Goal: Task Accomplishment & Management: Use online tool/utility

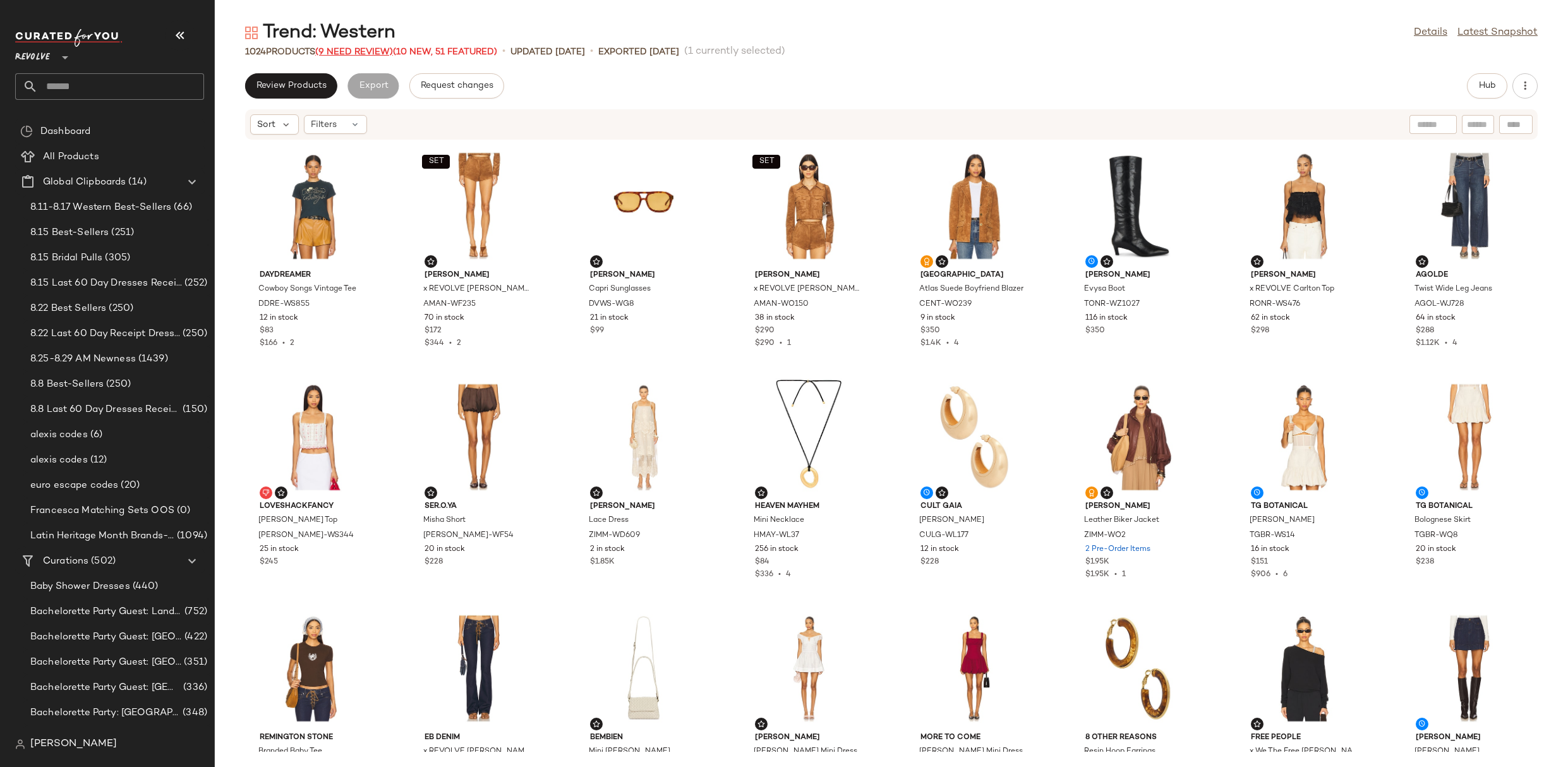
click at [369, 50] on span "(9 Need Review)" at bounding box center [354, 52] width 78 height 9
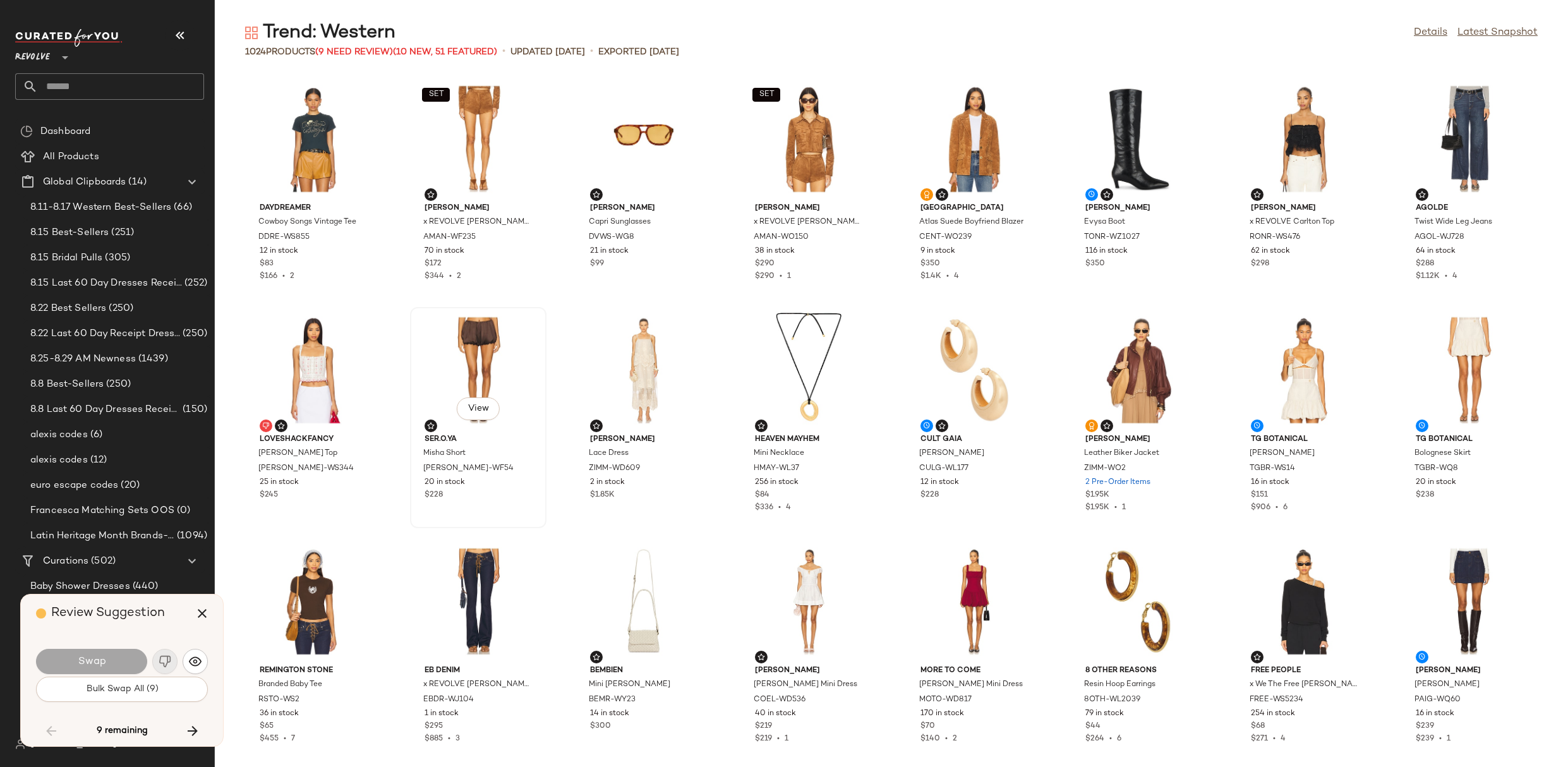
scroll to position [6014, 0]
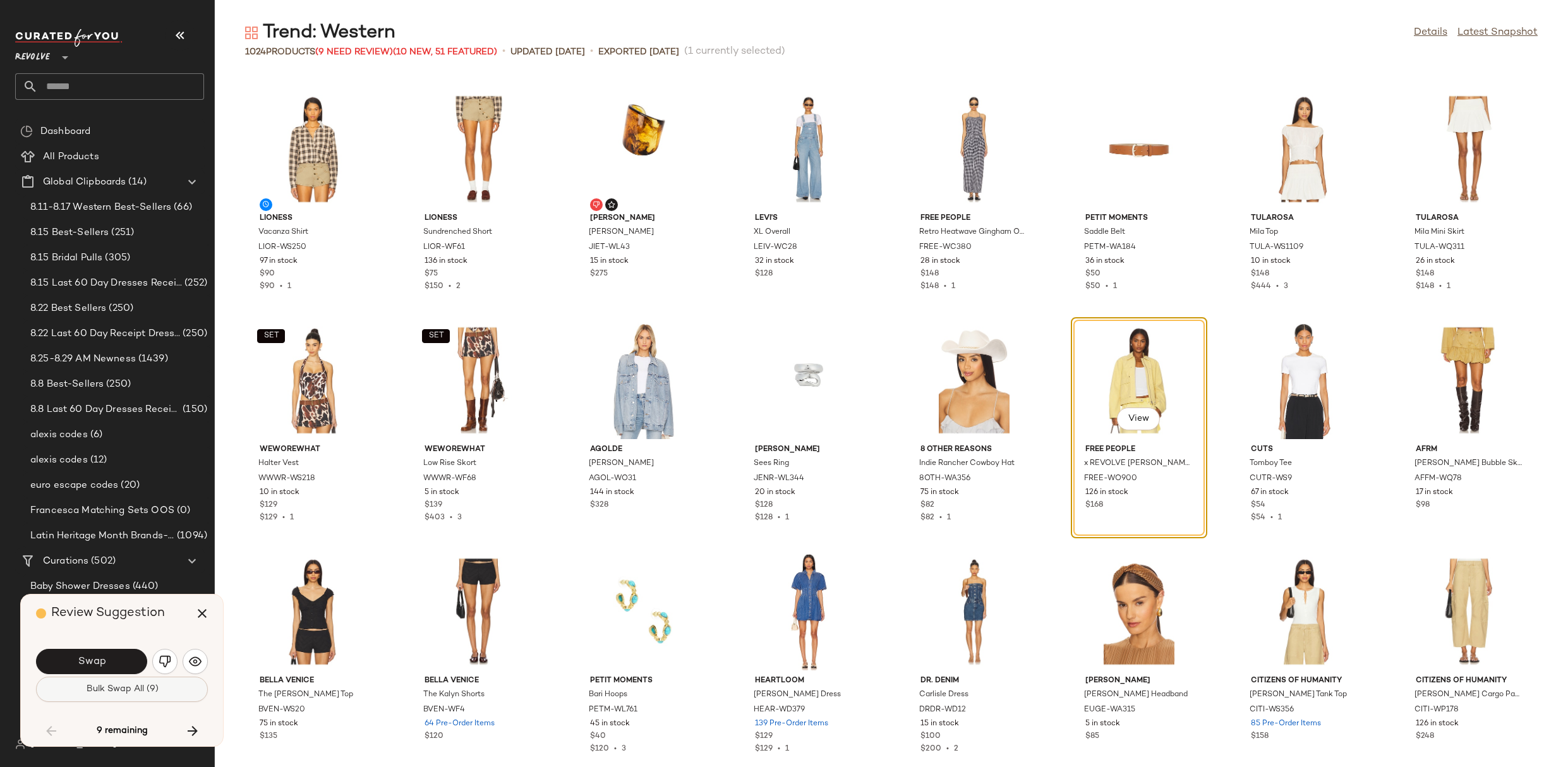
click at [138, 688] on span "Bulk Swap All (9)" at bounding box center [122, 689] width 73 height 10
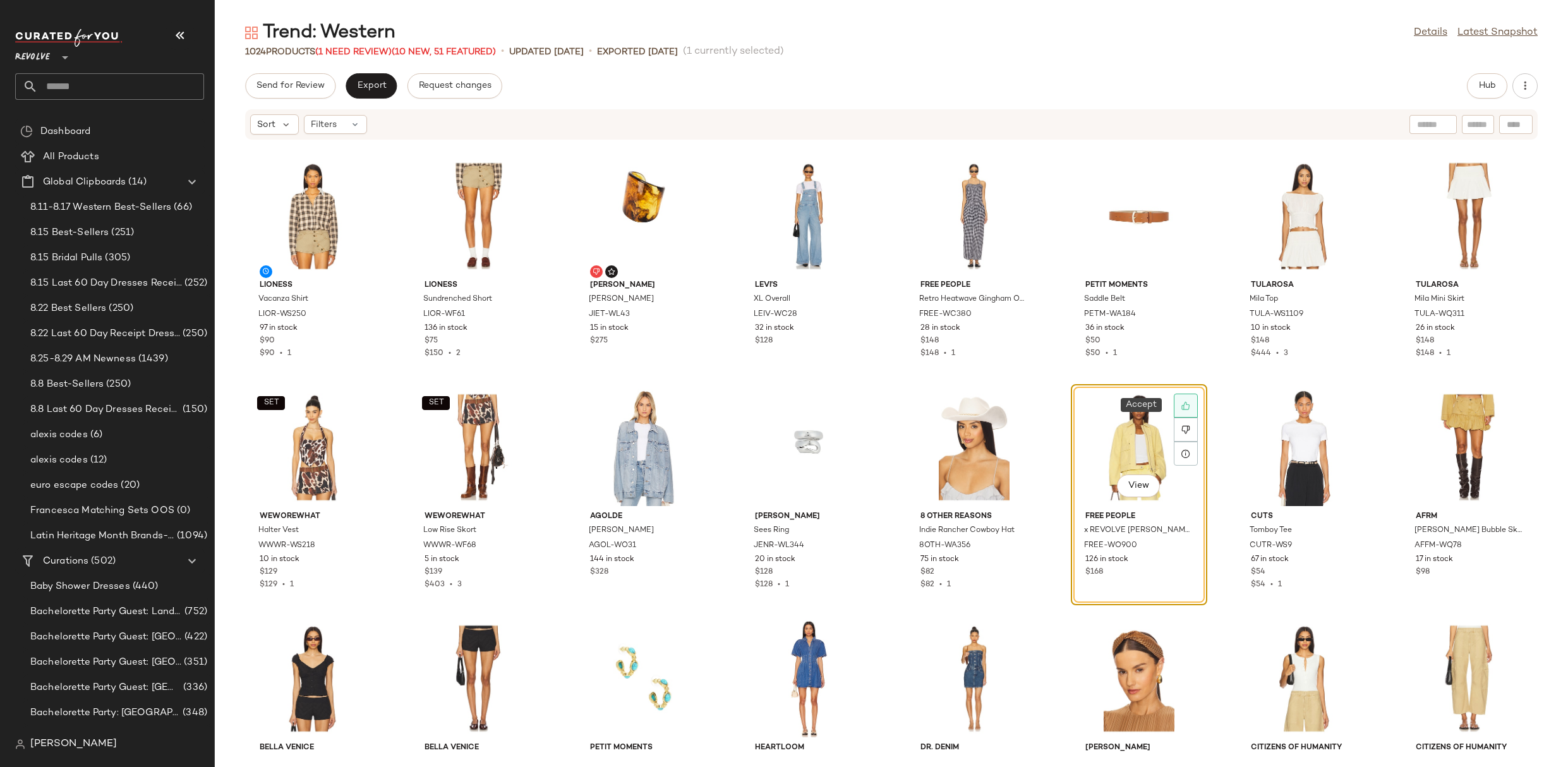
click at [1181, 402] on icon at bounding box center [1185, 405] width 9 height 9
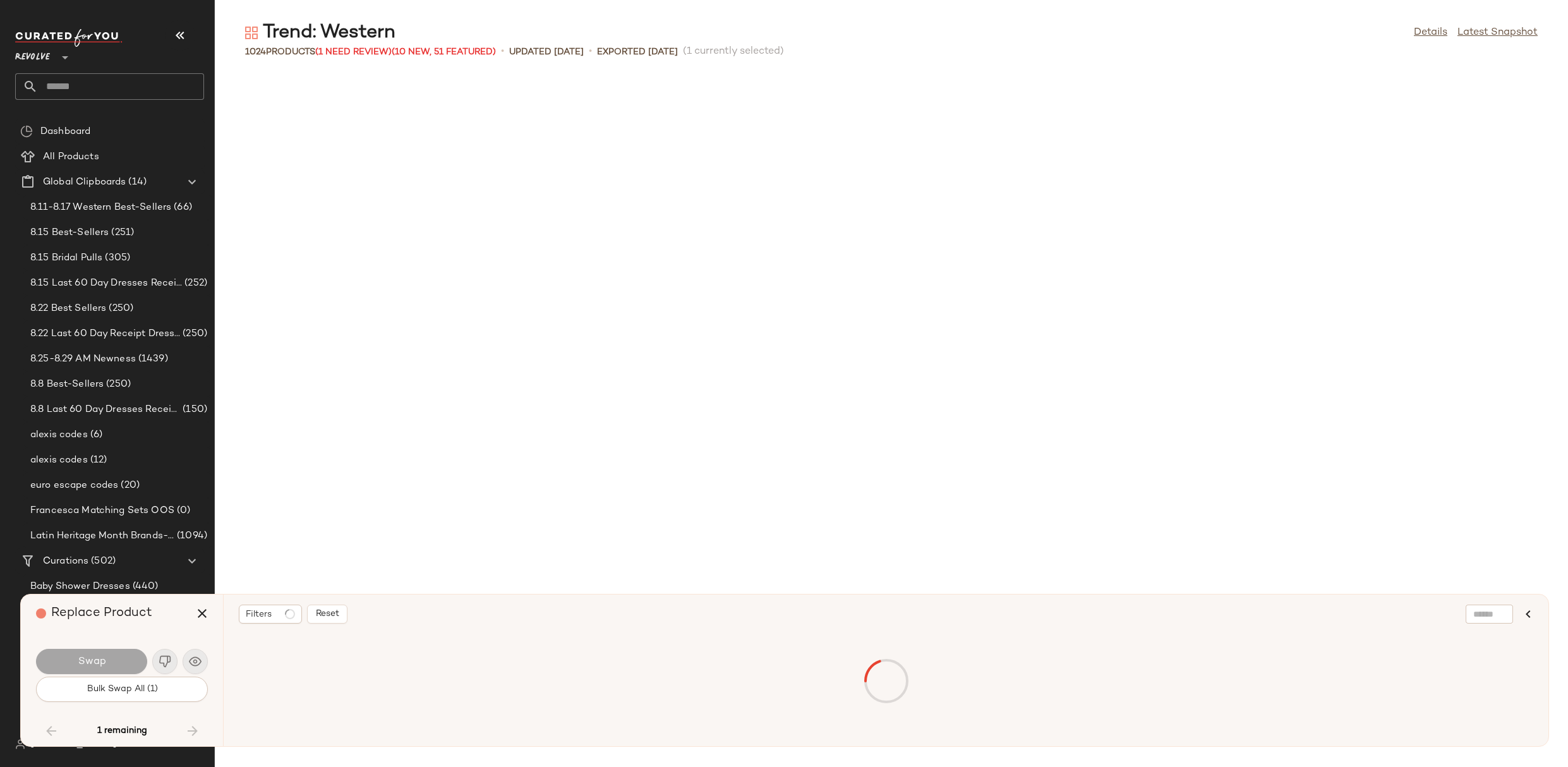
scroll to position [9021, 0]
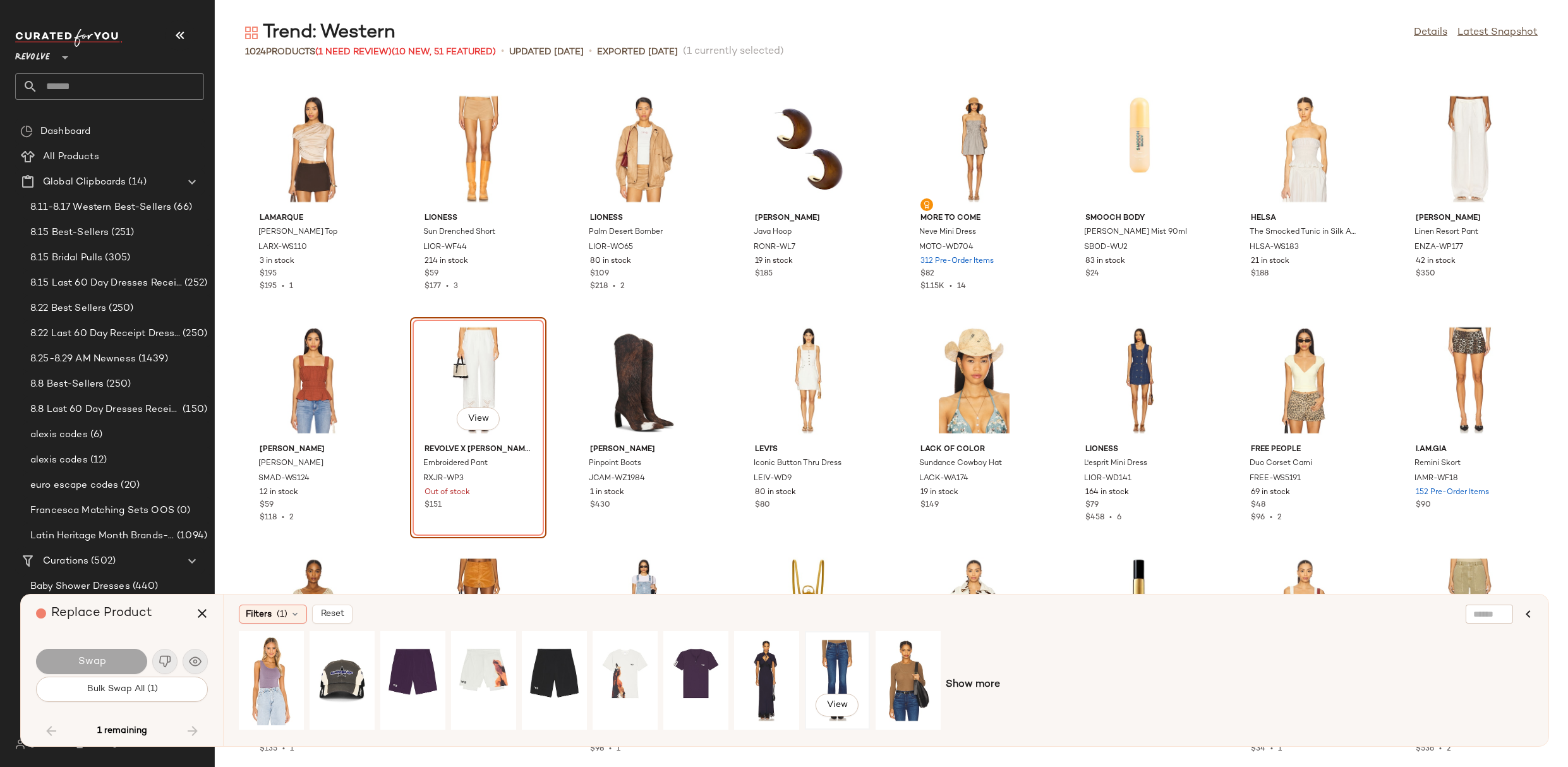
click at [826, 672] on div "View" at bounding box center [837, 681] width 56 height 90
click at [111, 667] on button "Swap" at bounding box center [92, 662] width 111 height 25
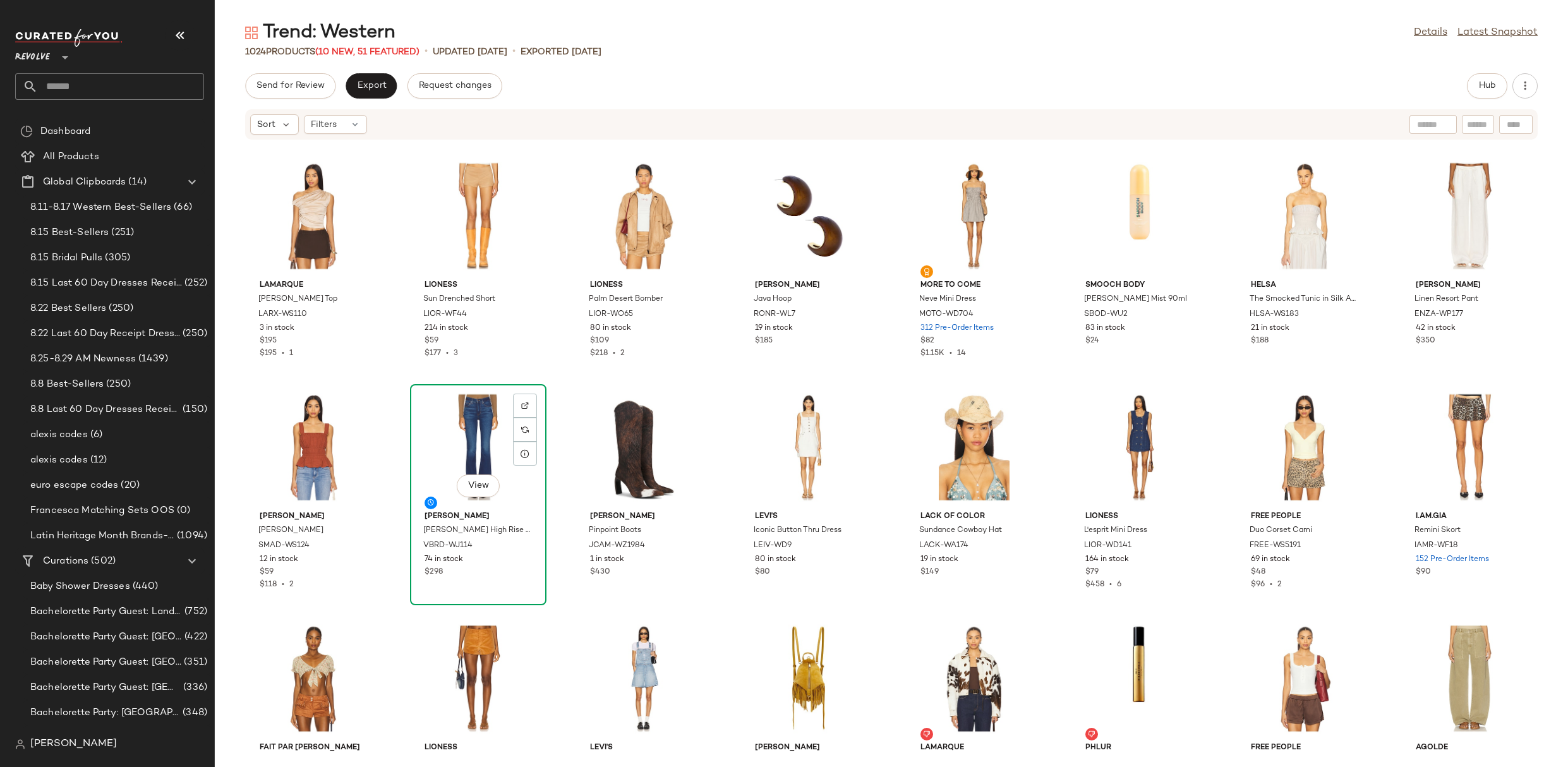
click at [469, 435] on div "View" at bounding box center [478, 447] width 128 height 118
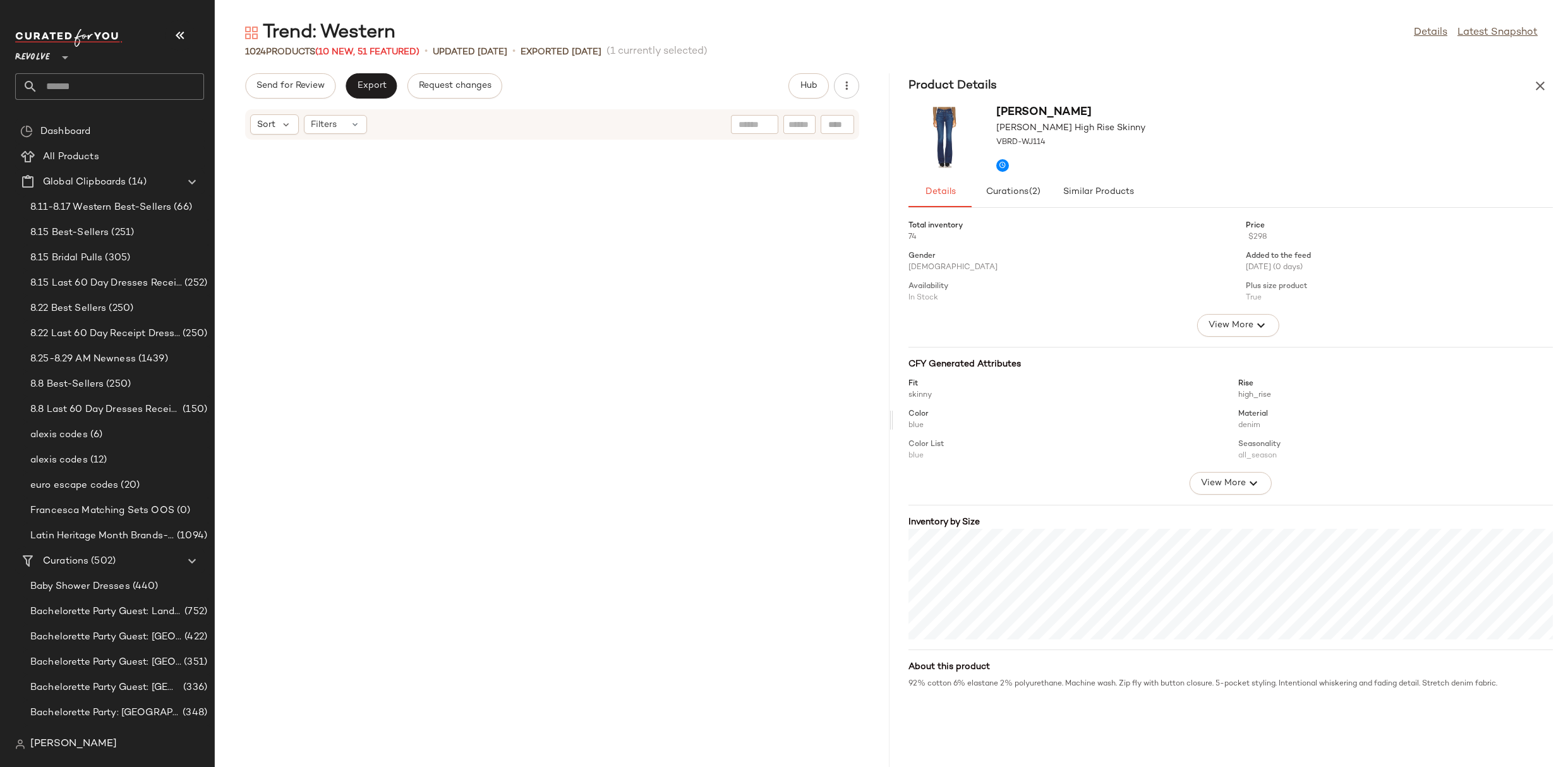
scroll to position [18273, 0]
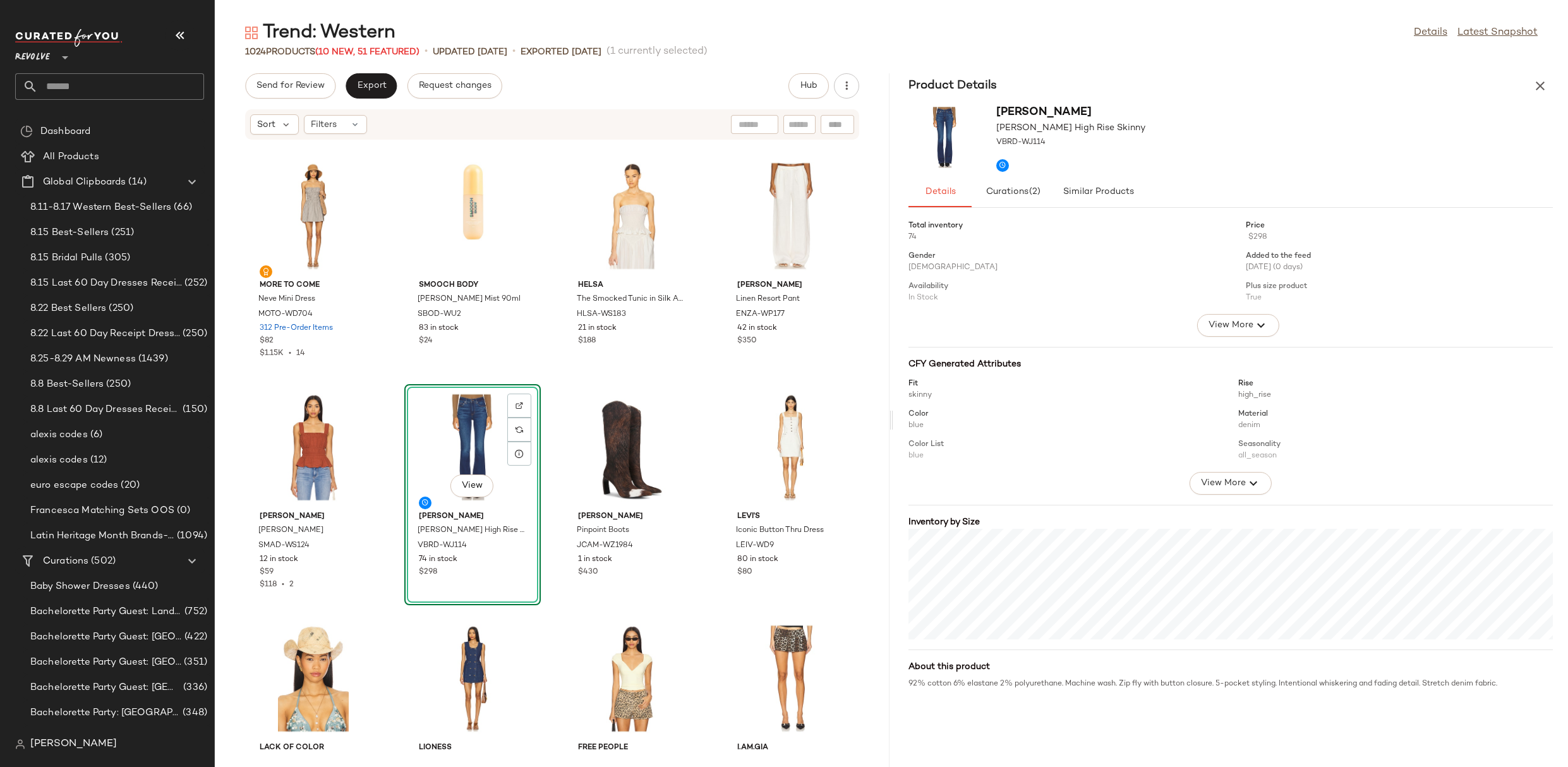
click at [1084, 212] on div "Product Details Veronica Beard Beverly High Rise Skinny VBRD-WJ114 Details Cura…" at bounding box center [1230, 421] width 674 height 694
click at [1084, 206] on button "Similar Products" at bounding box center [1097, 192] width 88 height 30
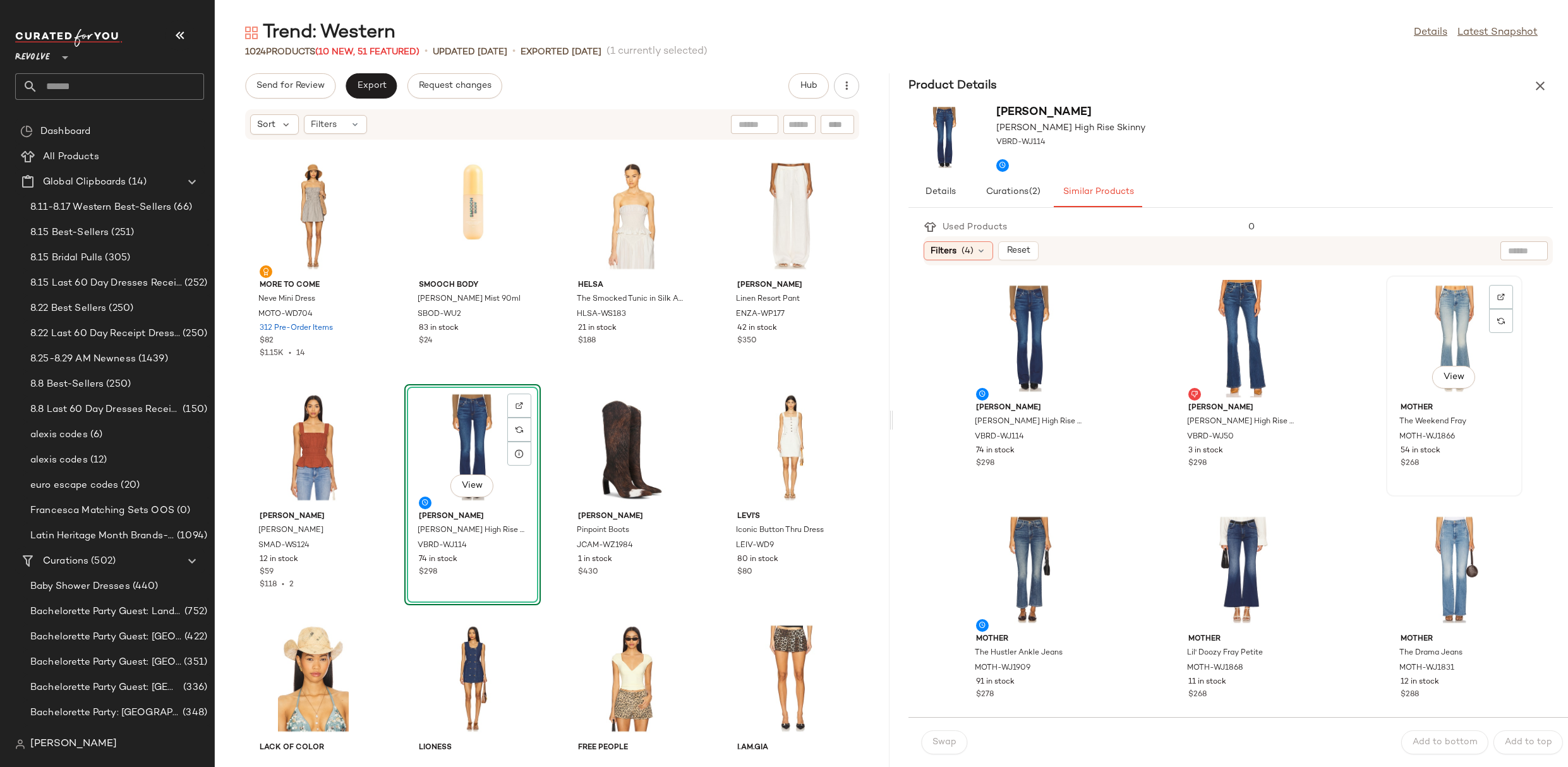
click at [1452, 287] on div "View" at bounding box center [1454, 339] width 128 height 118
click at [948, 742] on span "Swap" at bounding box center [944, 742] width 25 height 10
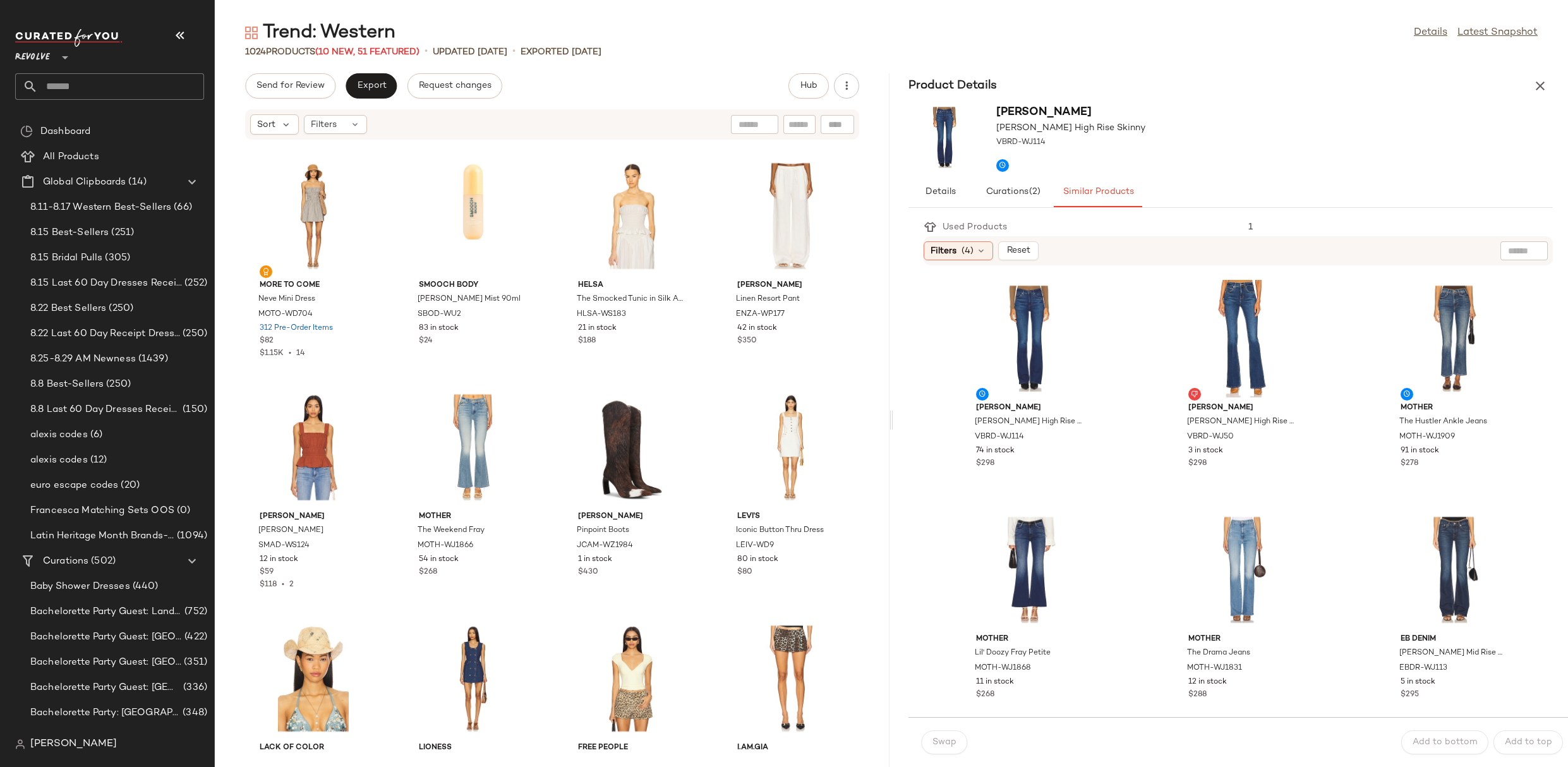
click at [1545, 98] on div "Veronica Beard Beverly High Rise Skinny VBRD-WJ114" at bounding box center [1230, 137] width 674 height 78
click at [1545, 86] on icon "button" at bounding box center [1540, 86] width 15 height 15
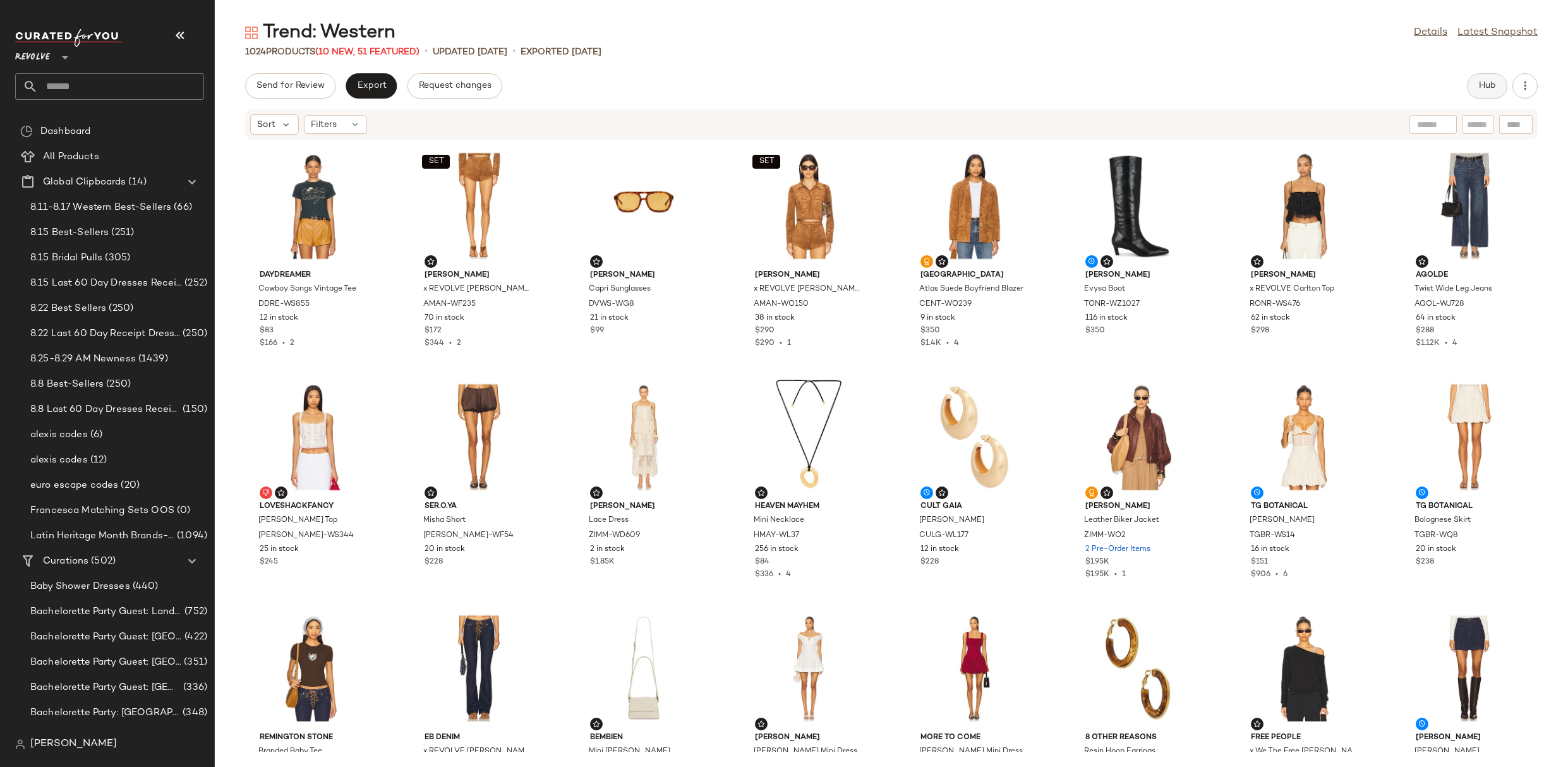
click at [1476, 90] on button "Hub" at bounding box center [1487, 86] width 40 height 25
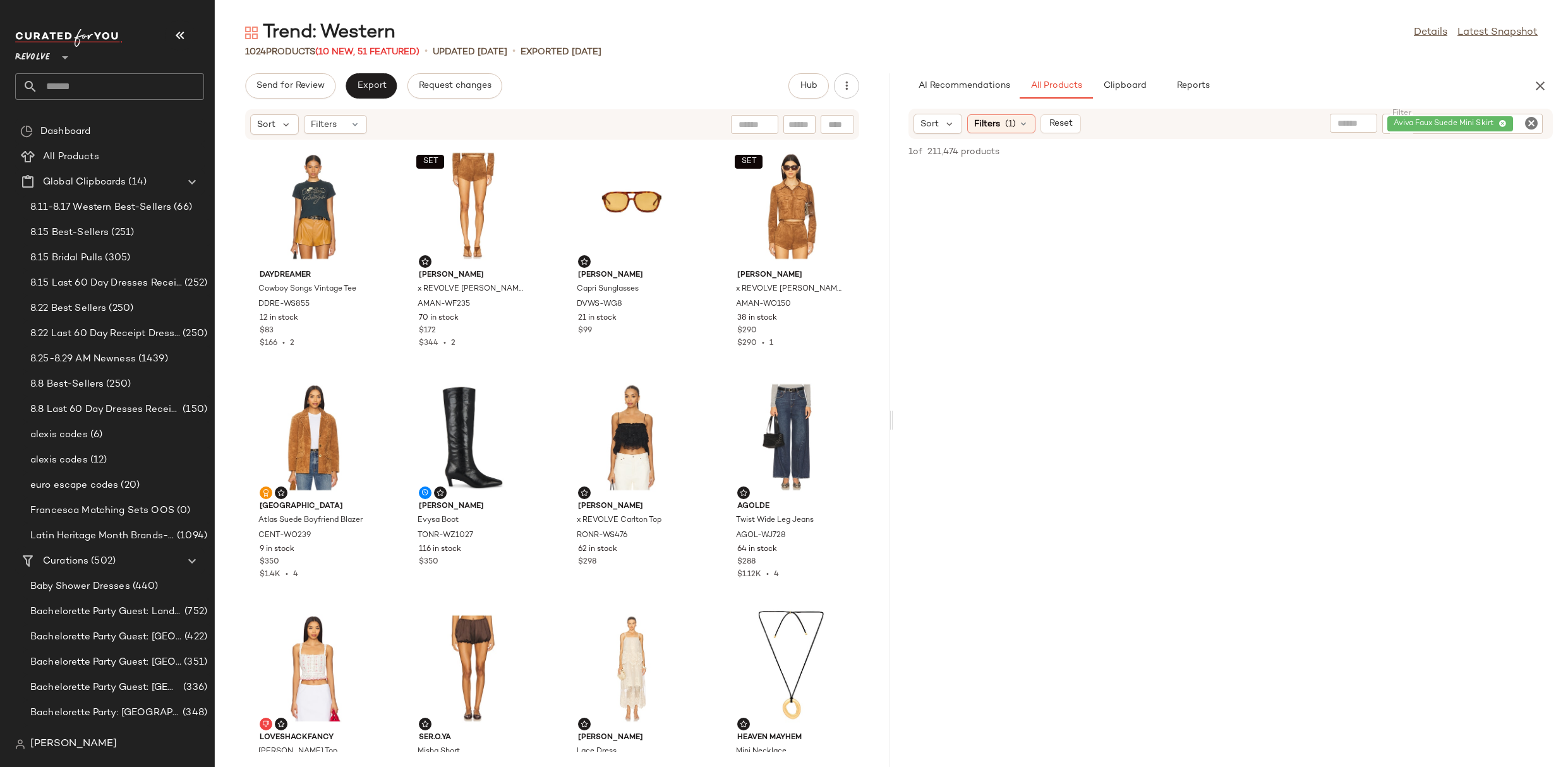
click at [1529, 124] on icon "Clear Filter" at bounding box center [1531, 123] width 15 height 15
click at [948, 132] on div "Sort" at bounding box center [938, 124] width 49 height 20
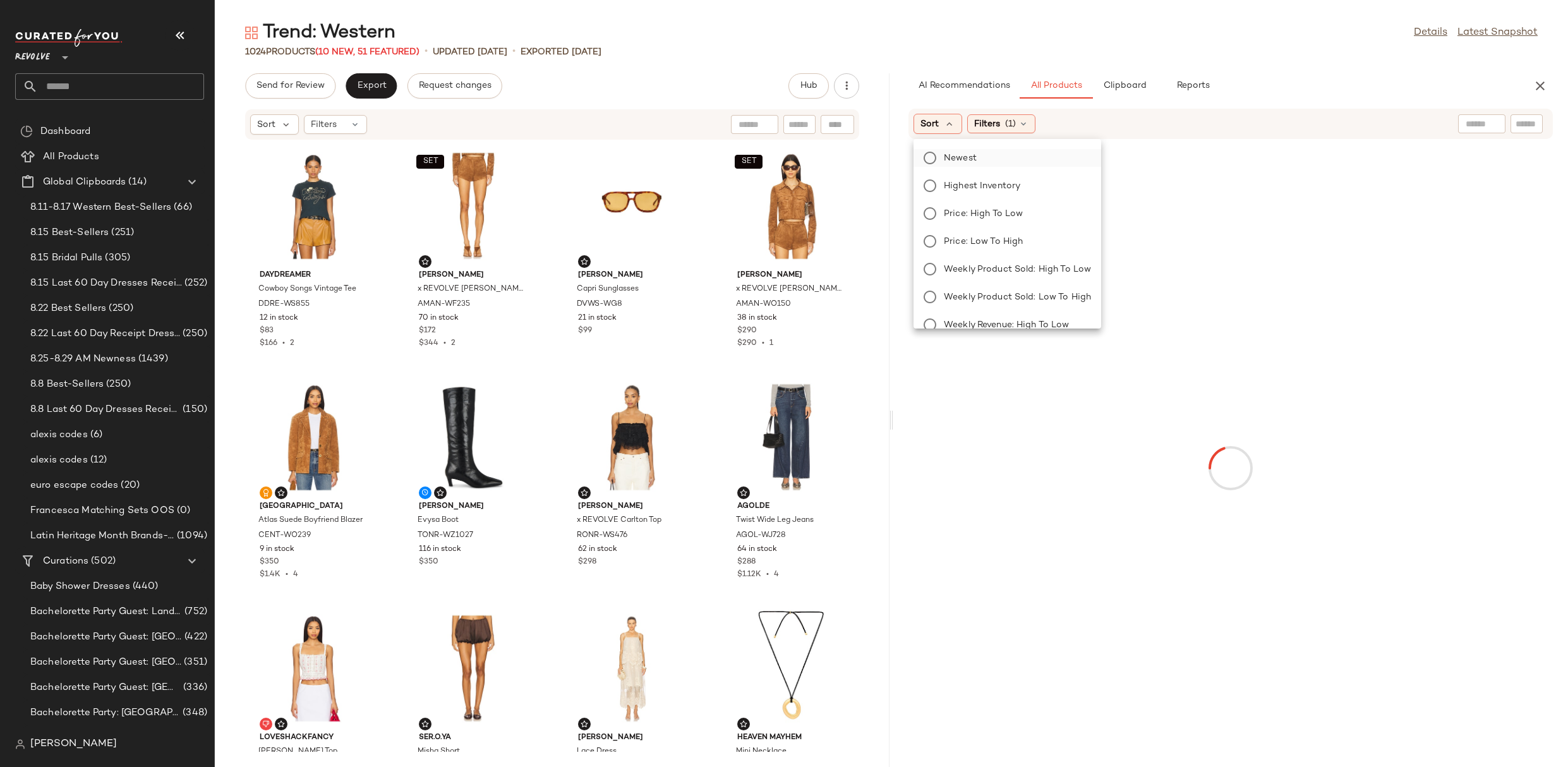
click at [958, 154] on span "Newest" at bounding box center [960, 158] width 33 height 13
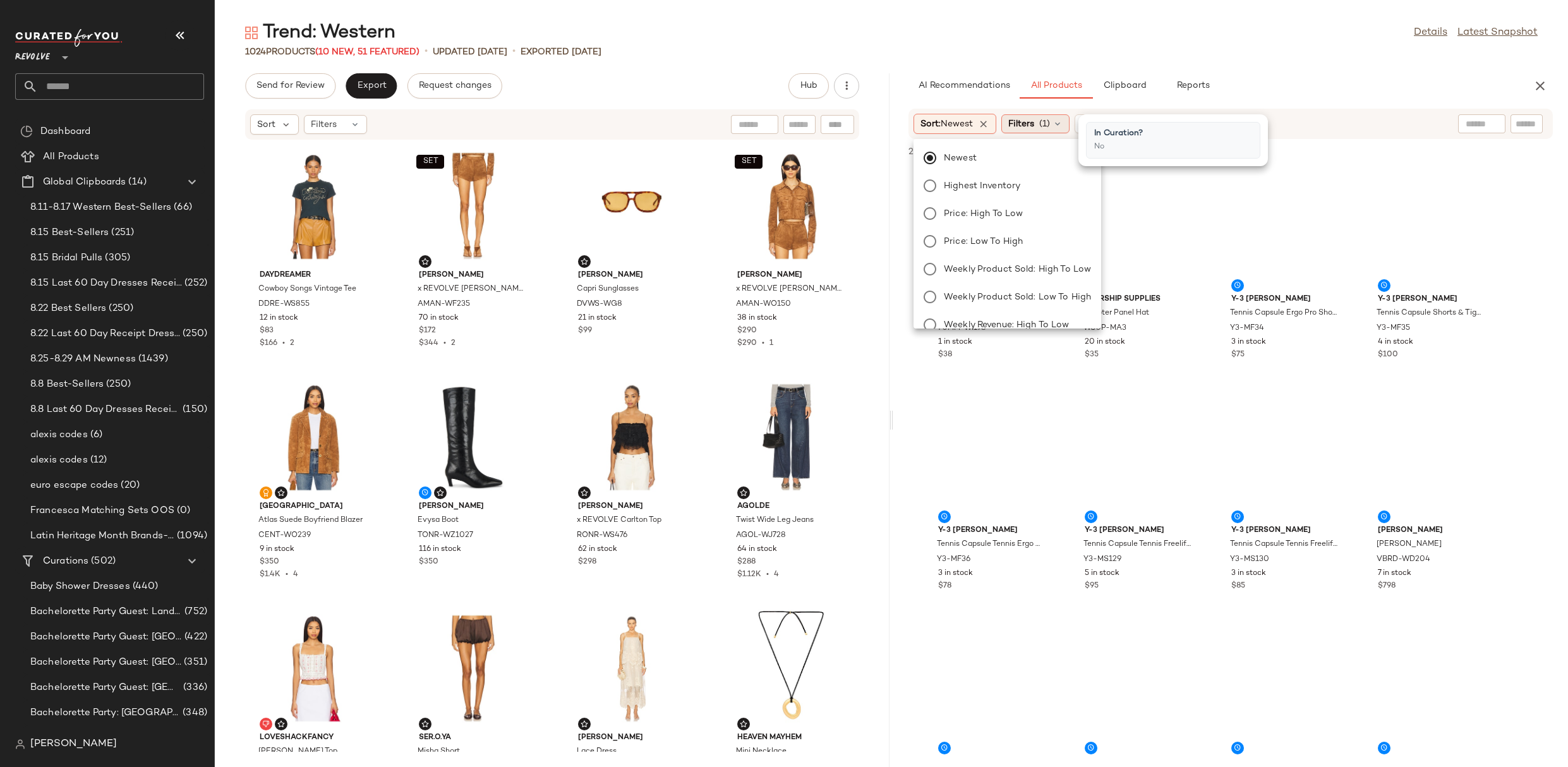
click at [1059, 123] on icon at bounding box center [1057, 124] width 10 height 10
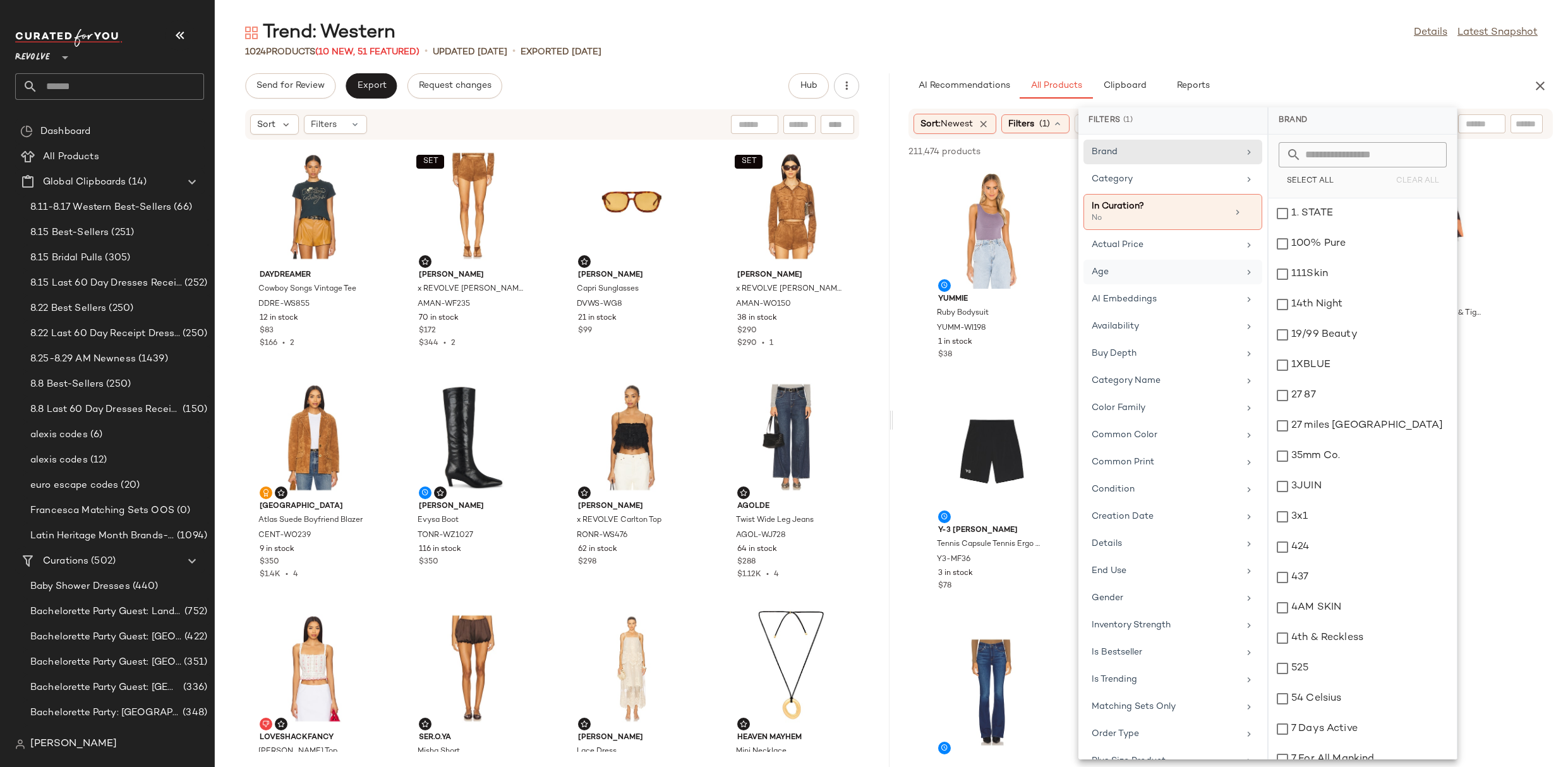
click at [1175, 273] on div "Age" at bounding box center [1165, 272] width 147 height 13
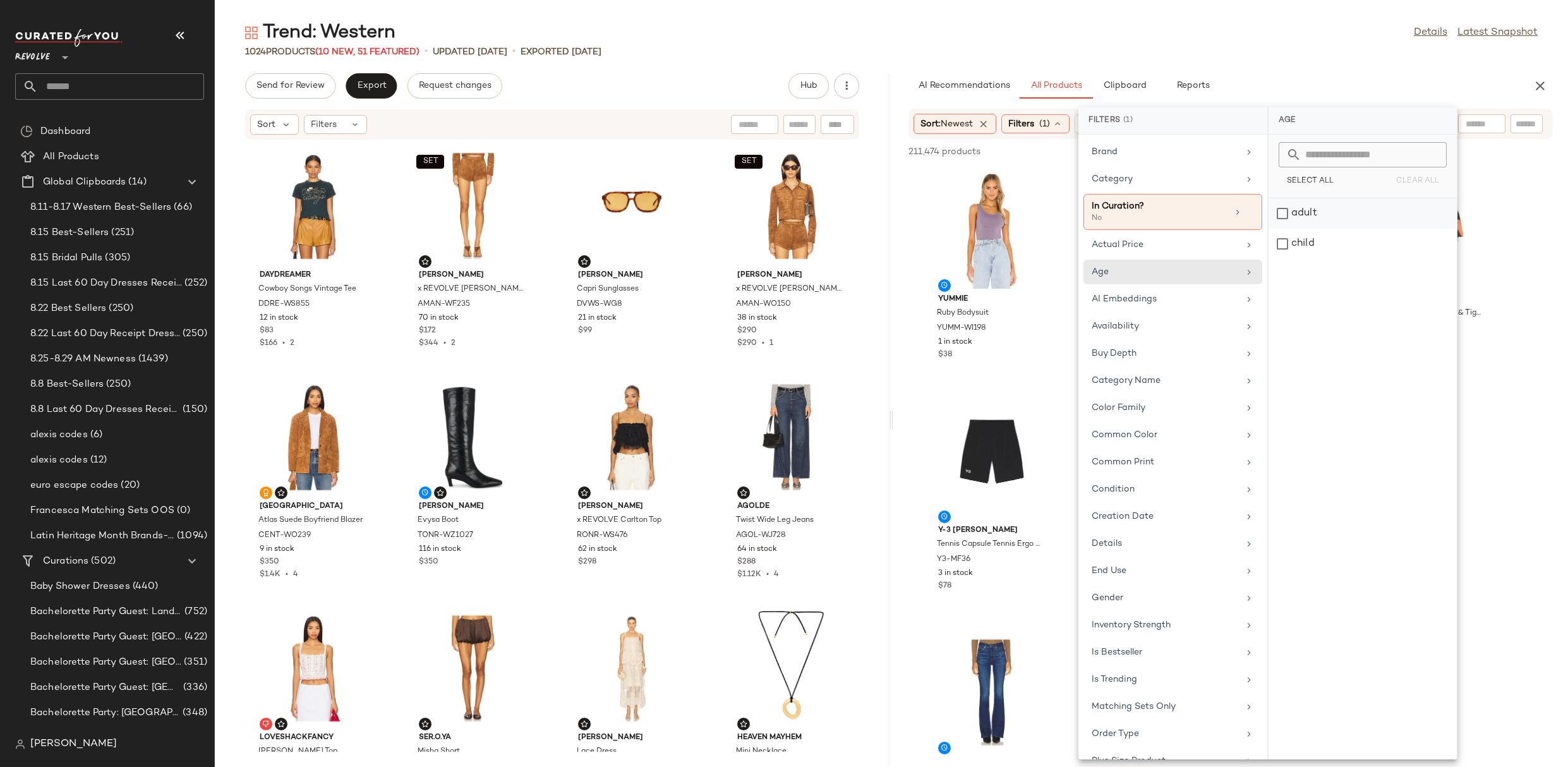
click at [1301, 203] on div "adult" at bounding box center [1363, 213] width 188 height 30
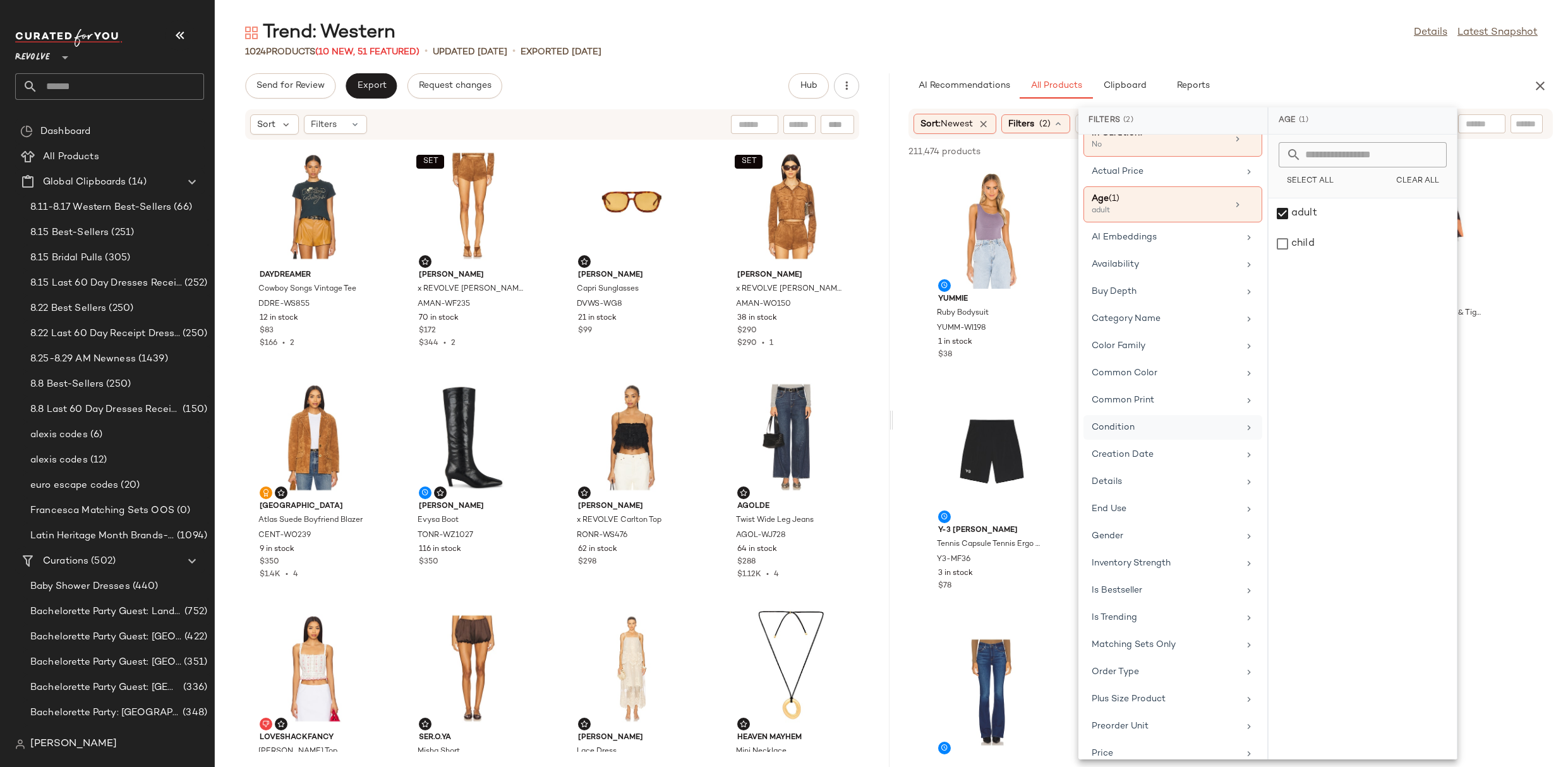
scroll to position [85, 0]
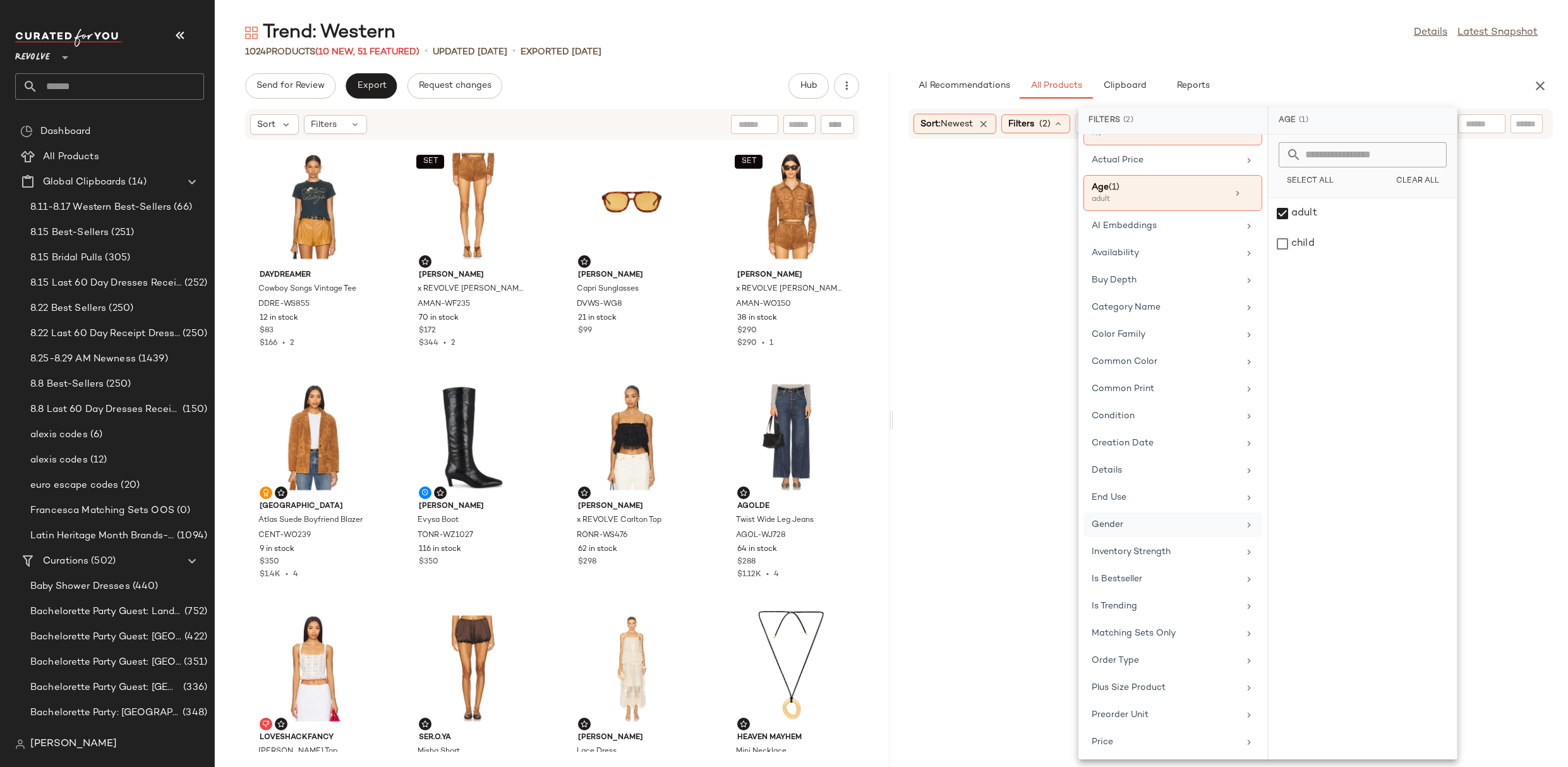
click at [1131, 532] on div "Gender" at bounding box center [1172, 524] width 178 height 25
click at [1309, 219] on div "[DEMOGRAPHIC_DATA]" at bounding box center [1363, 213] width 188 height 30
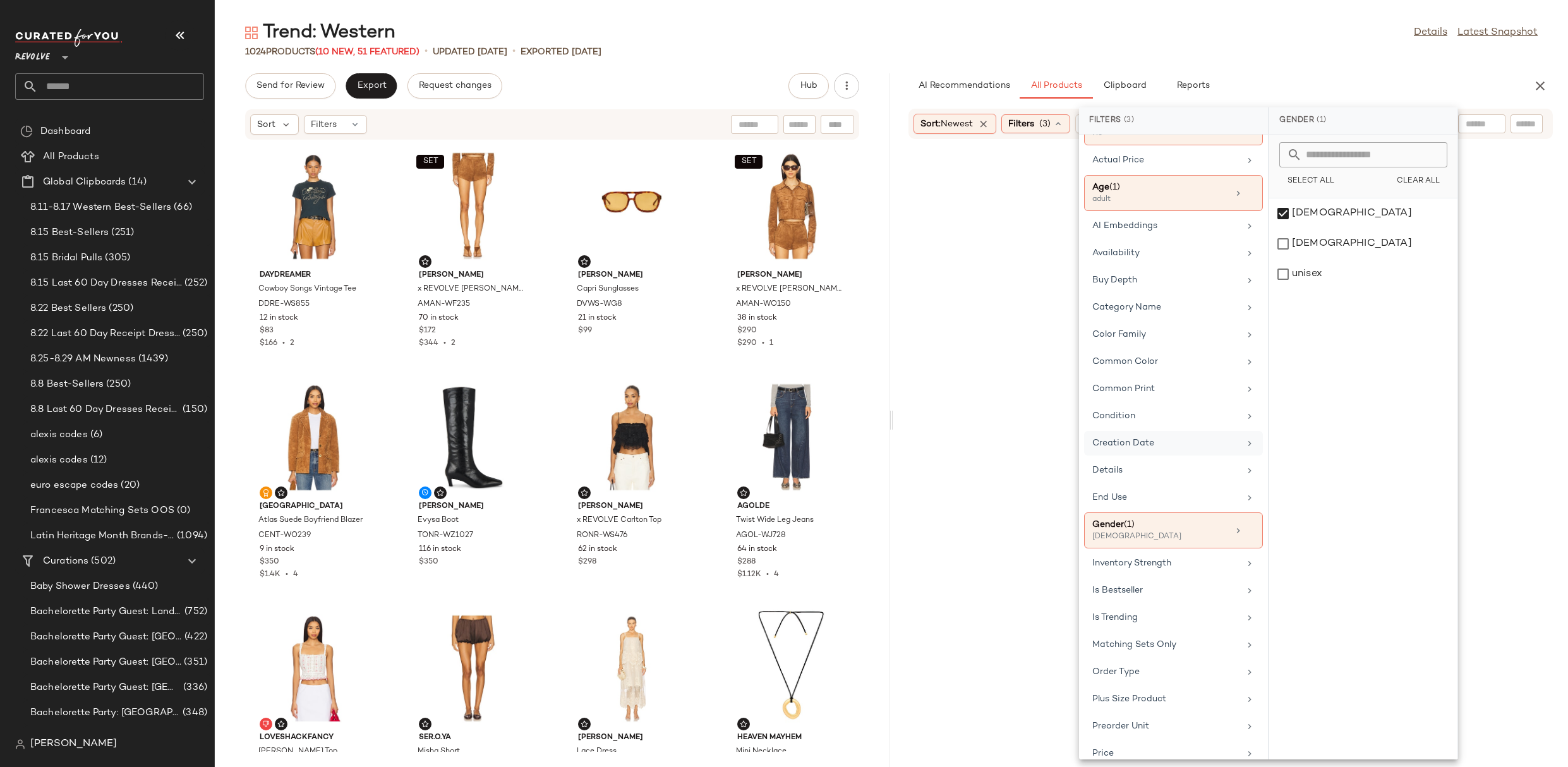
scroll to position [270, 0]
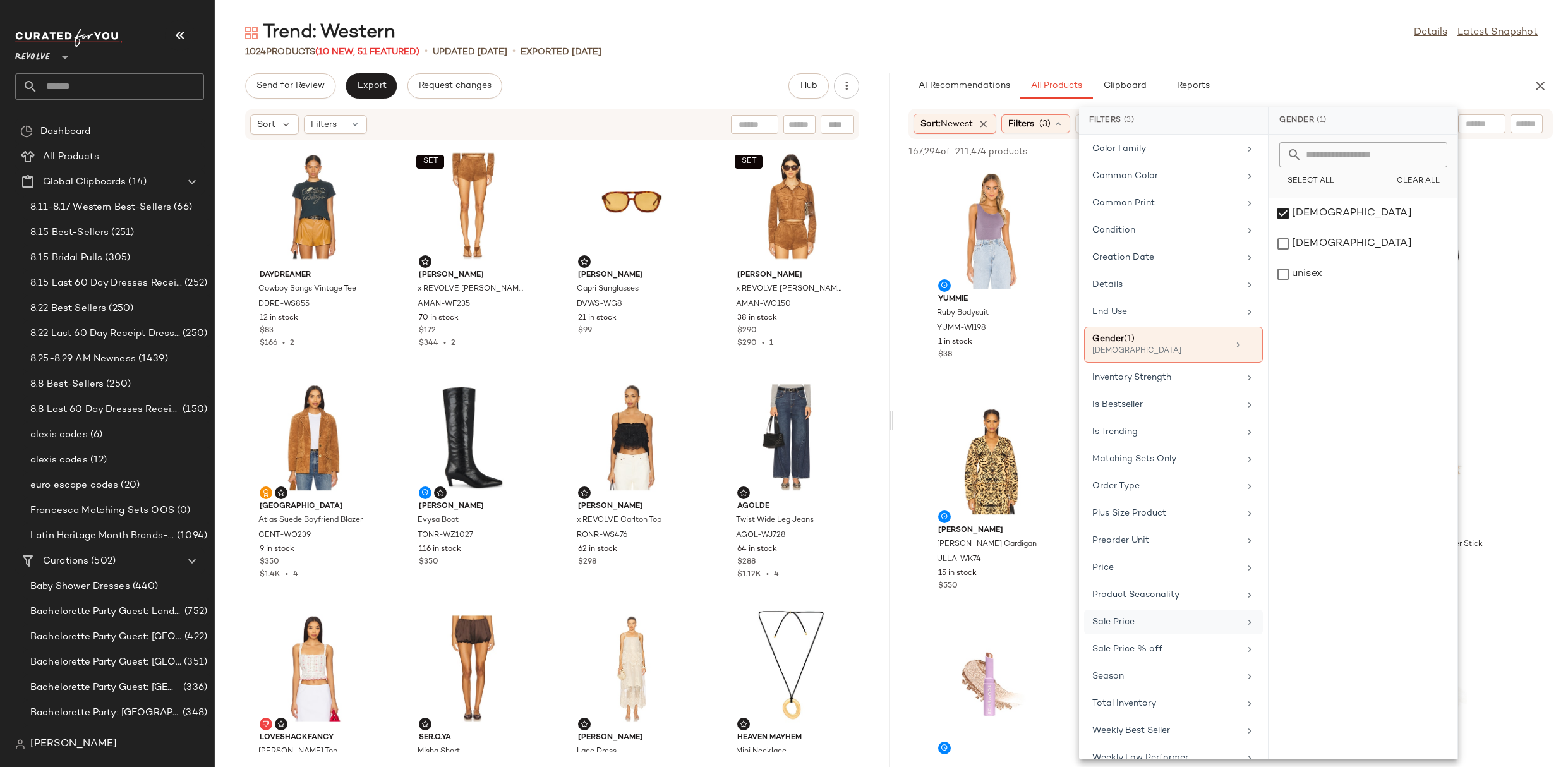
click at [1140, 629] on div "Sale Price" at bounding box center [1173, 622] width 178 height 25
click at [1337, 171] on div "Not on sale" at bounding box center [1363, 174] width 178 height 23
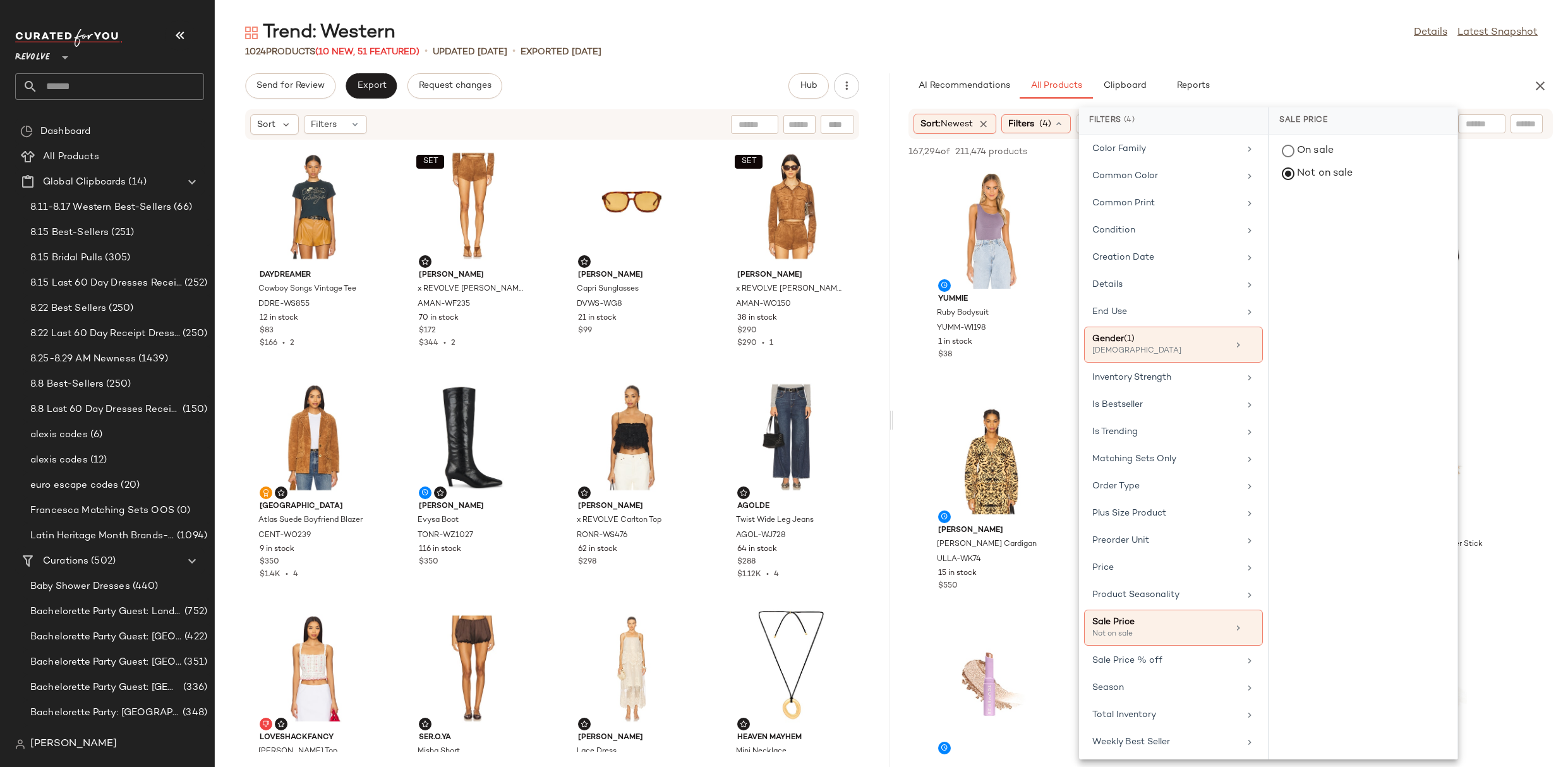
click at [1345, 45] on div "1024 Products (10 New, 51 Featured) • updated Aug 26th • Exported Aug 25th" at bounding box center [891, 51] width 1353 height 13
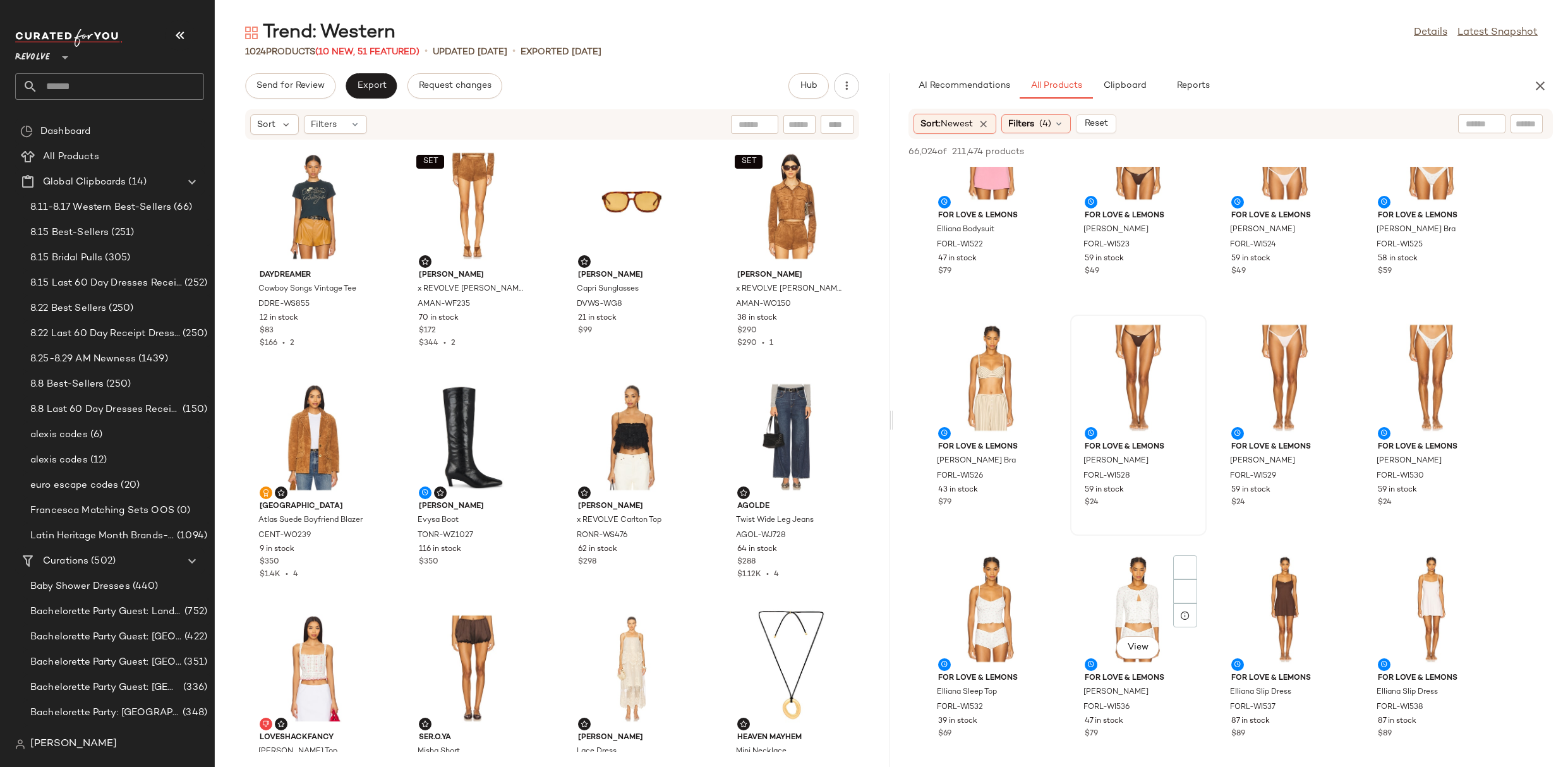
scroll to position [5986, 0]
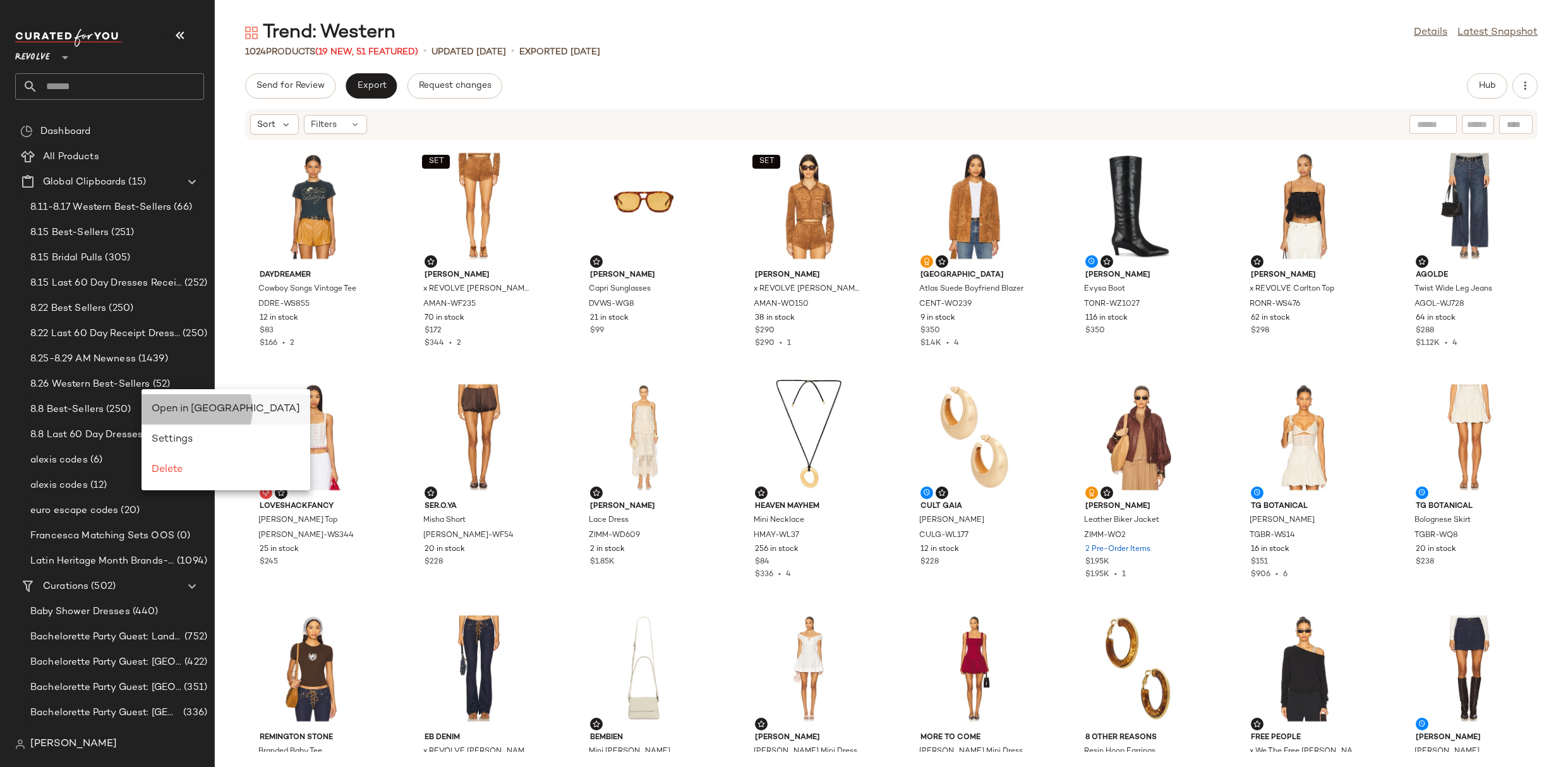
click at [147, 401] on div "Open in [GEOGRAPHIC_DATA]" at bounding box center [226, 409] width 168 height 30
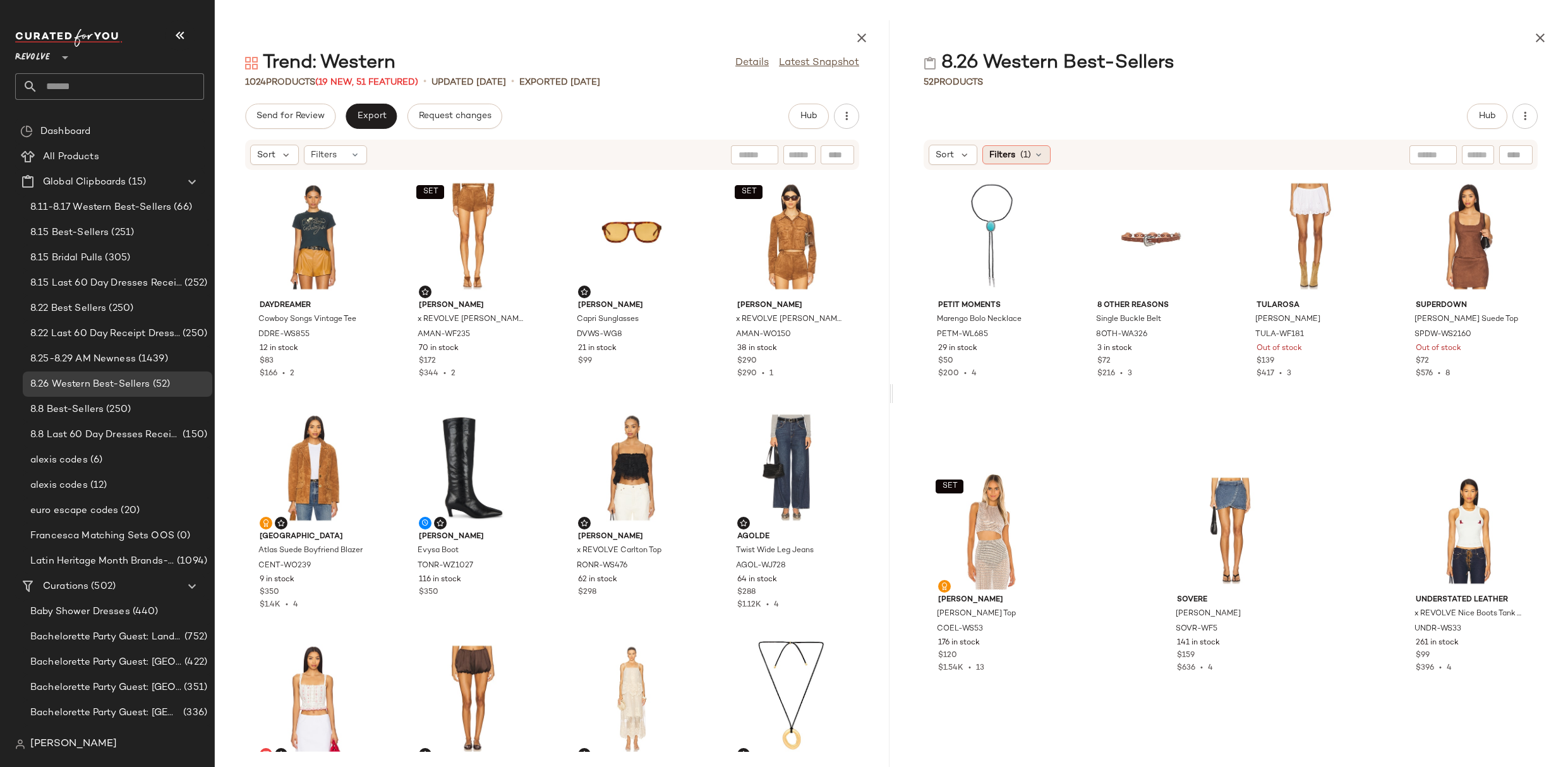
click at [1031, 152] on div "Filters (1)" at bounding box center [1017, 154] width 68 height 19
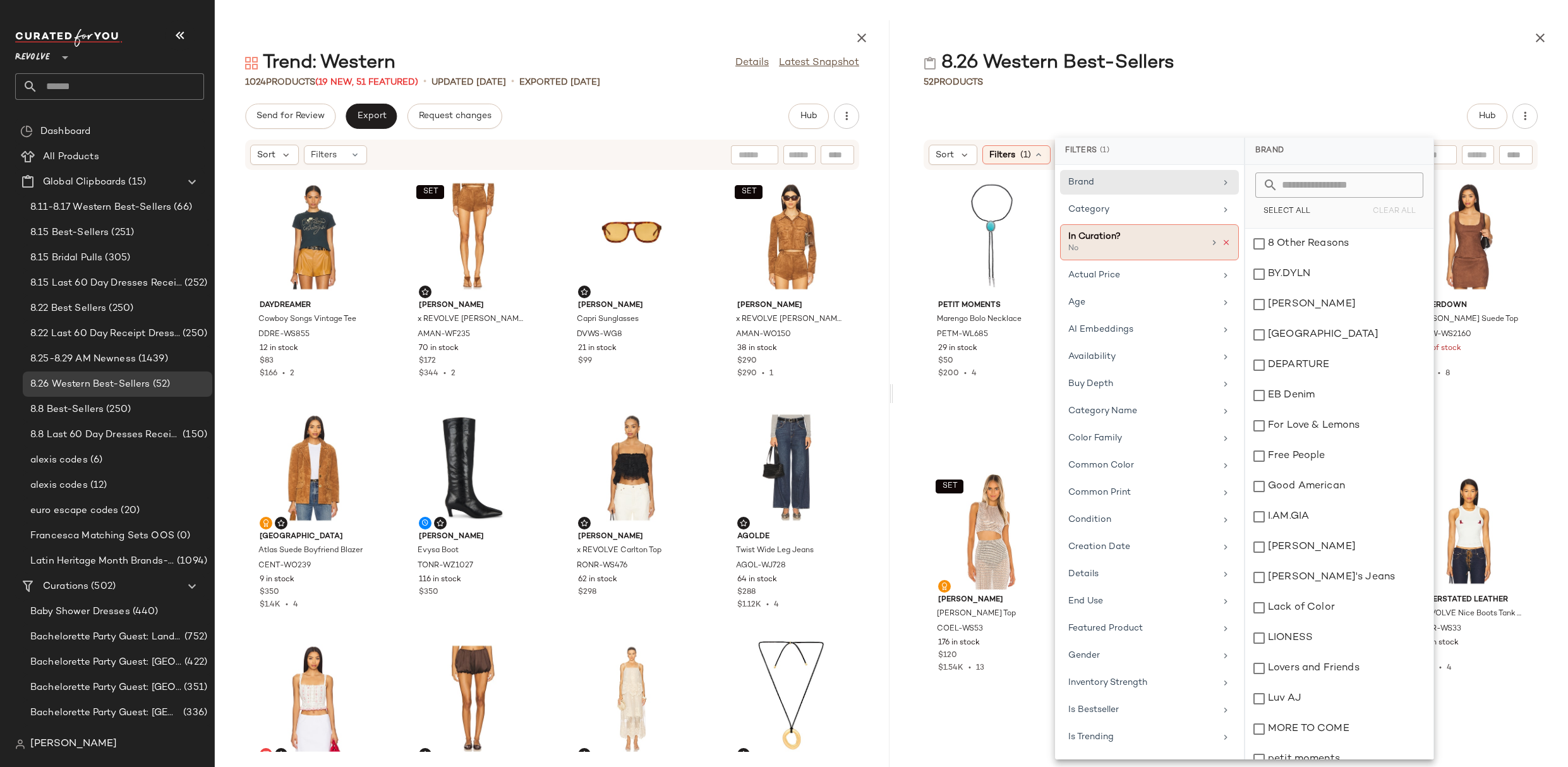
click at [1223, 239] on icon at bounding box center [1226, 242] width 9 height 9
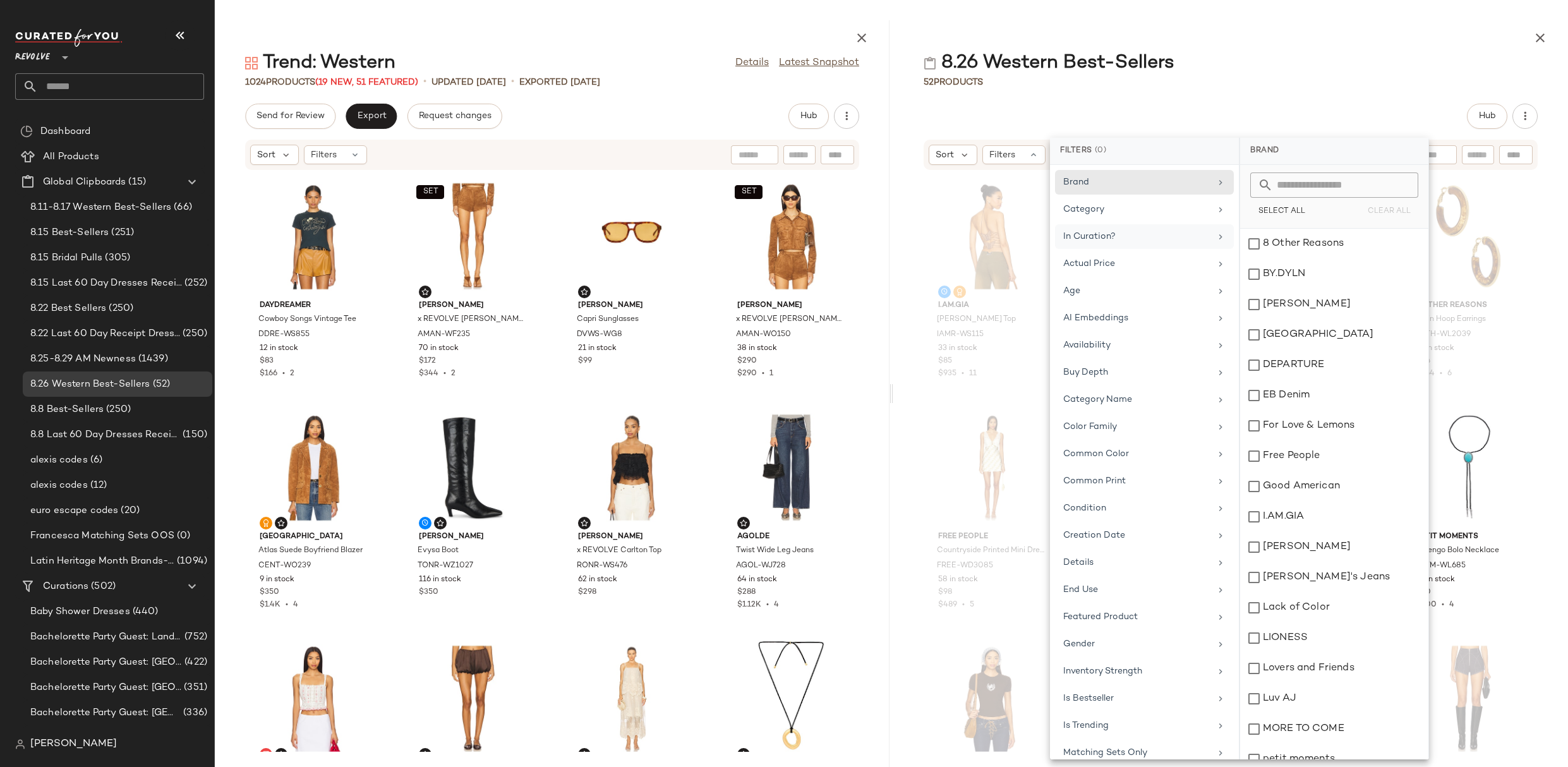
click at [1102, 97] on div "8.26 Western Best-Sellers 52 Products Hub Sort Filters Reset I.AM.GIA Ellery To…" at bounding box center [1230, 393] width 674 height 747
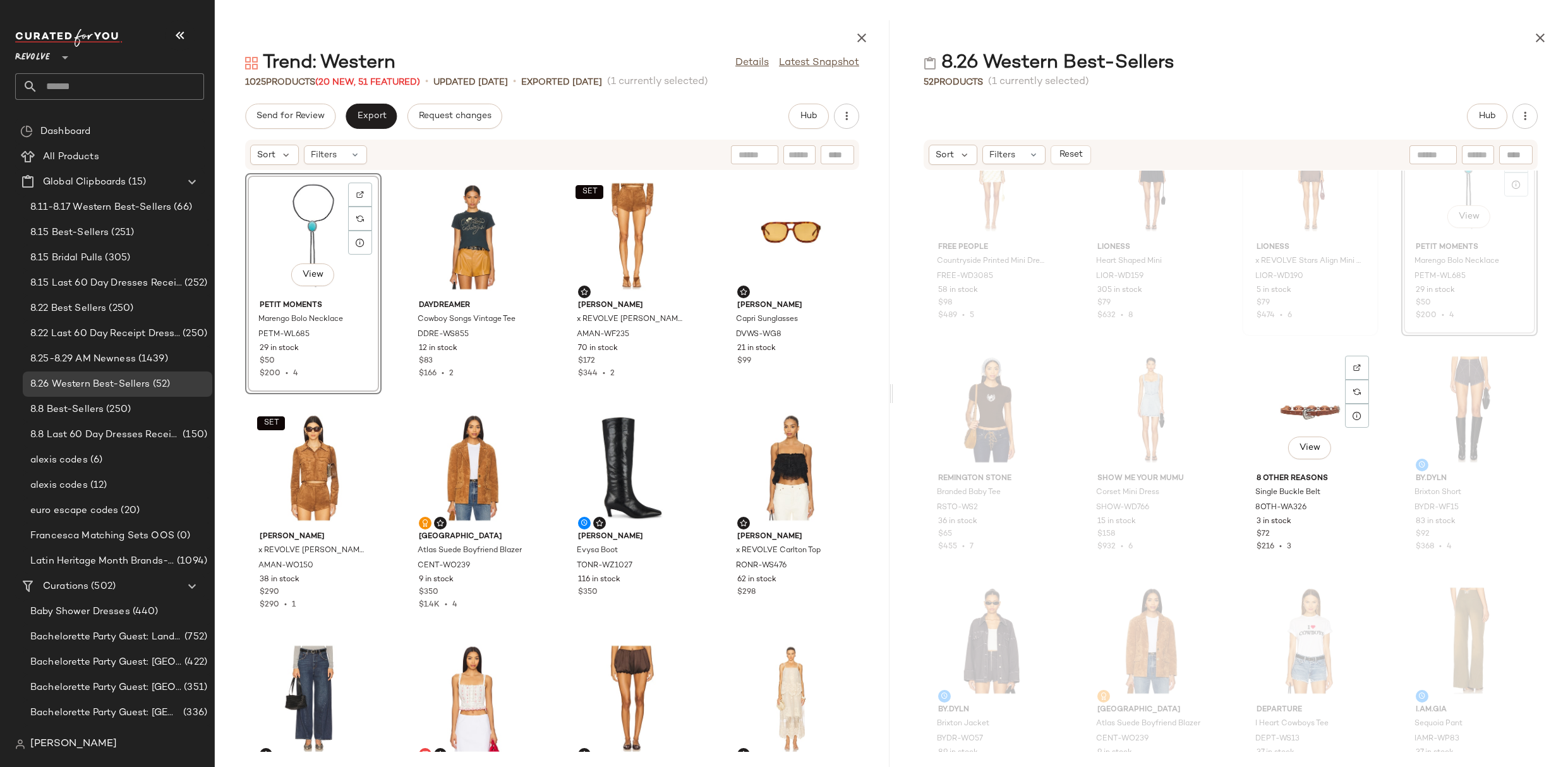
scroll to position [14, 0]
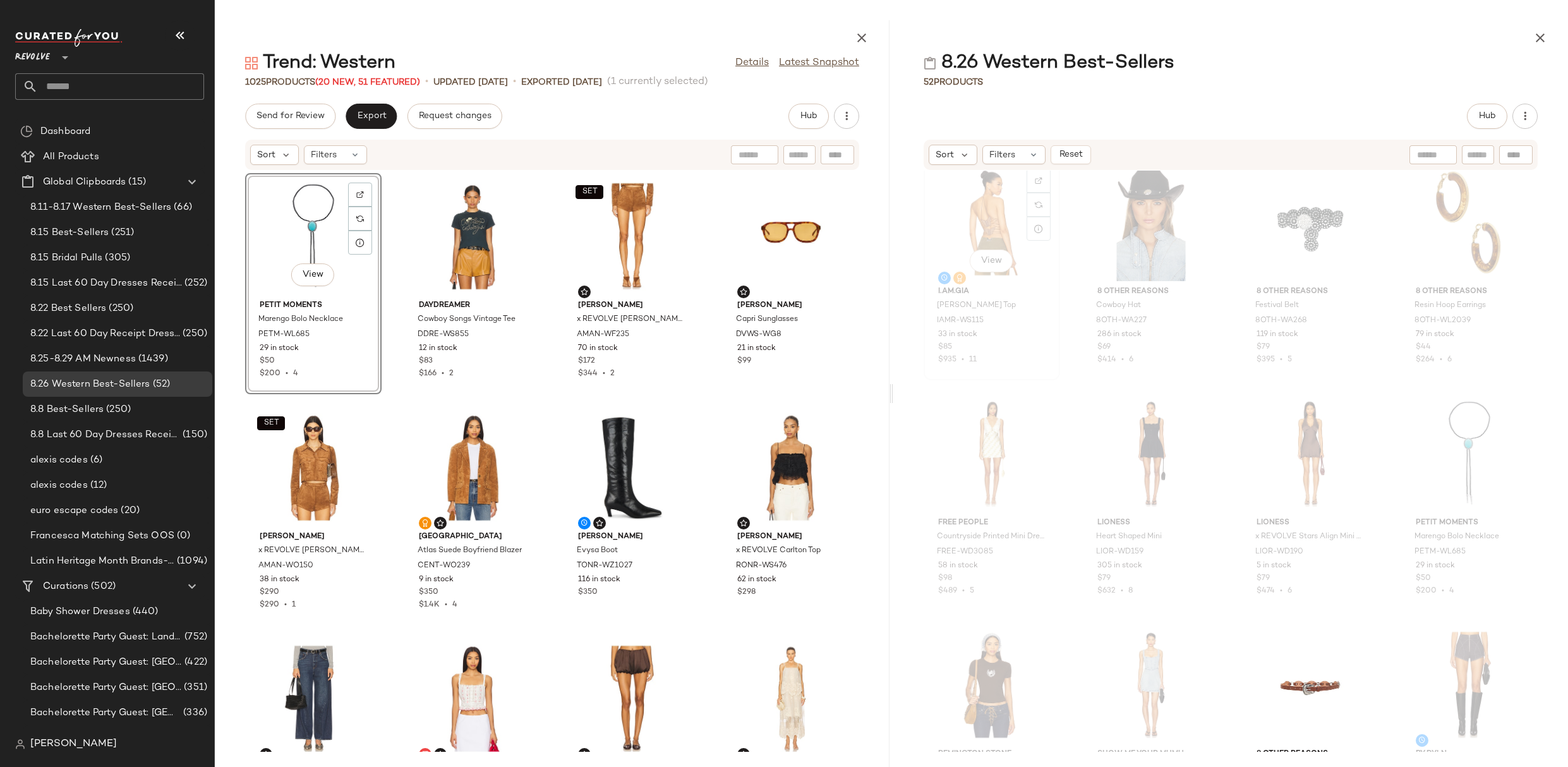
click at [976, 223] on div "View" at bounding box center [991, 223] width 128 height 118
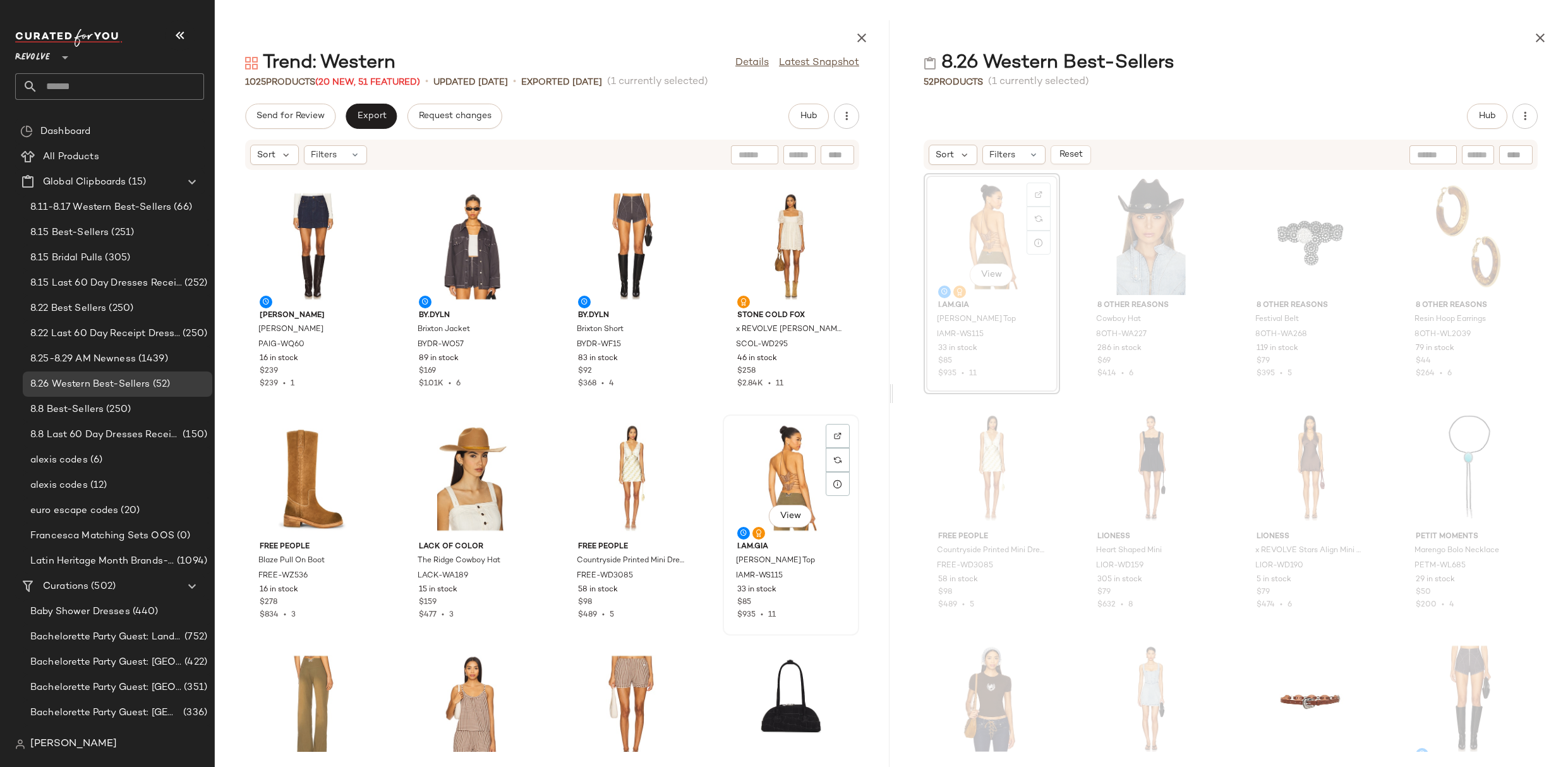
scroll to position [1503, 0]
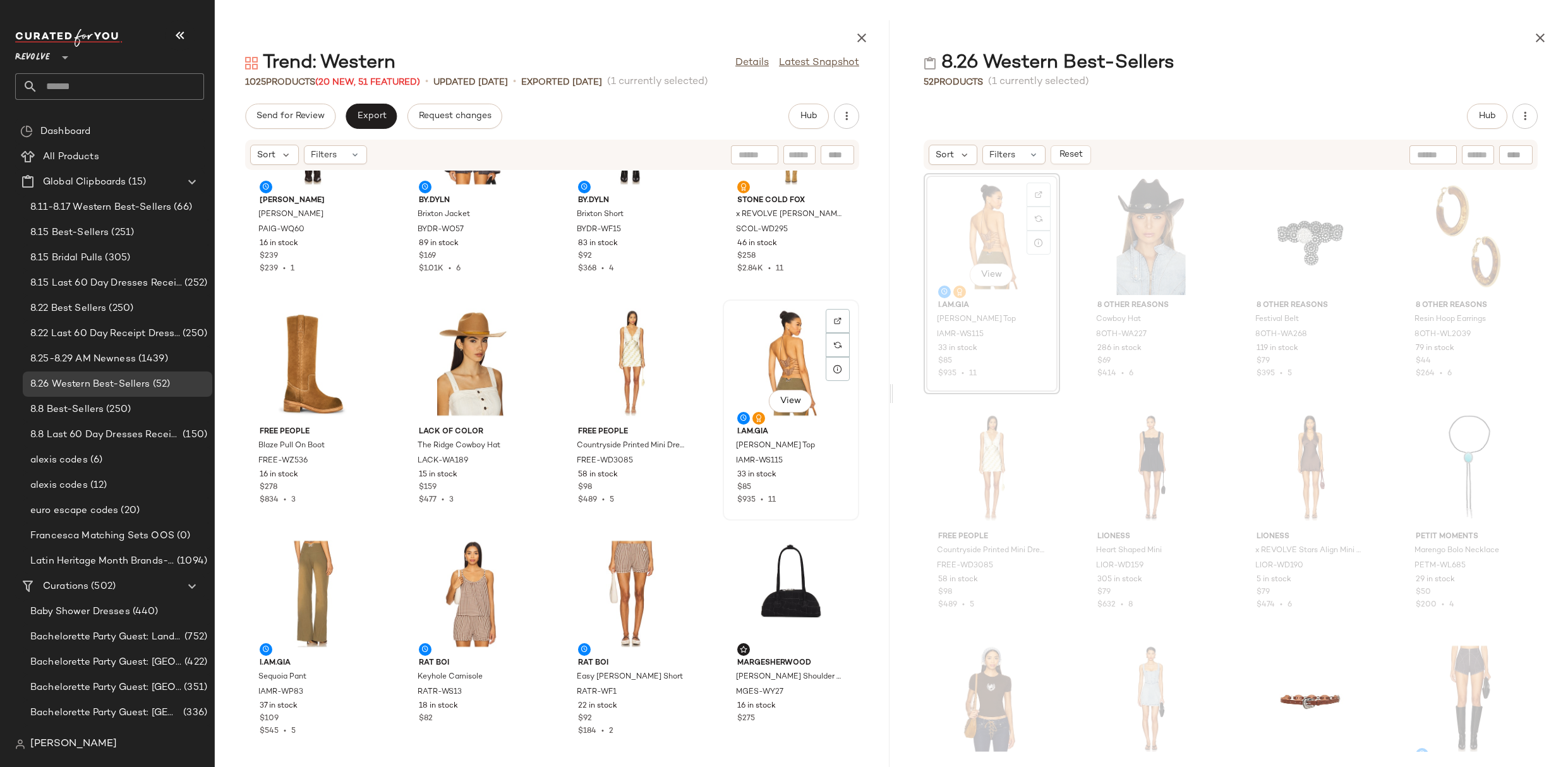
click at [771, 353] on div "View" at bounding box center [791, 363] width 128 height 118
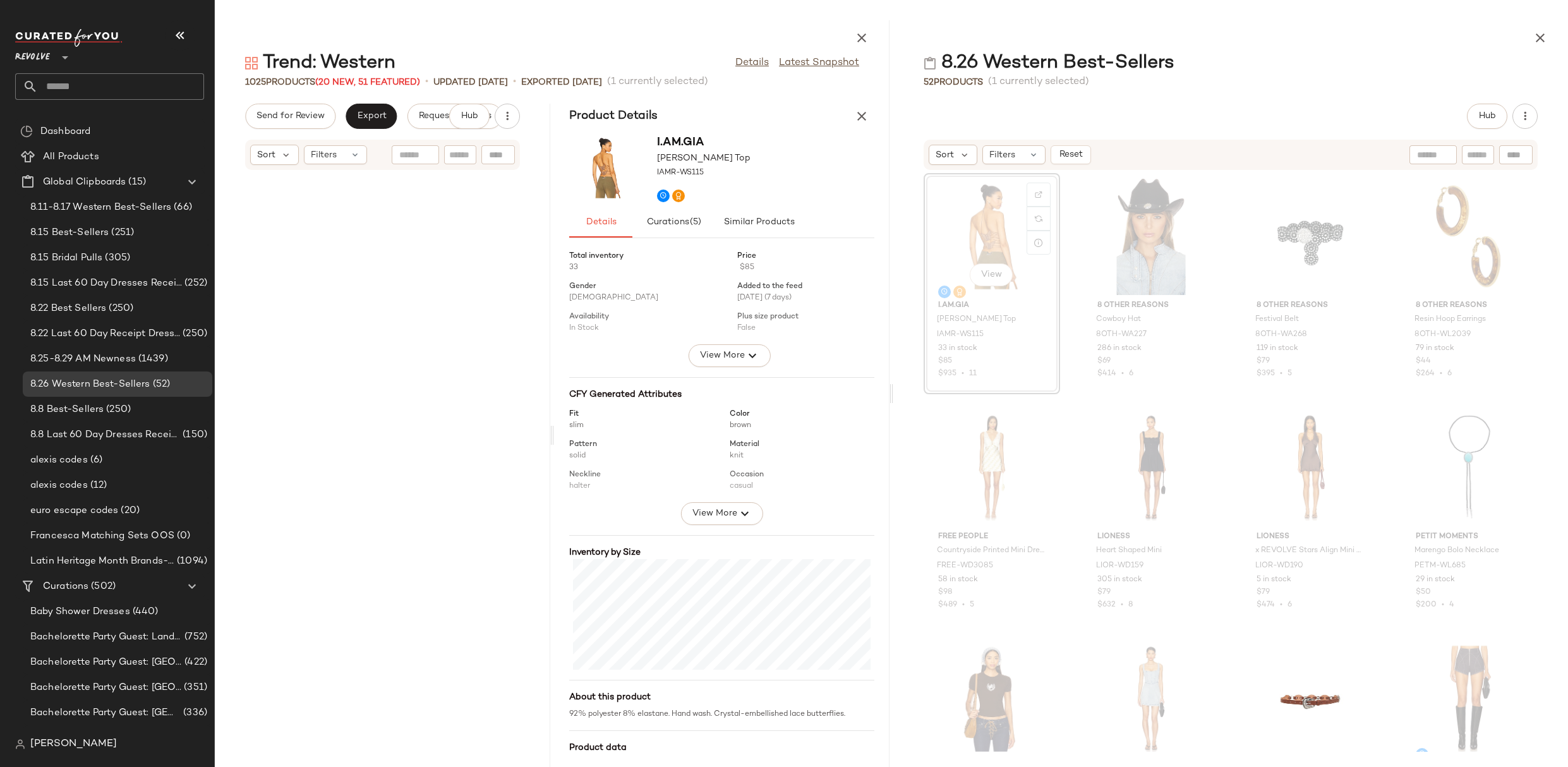
scroll to position [6939, 0]
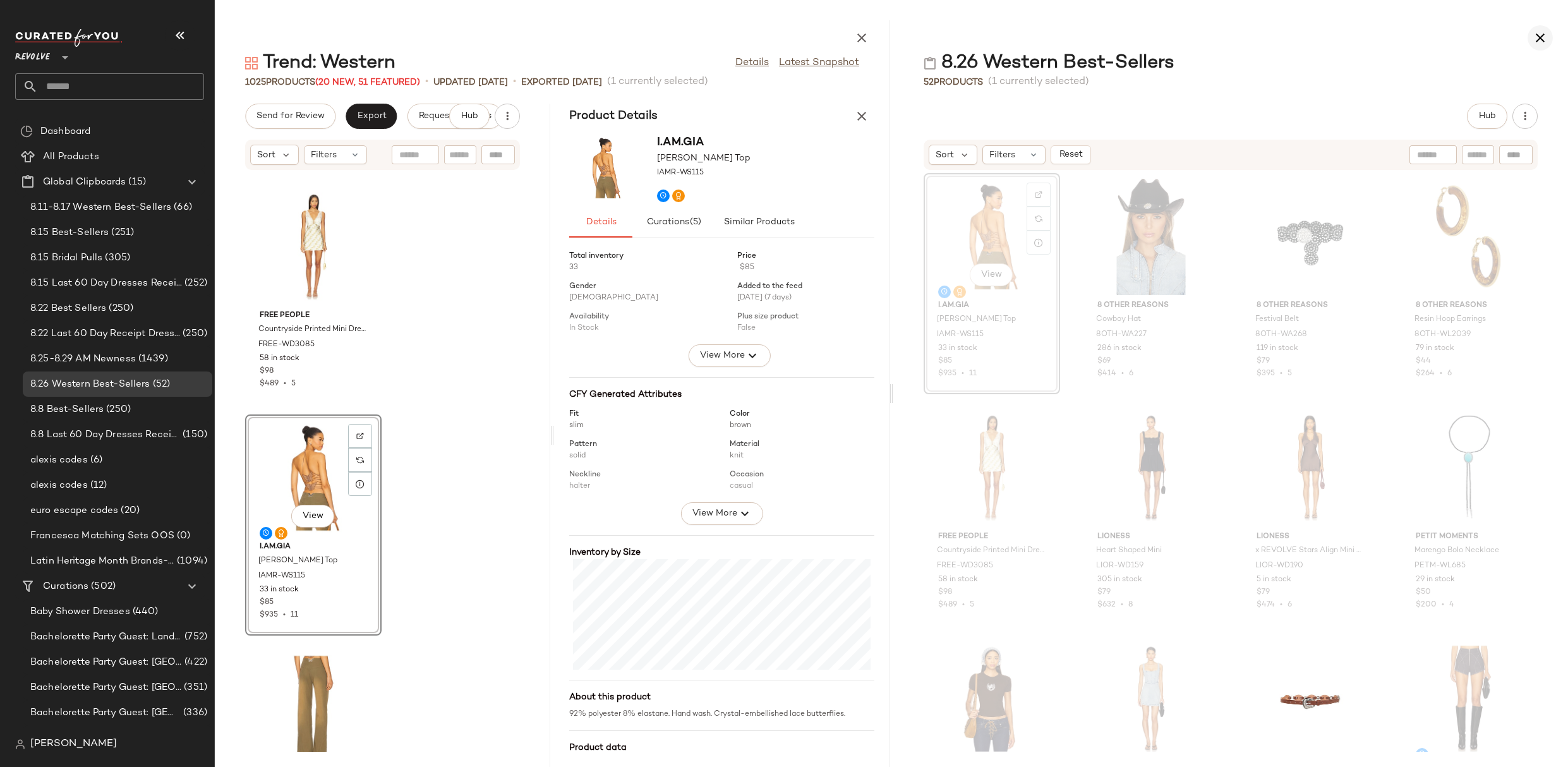
click at [1539, 35] on icon "button" at bounding box center [1540, 37] width 15 height 15
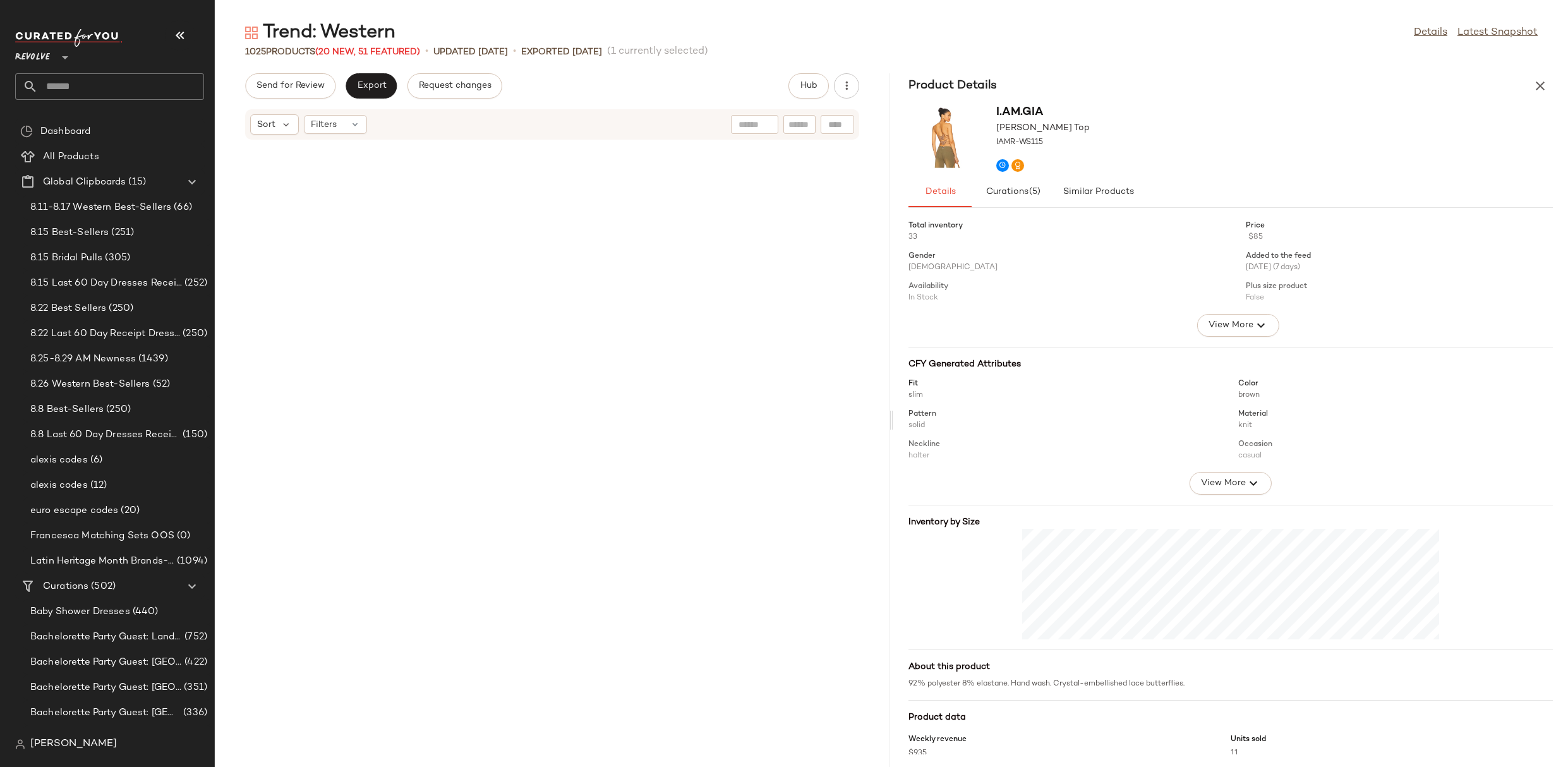
scroll to position [1388, 0]
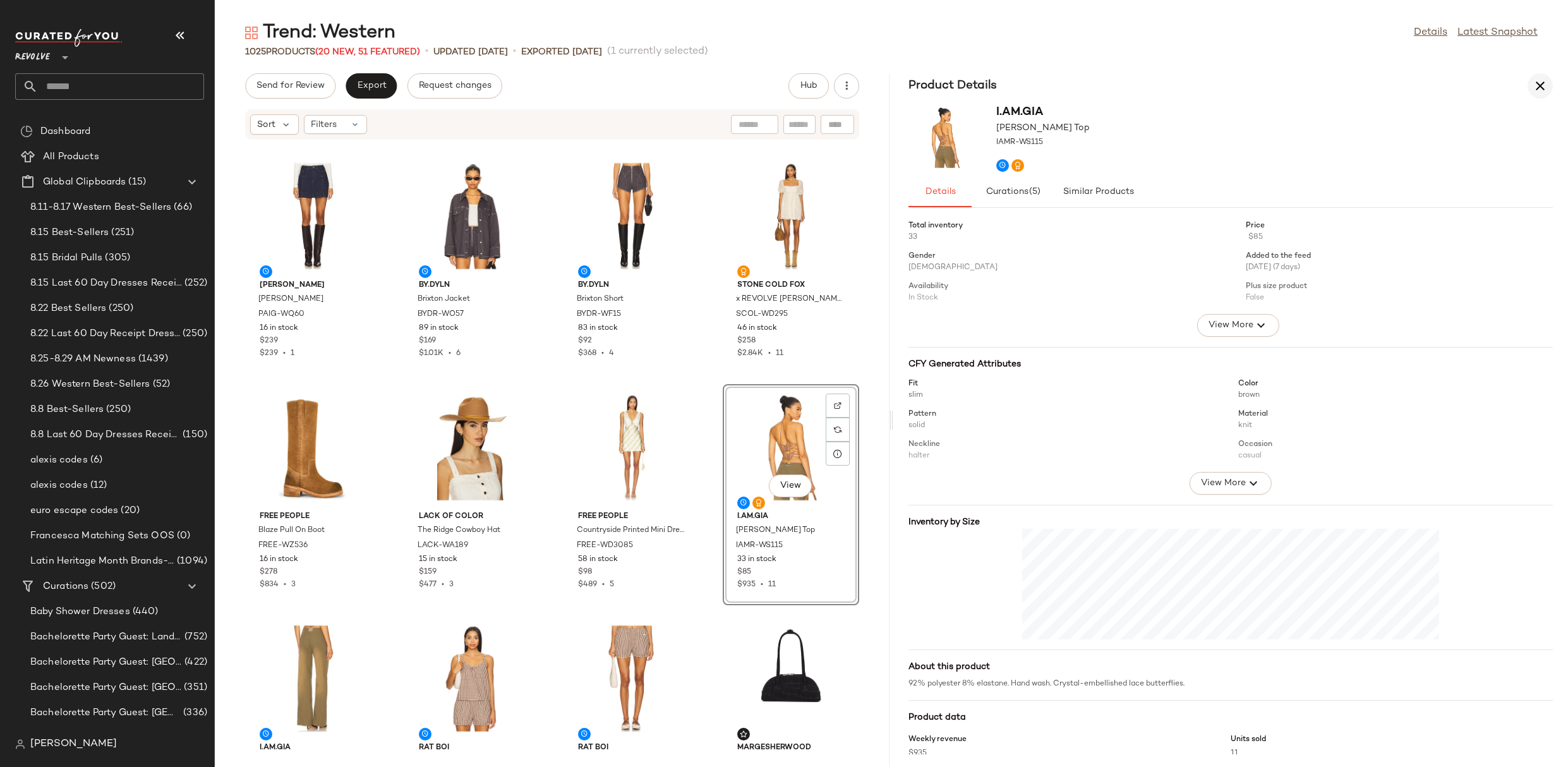
click at [1537, 83] on icon "button" at bounding box center [1540, 86] width 15 height 15
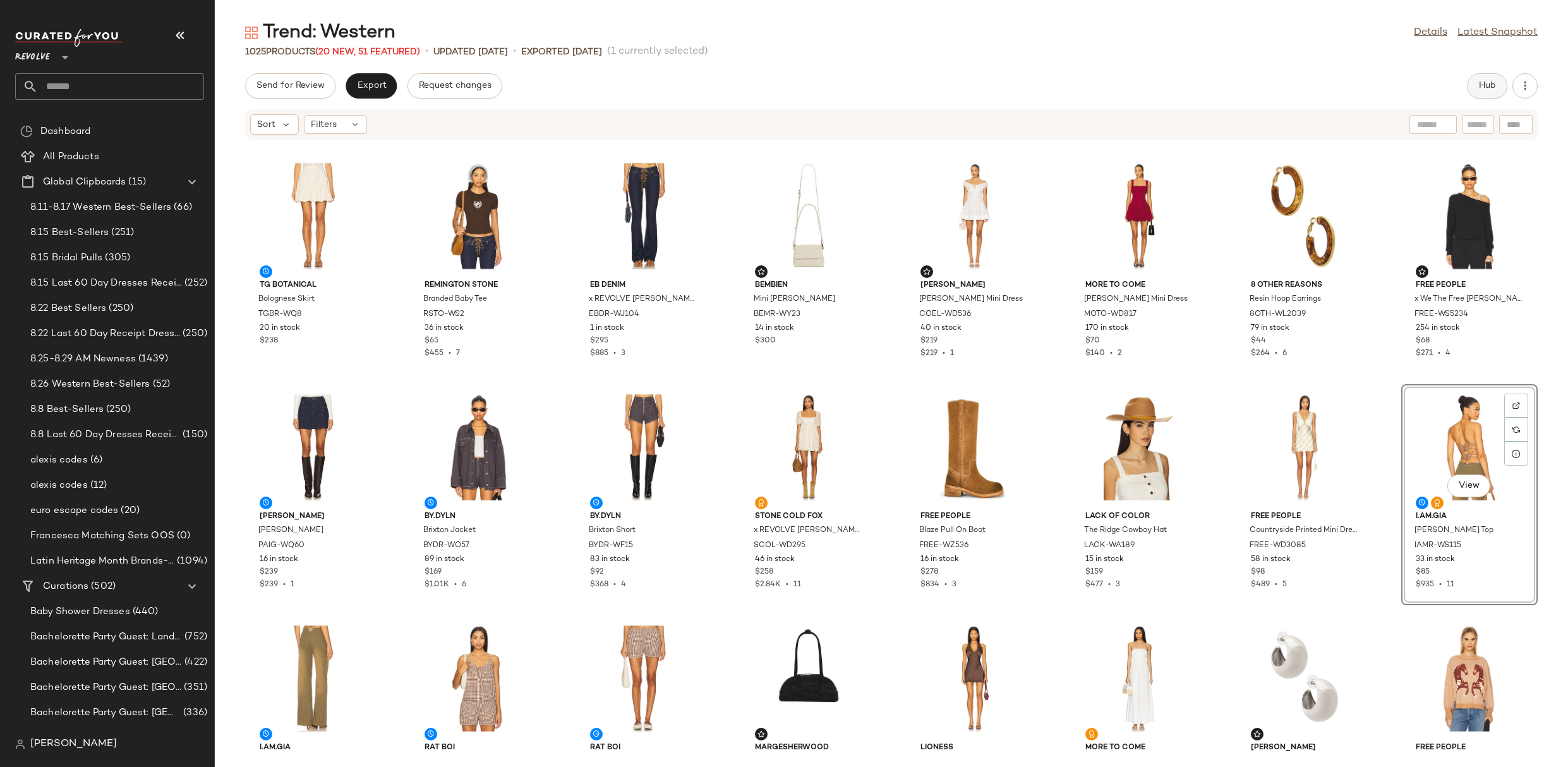
click at [1495, 88] on span "Hub" at bounding box center [1487, 86] width 17 height 10
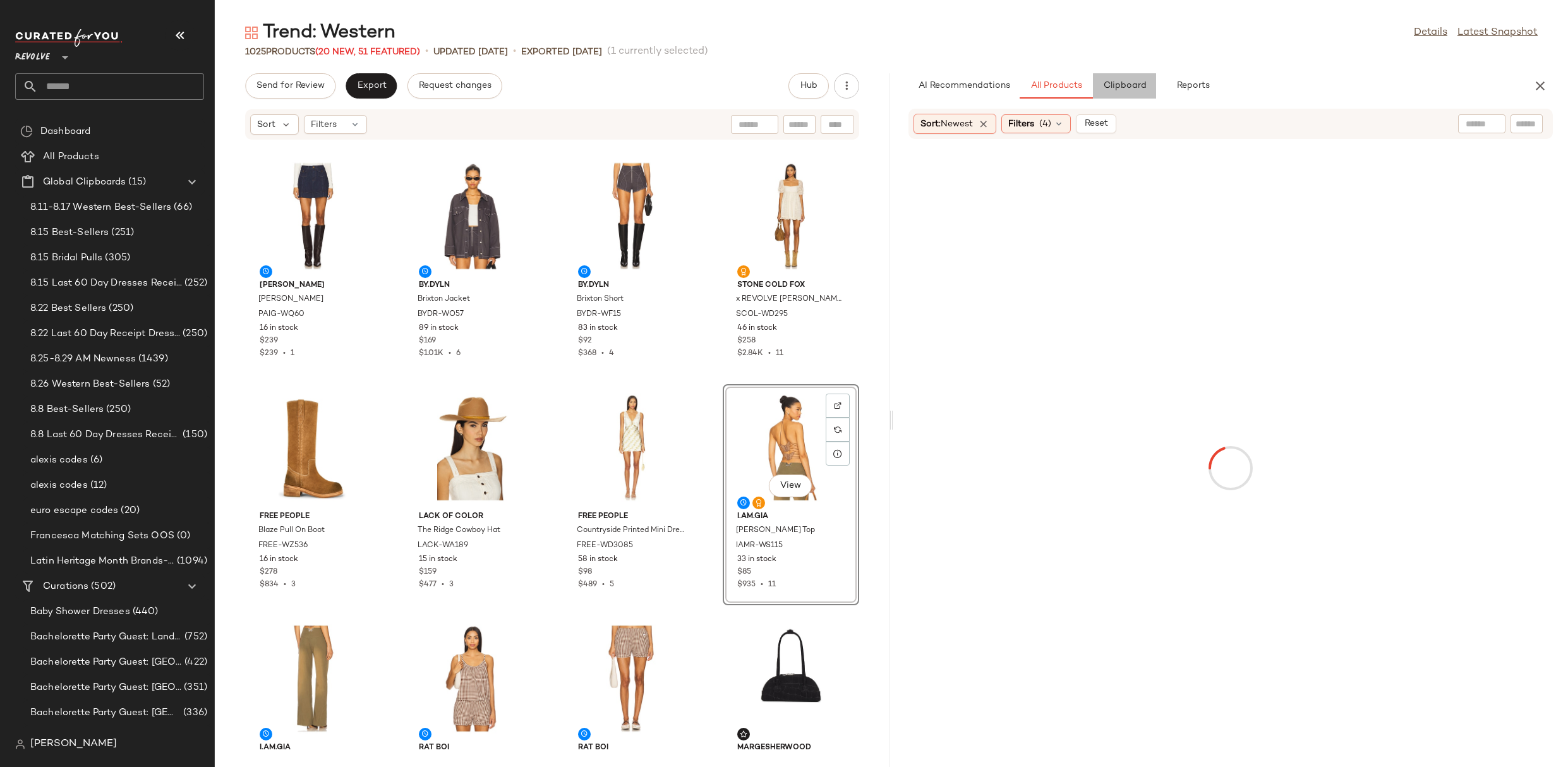
click at [1133, 82] on span "Clipboard" at bounding box center [1124, 86] width 43 height 10
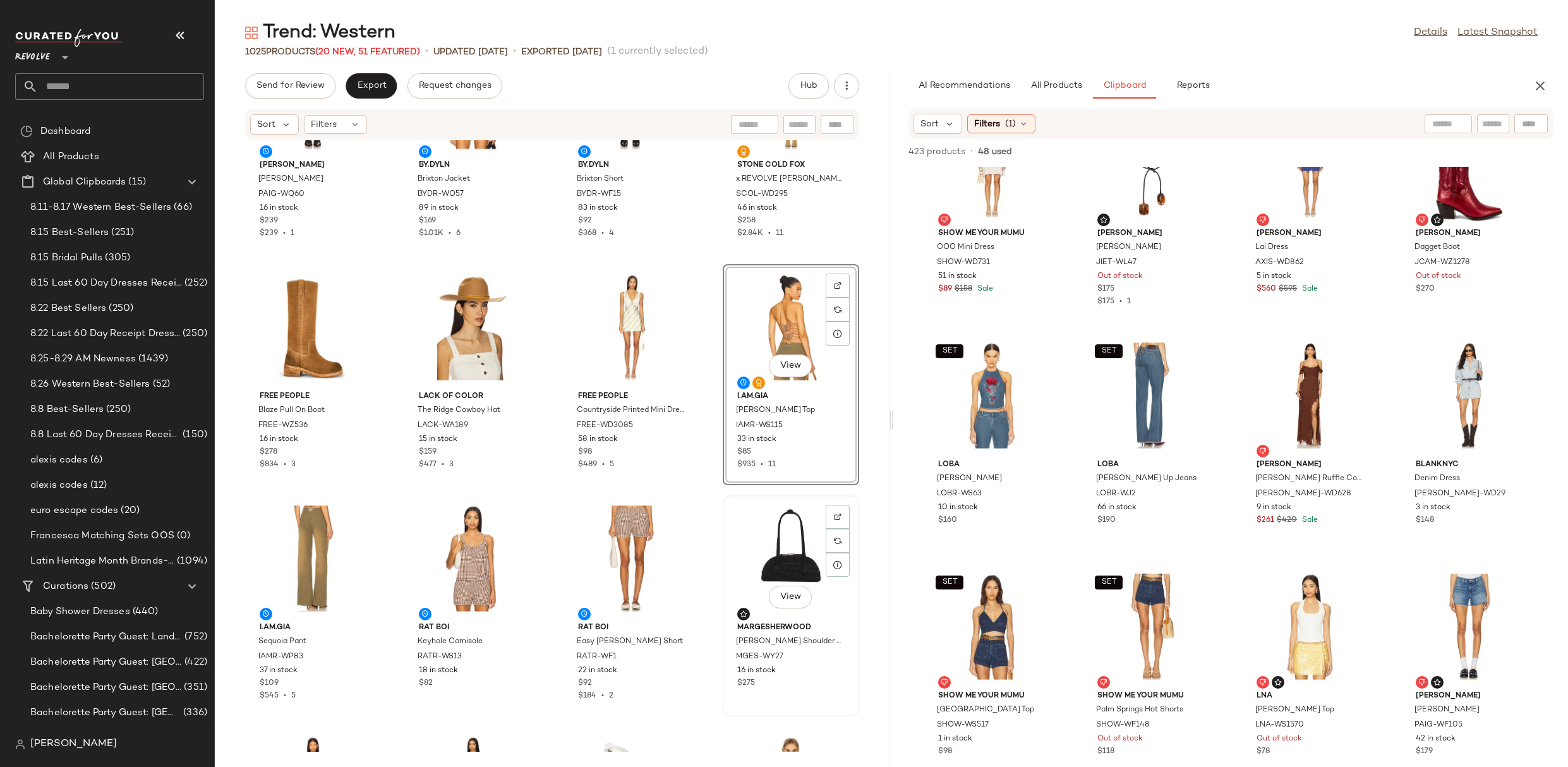
scroll to position [1511, 0]
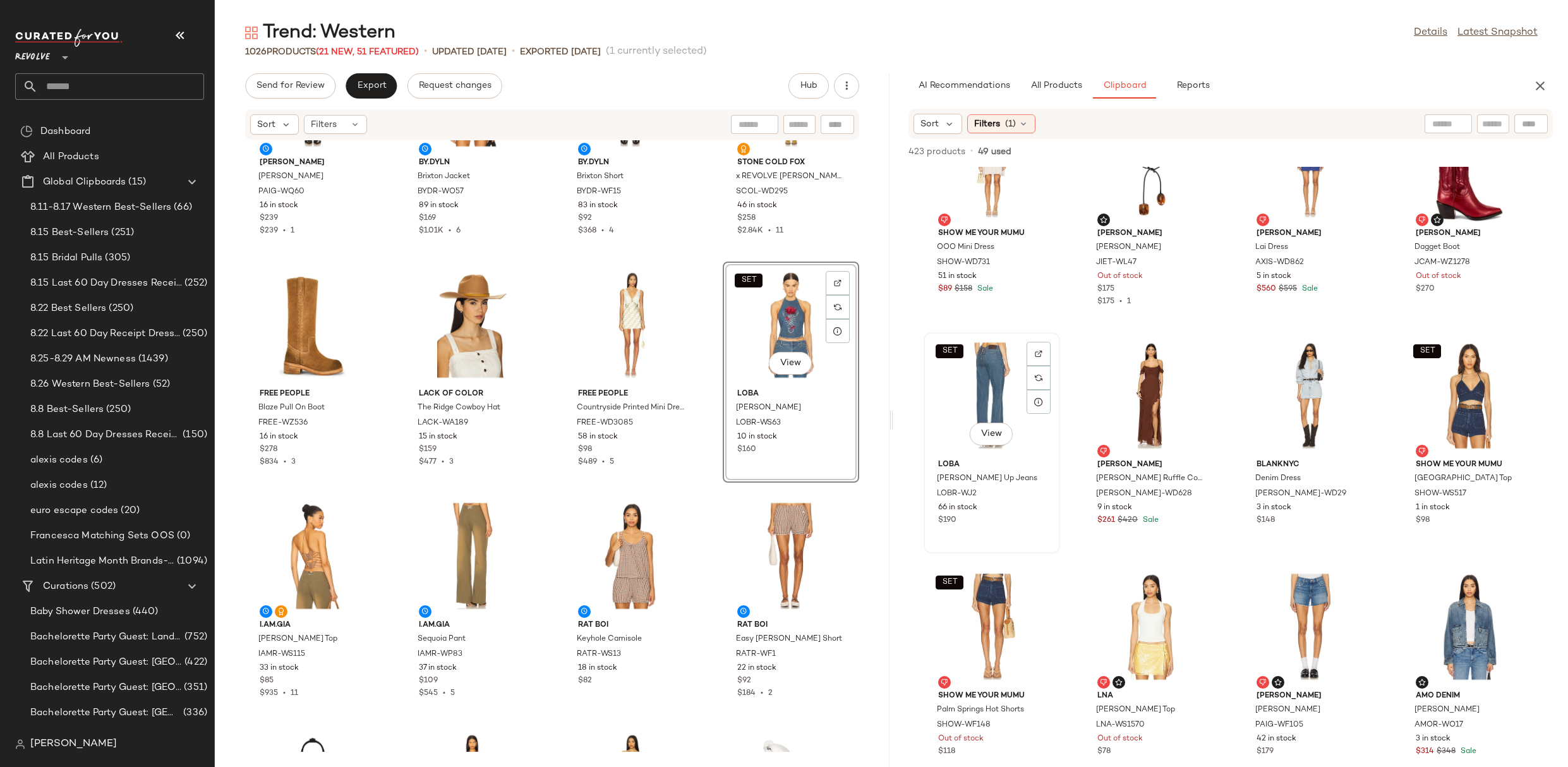
click at [961, 424] on div "SET View" at bounding box center [991, 396] width 128 height 118
click at [1040, 581] on img at bounding box center [1038, 584] width 7 height 7
click at [759, 304] on div "SET View" at bounding box center [791, 325] width 128 height 118
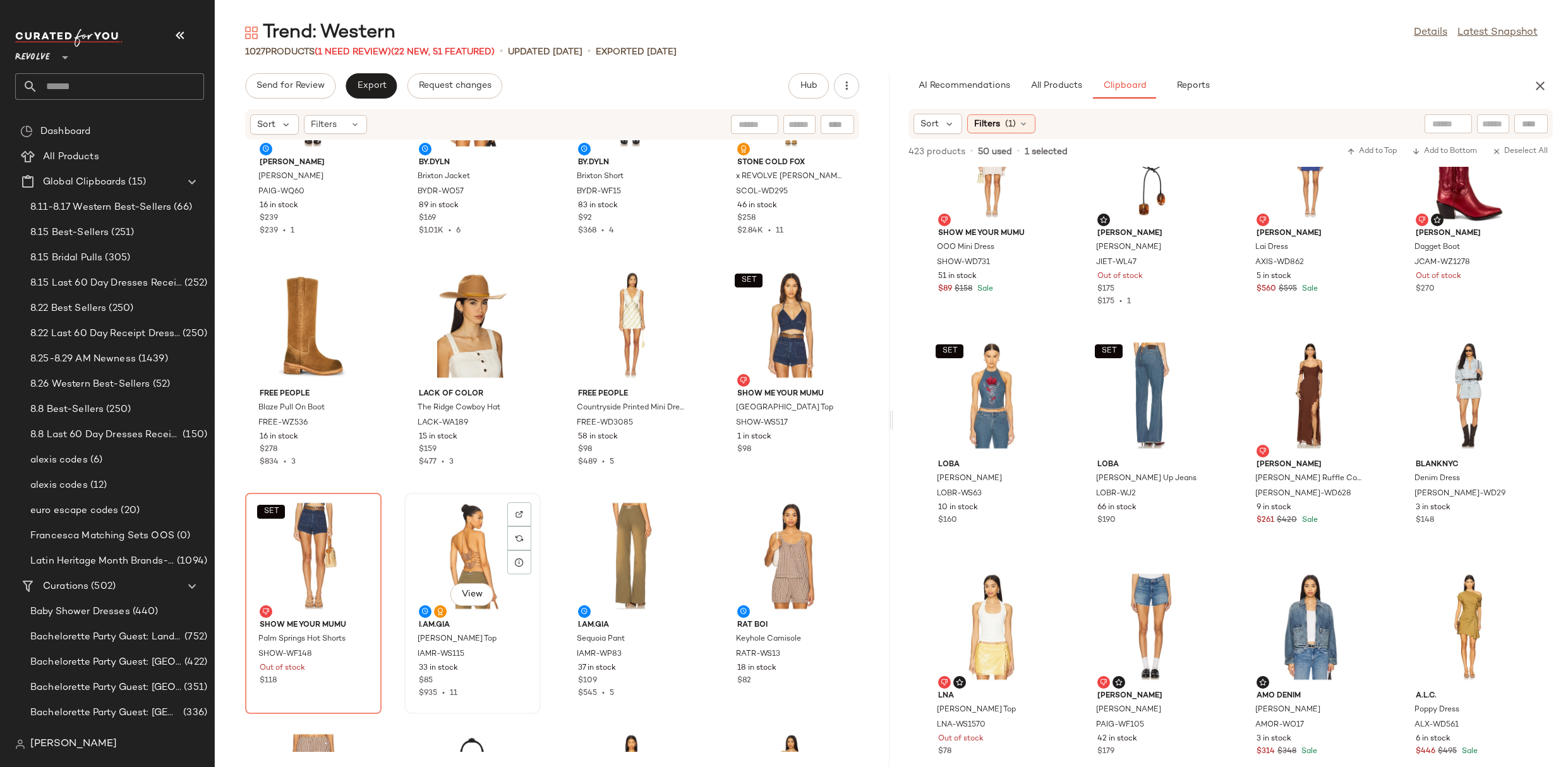
click at [457, 537] on div "View" at bounding box center [472, 556] width 128 height 118
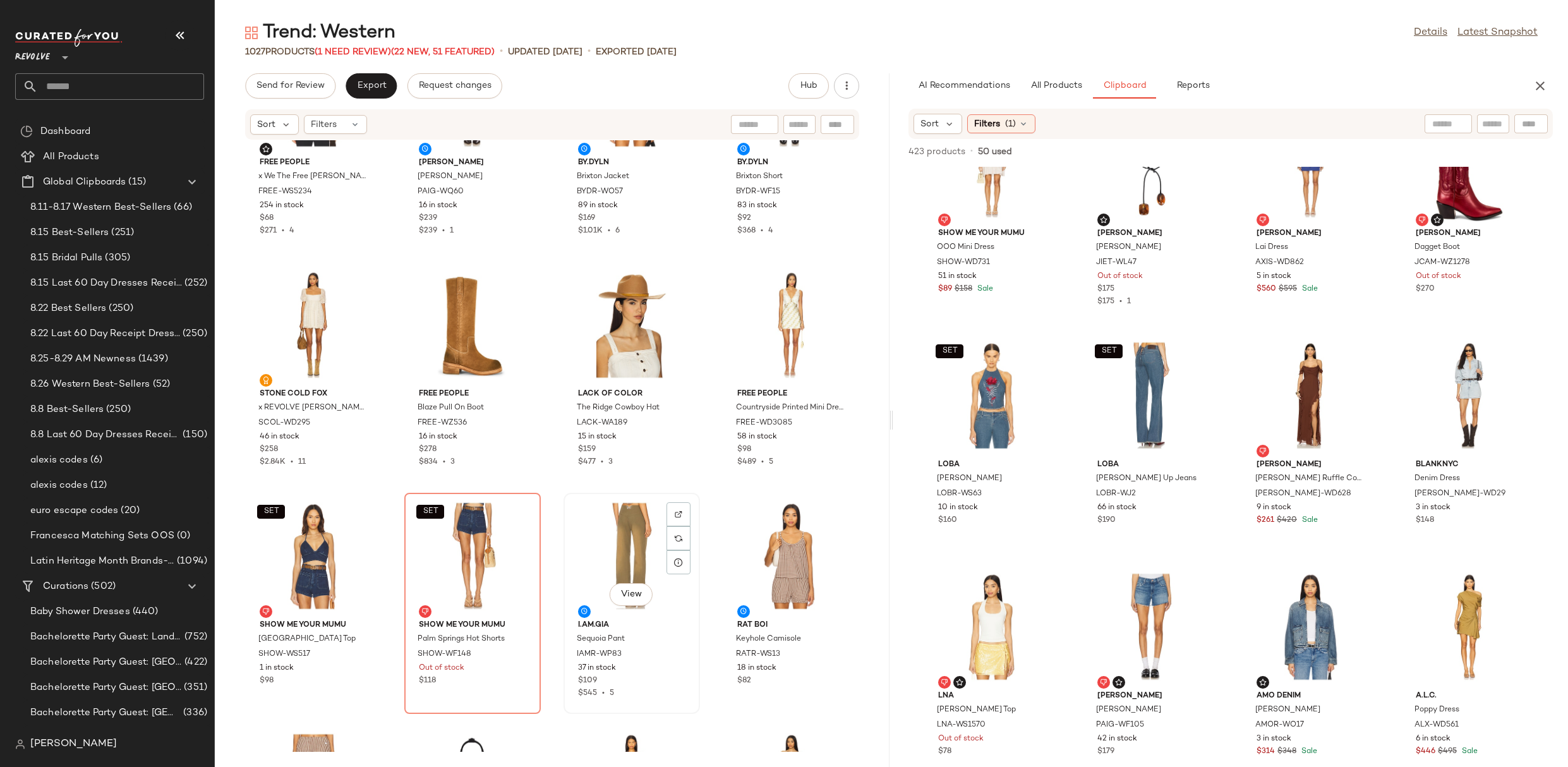
click at [592, 522] on div "View" at bounding box center [632, 556] width 128 height 118
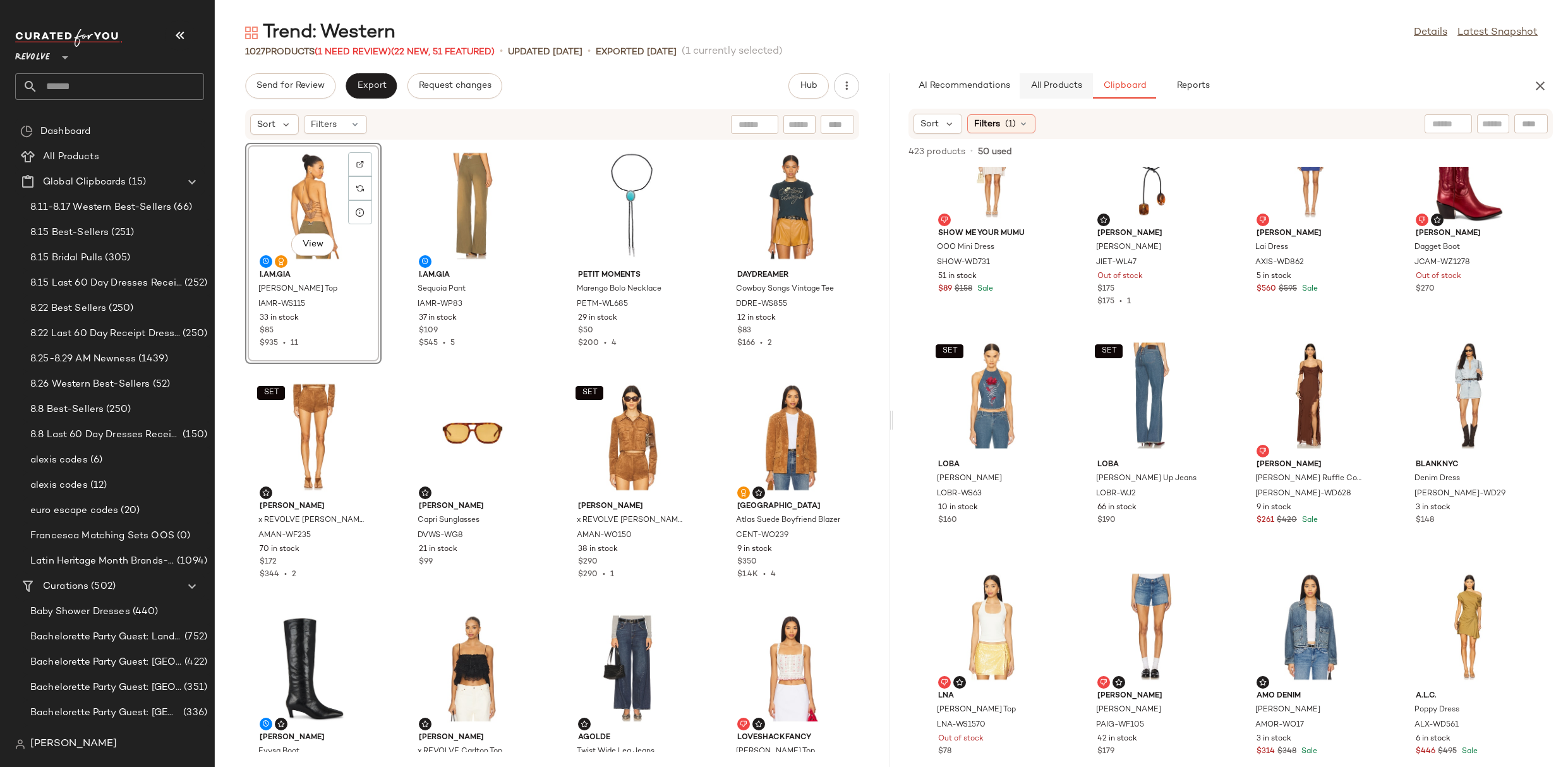
click at [1067, 80] on button "All Products" at bounding box center [1056, 86] width 74 height 25
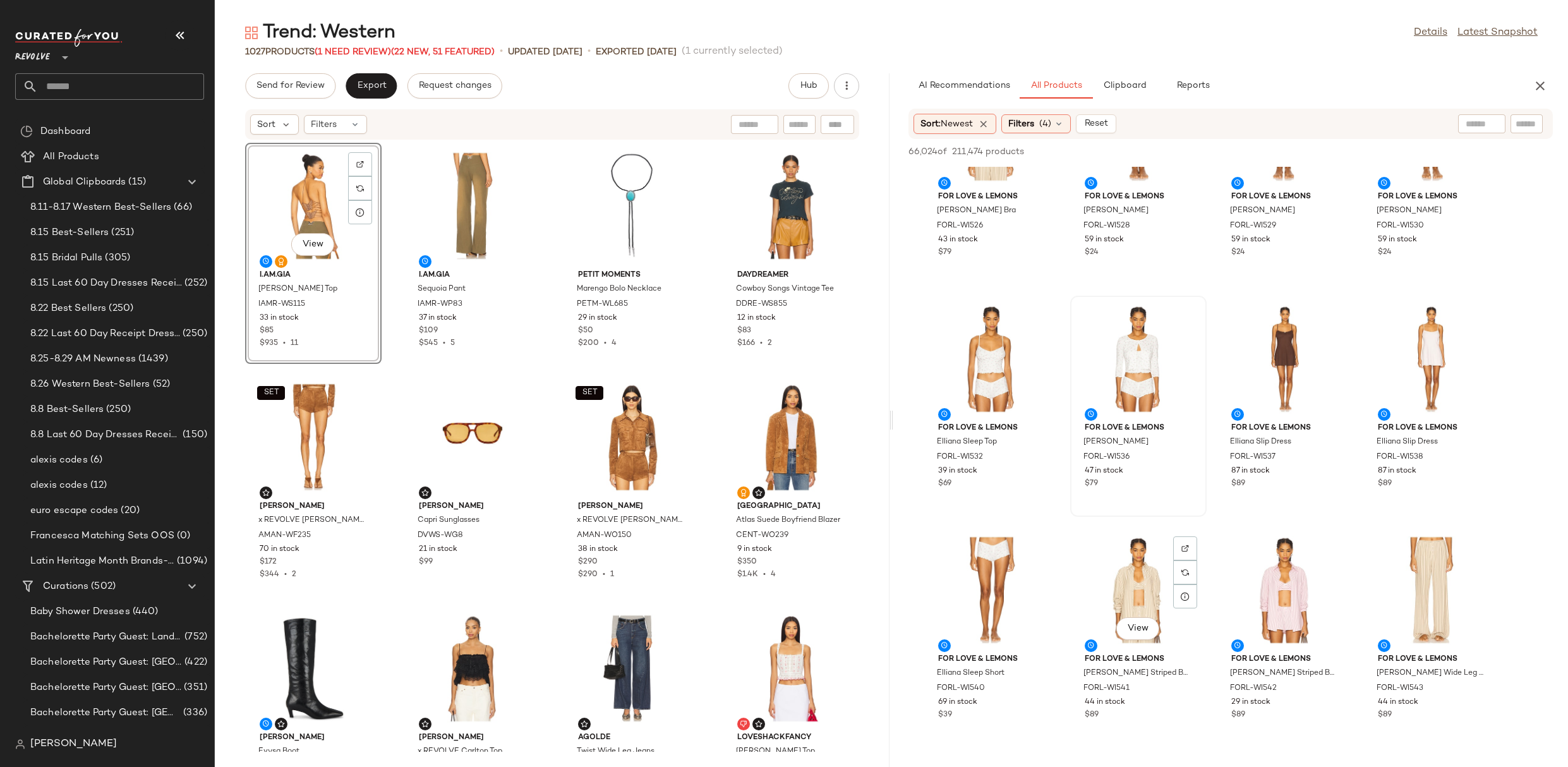
scroll to position [6023, 0]
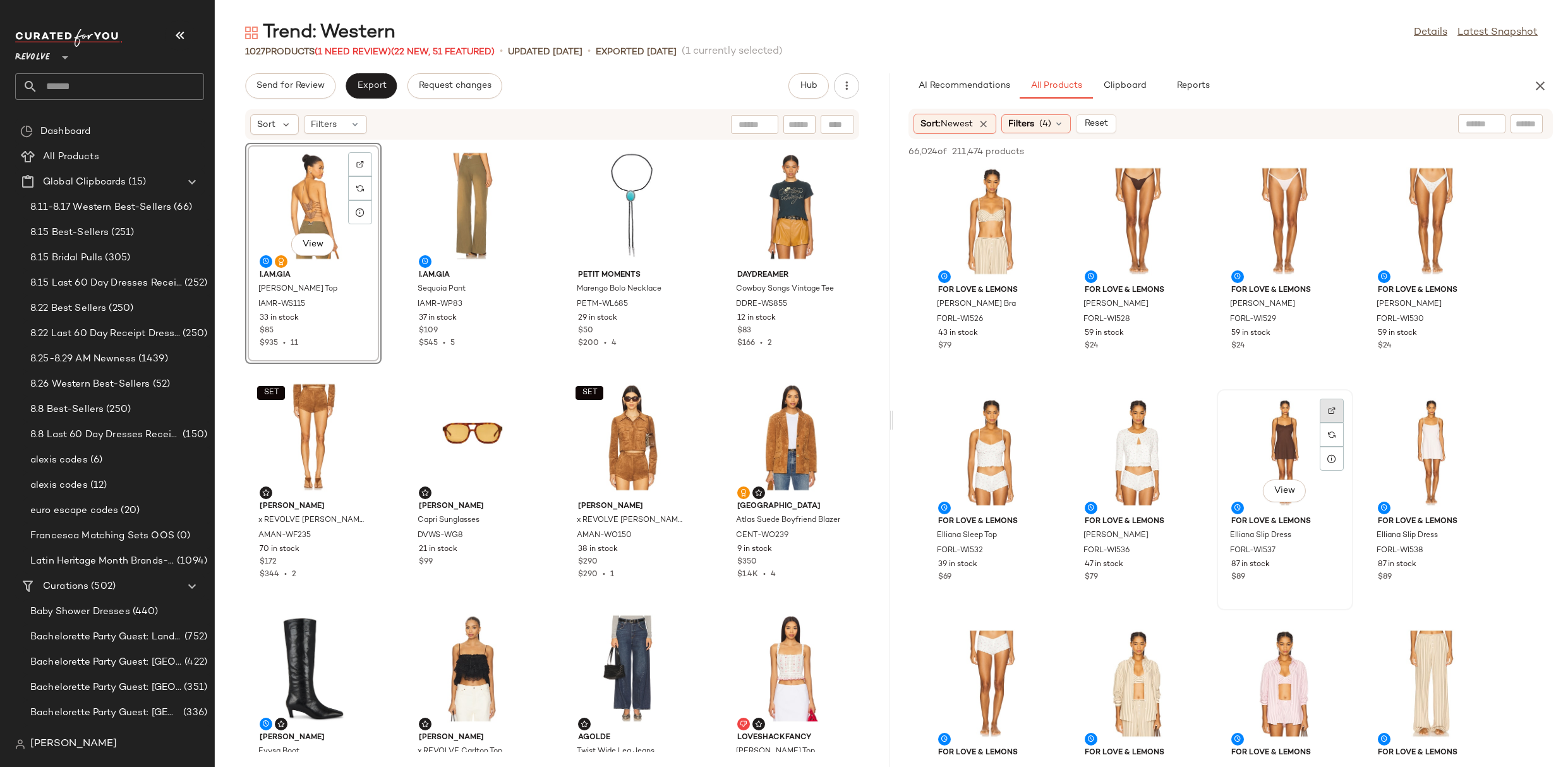
click at [1333, 402] on div at bounding box center [1331, 411] width 24 height 24
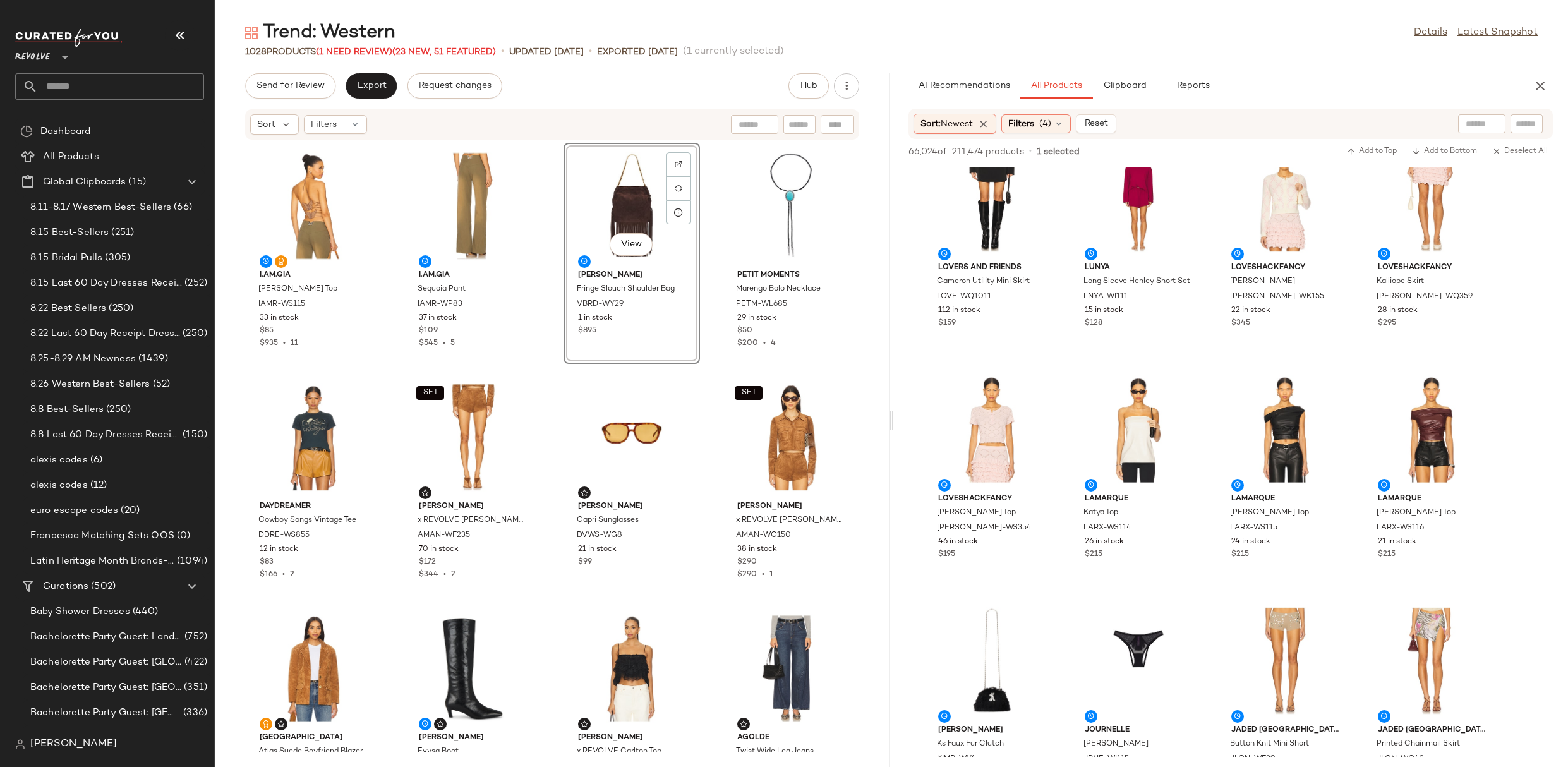
scroll to position [12753, 0]
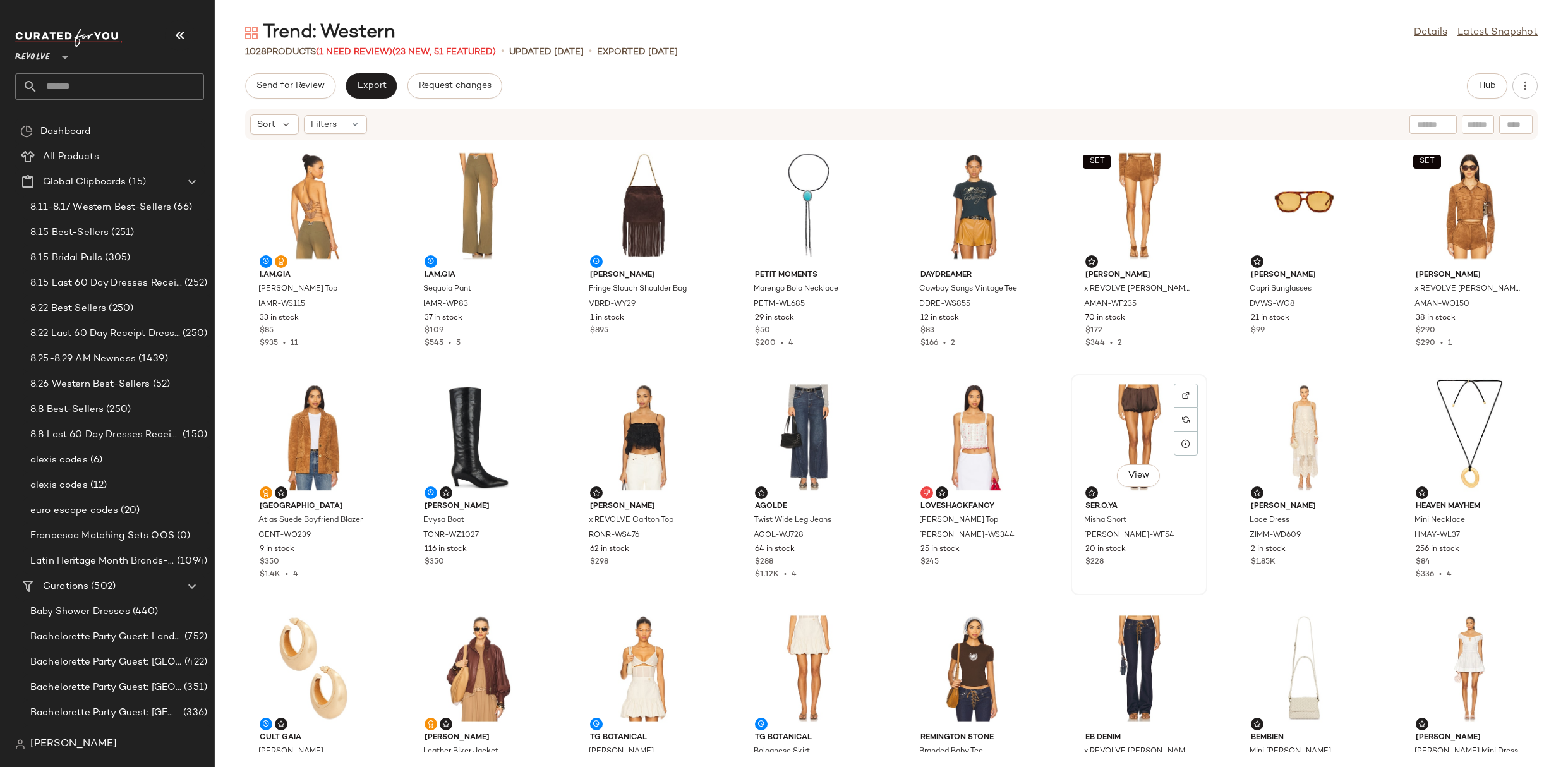
scroll to position [33, 0]
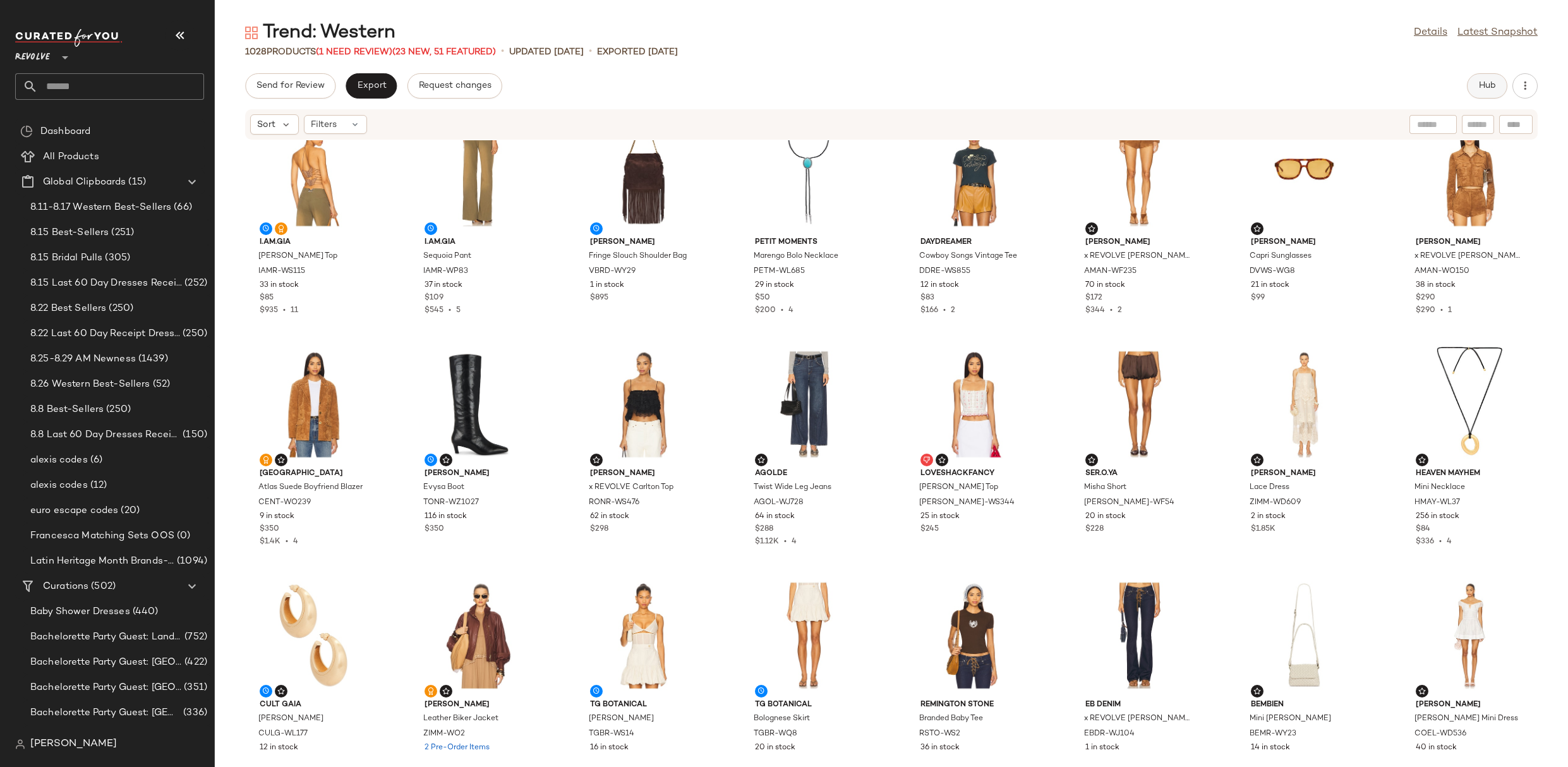
click at [1494, 84] on span "Hub" at bounding box center [1487, 86] width 17 height 10
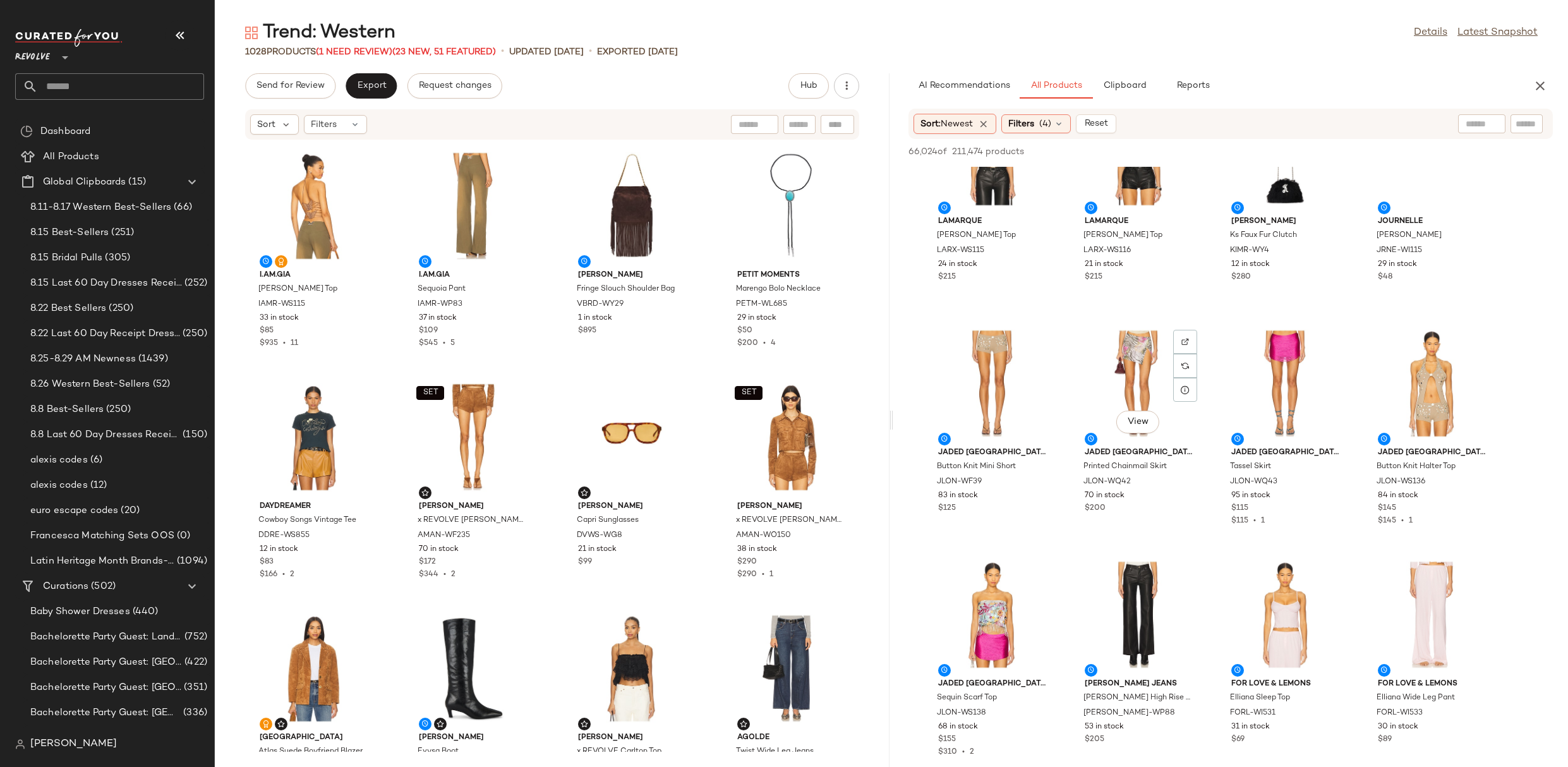
scroll to position [13343, 0]
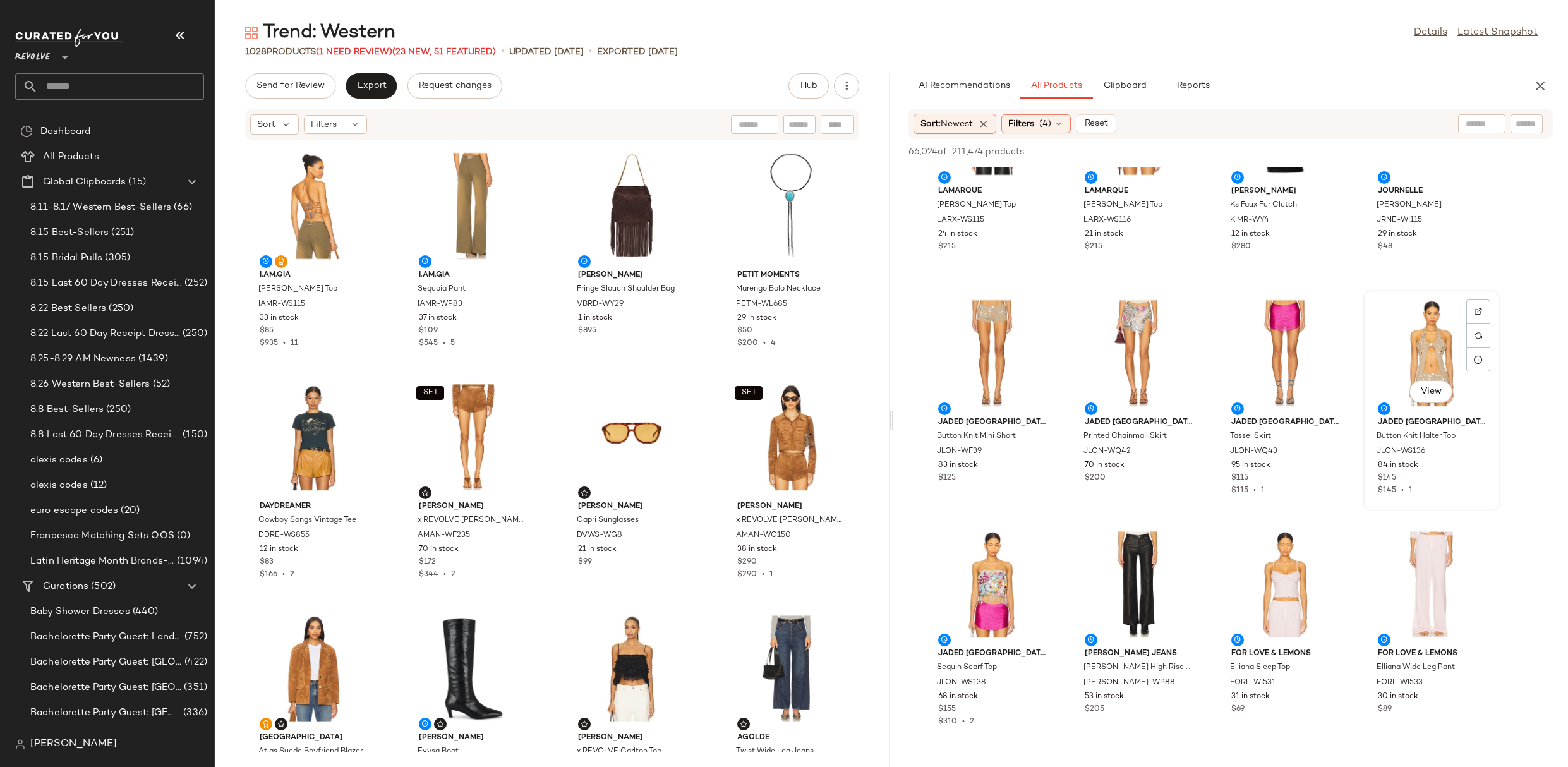
click at [1408, 340] on div "View" at bounding box center [1431, 353] width 128 height 118
click at [1481, 306] on div at bounding box center [1478, 312] width 24 height 24
drag, startPoint x: 1400, startPoint y: 351, endPoint x: 1370, endPoint y: 351, distance: 30.0
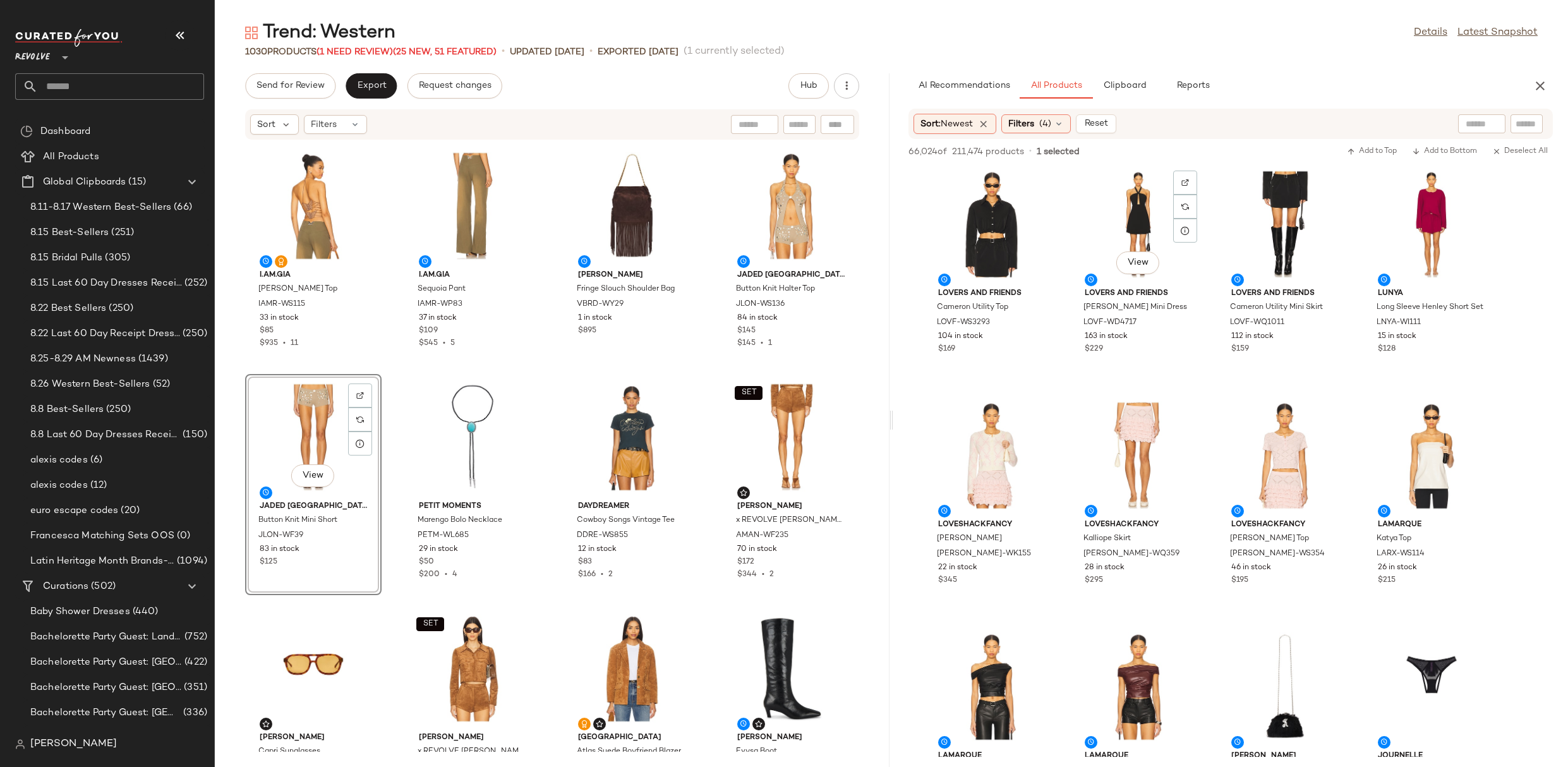
scroll to position [12578, 0]
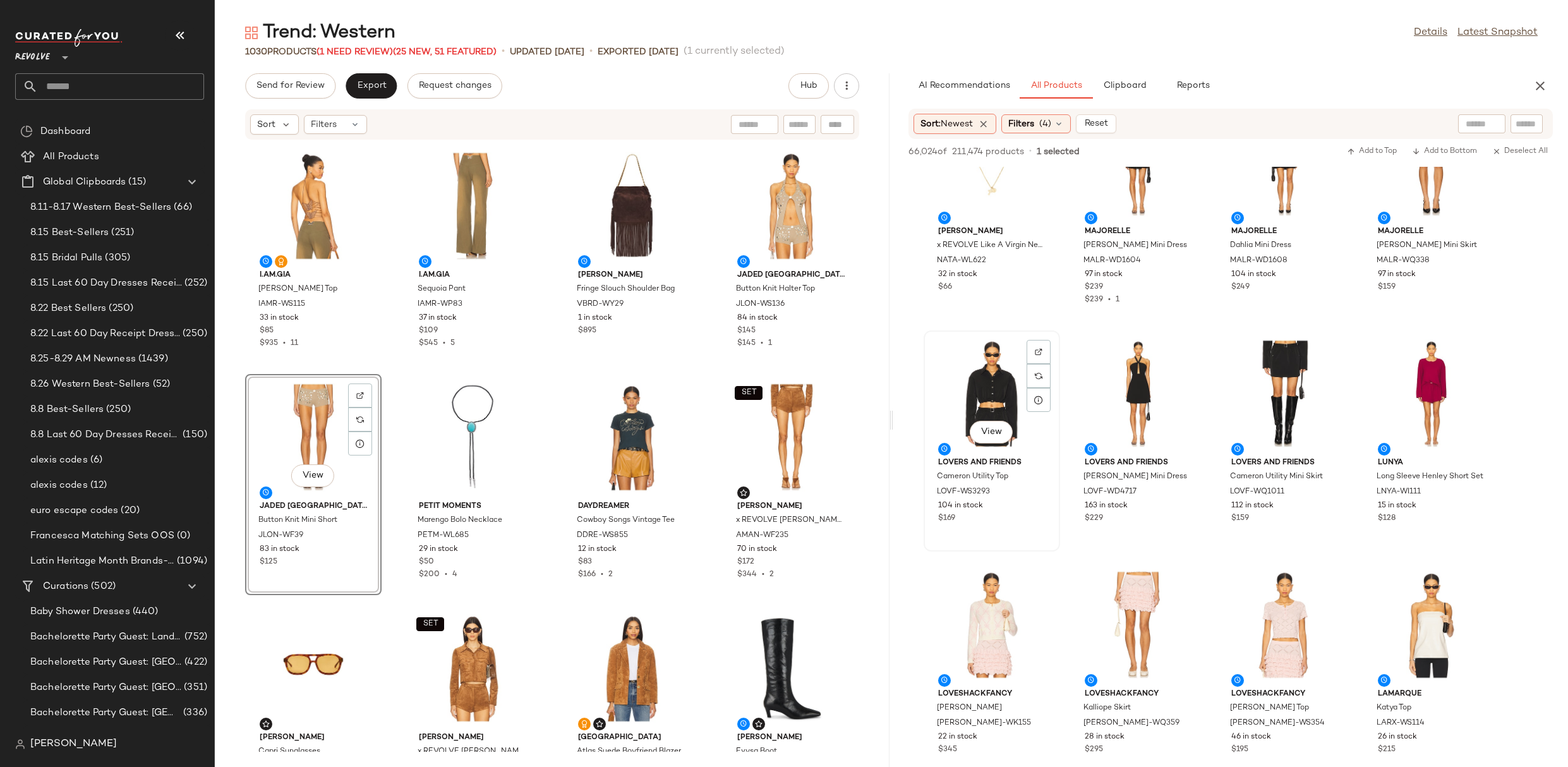
click at [973, 398] on div "View" at bounding box center [991, 394] width 128 height 118
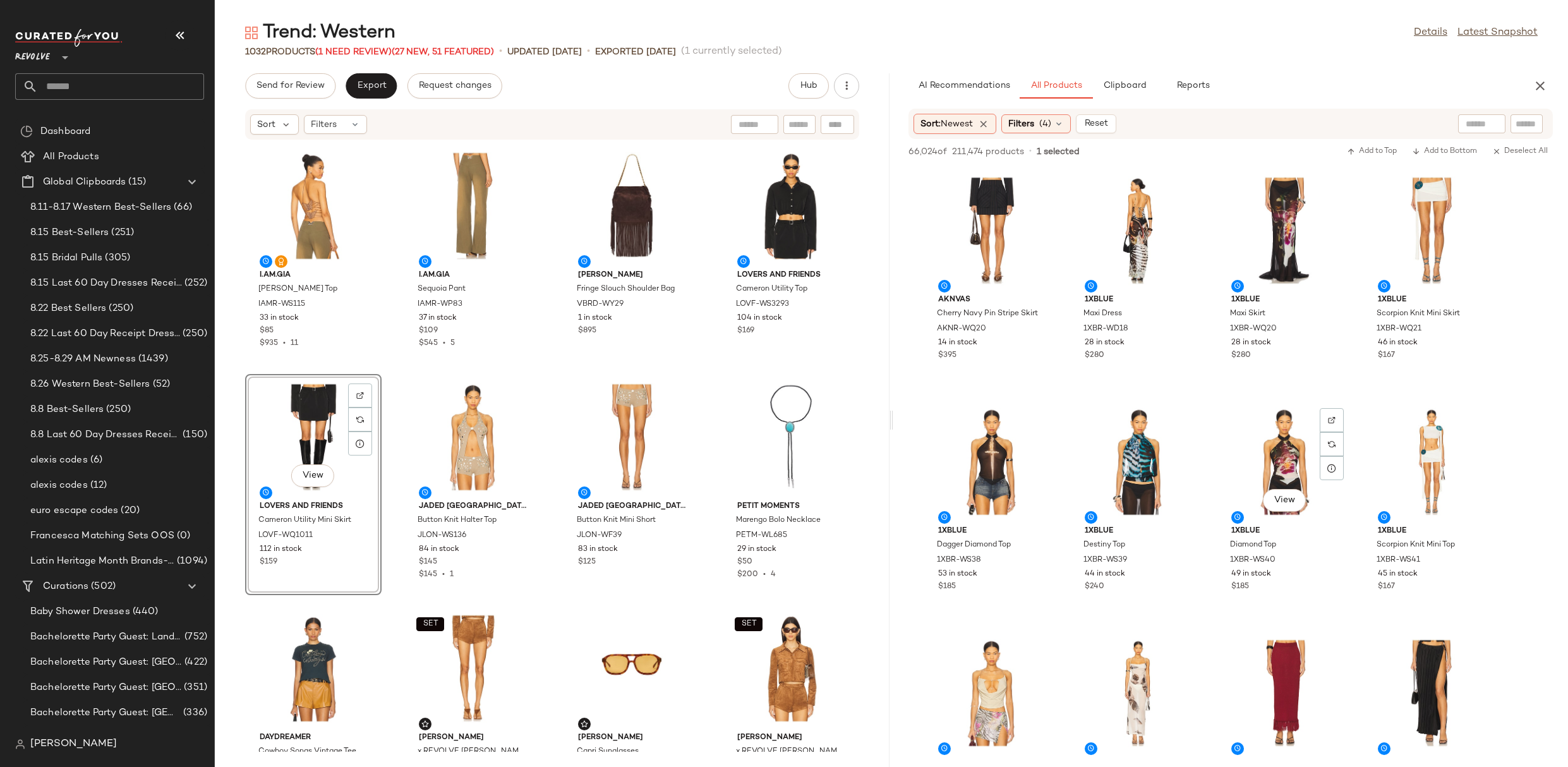
scroll to position [15875, 0]
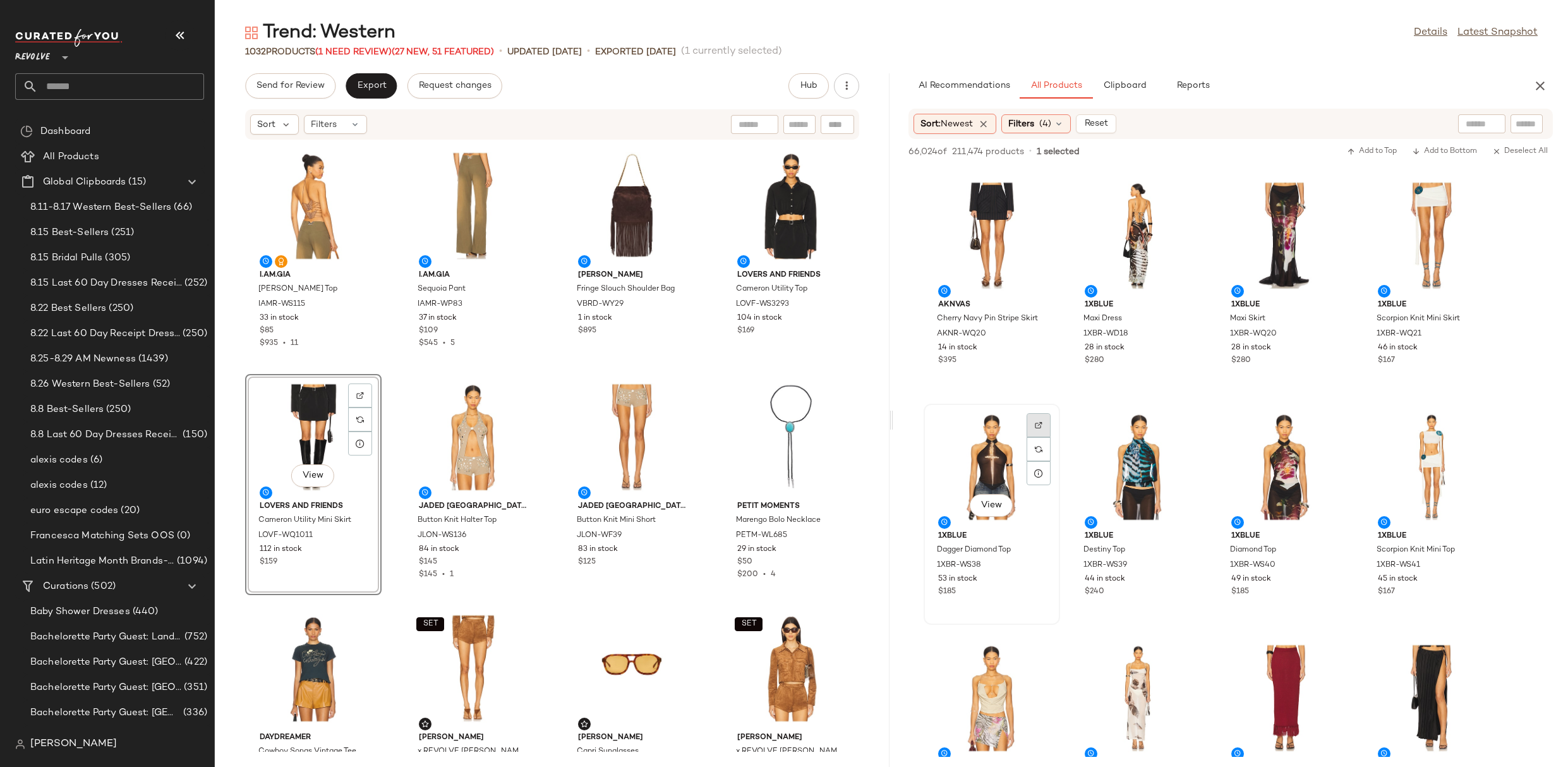
click at [1032, 427] on div at bounding box center [1039, 425] width 24 height 24
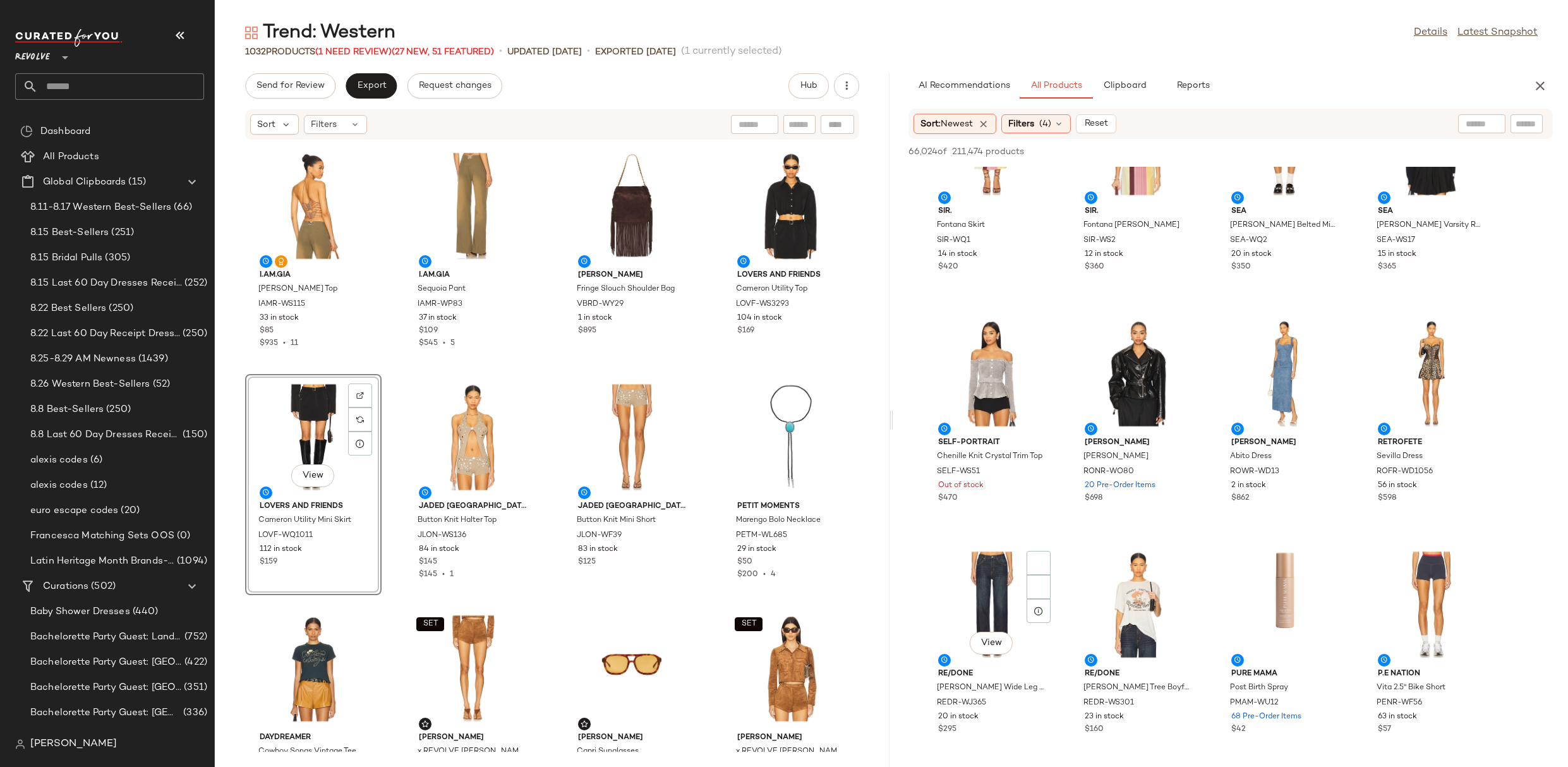
scroll to position [17582, 0]
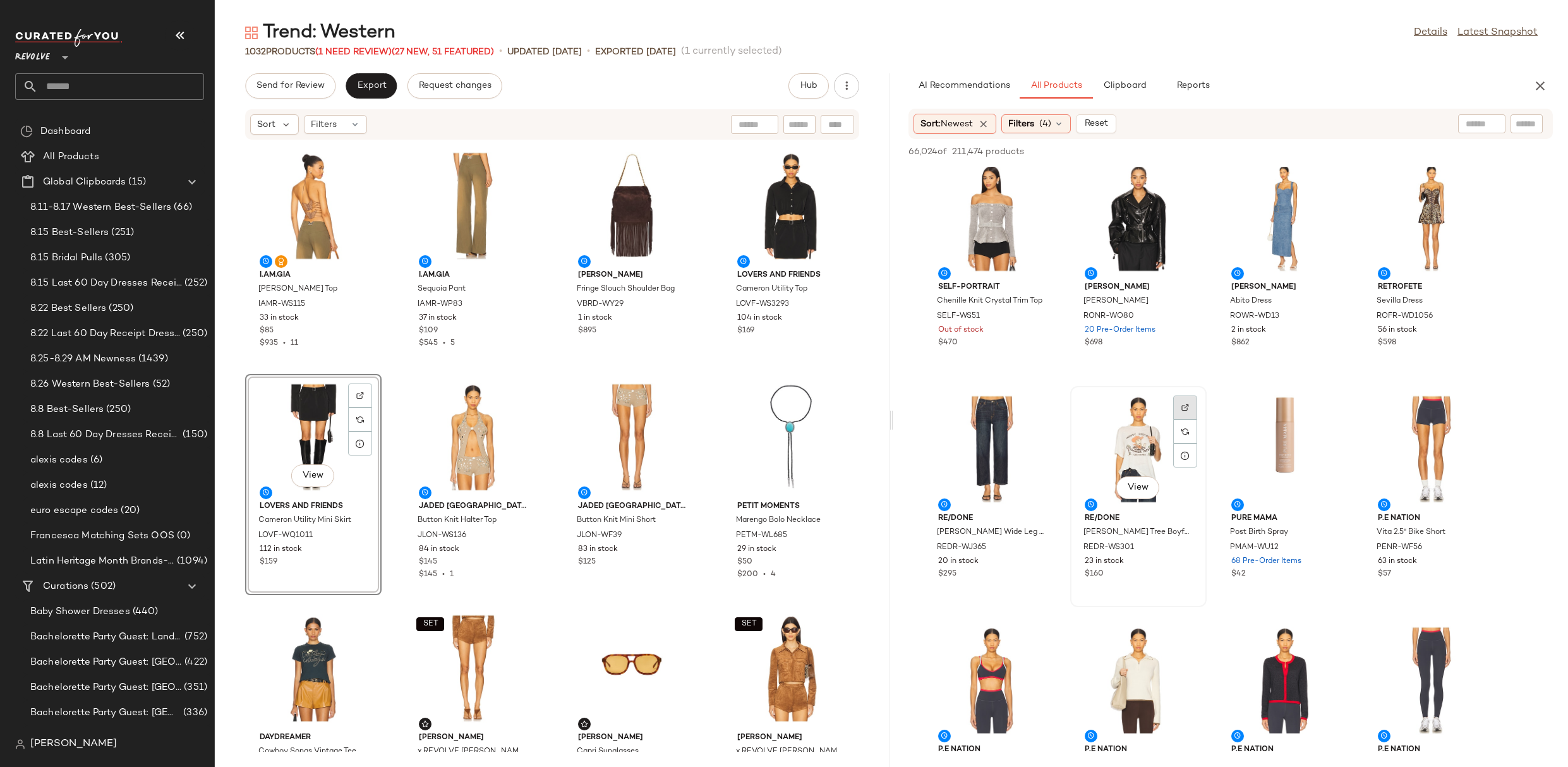
click at [1191, 409] on div at bounding box center [1185, 408] width 24 height 24
click at [1126, 453] on div "View" at bounding box center [1138, 449] width 128 height 118
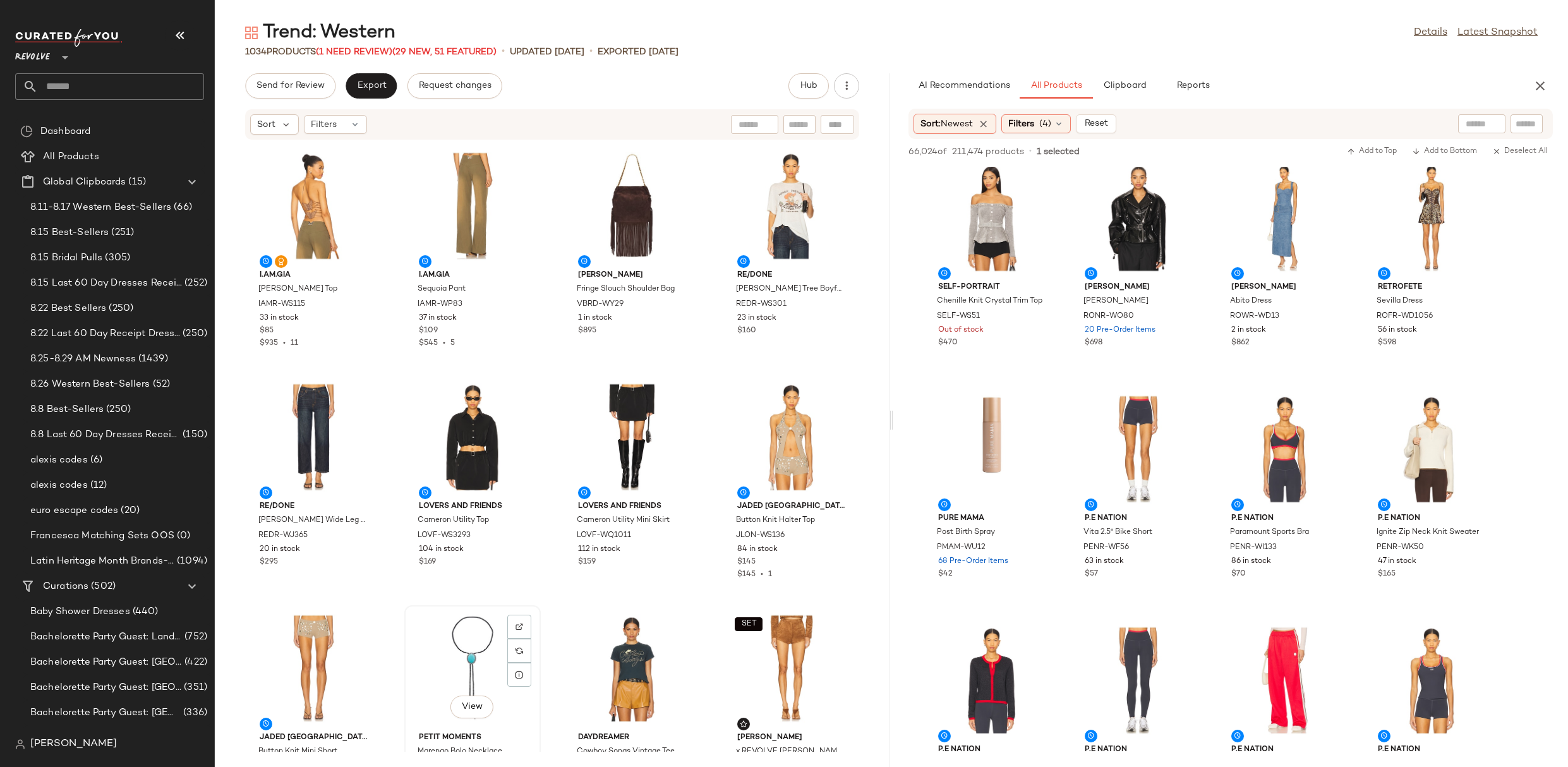
scroll to position [1, 0]
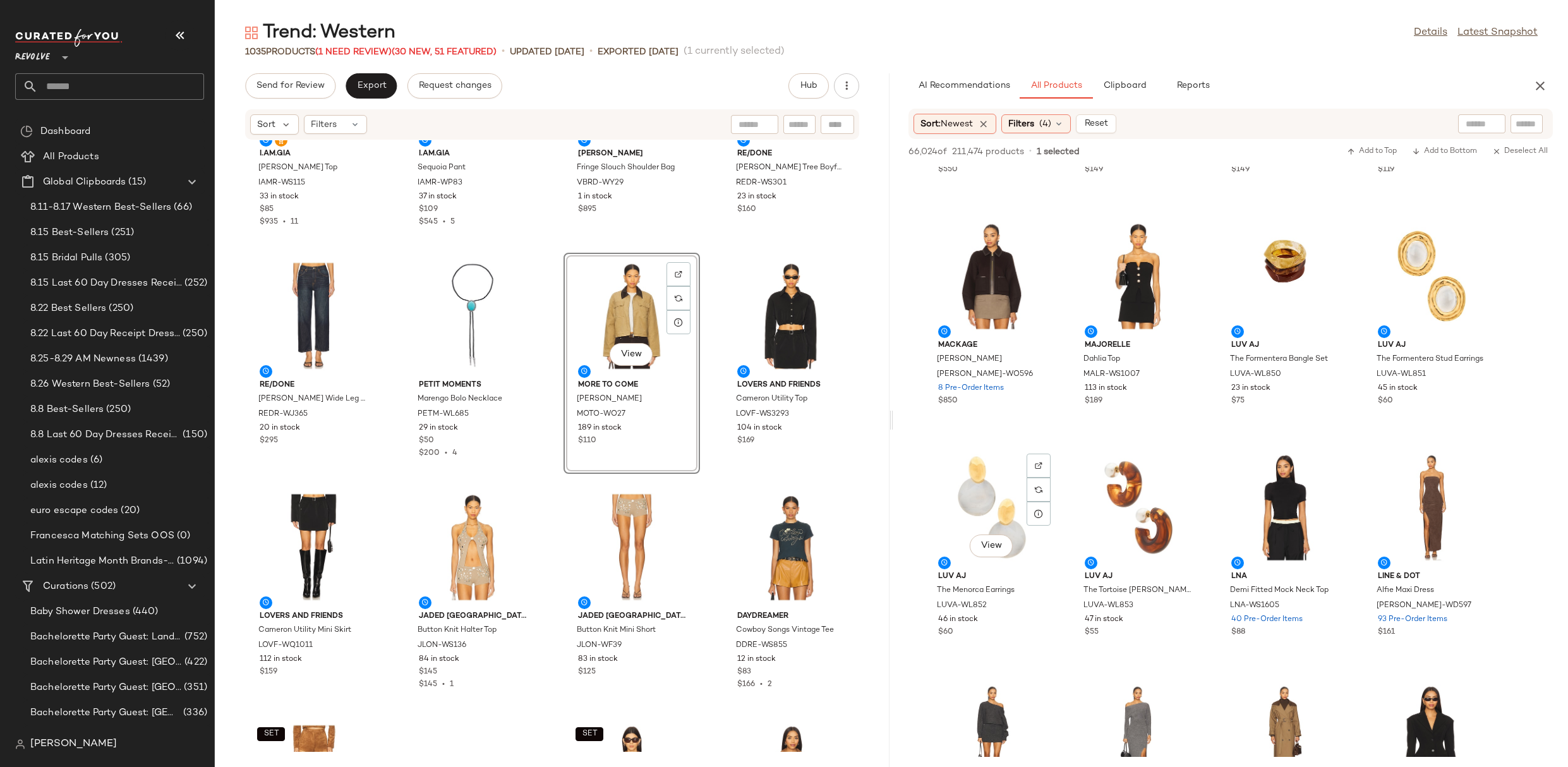
scroll to position [19459, 0]
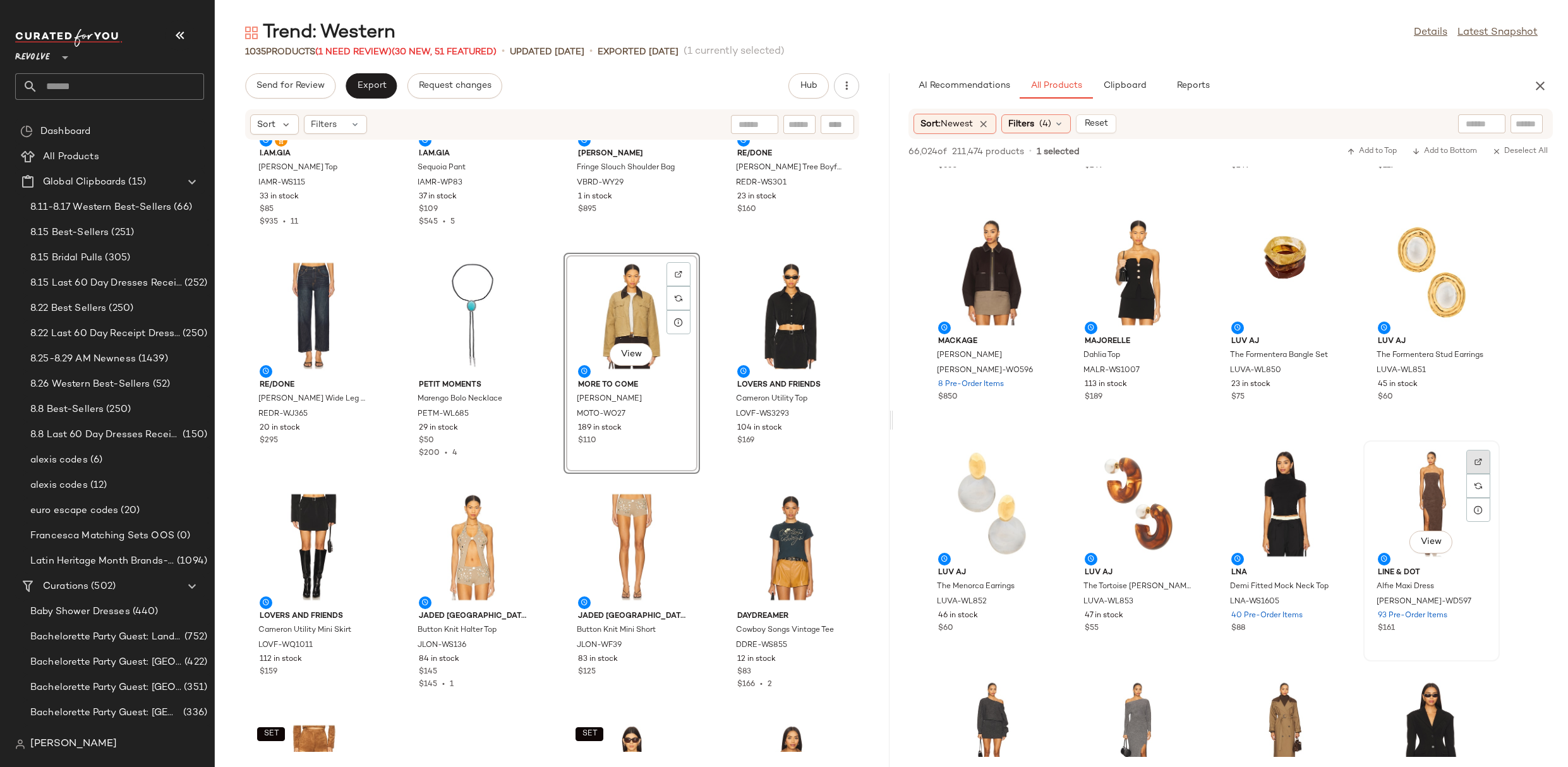
click at [1483, 459] on div at bounding box center [1478, 462] width 24 height 24
click at [1478, 586] on img "button" at bounding box center [1476, 586] width 7 height 7
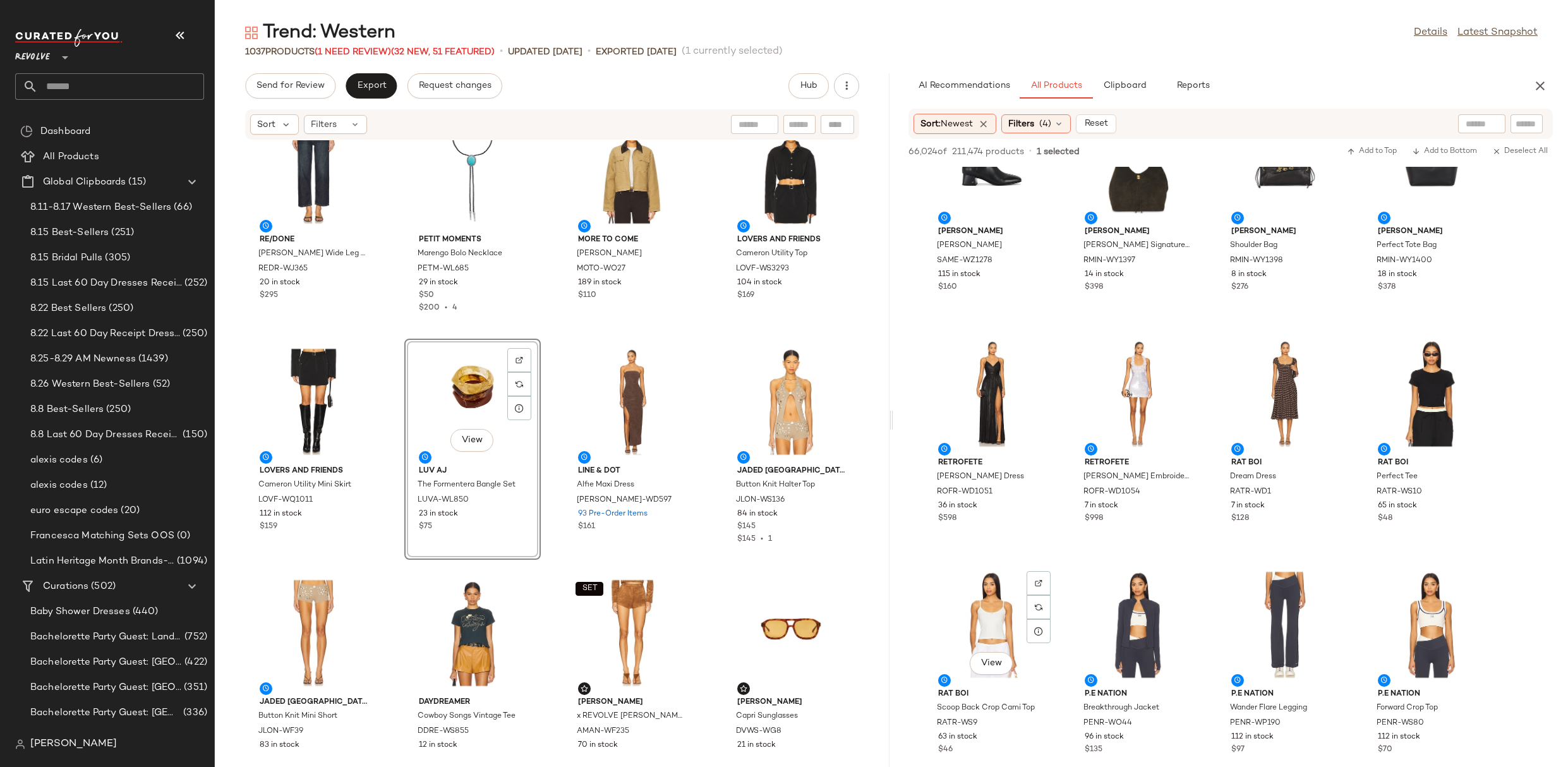
scroll to position [24418, 0]
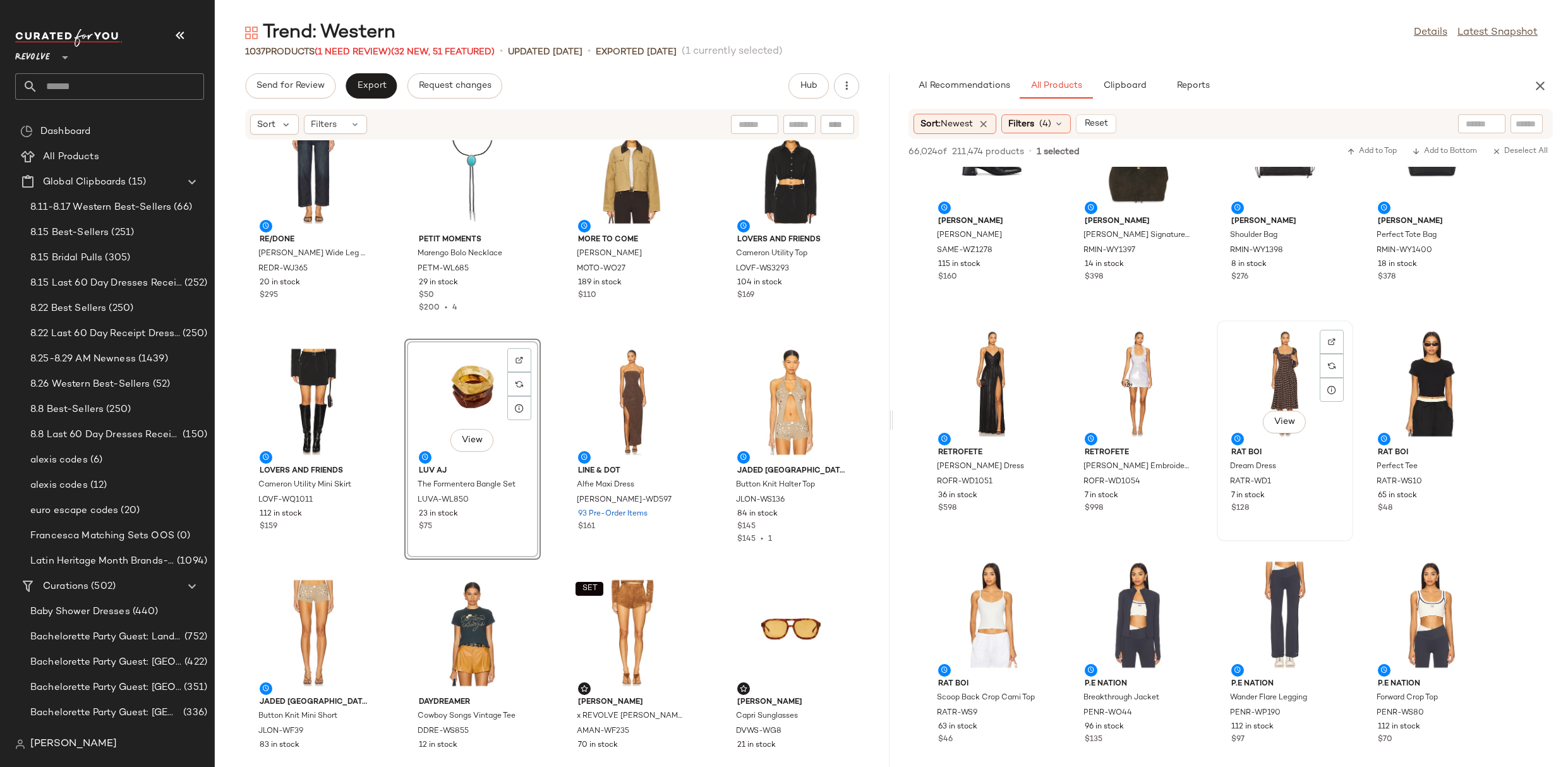
click at [1268, 369] on div "View" at bounding box center [1285, 384] width 128 height 118
click at [1339, 339] on div at bounding box center [1331, 342] width 24 height 24
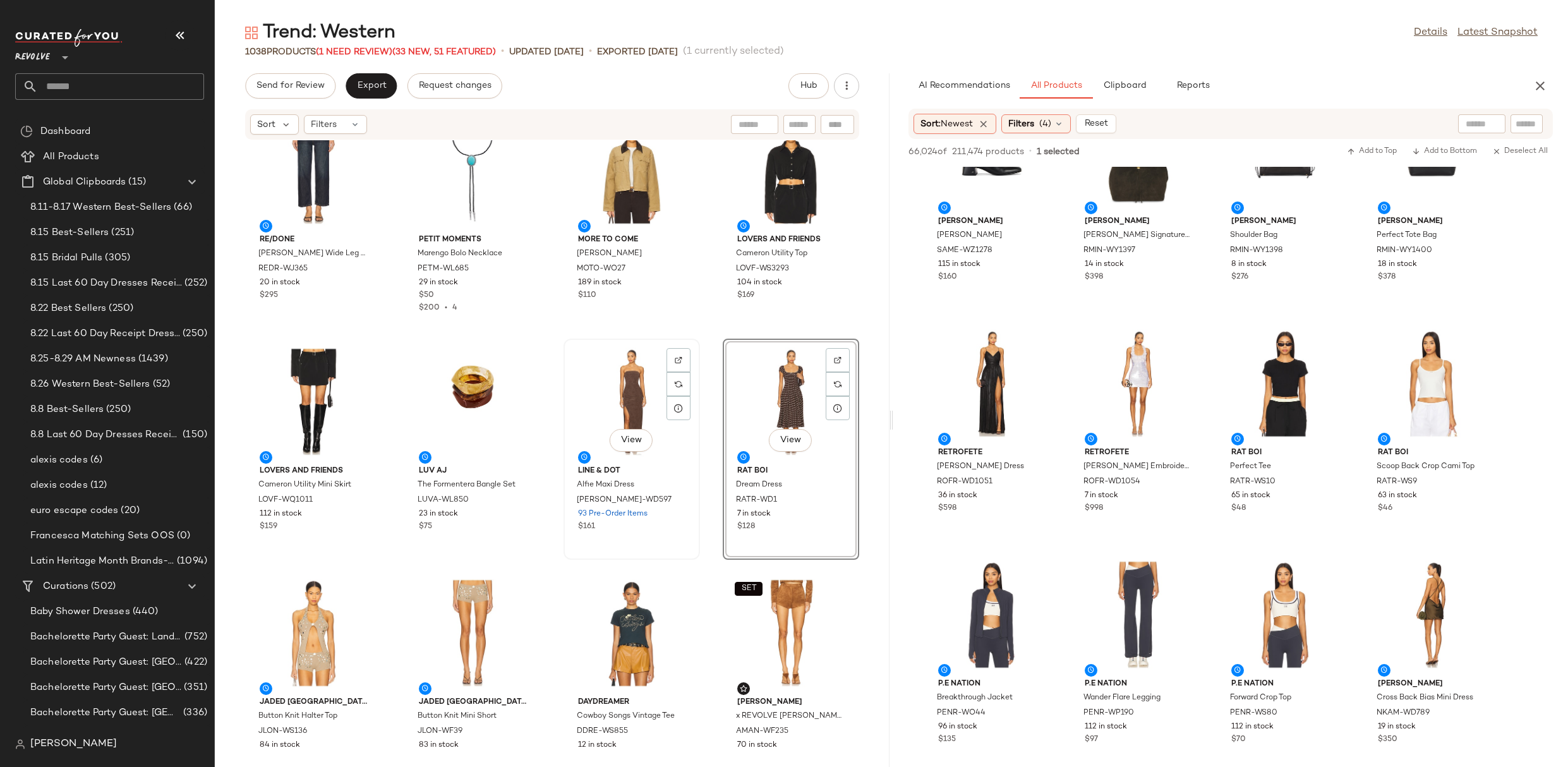
click at [656, 386] on div "View" at bounding box center [632, 402] width 128 height 118
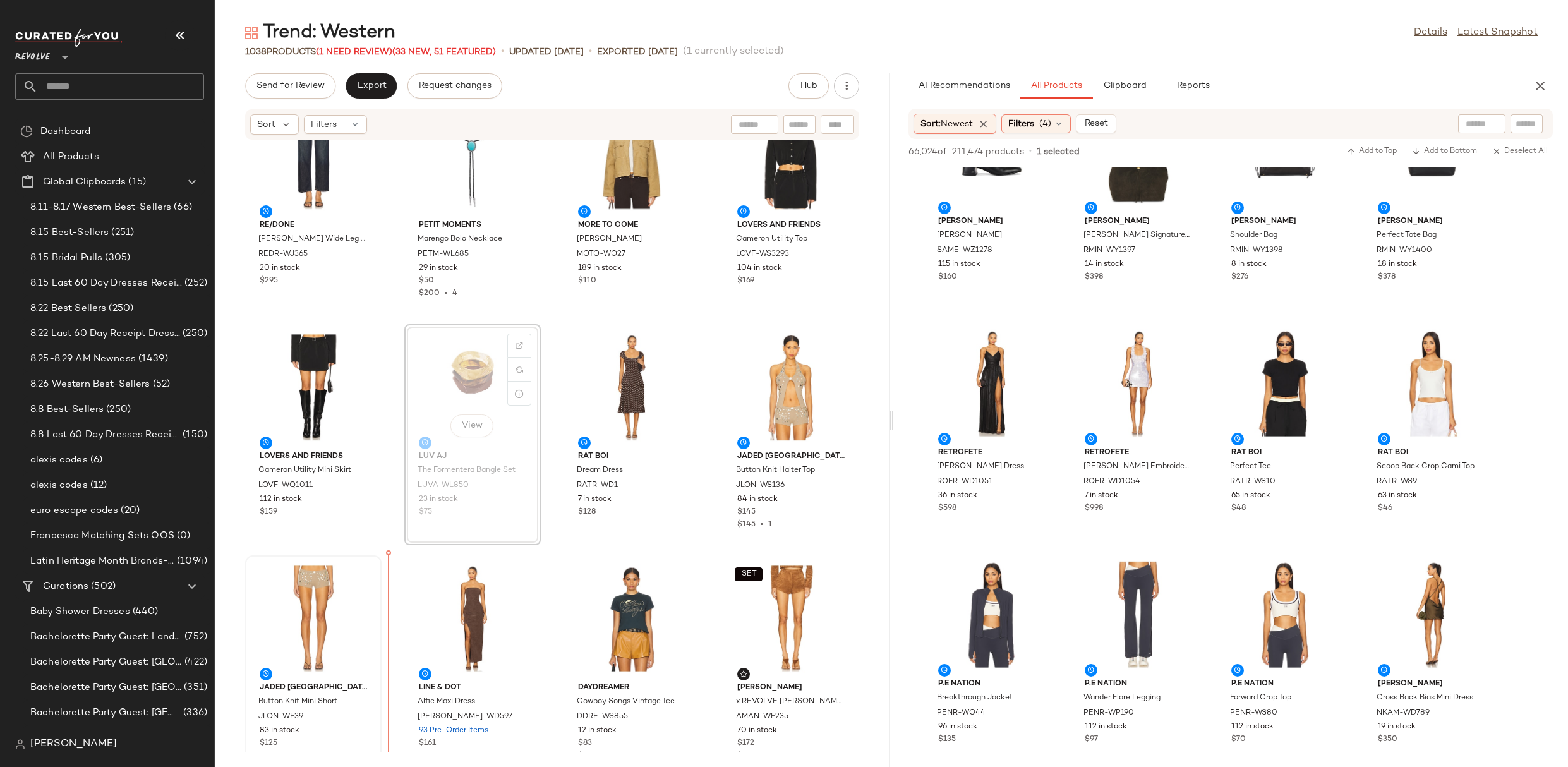
drag, startPoint x: 465, startPoint y: 418, endPoint x: 354, endPoint y: 651, distance: 258.1
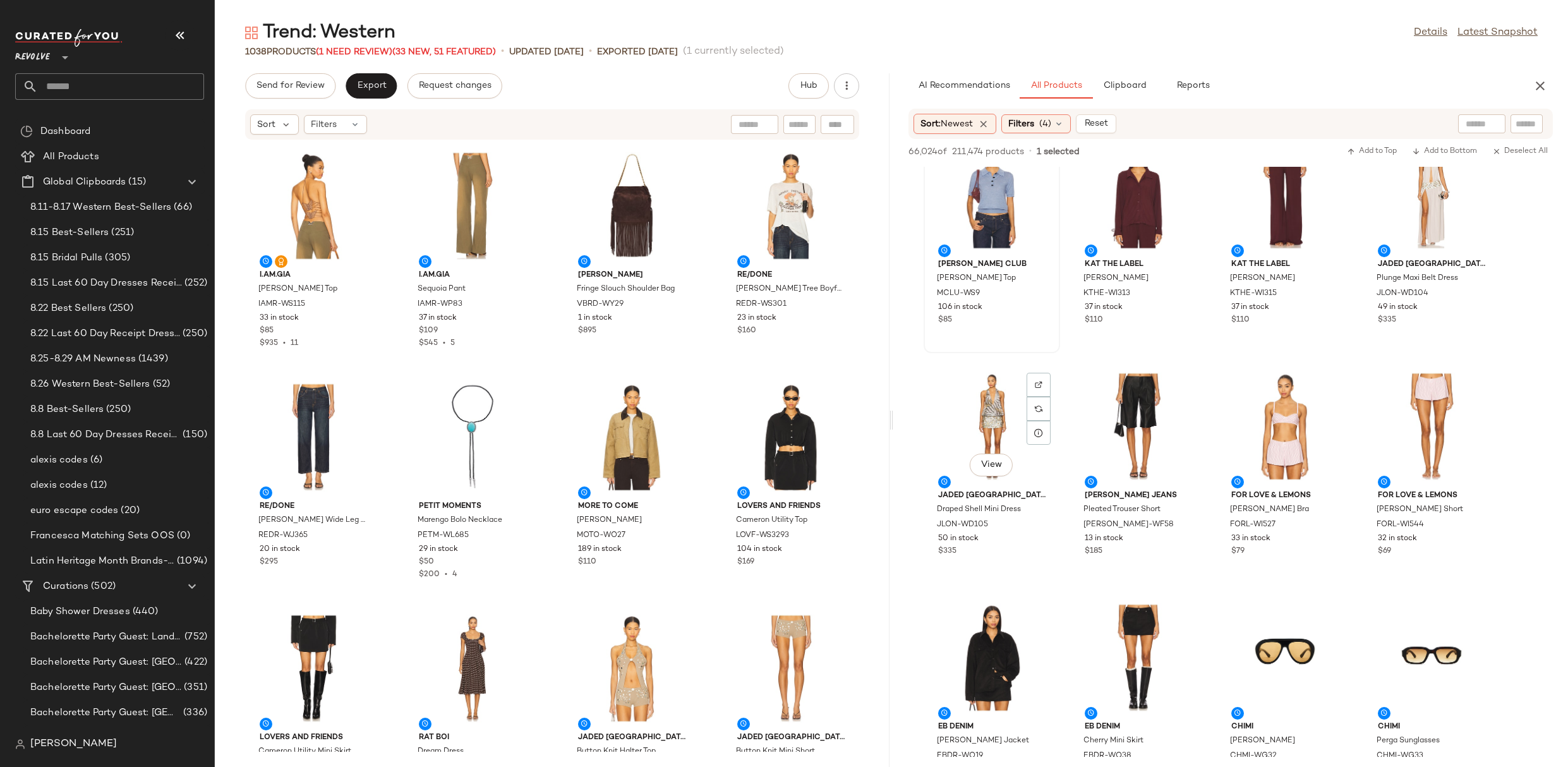
scroll to position [25333, 0]
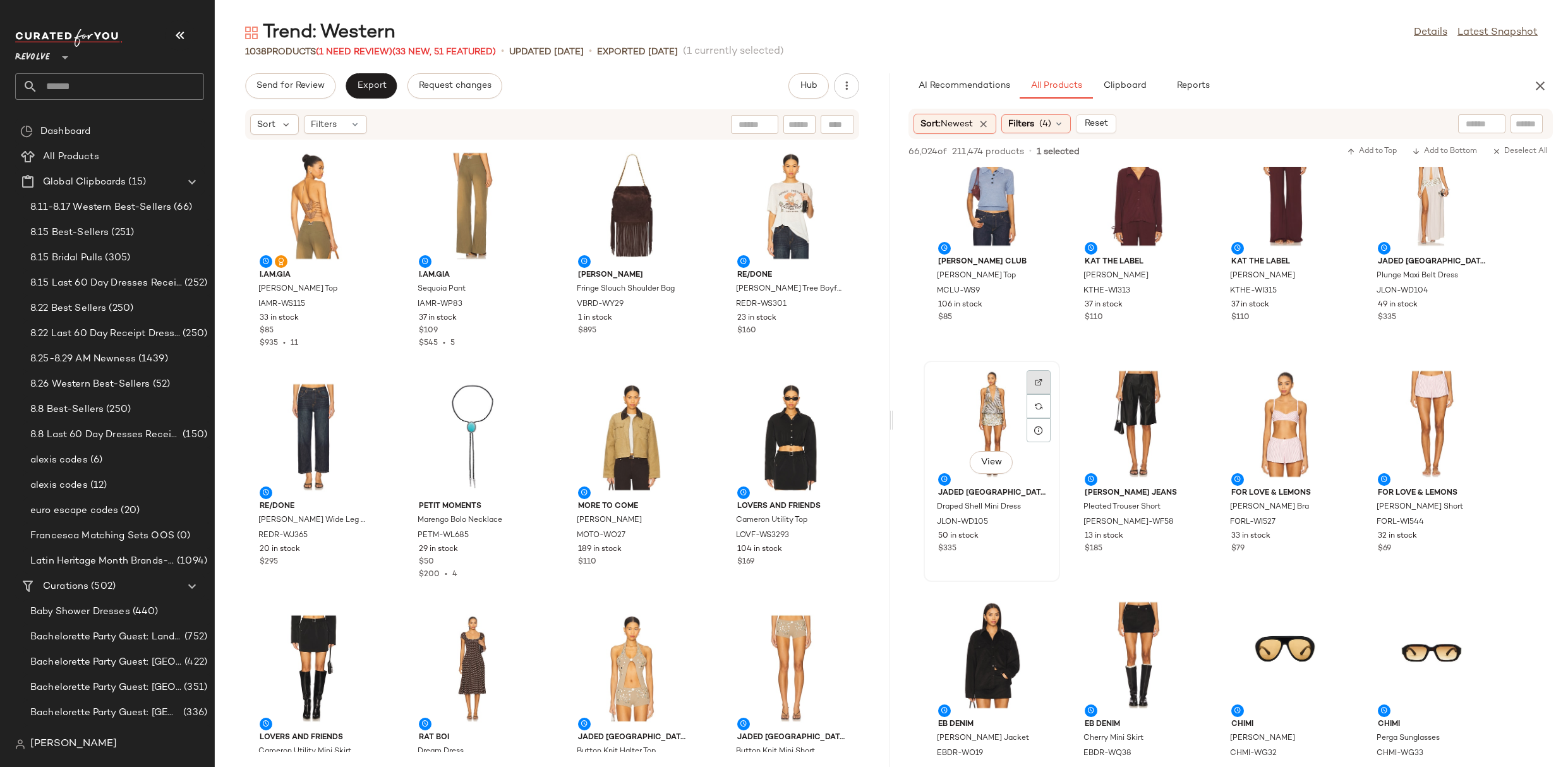
click at [1045, 377] on div at bounding box center [1039, 382] width 24 height 24
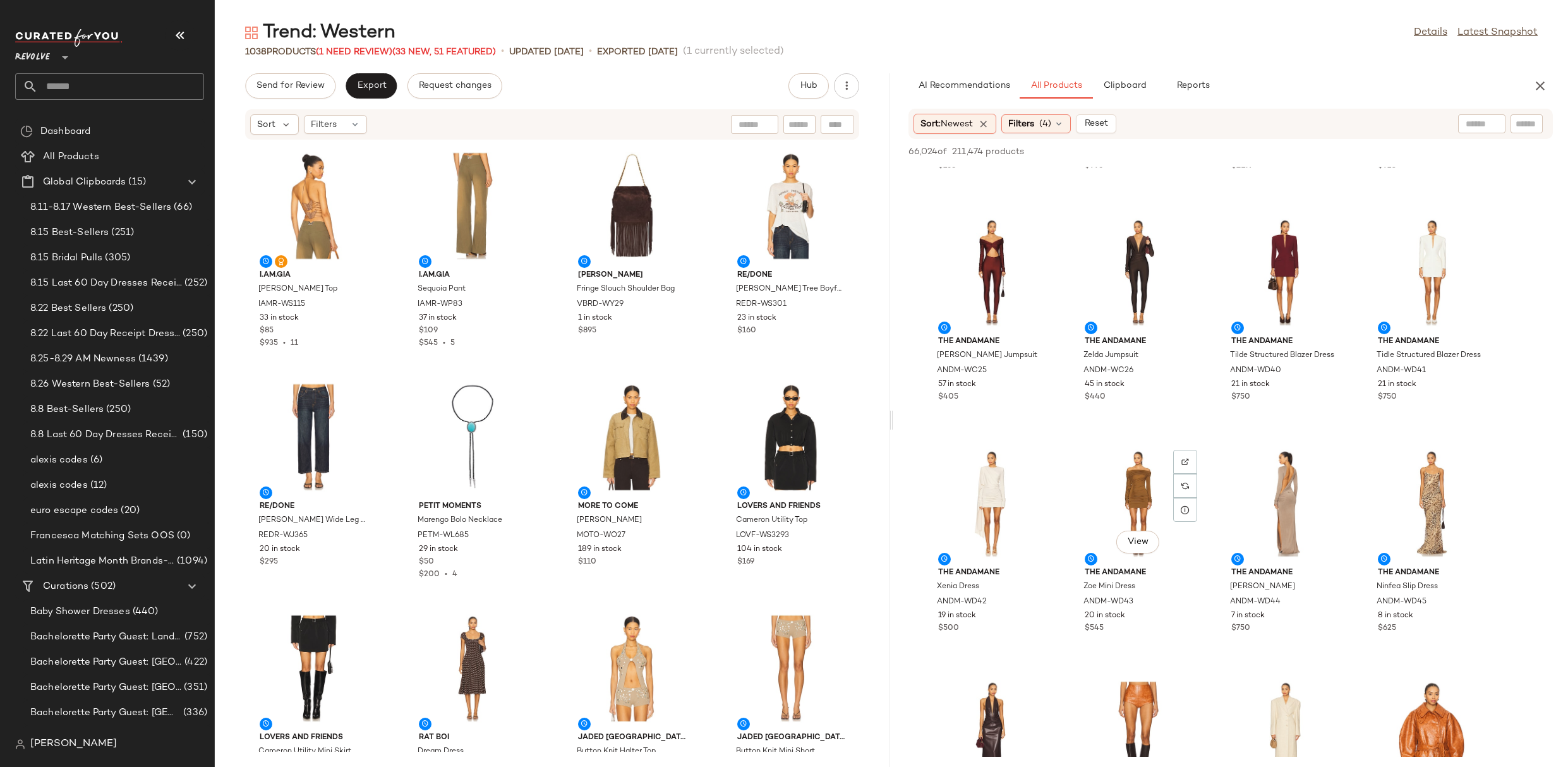
scroll to position [26709, 0]
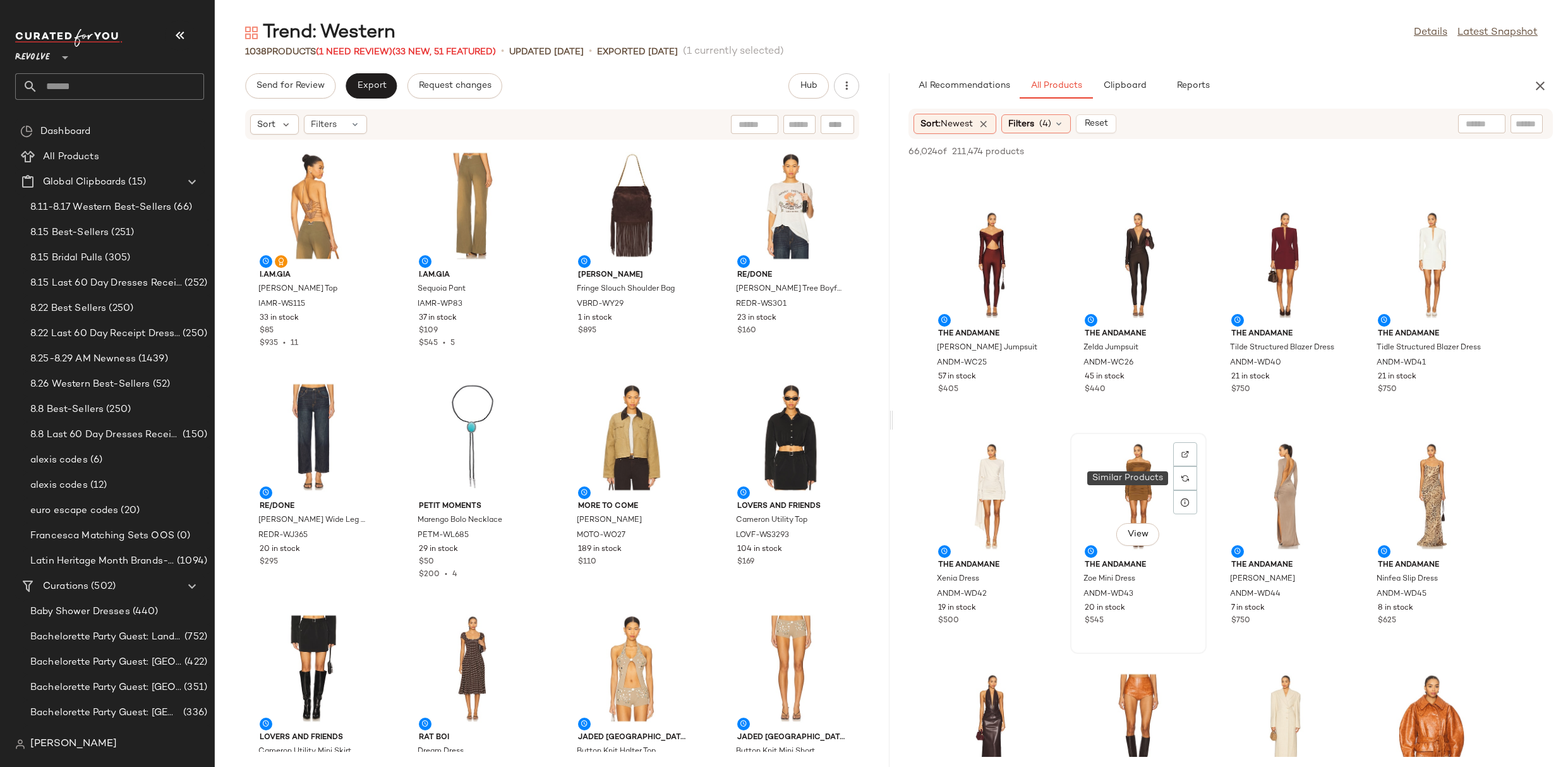
click at [1138, 479] on div "View" at bounding box center [1138, 496] width 128 height 118
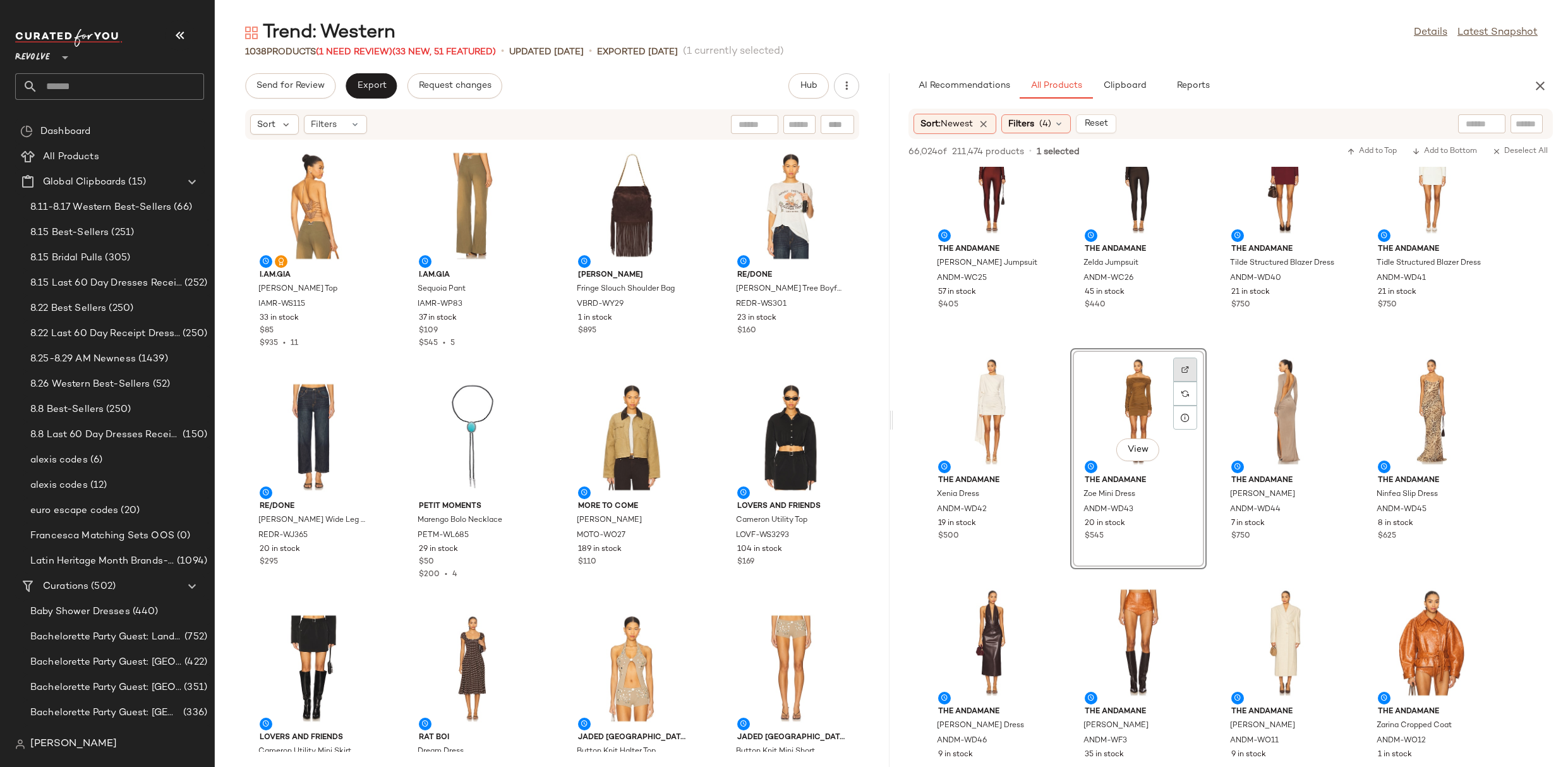
click at [1186, 367] on img at bounding box center [1184, 369] width 7 height 7
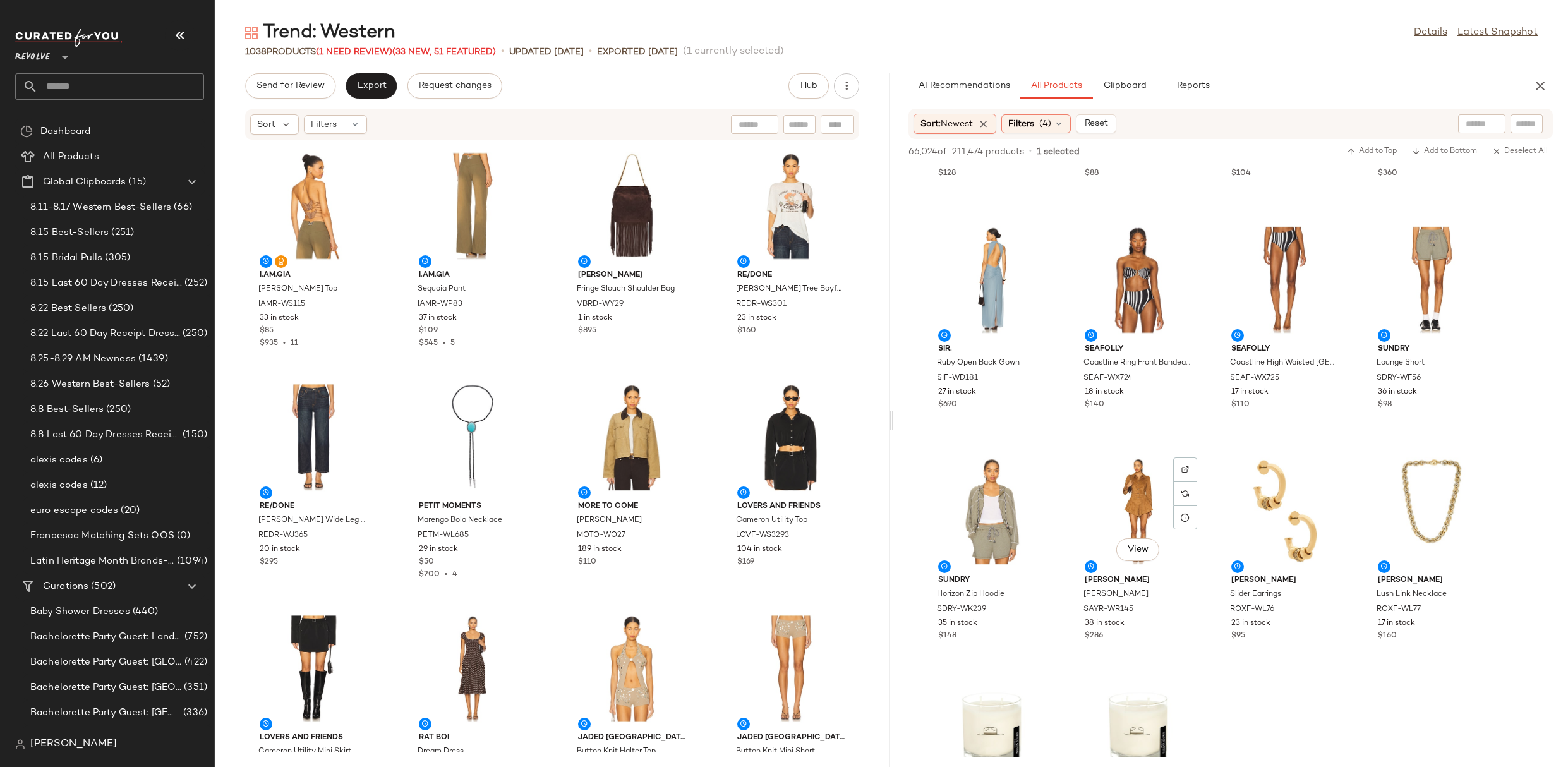
scroll to position [33489, 0]
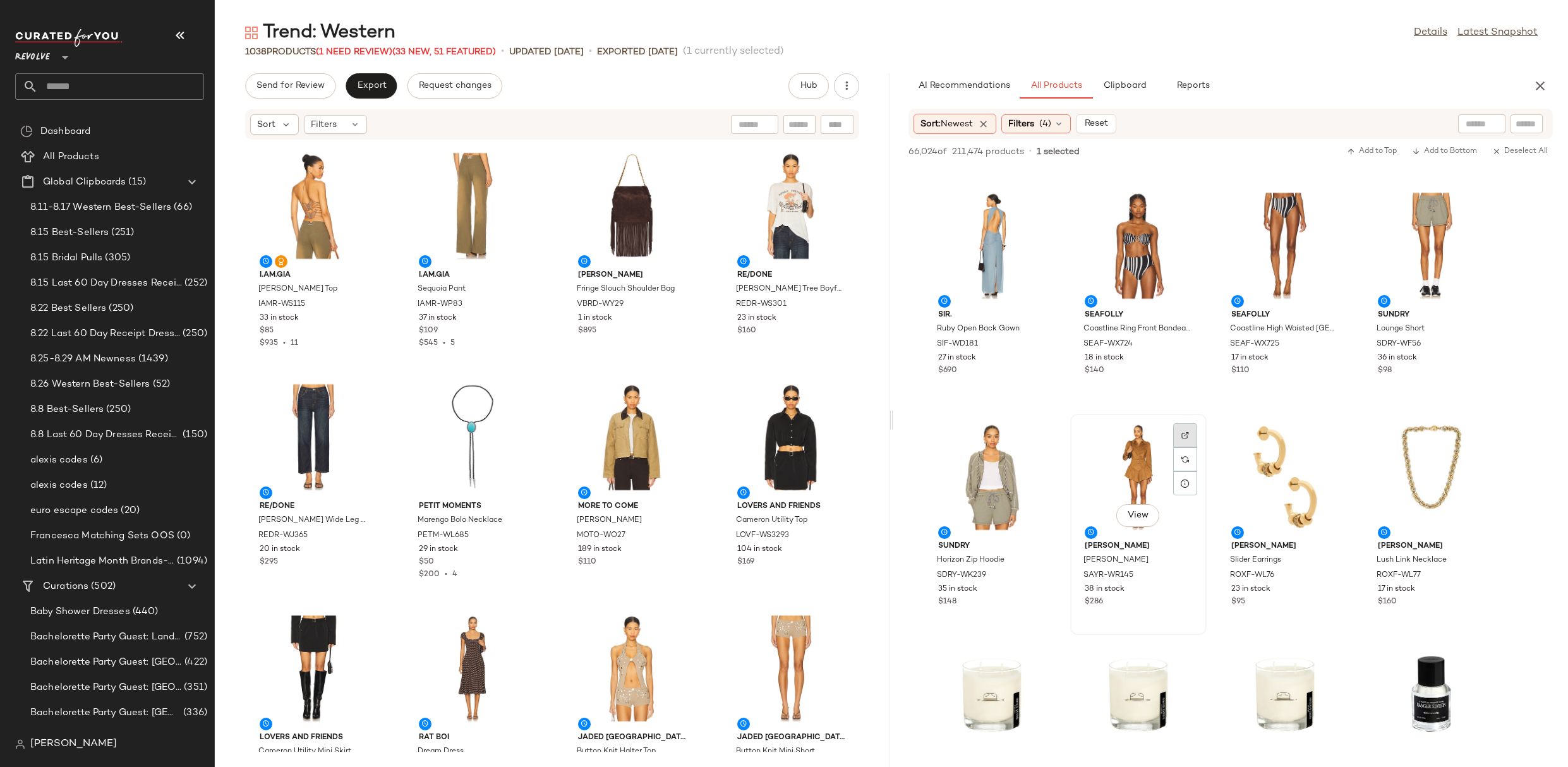
click at [1184, 435] on img at bounding box center [1184, 435] width 7 height 7
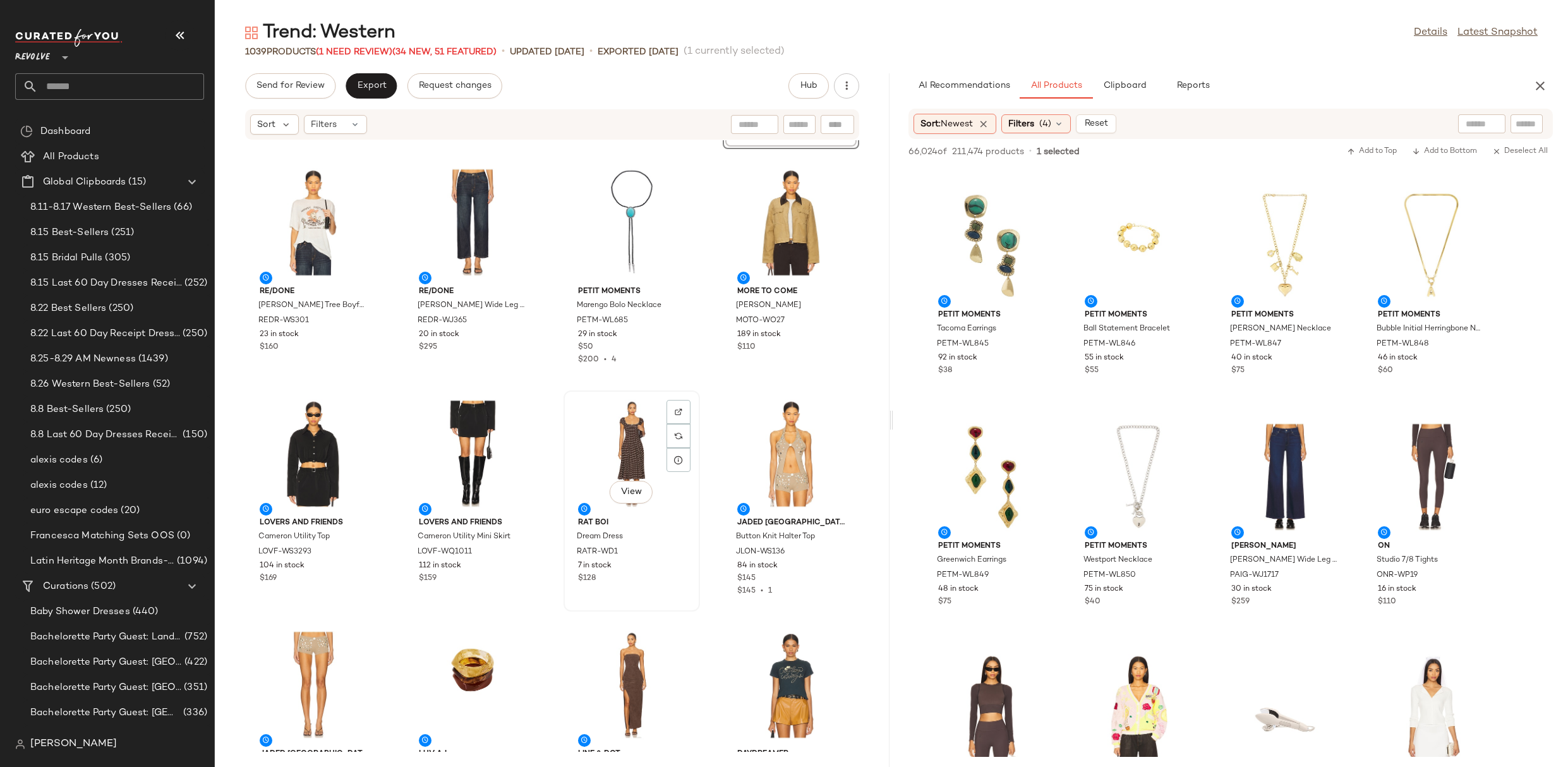
scroll to position [328, 0]
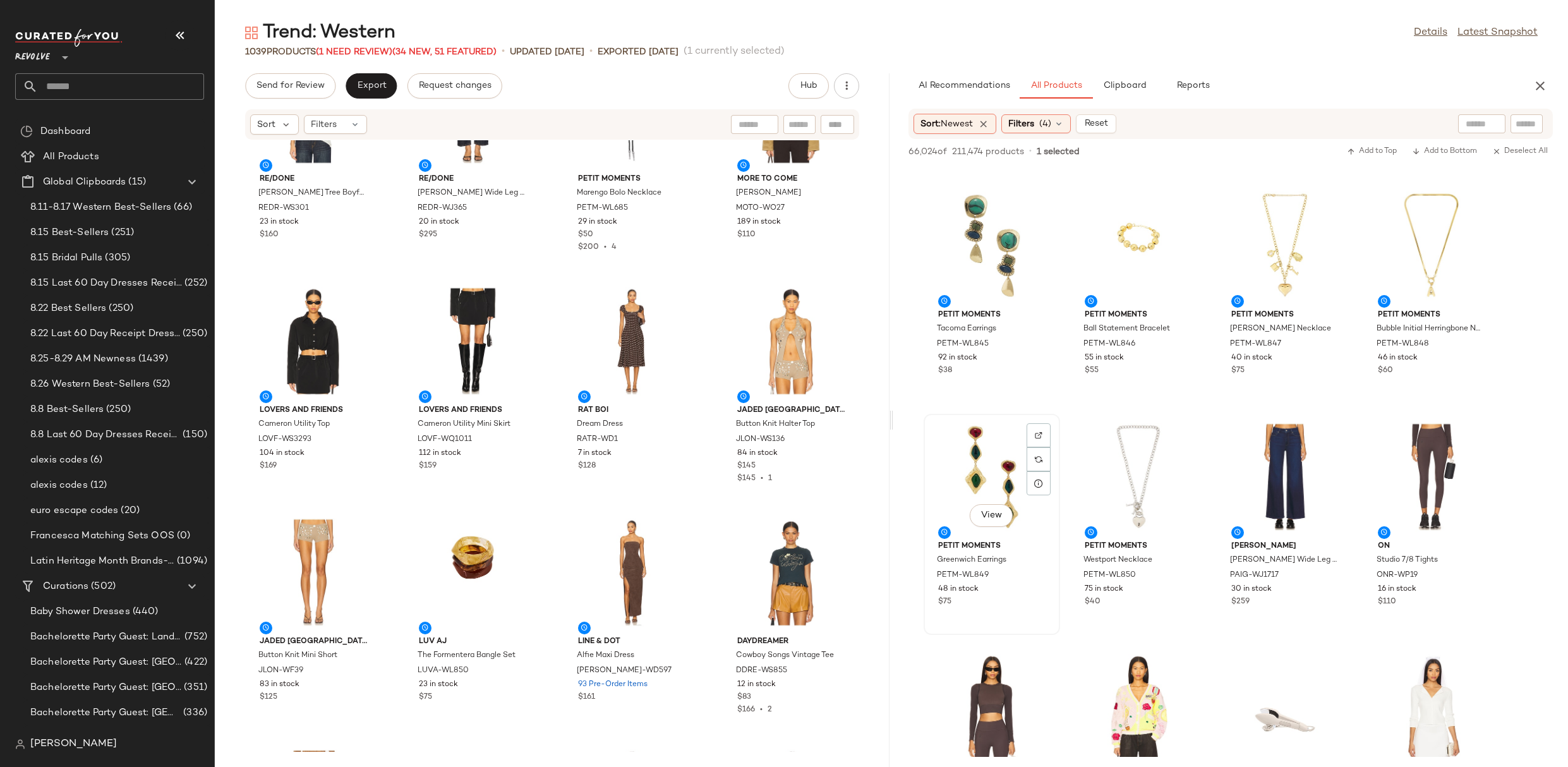
click at [979, 437] on div "View" at bounding box center [991, 477] width 128 height 118
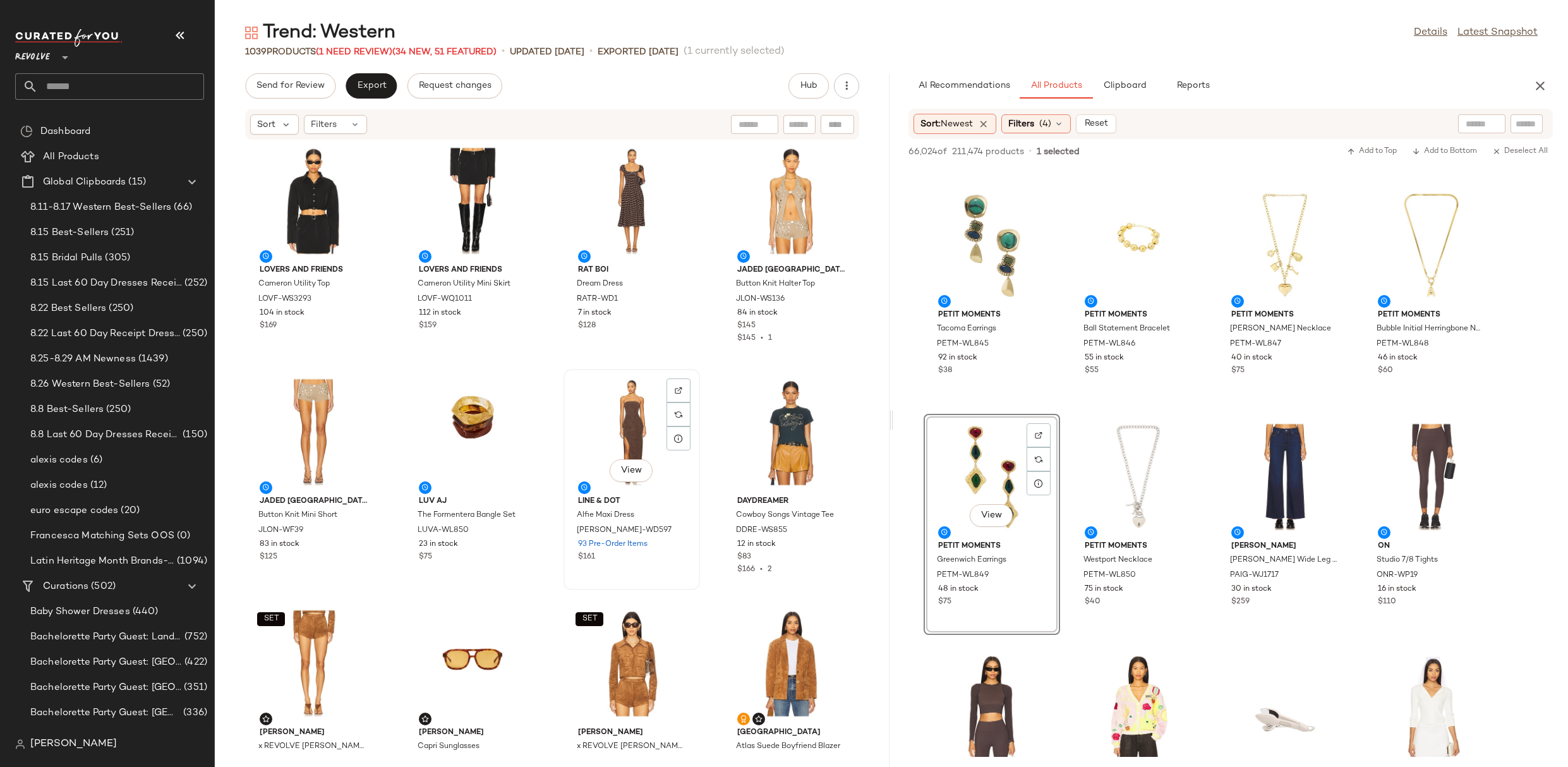
scroll to position [520, 0]
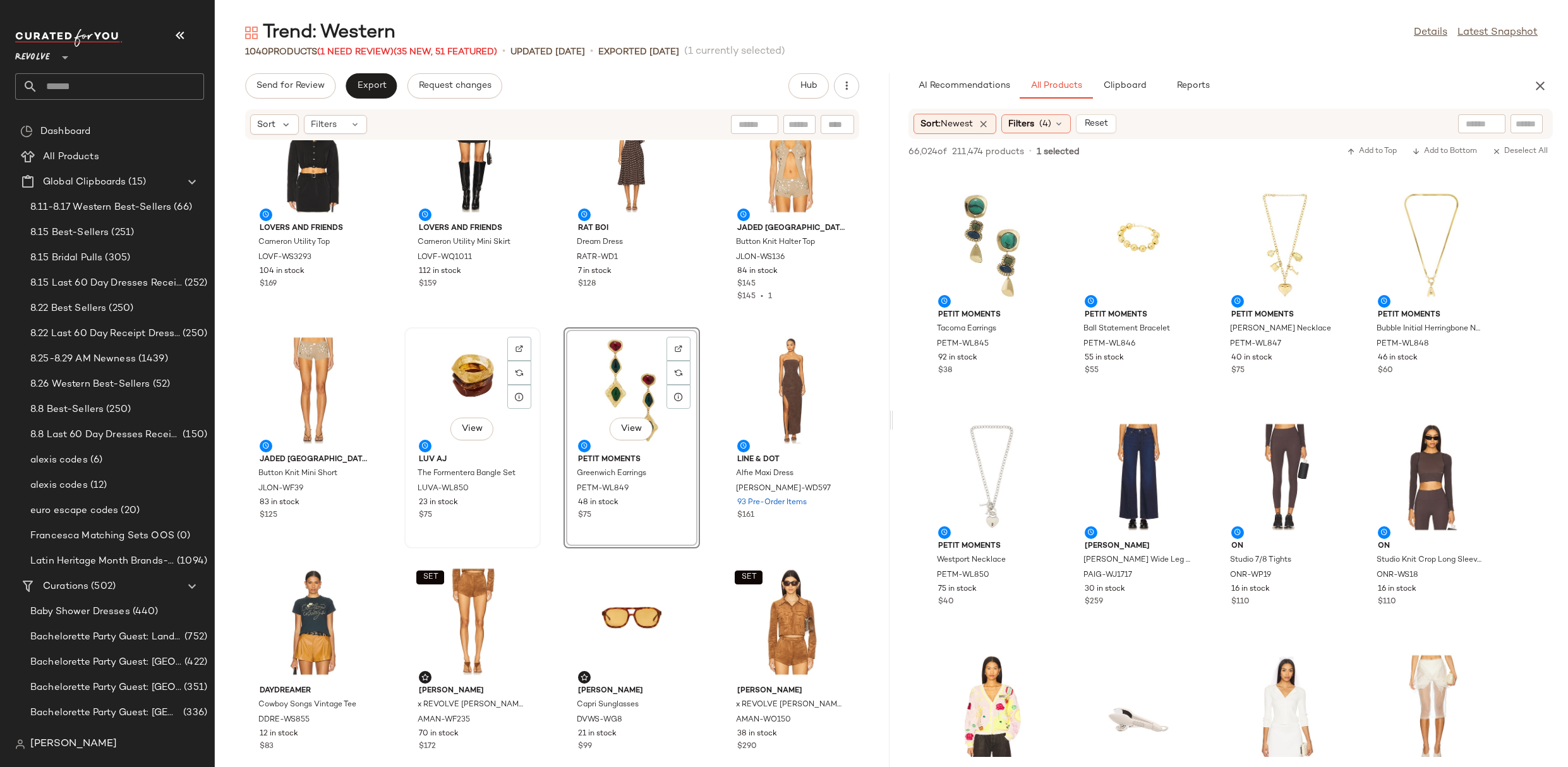
click at [439, 376] on div "View" at bounding box center [472, 391] width 128 height 118
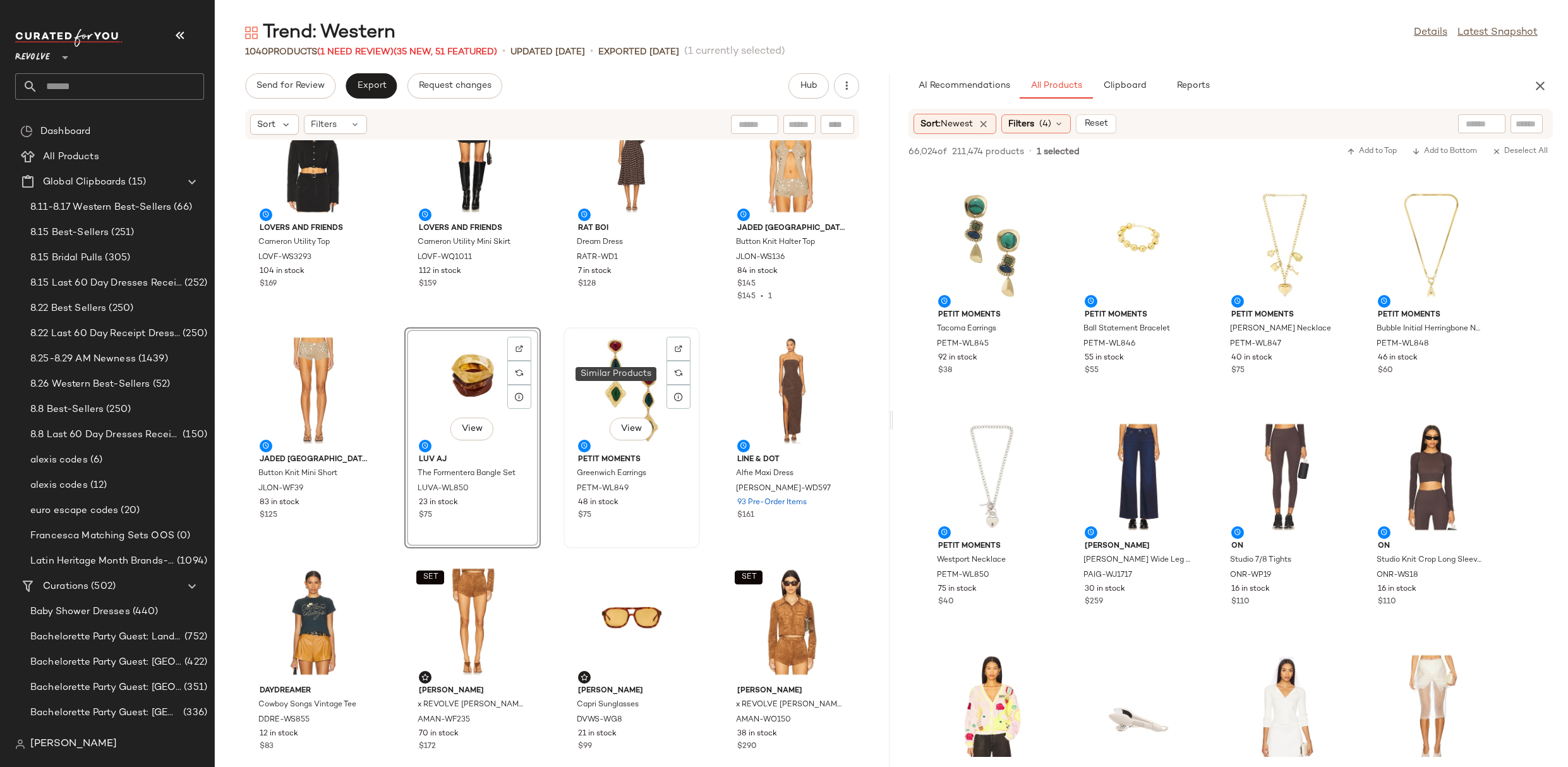
scroll to position [420, 0]
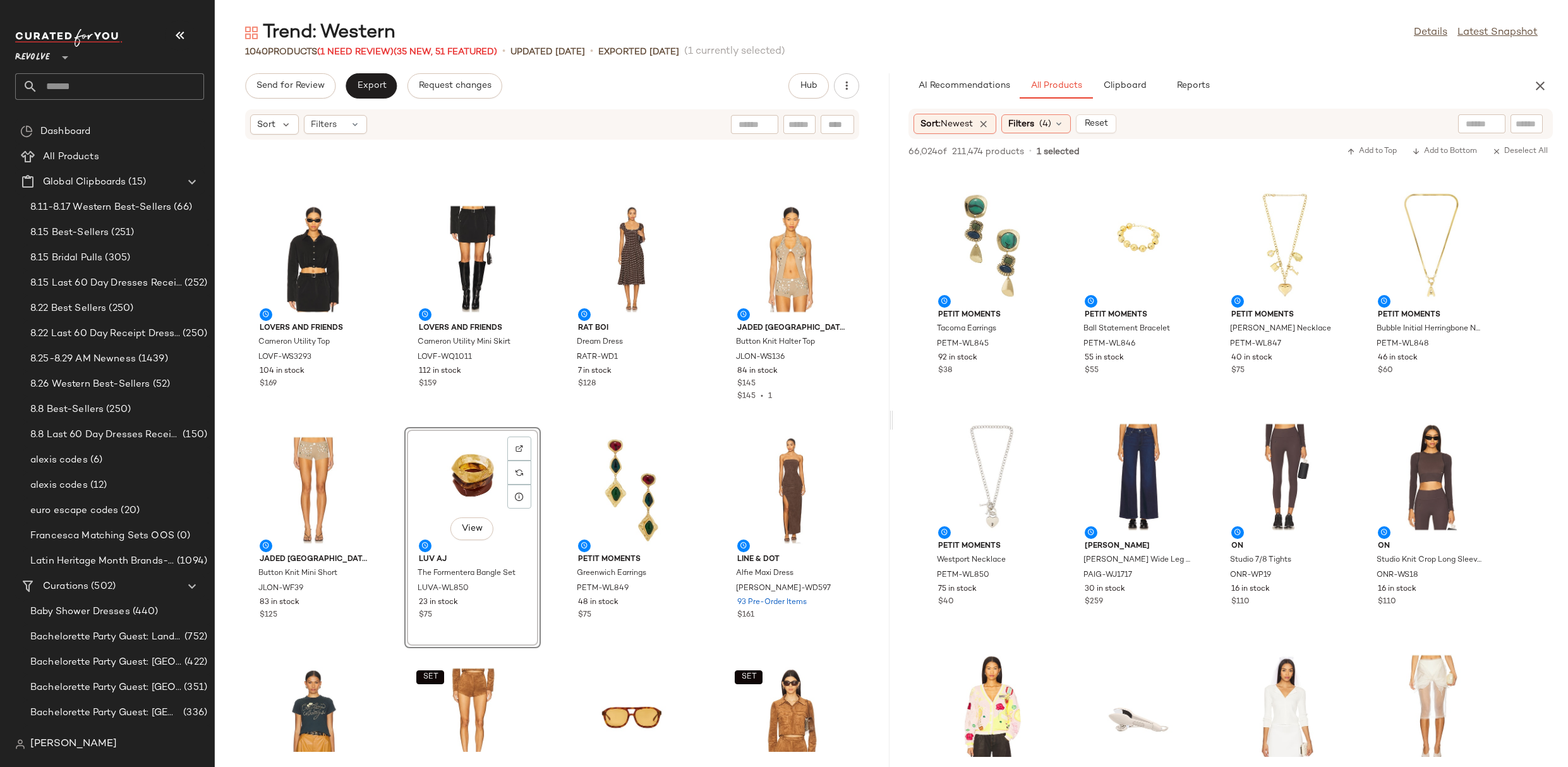
click at [462, 463] on div "View" at bounding box center [472, 490] width 128 height 118
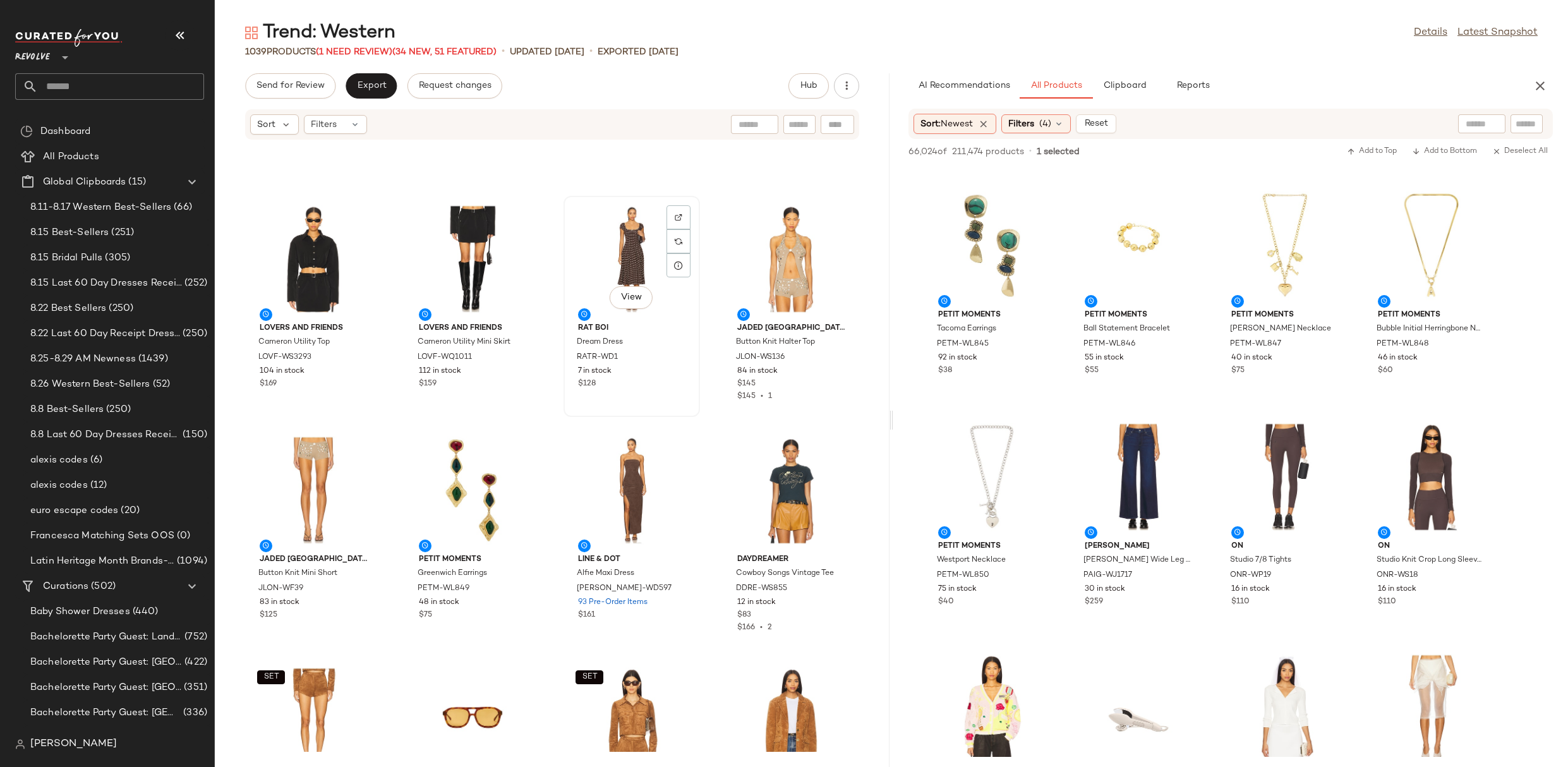
scroll to position [0, 0]
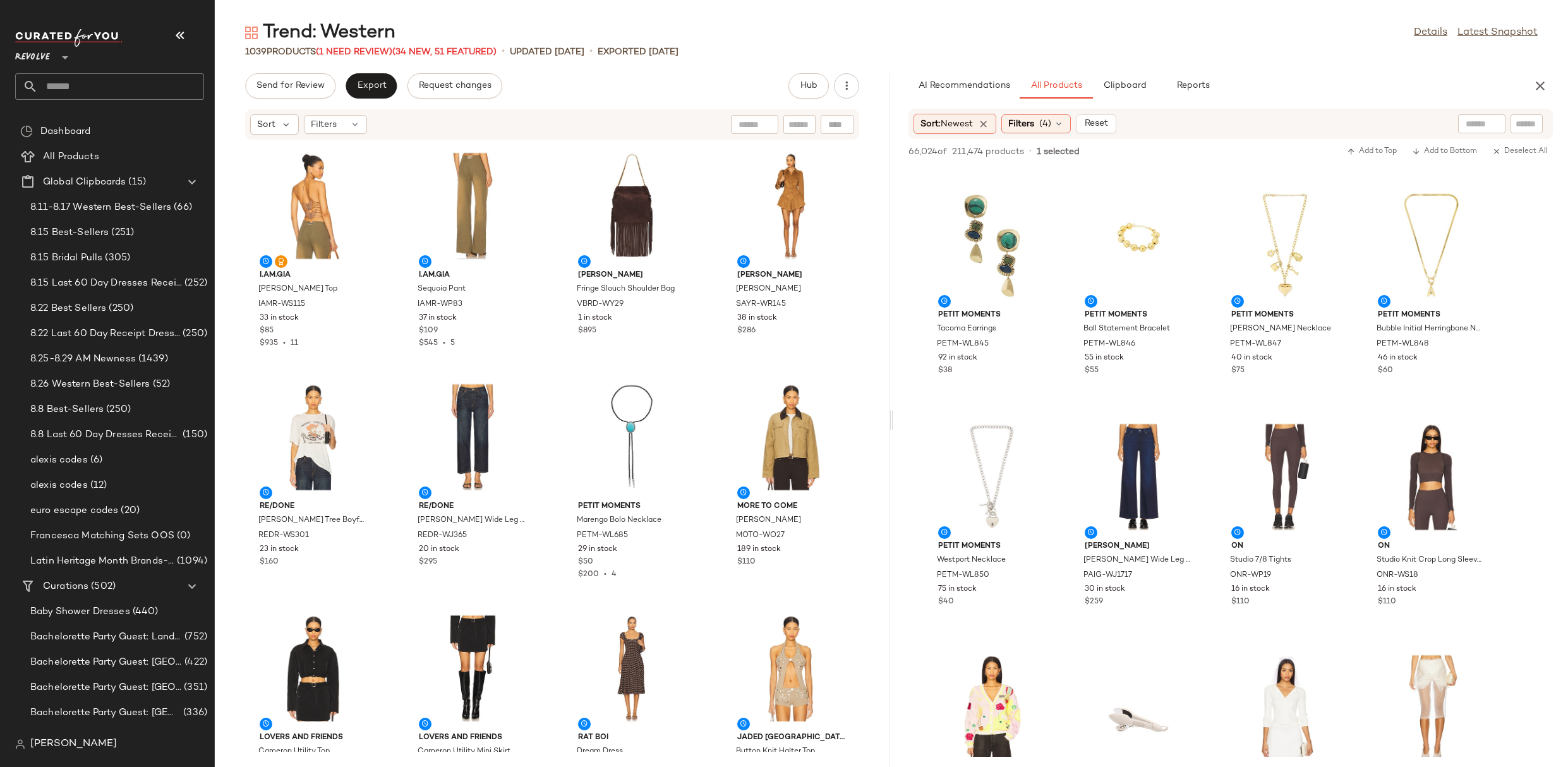
click at [1528, 124] on input "text" at bounding box center [1526, 124] width 22 height 13
type input "***"
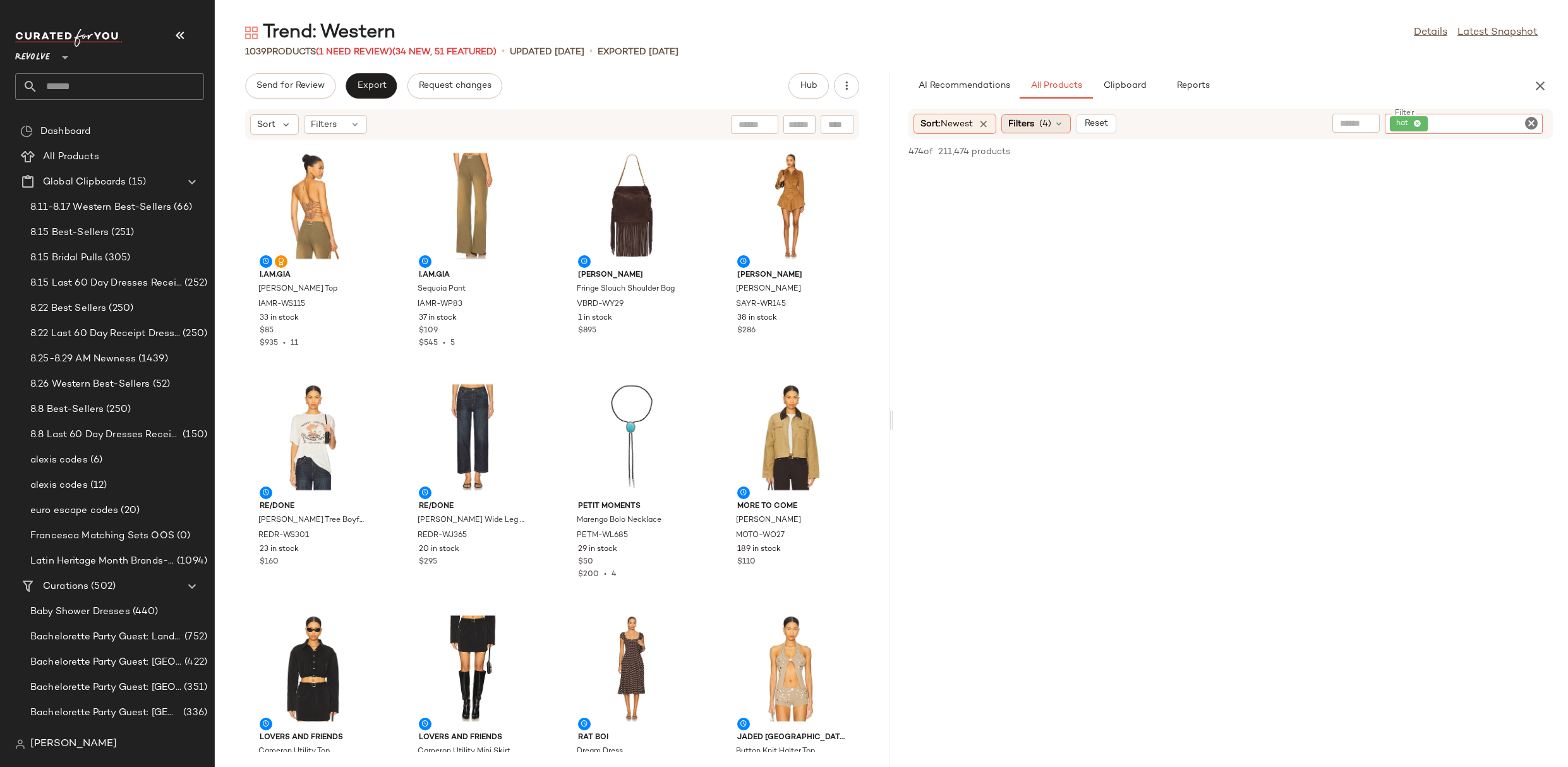
click at [1061, 117] on div "Filters (4)" at bounding box center [1036, 124] width 70 height 19
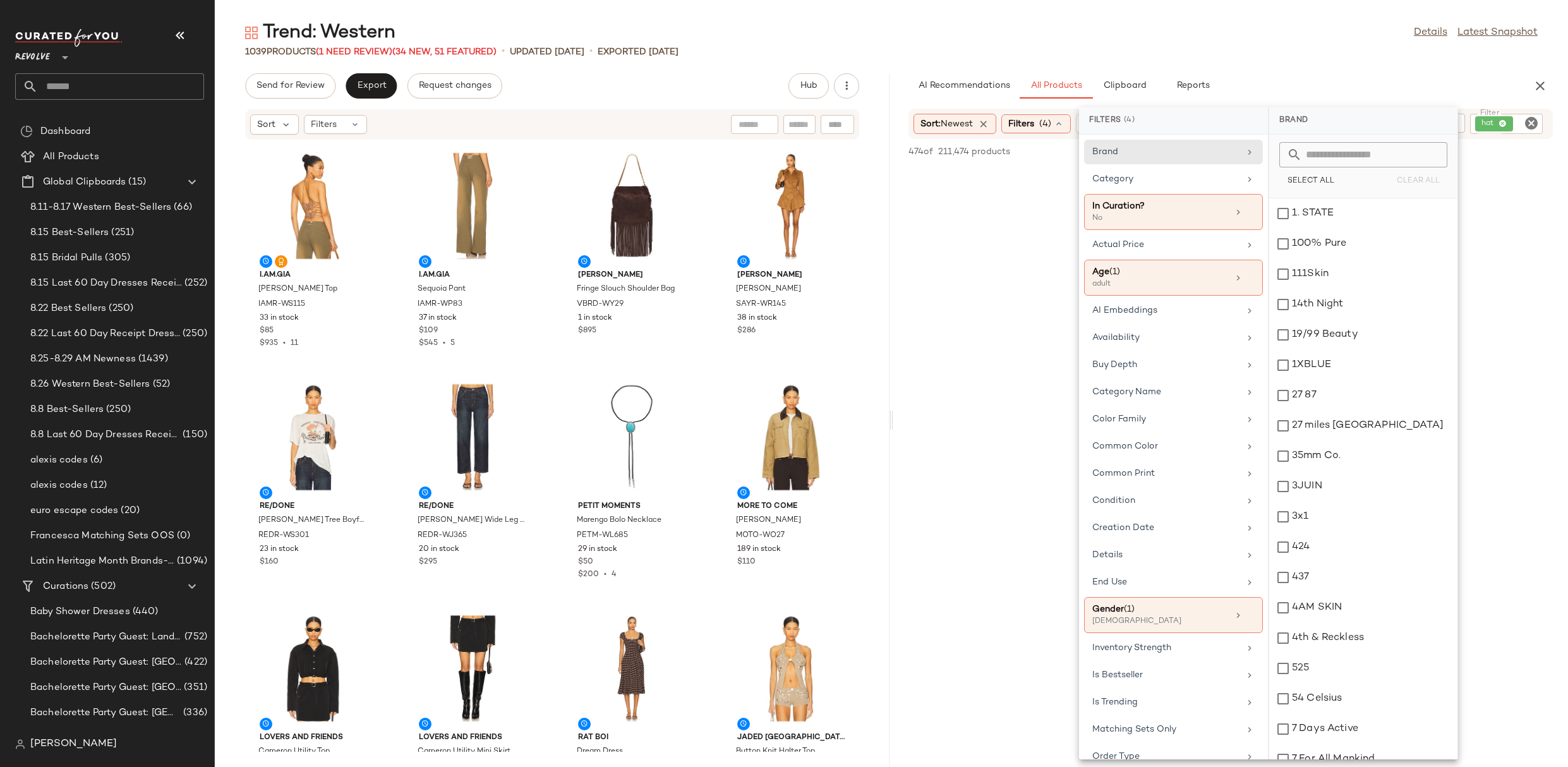
click at [1214, 40] on div "Trend: Western Details Latest Snapshot" at bounding box center [891, 33] width 1353 height 25
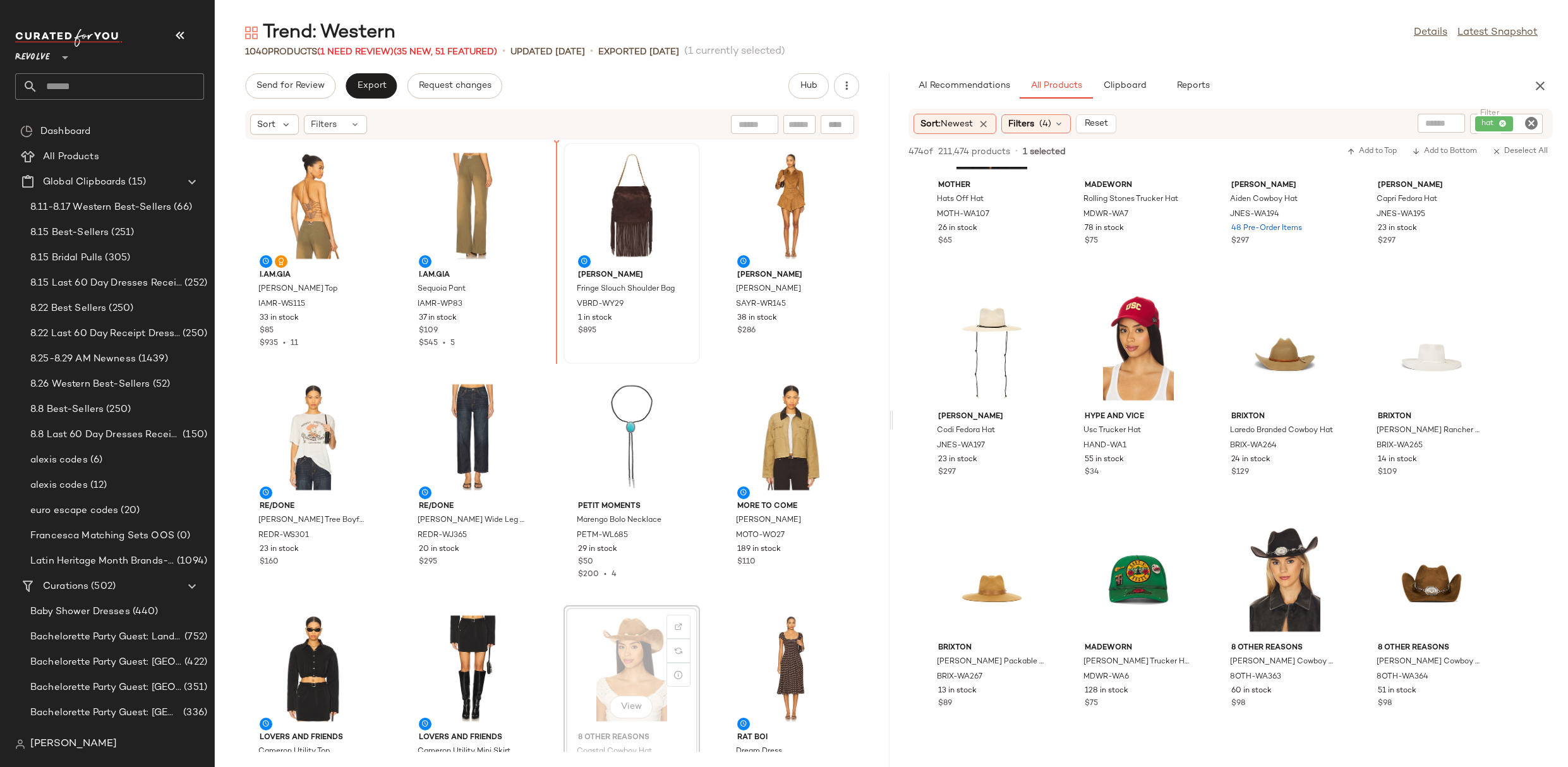
drag, startPoint x: 634, startPoint y: 644, endPoint x: 577, endPoint y: 249, distance: 399.1
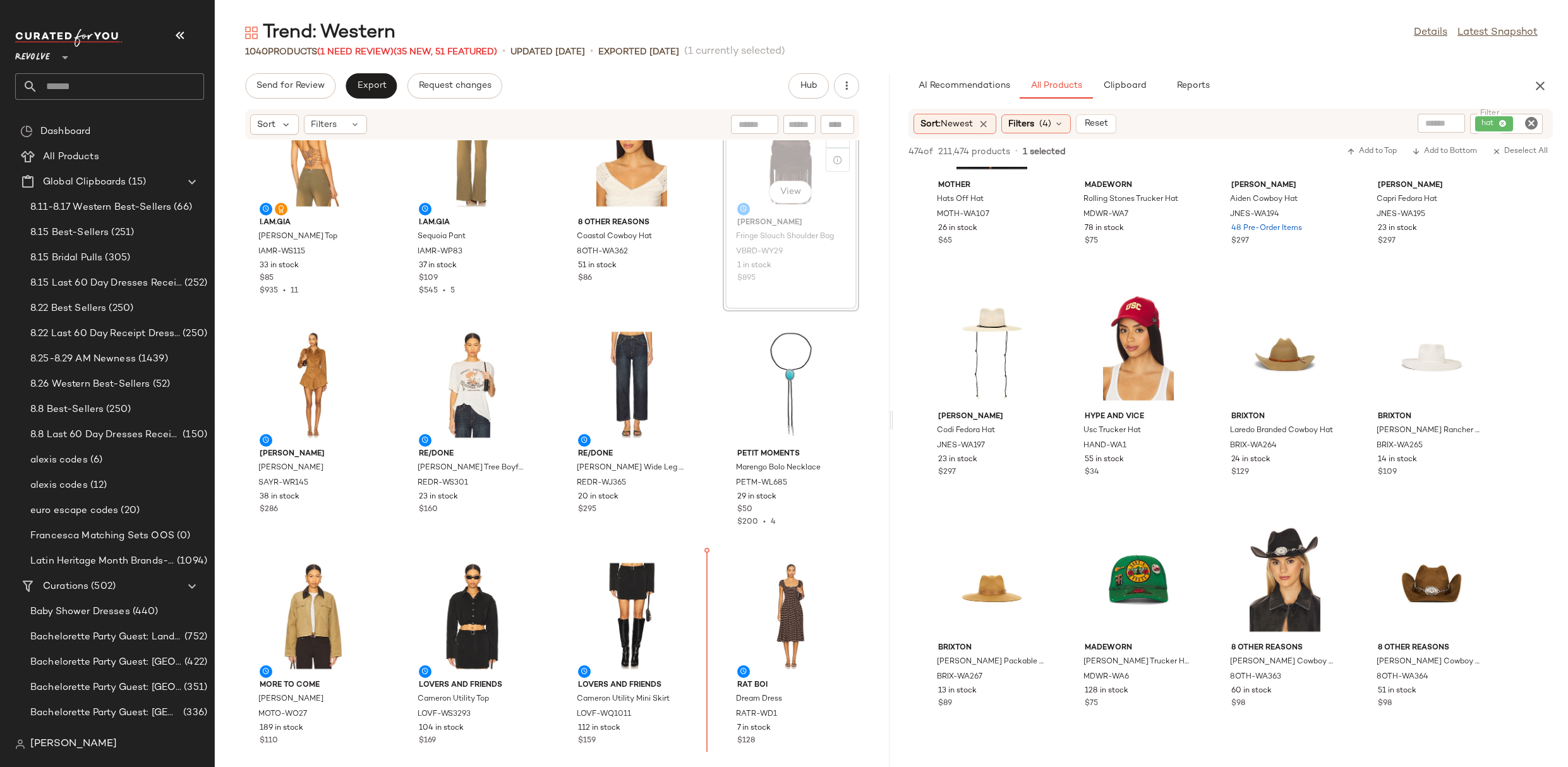
scroll to position [81, 0]
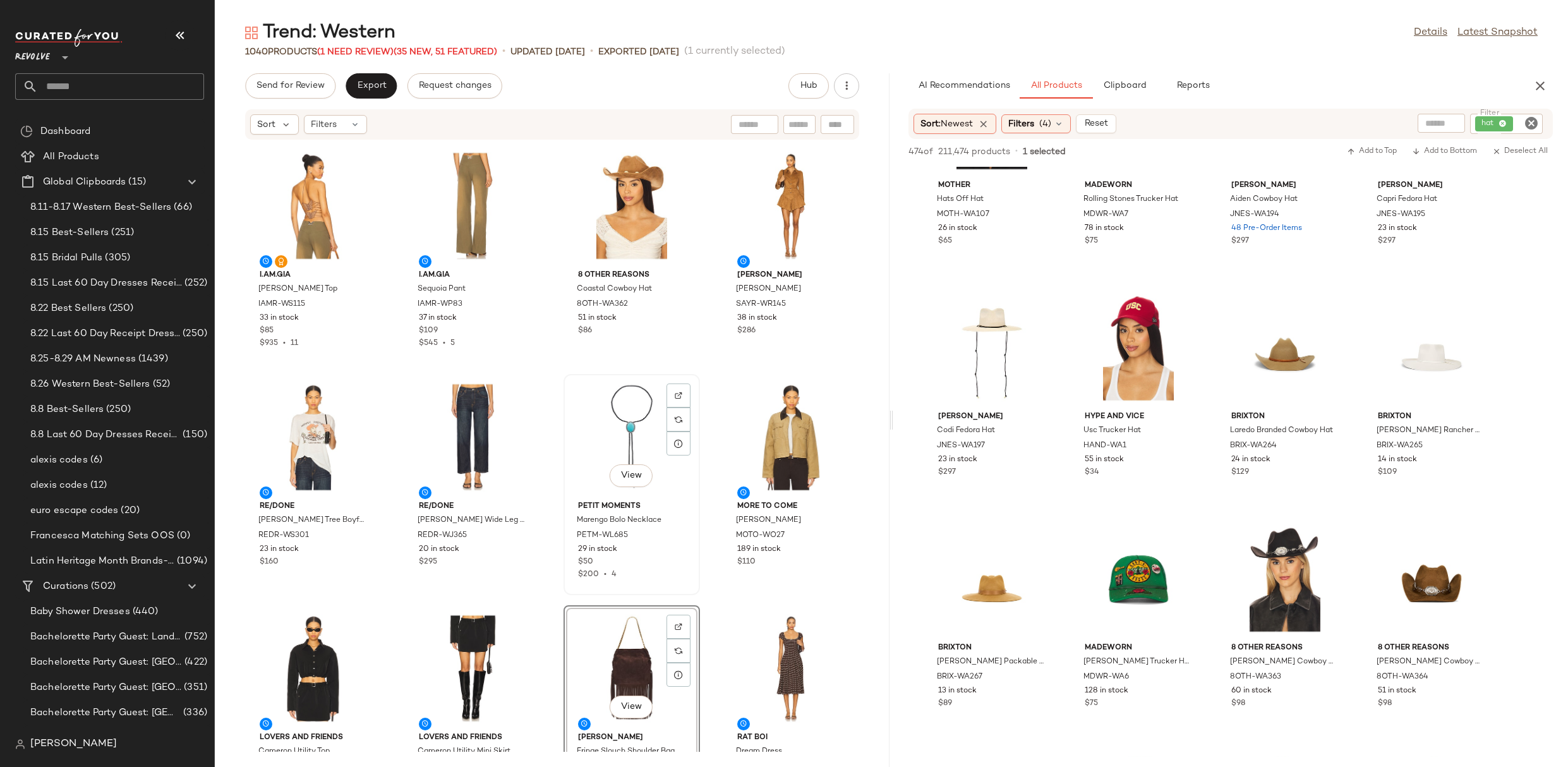
scroll to position [197, 0]
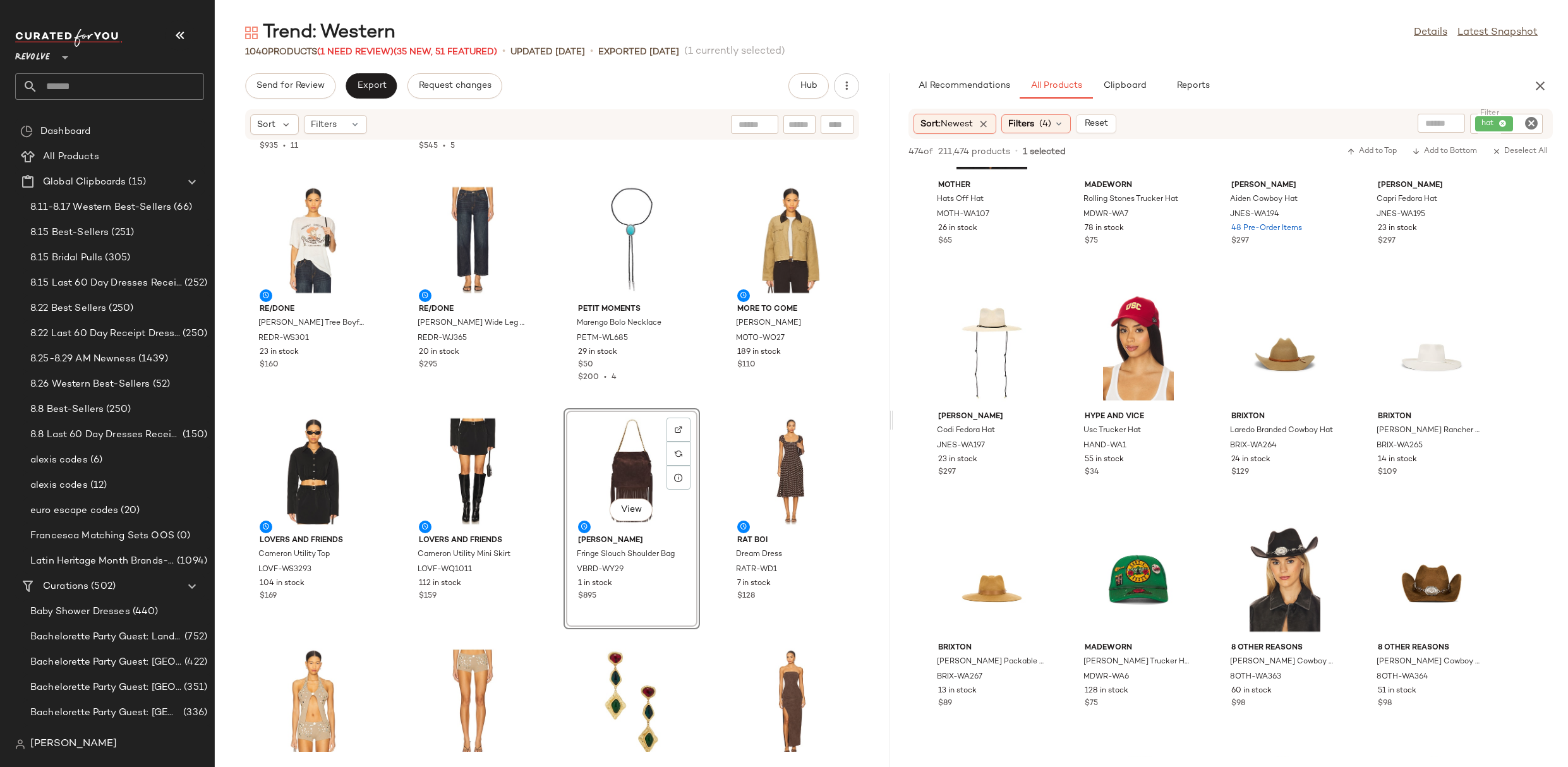
click at [1532, 124] on icon "Clear Filter" at bounding box center [1531, 123] width 15 height 15
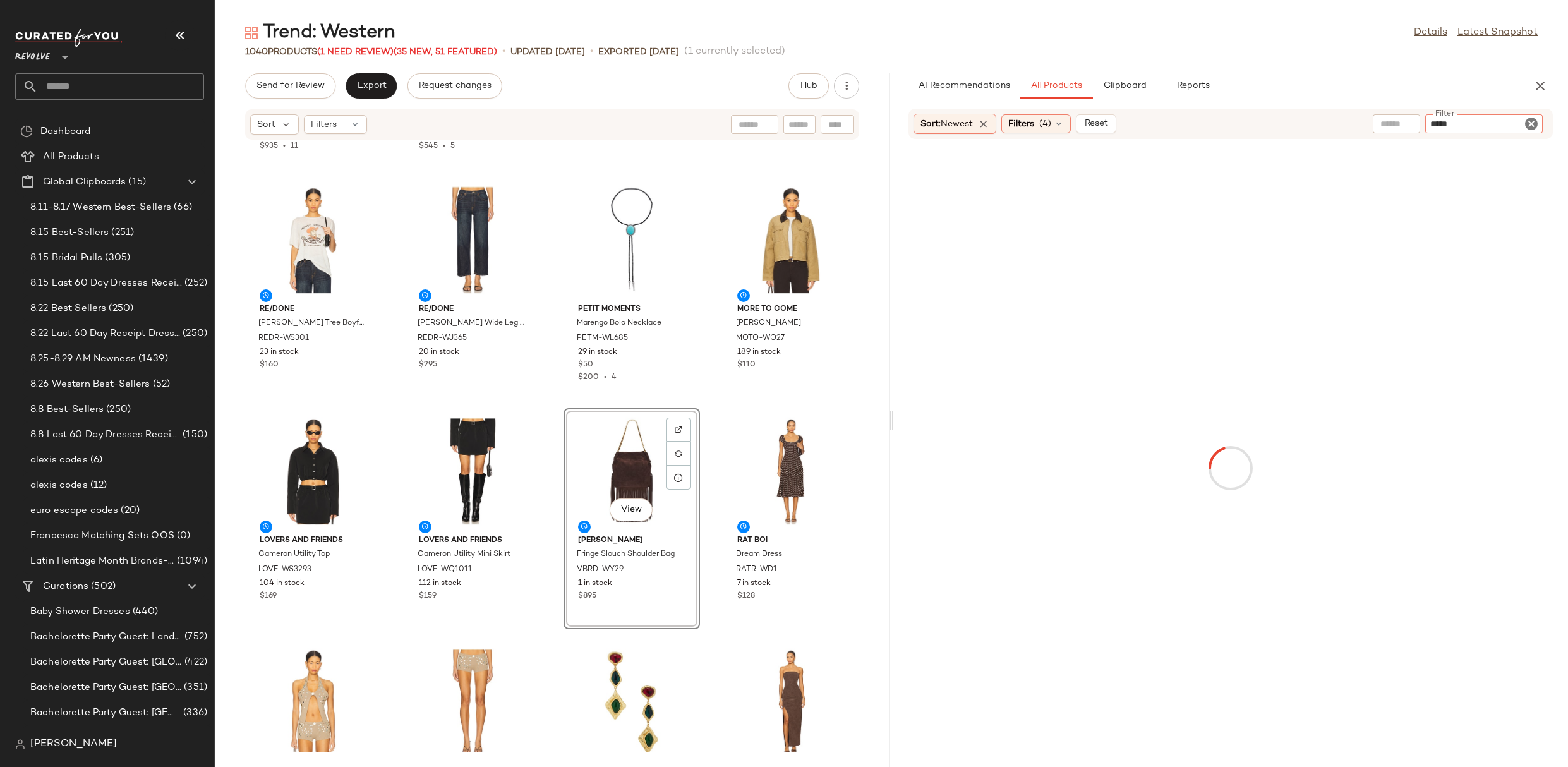
type input "******"
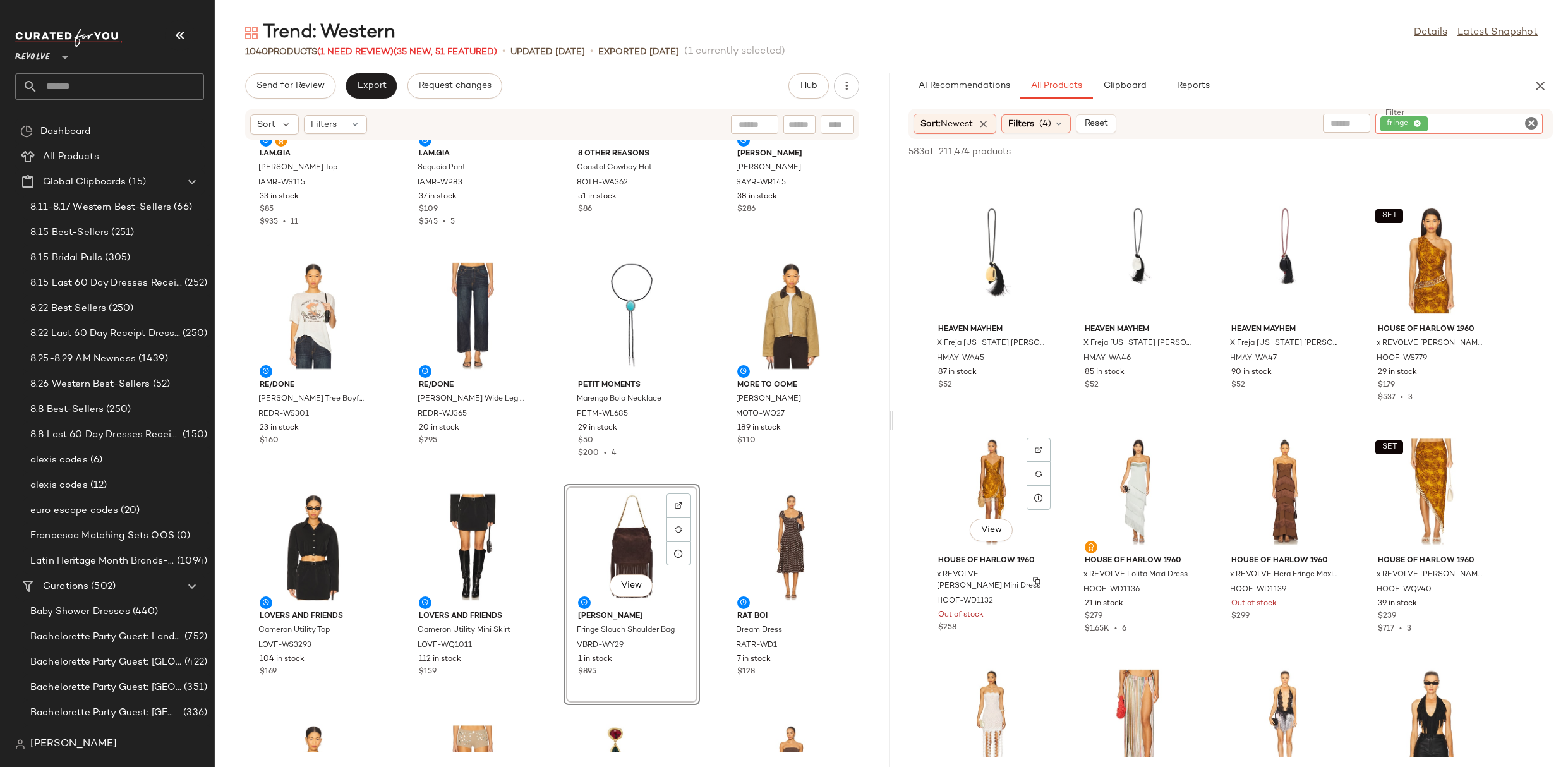
scroll to position [3240, 0]
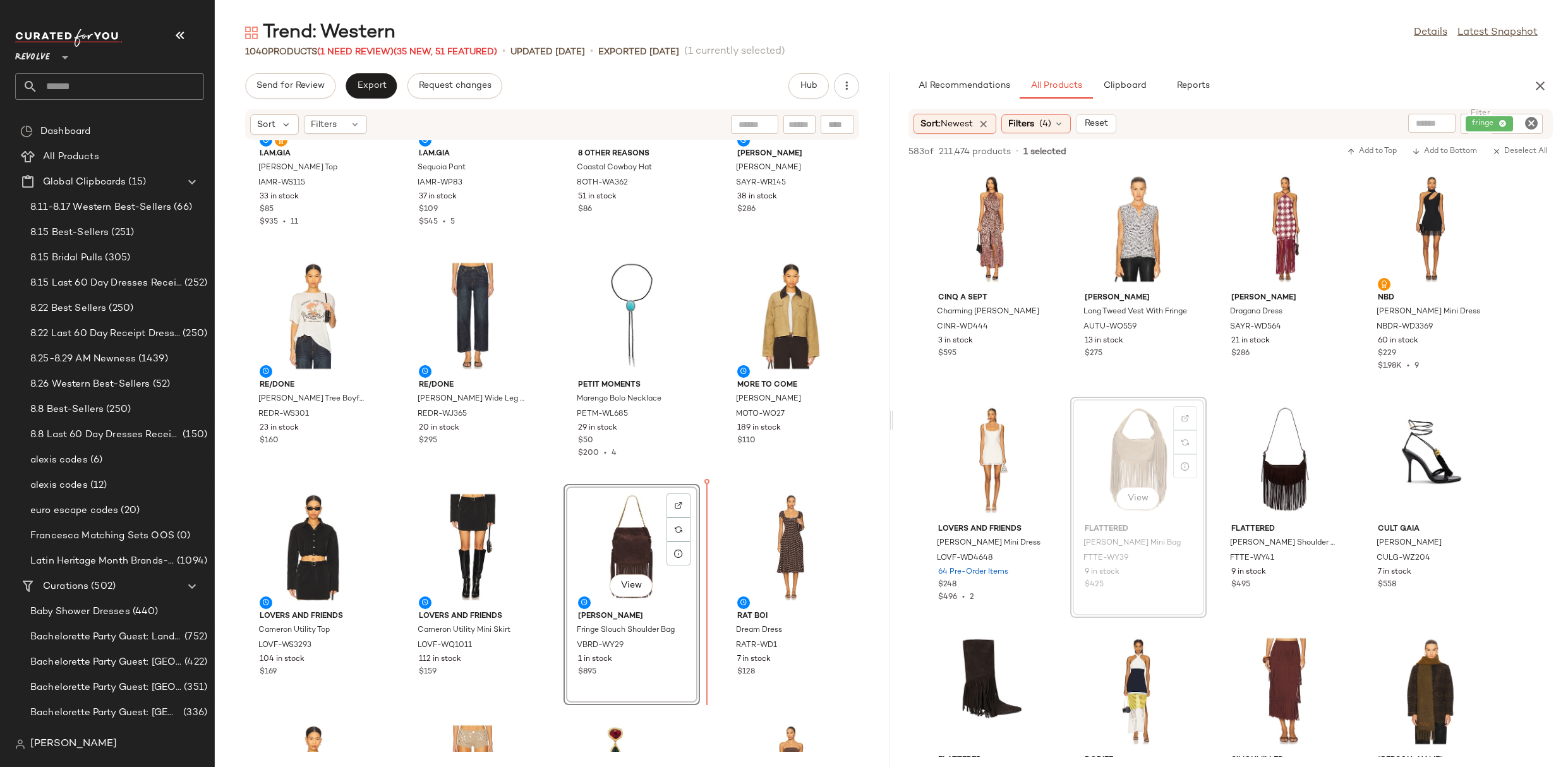
drag, startPoint x: 1127, startPoint y: 460, endPoint x: 700, endPoint y: 572, distance: 441.4
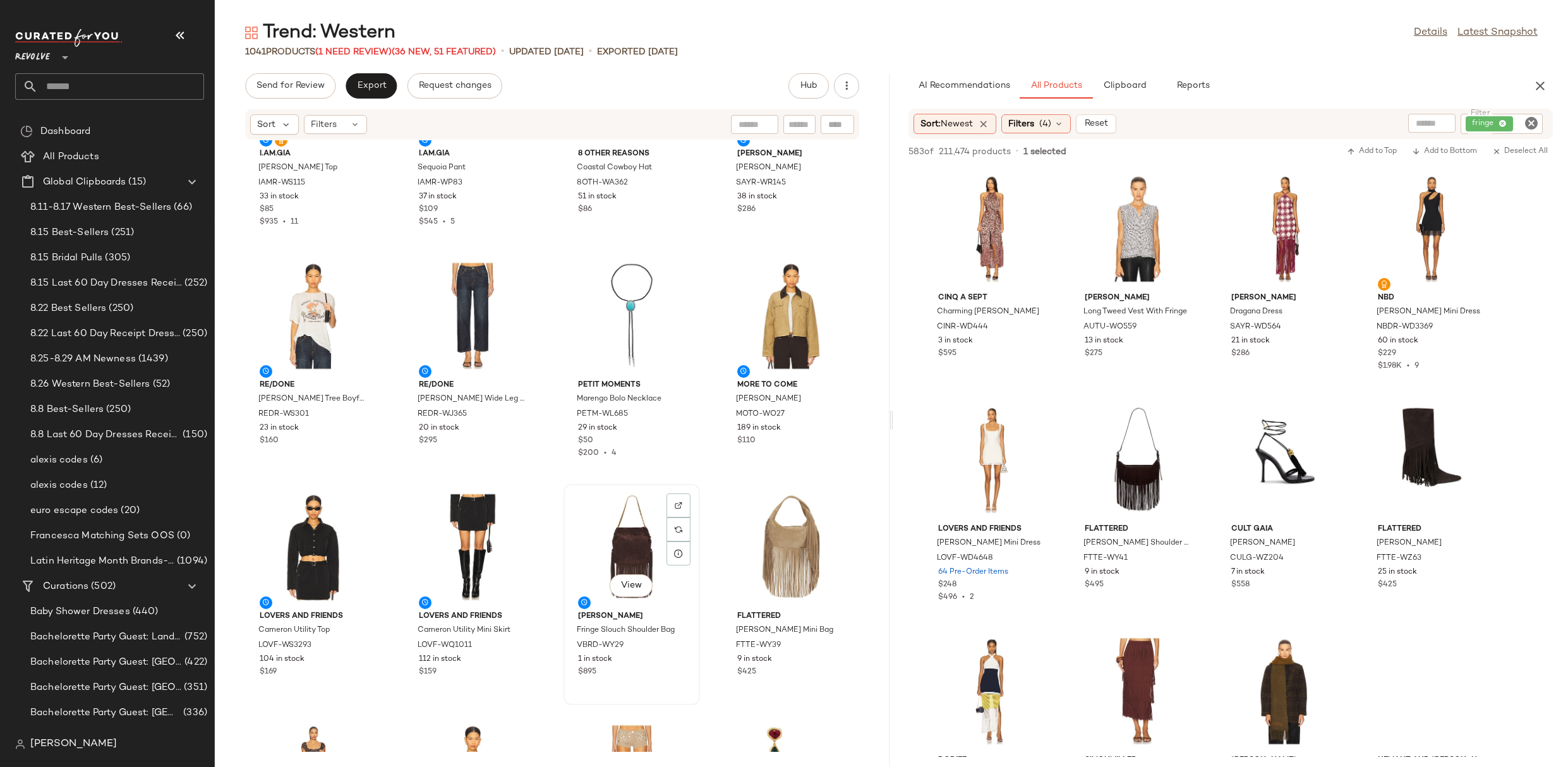
click at [616, 554] on div "View" at bounding box center [632, 548] width 128 height 118
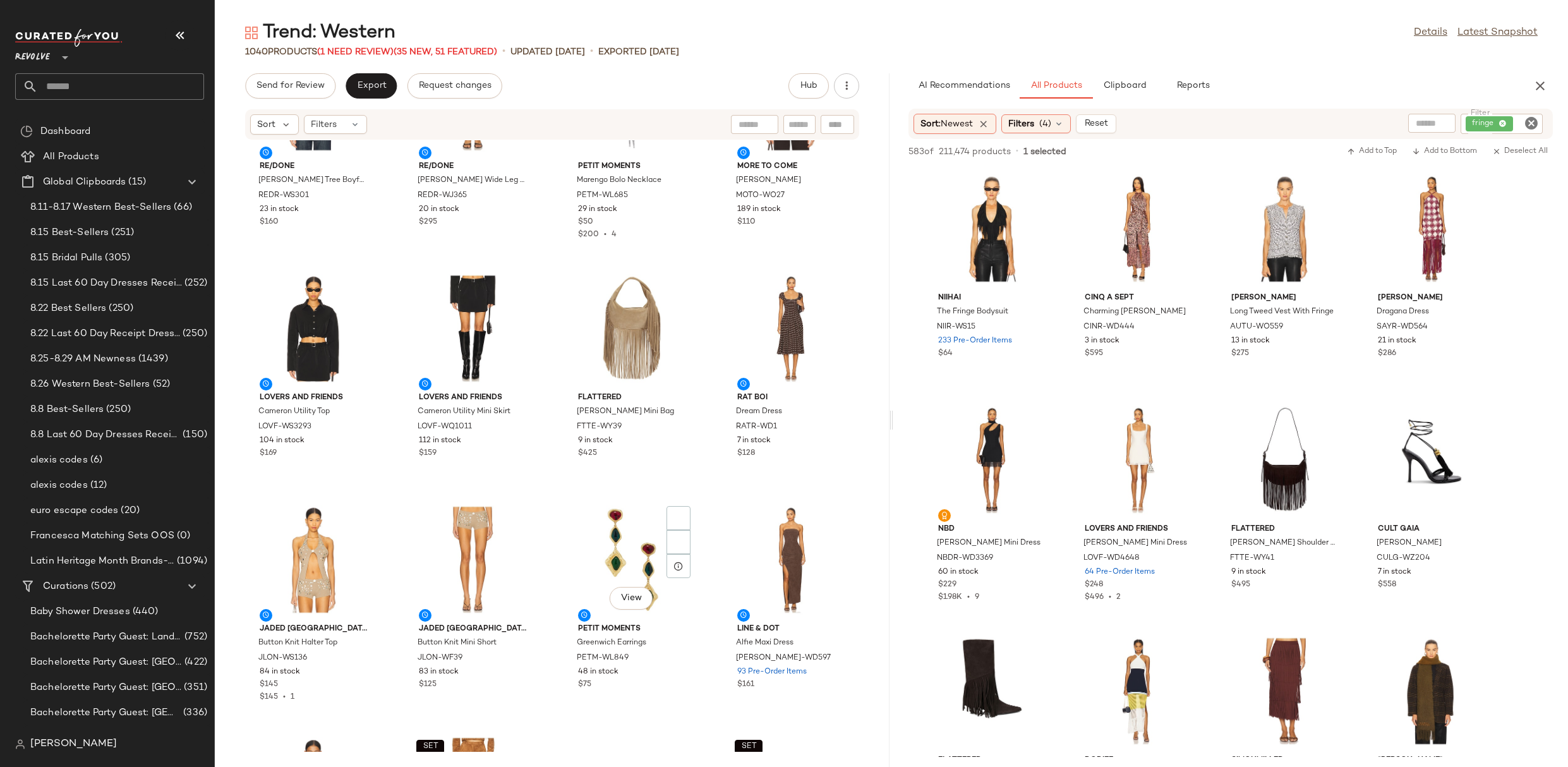
scroll to position [342, 0]
click at [604, 556] on div "View" at bounding box center [632, 558] width 128 height 118
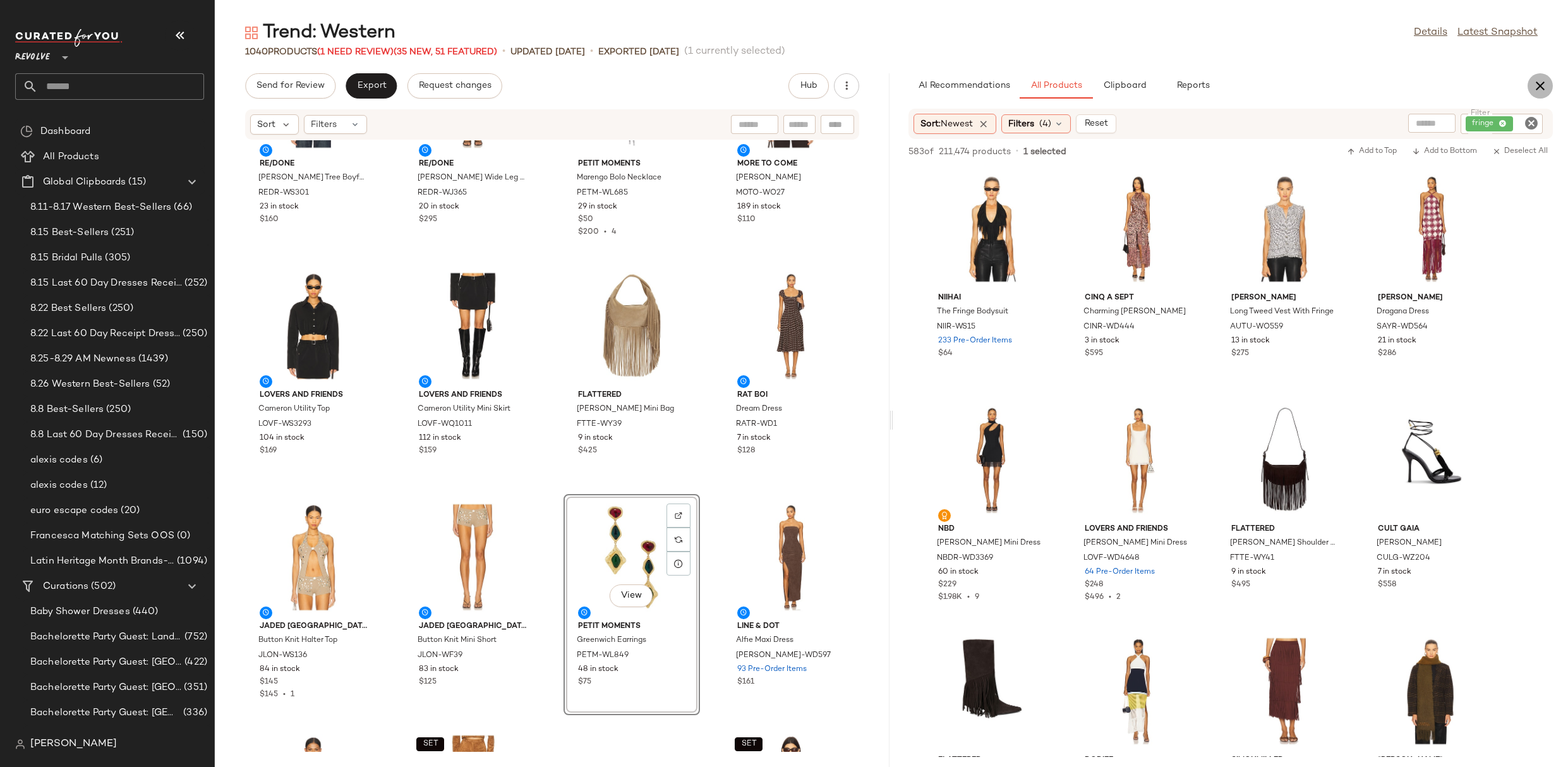
click at [1546, 80] on icon "button" at bounding box center [1540, 86] width 15 height 15
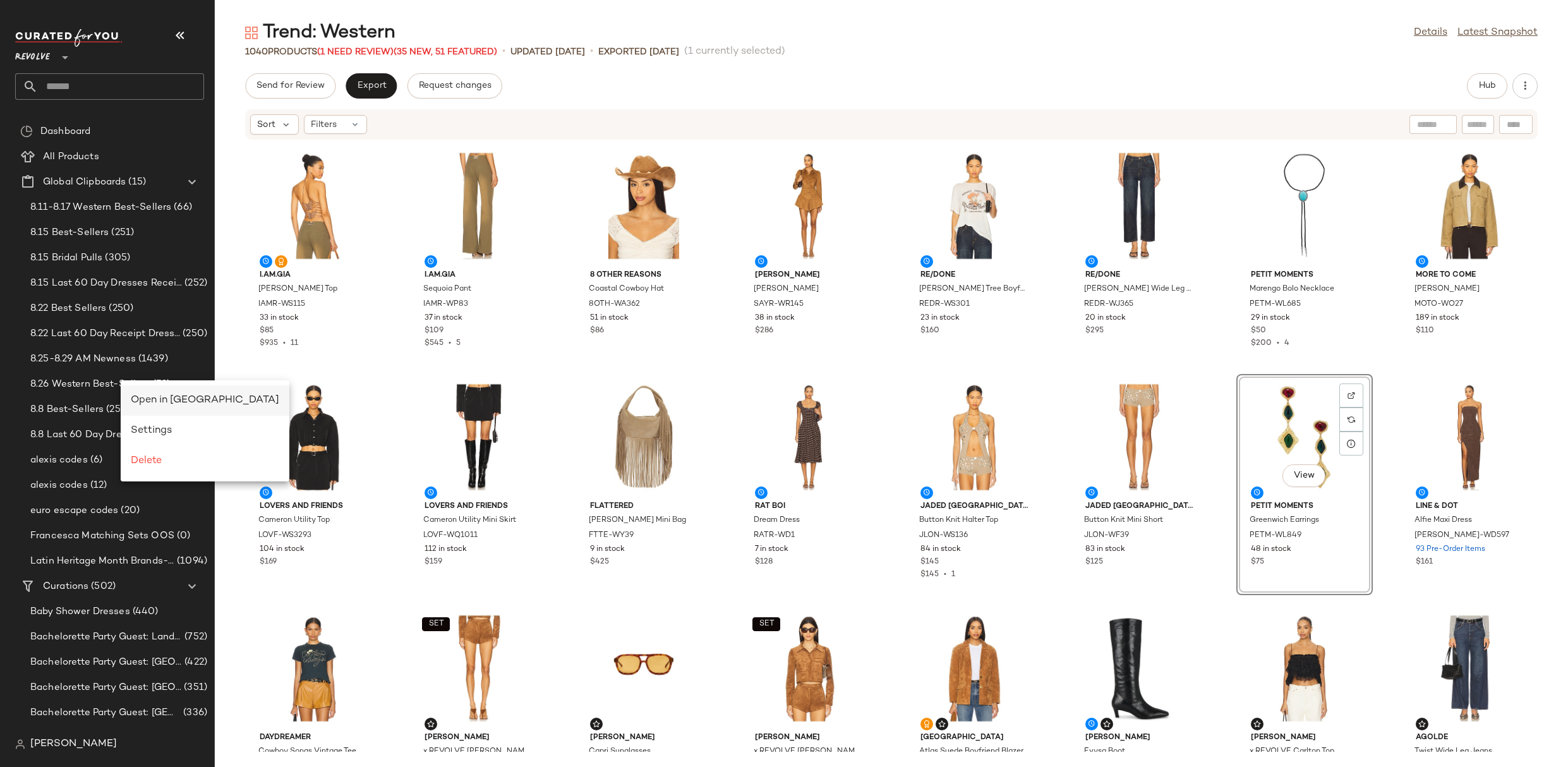
click at [143, 398] on span "Open in [GEOGRAPHIC_DATA]" at bounding box center [205, 401] width 148 height 11
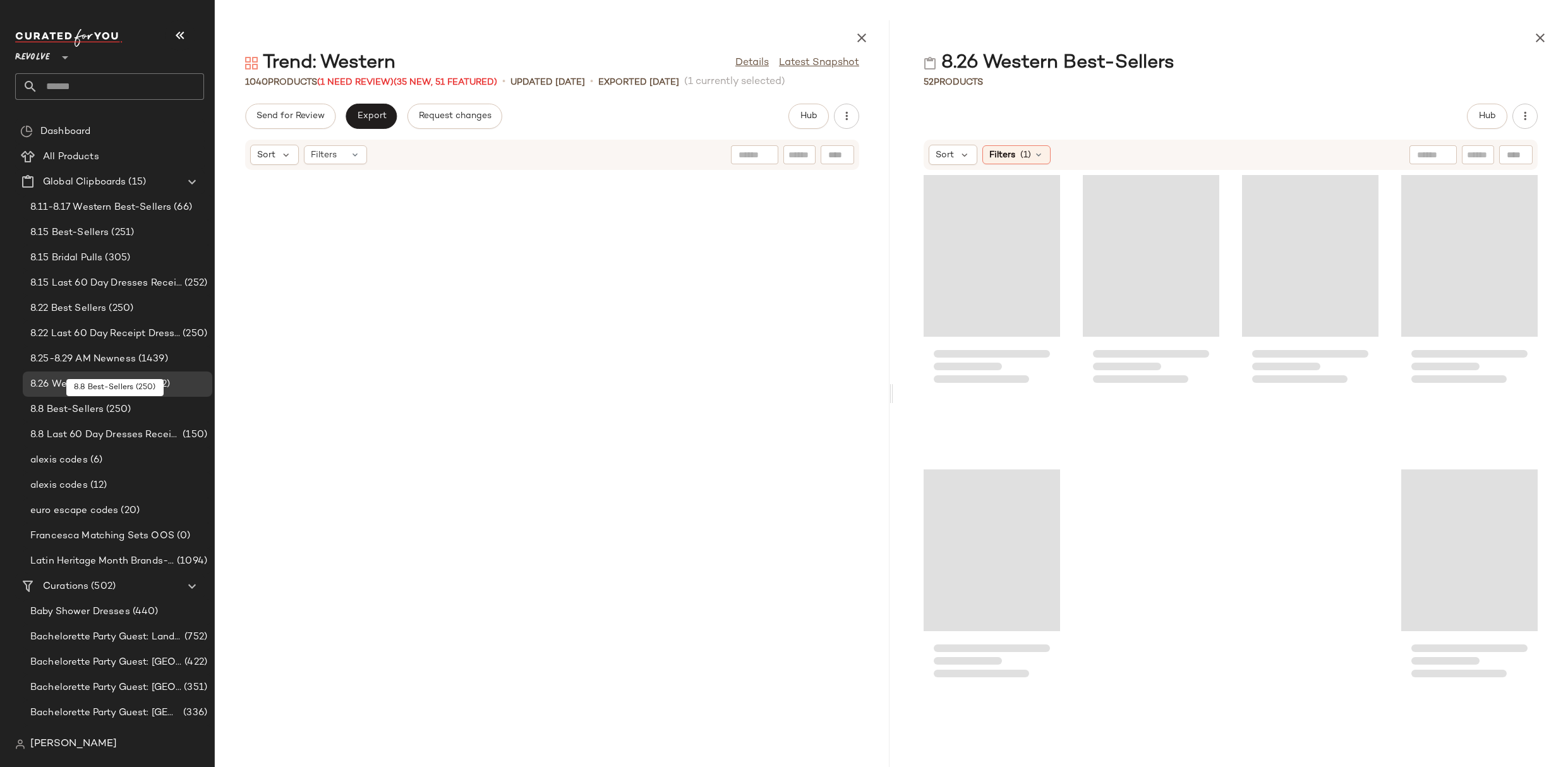
scroll to position [473, 0]
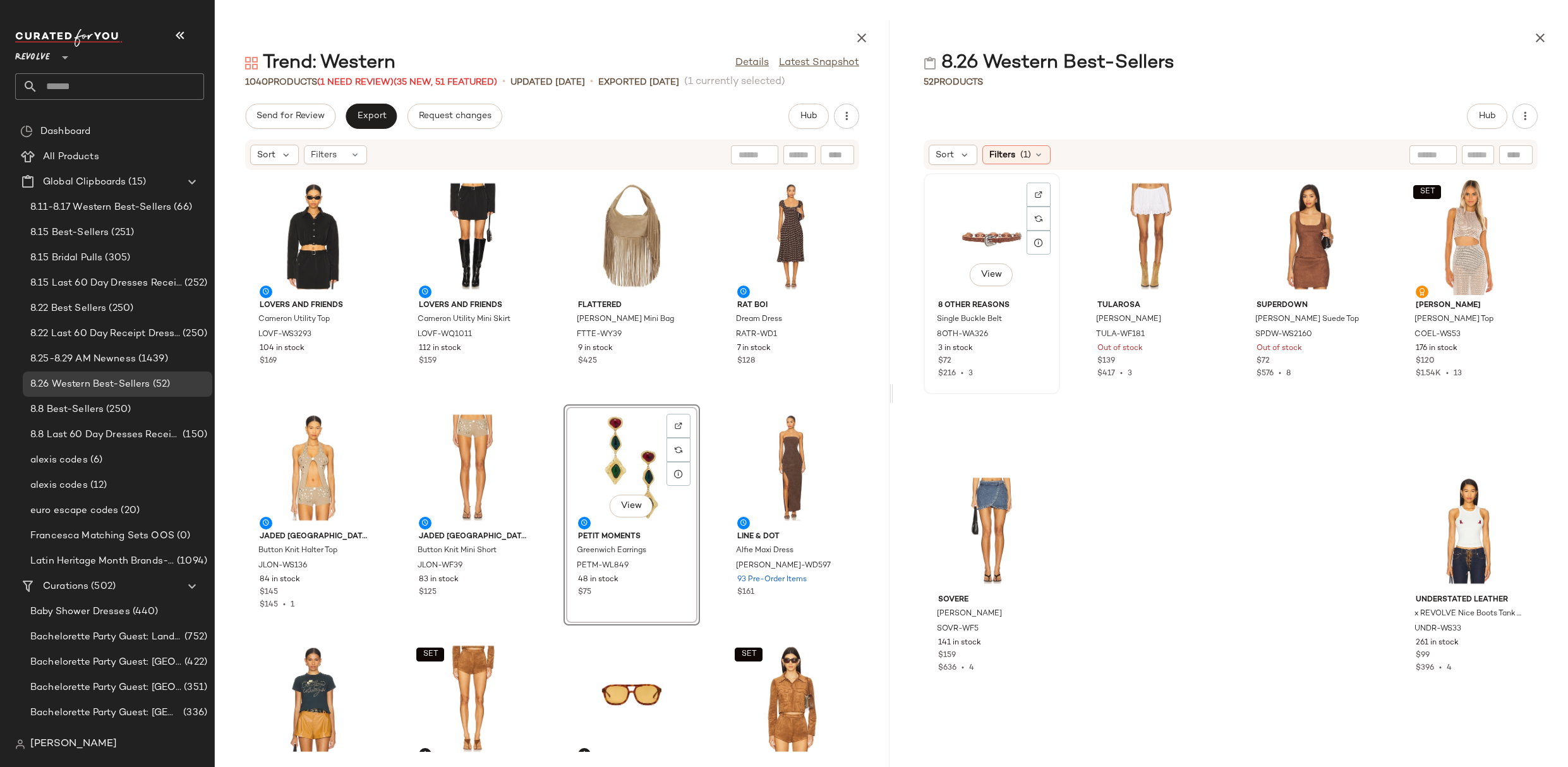
click at [1015, 231] on div "View" at bounding box center [991, 237] width 128 height 118
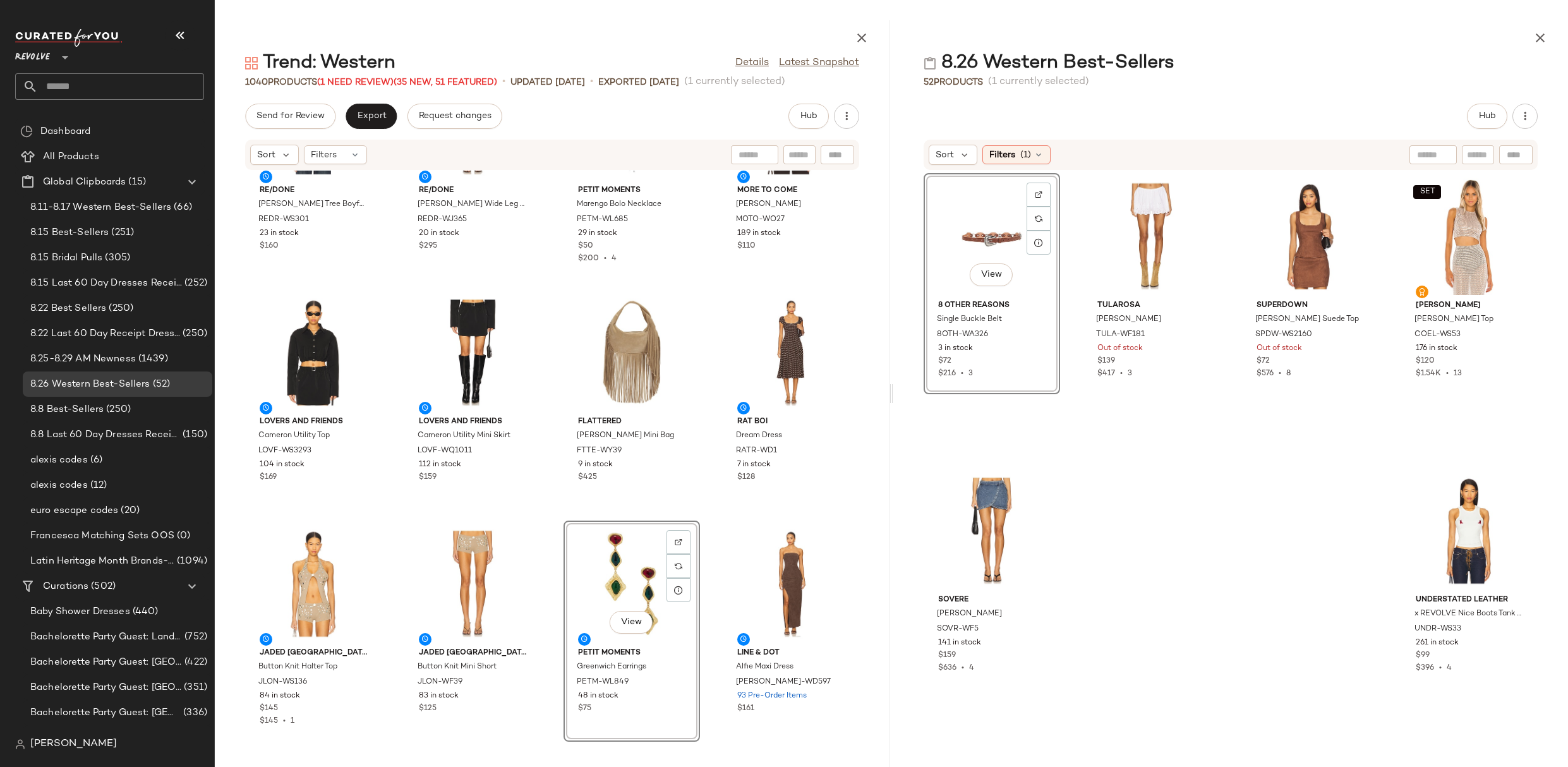
scroll to position [441, 0]
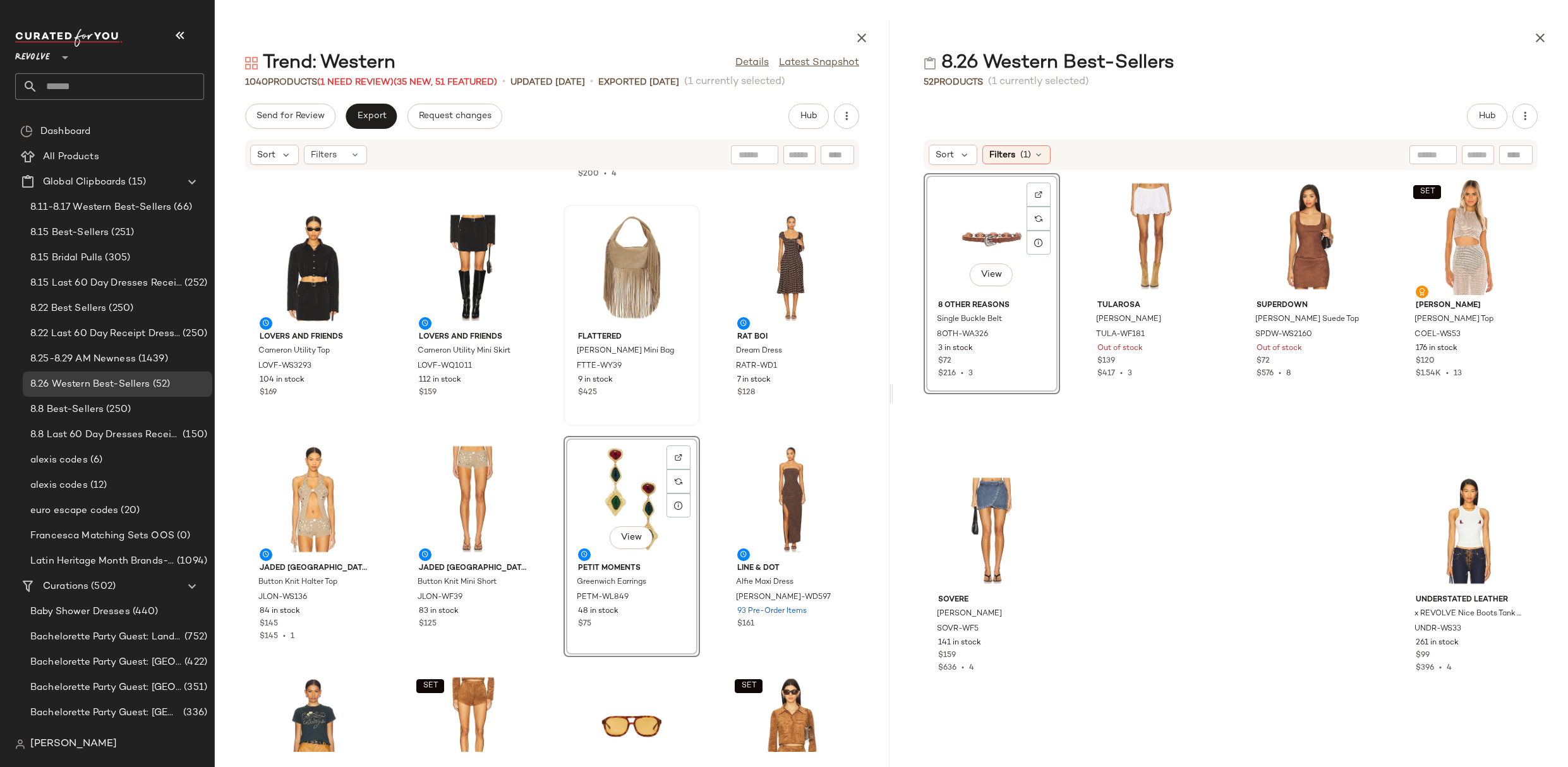
drag, startPoint x: 648, startPoint y: 495, endPoint x: 618, endPoint y: 387, distance: 112.1
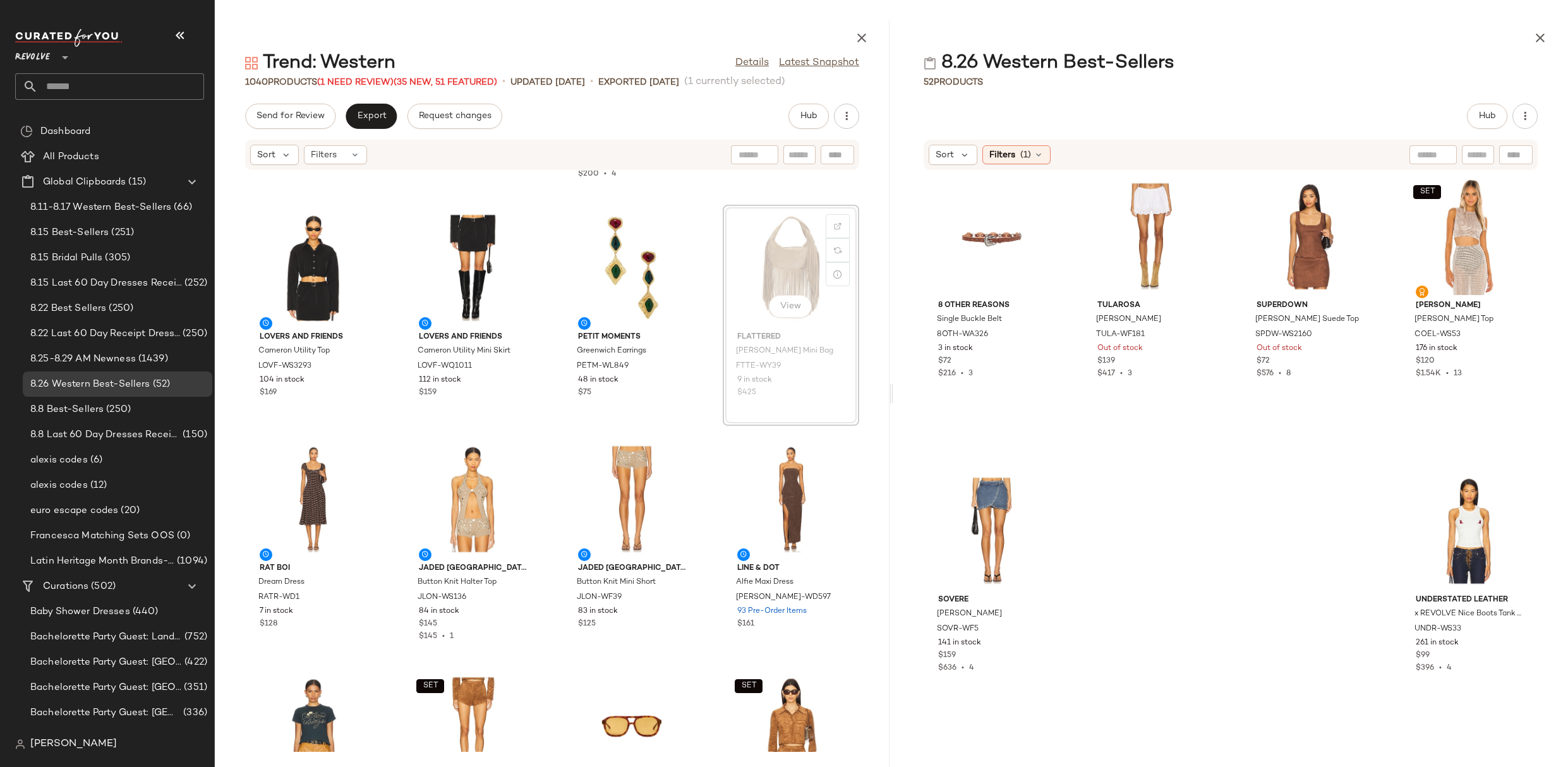
scroll to position [440, 0]
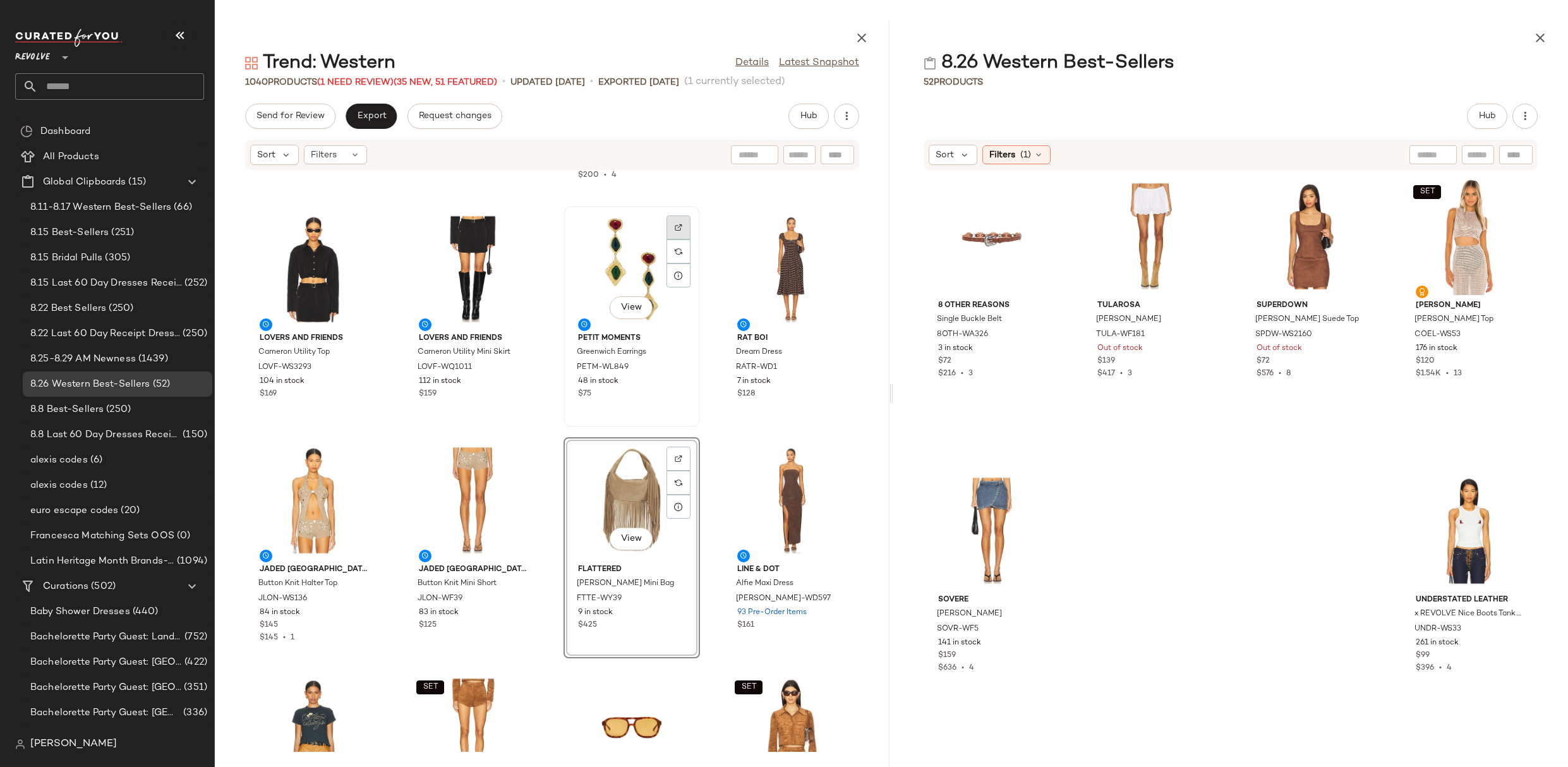
click at [674, 231] on img at bounding box center [678, 227] width 7 height 7
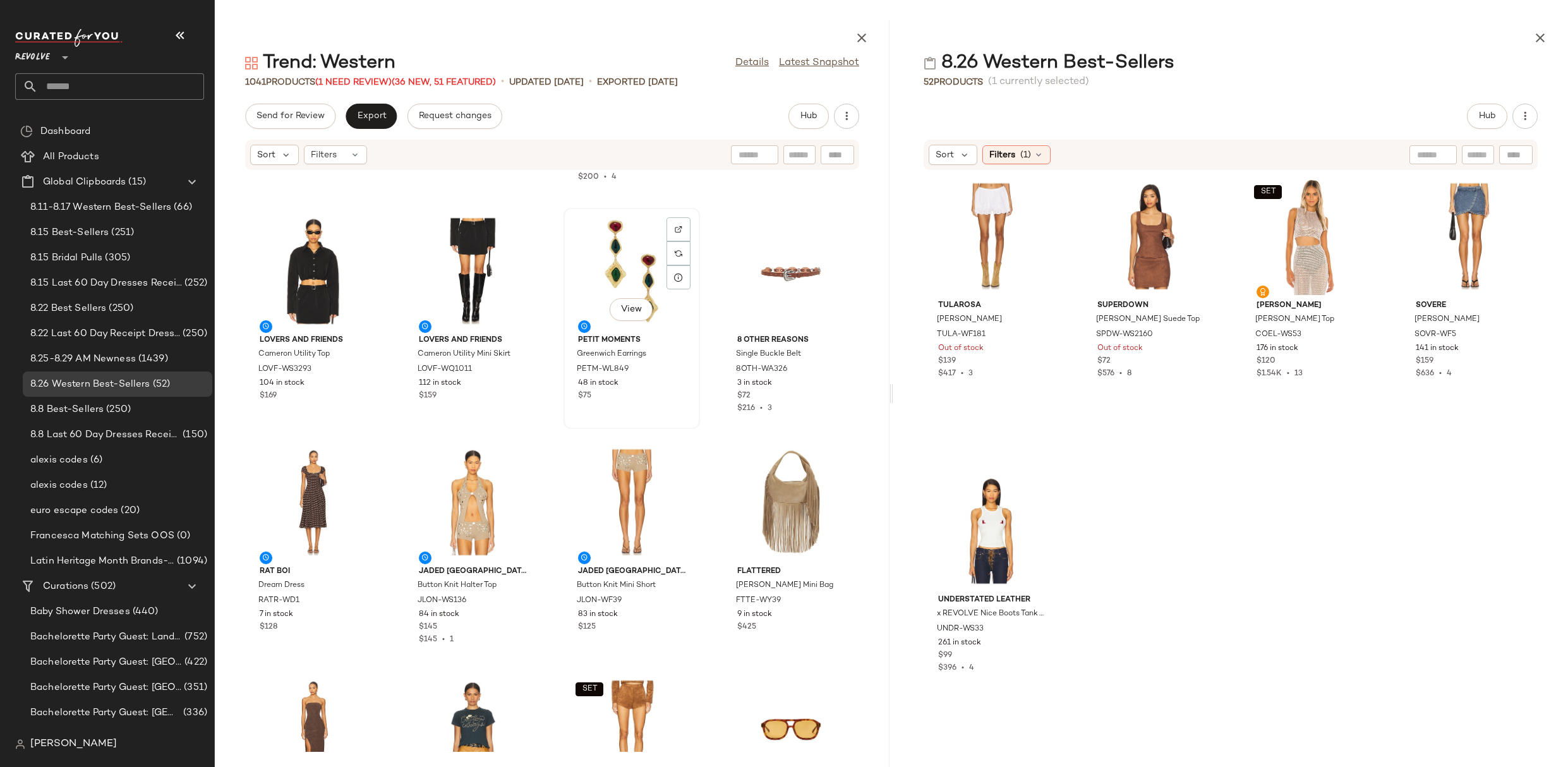
click at [622, 287] on div "View" at bounding box center [632, 271] width 128 height 118
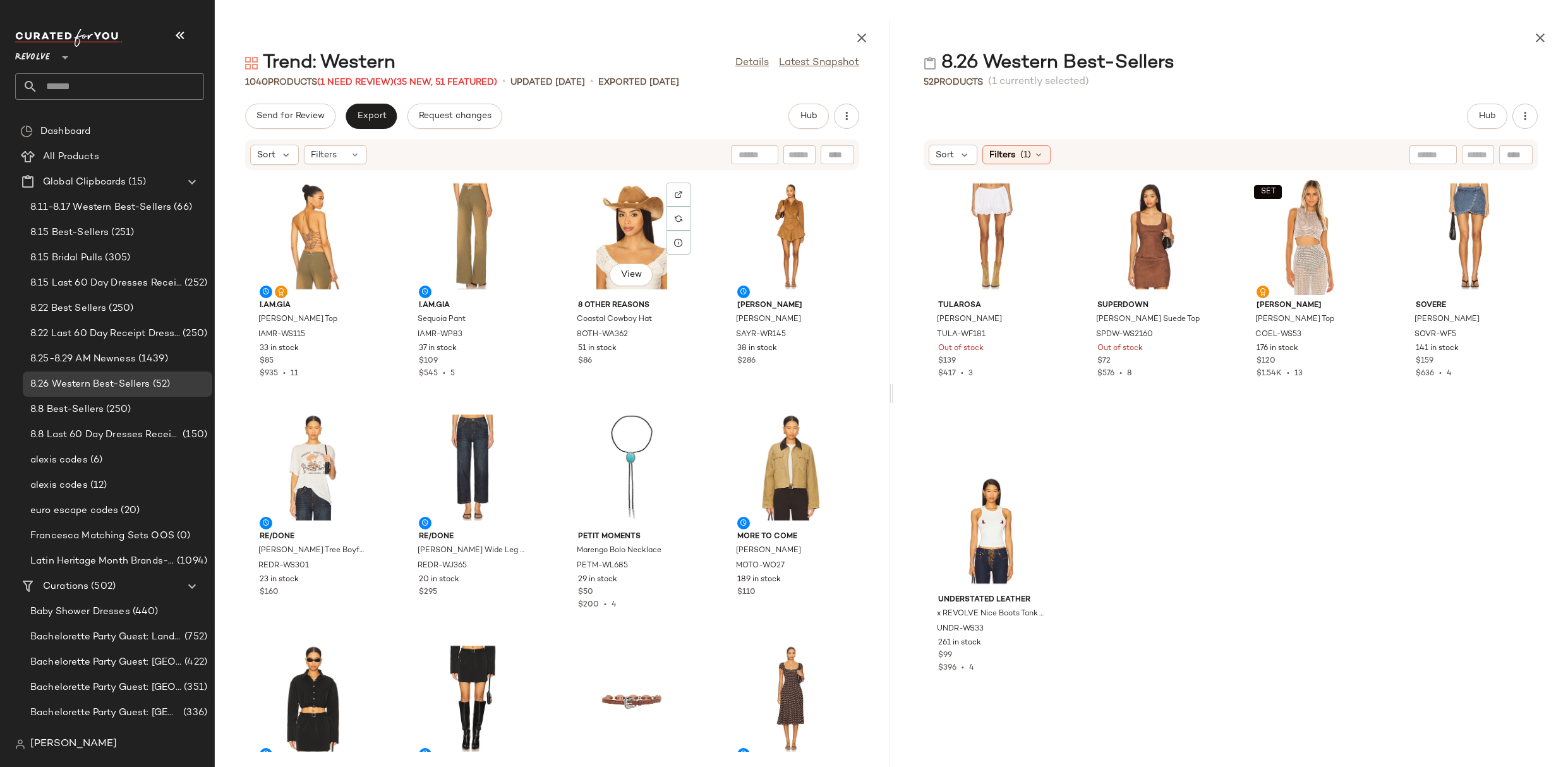
scroll to position [284, 0]
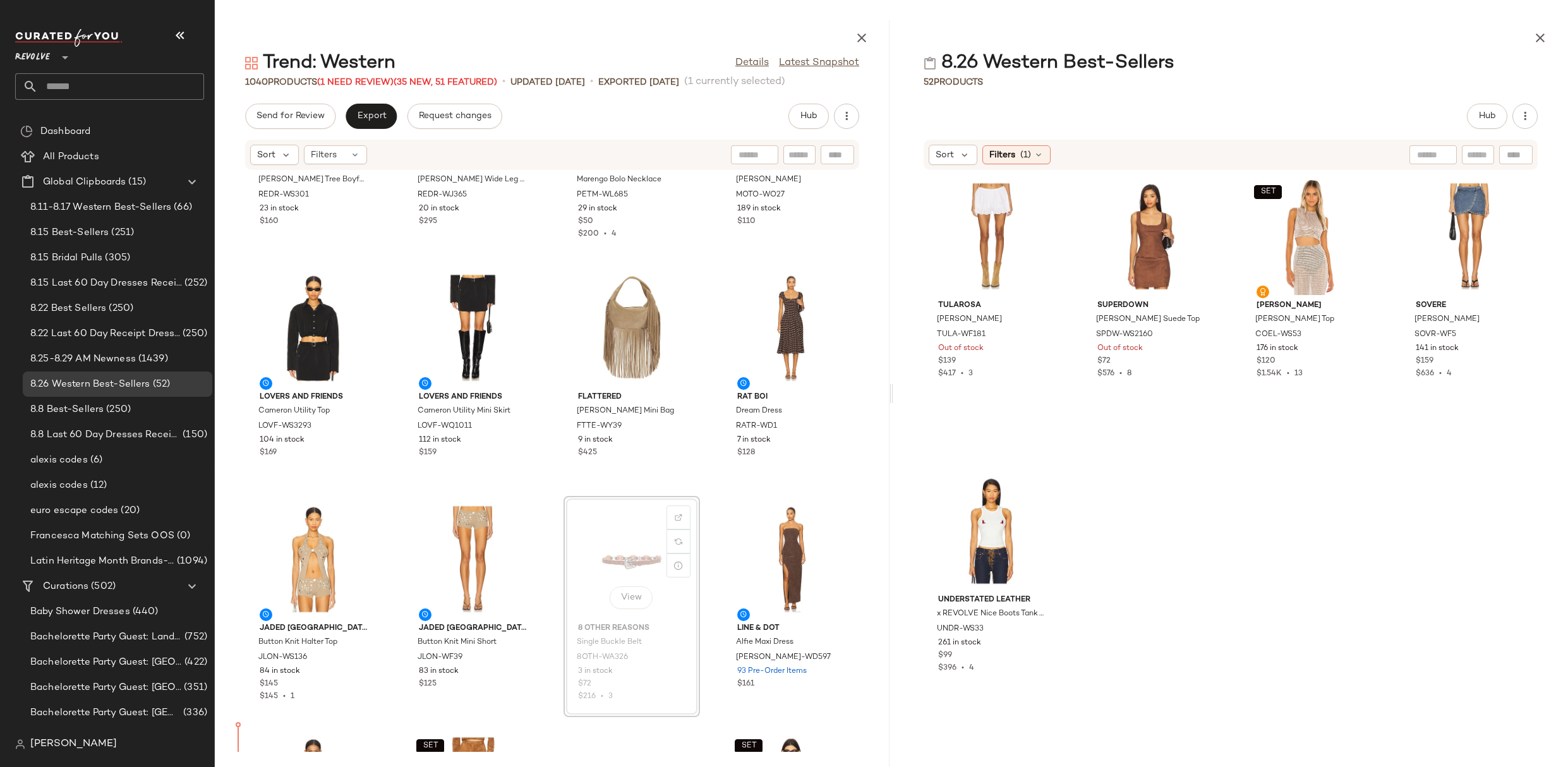
scroll to position [432, 0]
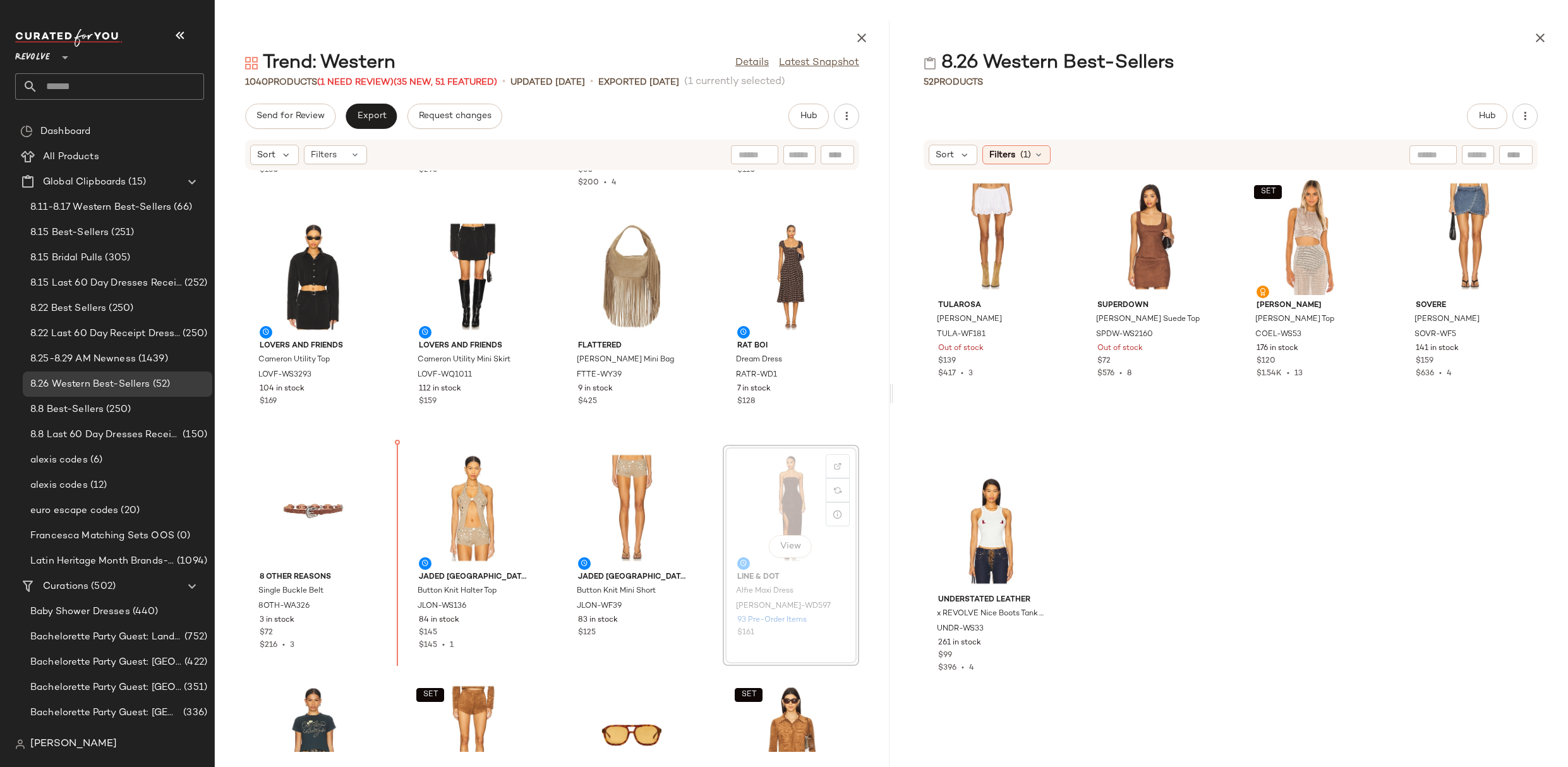
drag, startPoint x: 791, startPoint y: 535, endPoint x: 390, endPoint y: 529, distance: 401.0
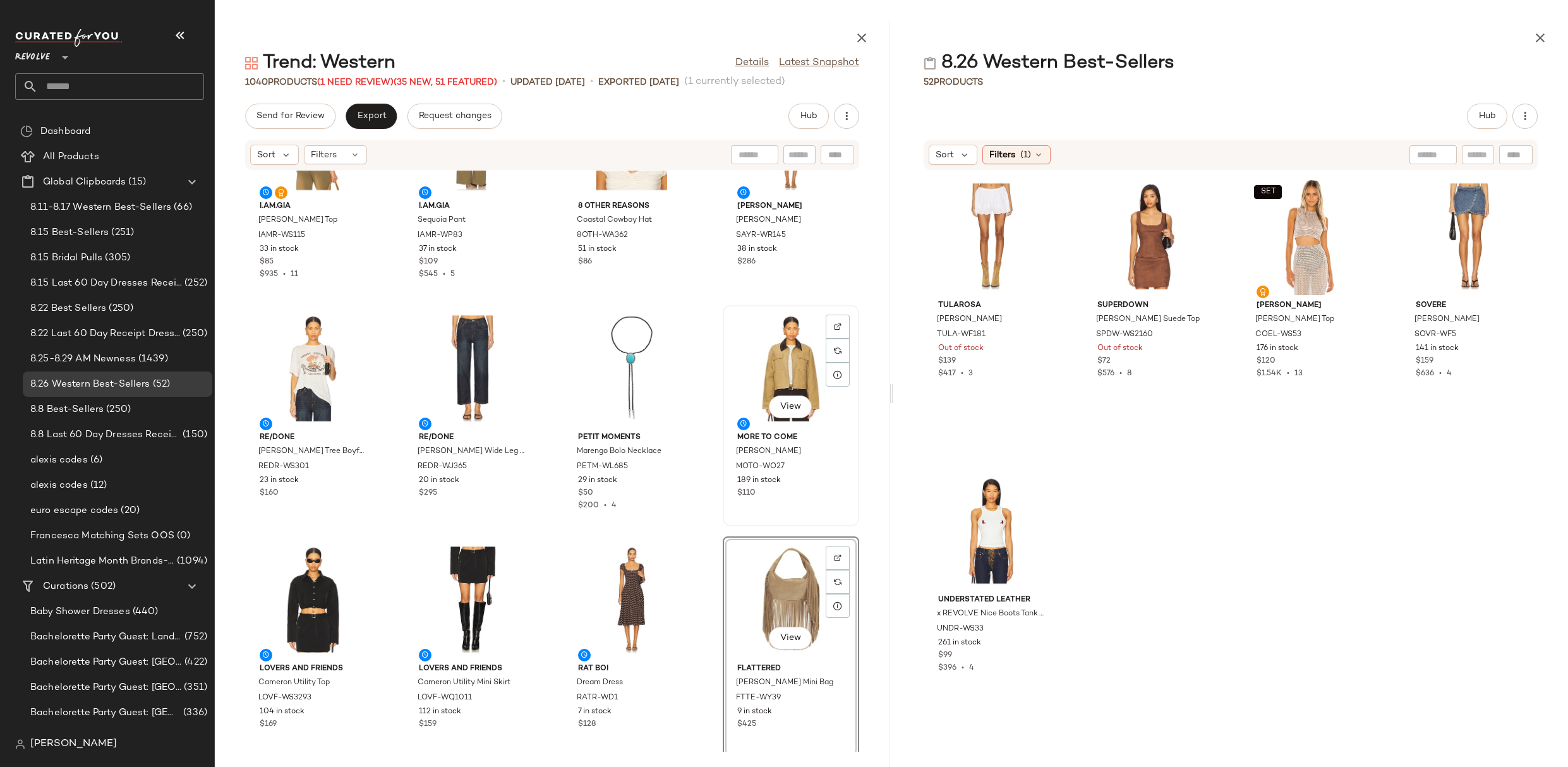
scroll to position [97, 0]
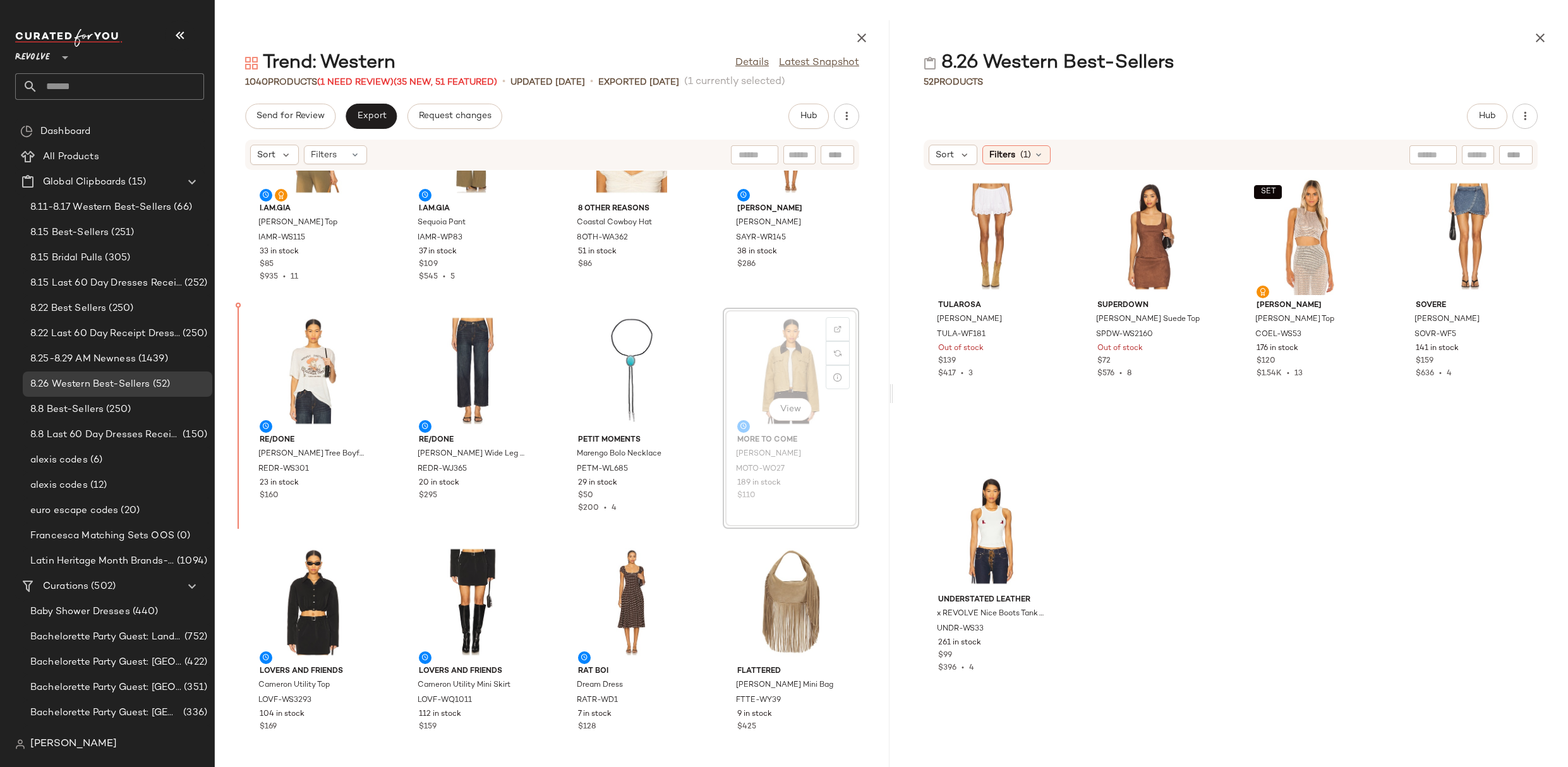
drag, startPoint x: 809, startPoint y: 354, endPoint x: 790, endPoint y: 354, distance: 19.0
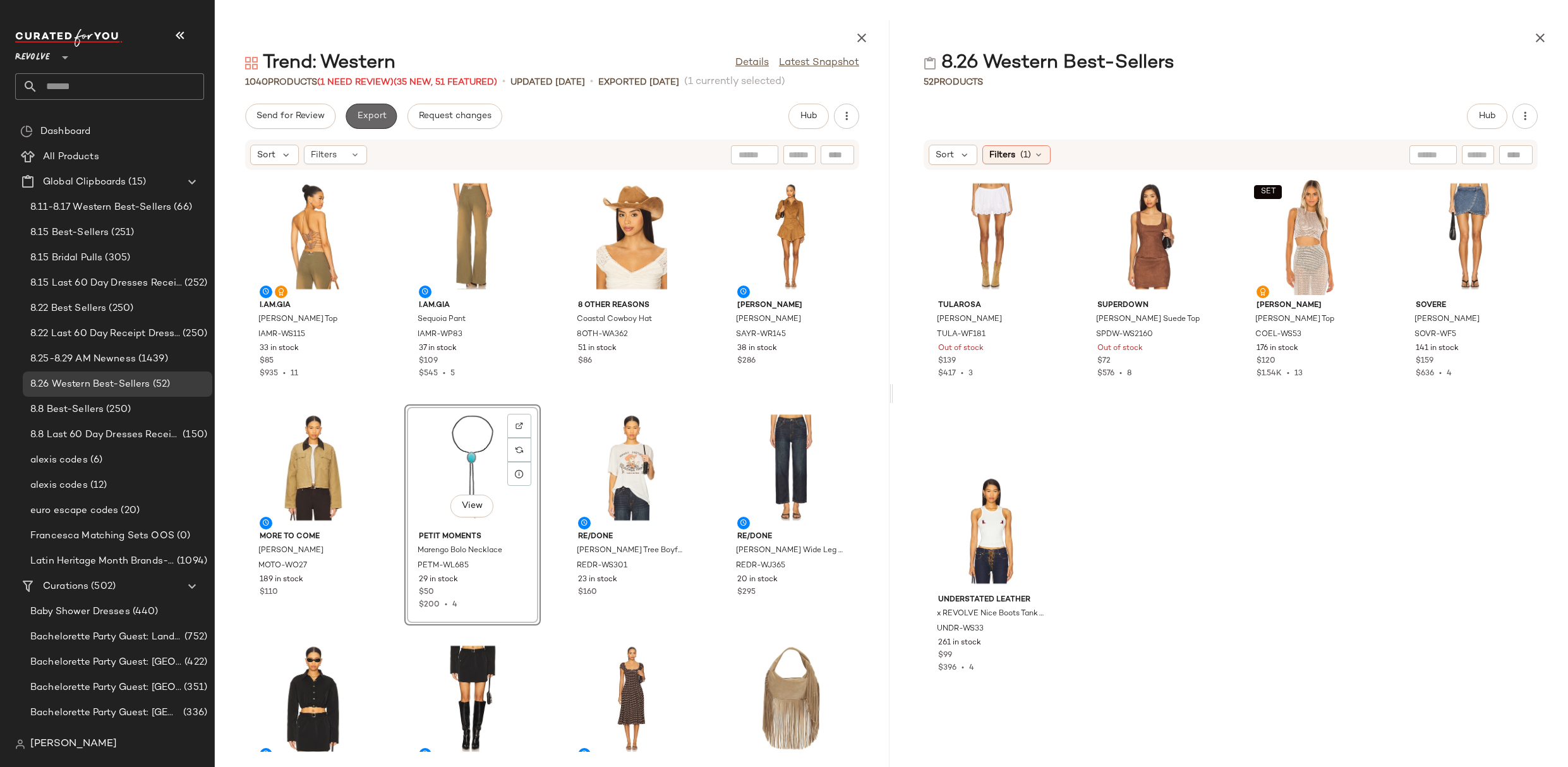
click at [372, 114] on span "Export" at bounding box center [371, 116] width 29 height 10
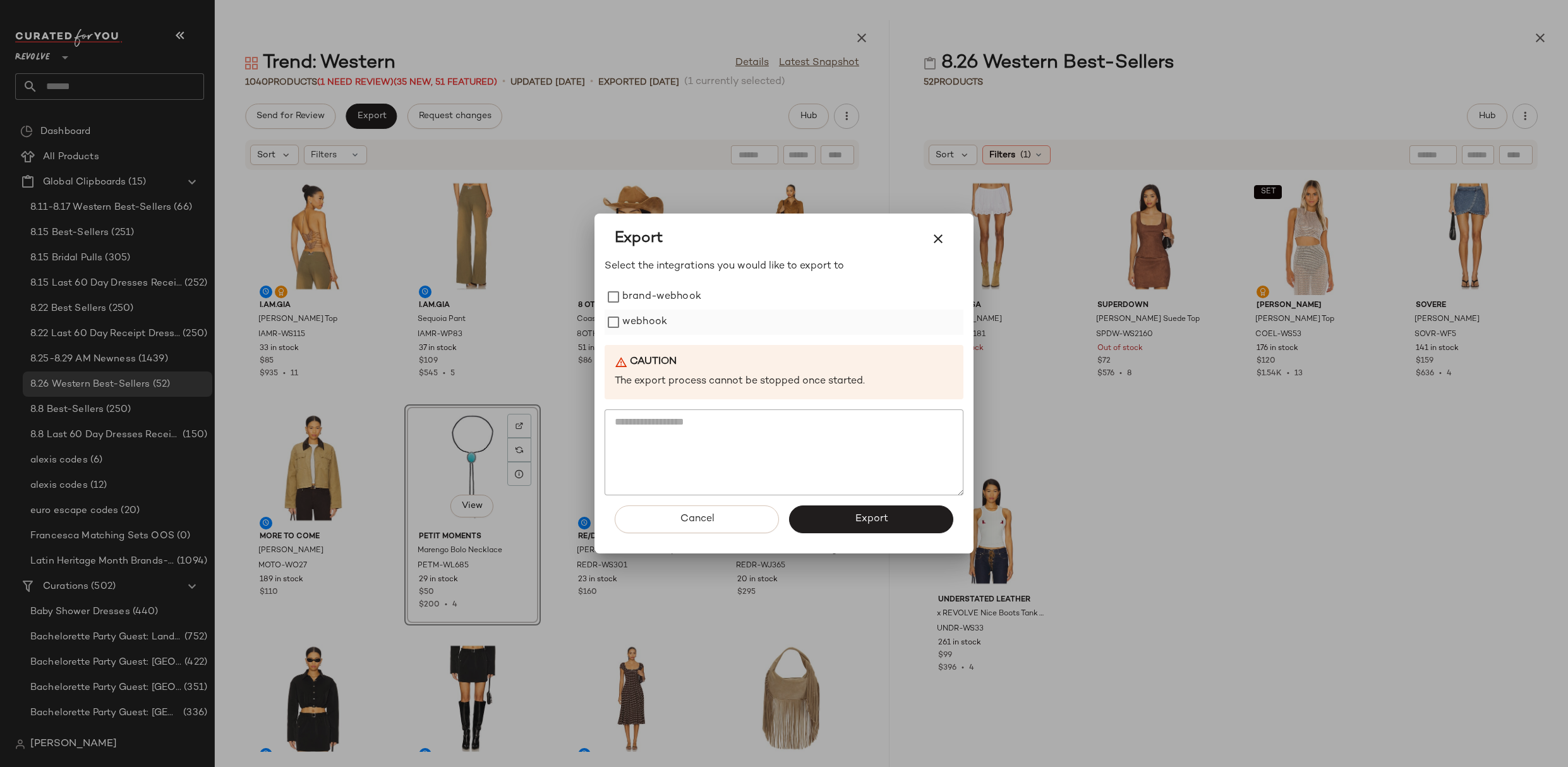
click at [645, 322] on label "webhook" at bounding box center [644, 322] width 45 height 25
click at [809, 521] on button "Export" at bounding box center [871, 520] width 164 height 28
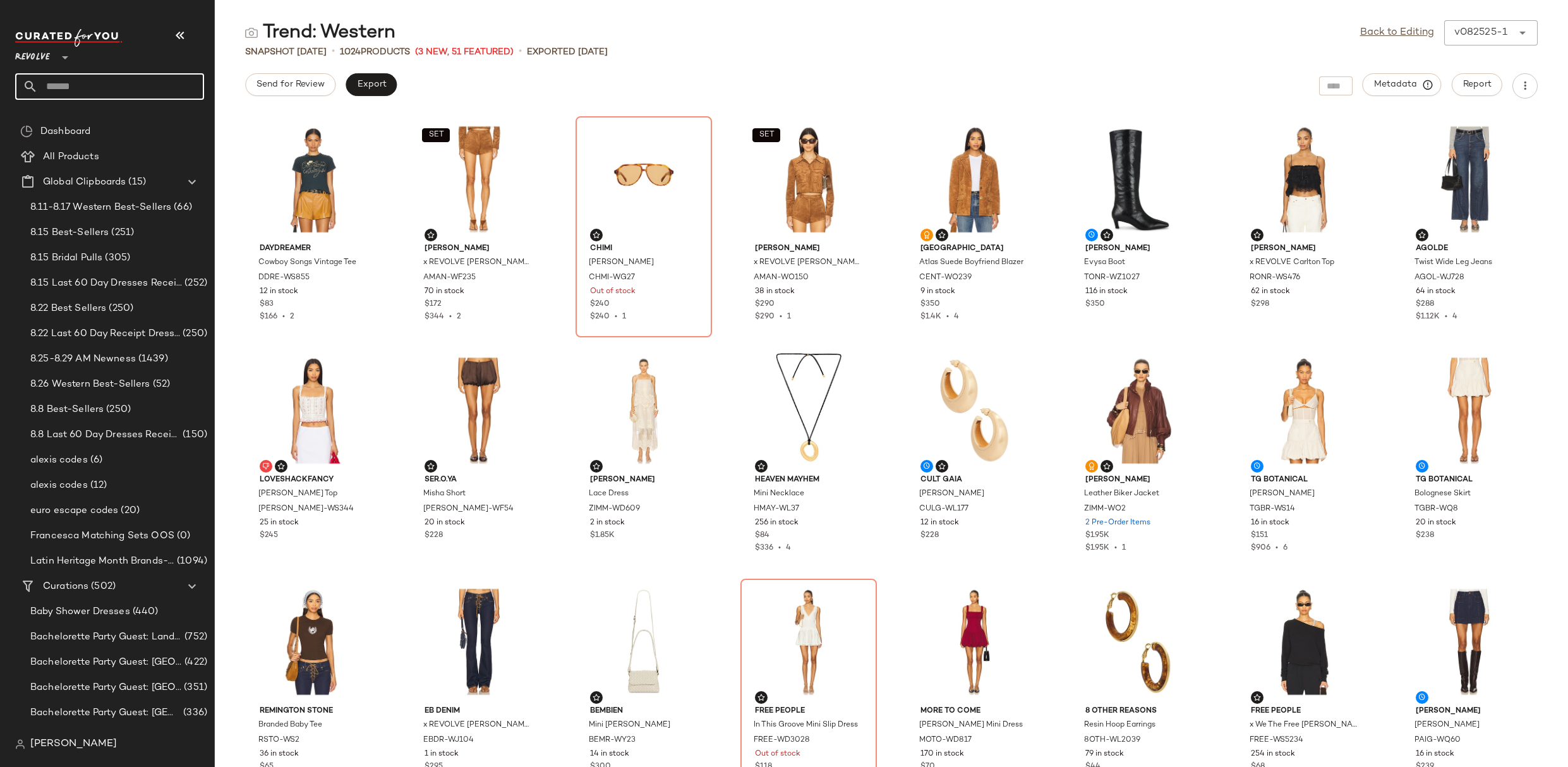
click at [120, 75] on input "text" at bounding box center [121, 87] width 166 height 27
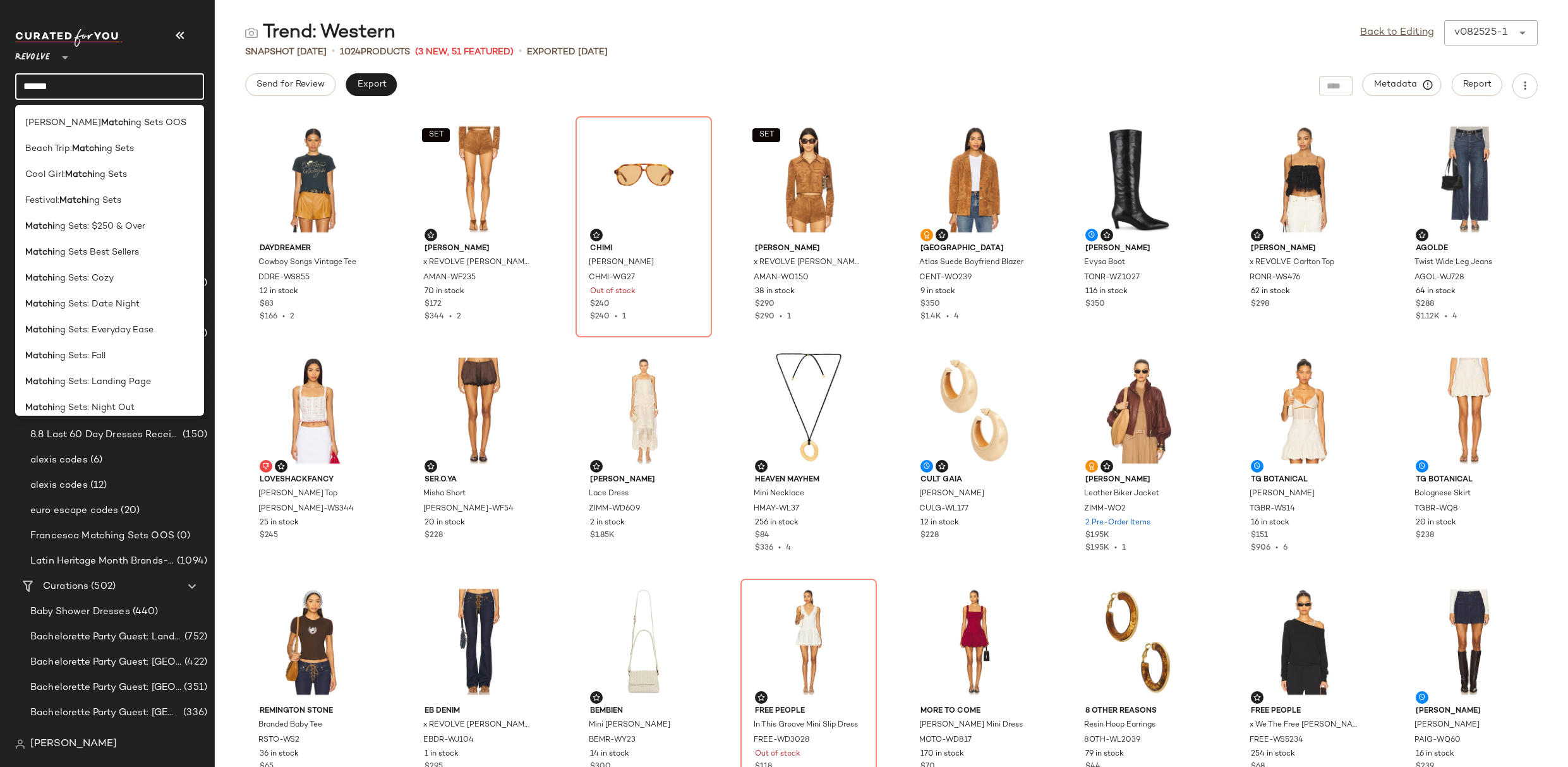
type input "**********"
click at [104, 378] on span ": Landing Page" at bounding box center [118, 382] width 63 height 13
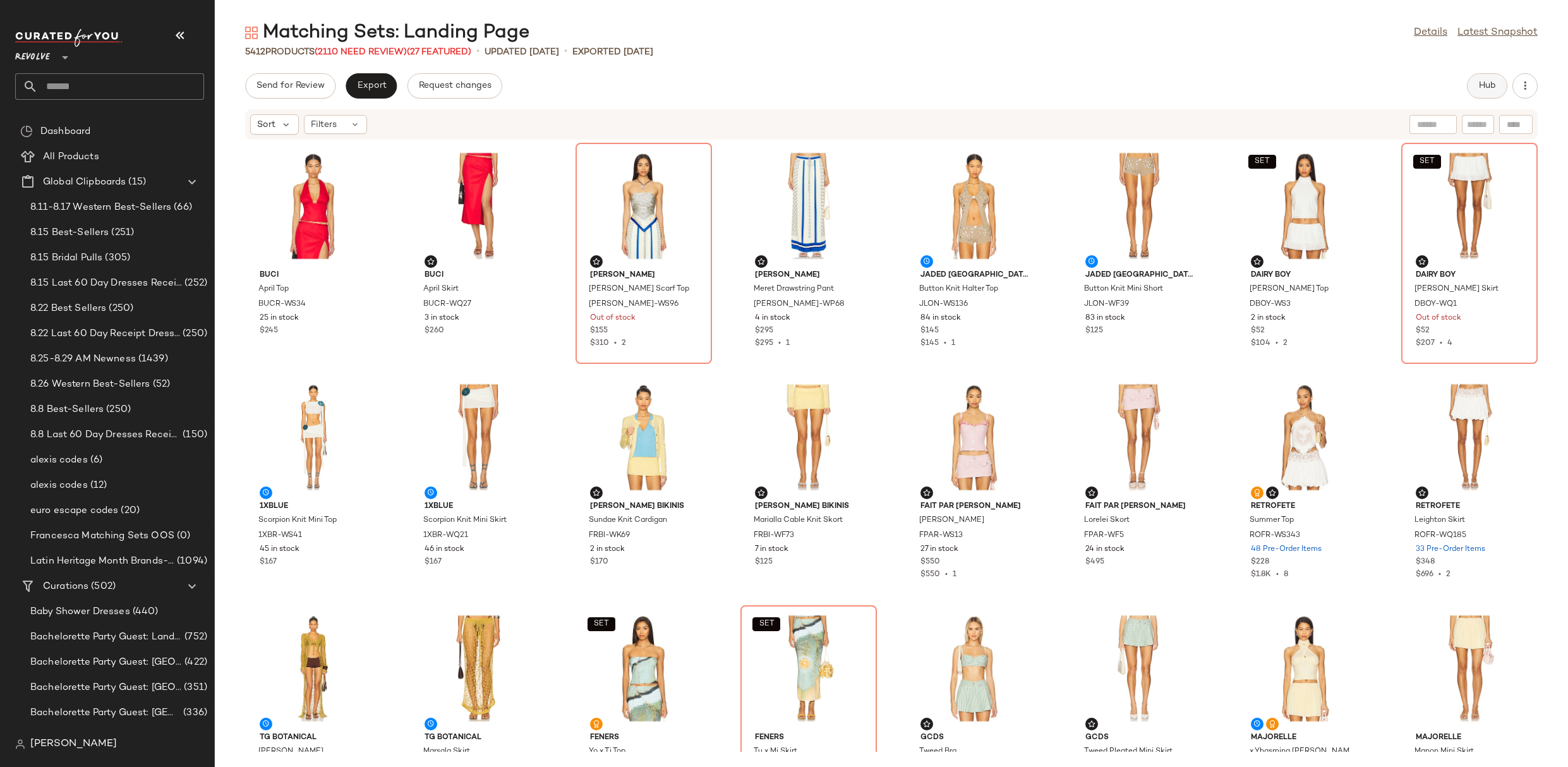
click at [1482, 78] on button "Hub" at bounding box center [1487, 86] width 40 height 25
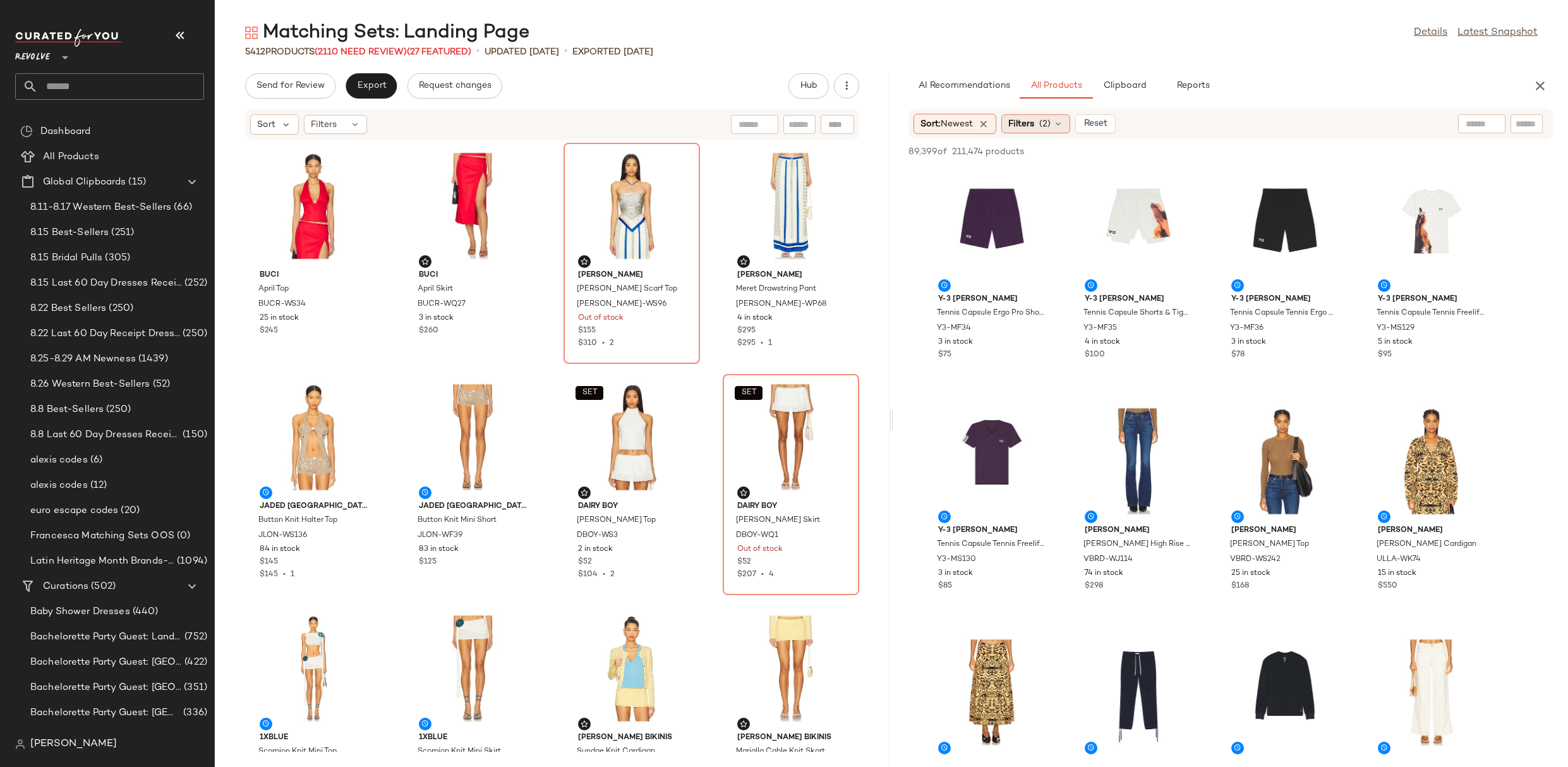
click at [1063, 119] on icon at bounding box center [1057, 124] width 10 height 10
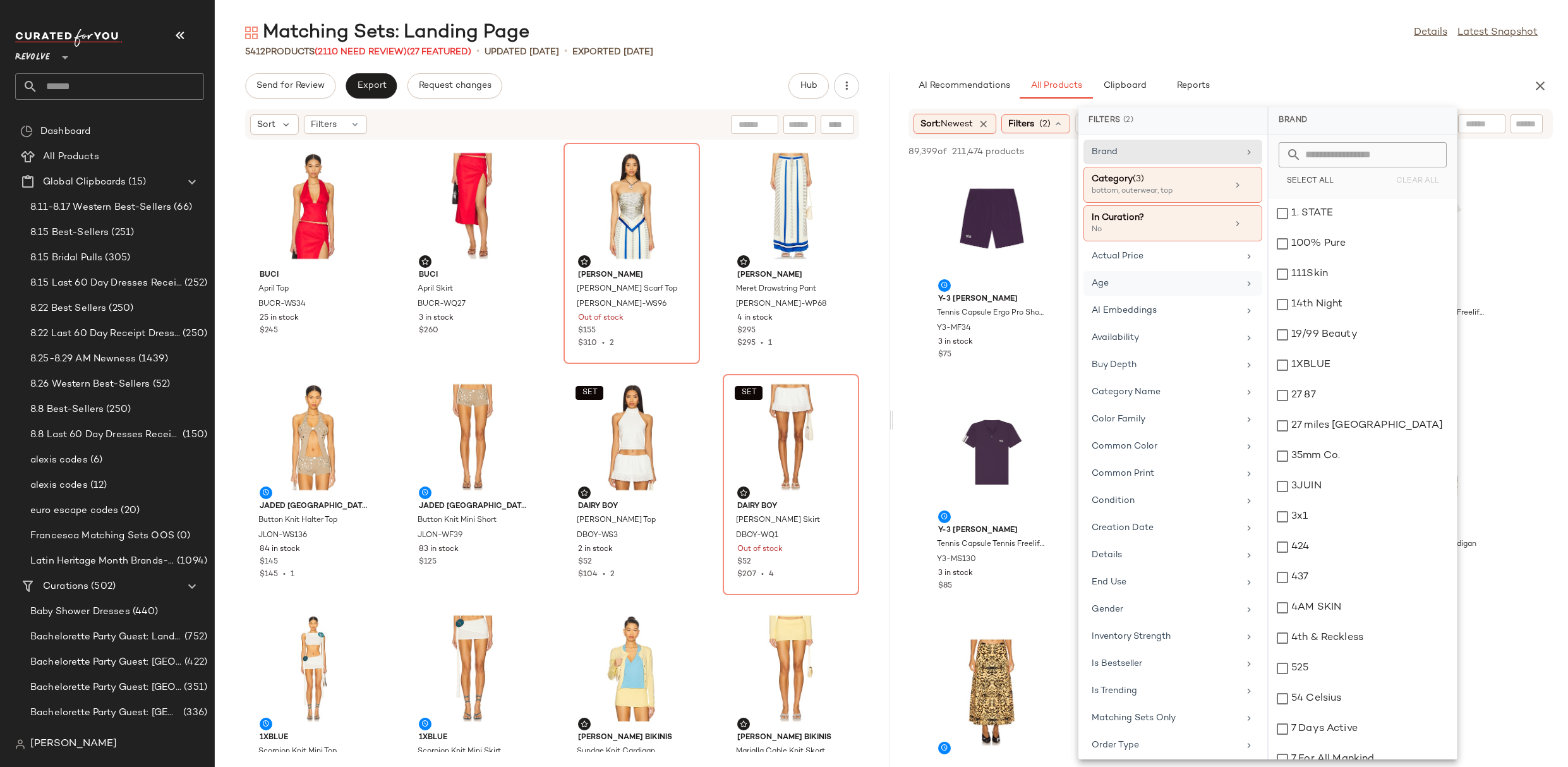
click at [1163, 285] on div "Age" at bounding box center [1165, 284] width 147 height 13
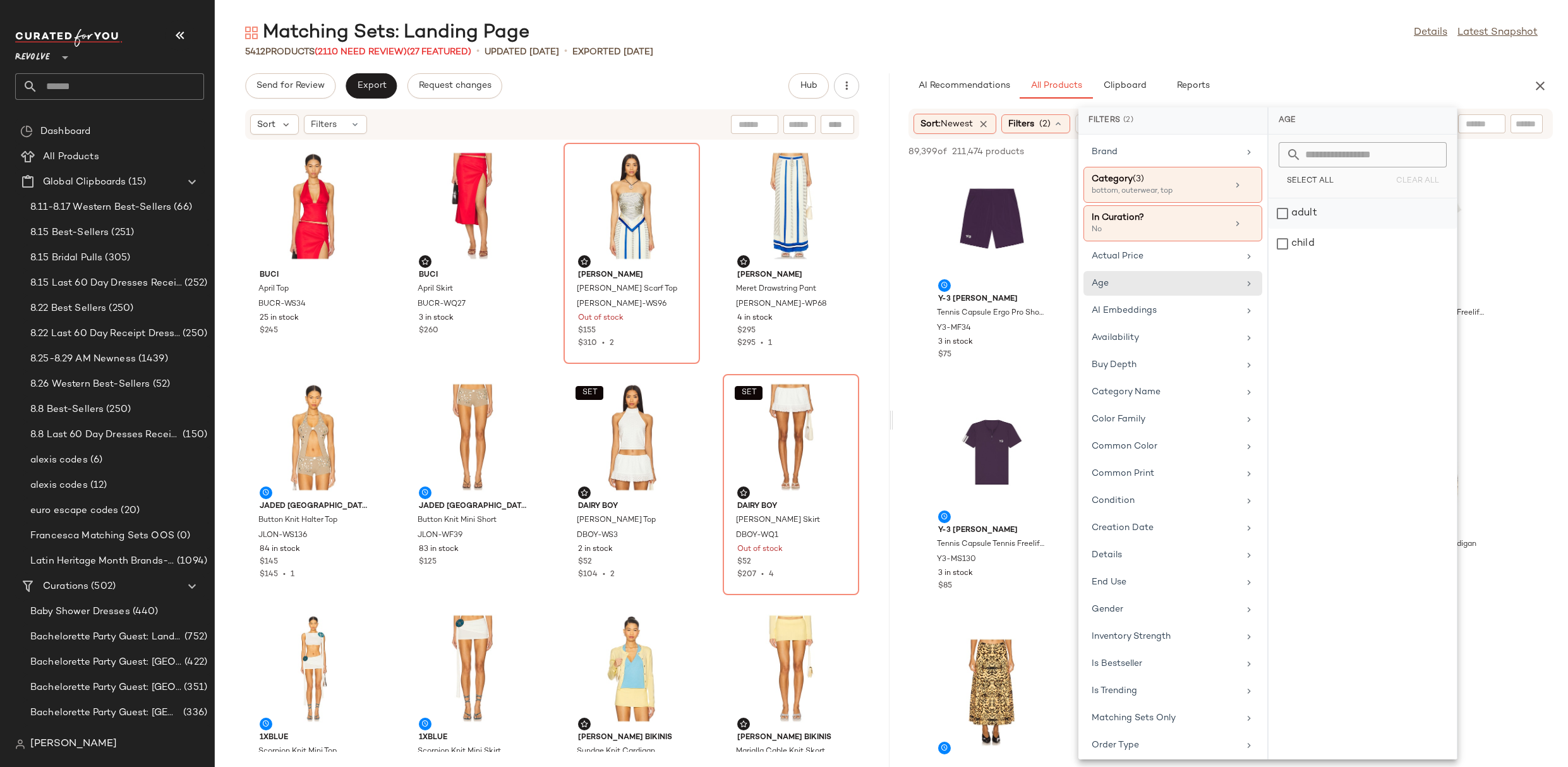
click at [1307, 215] on div "adult" at bounding box center [1363, 213] width 188 height 30
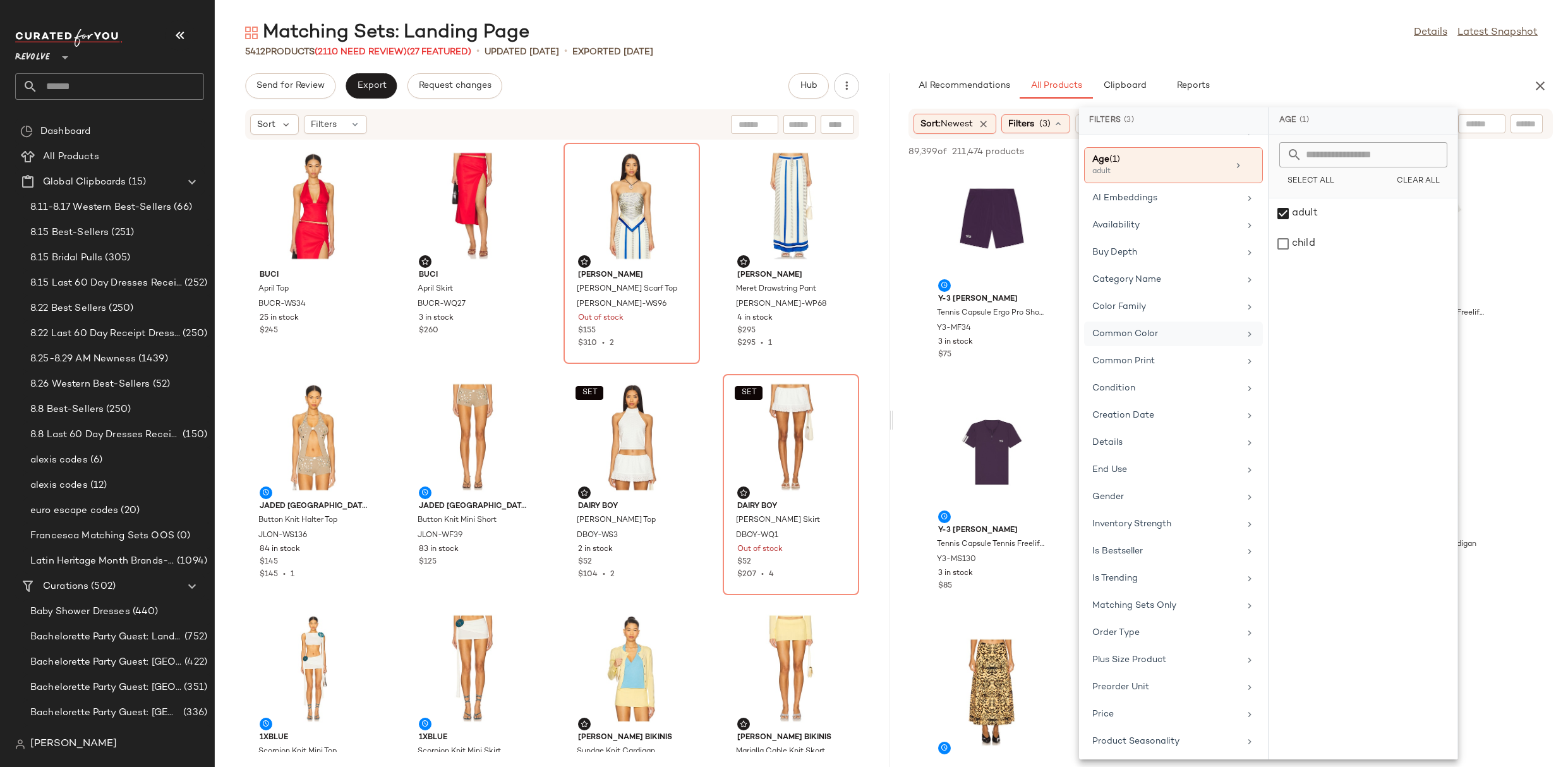
scroll to position [126, 0]
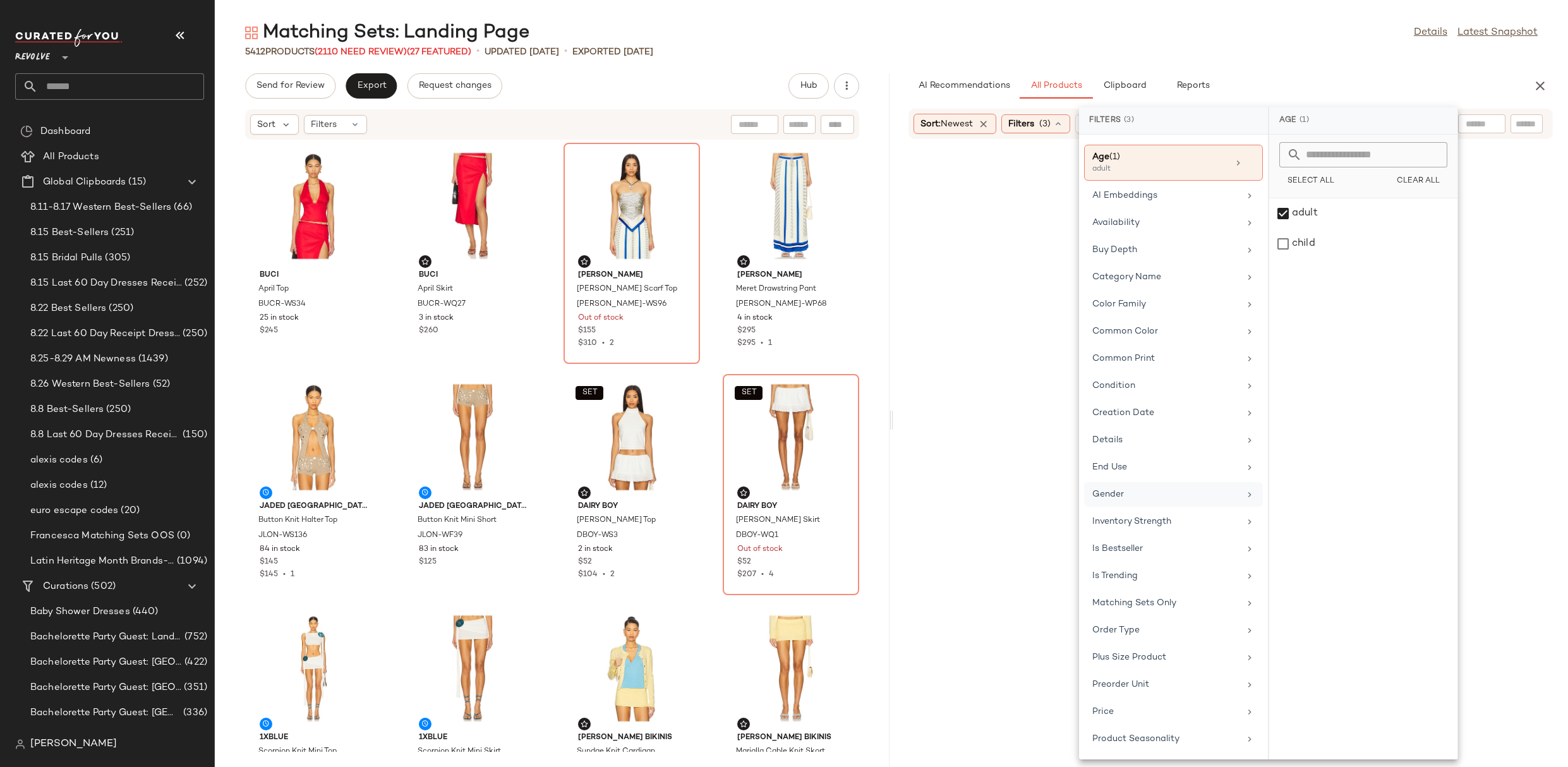
click at [1160, 486] on div "Gender" at bounding box center [1173, 494] width 178 height 25
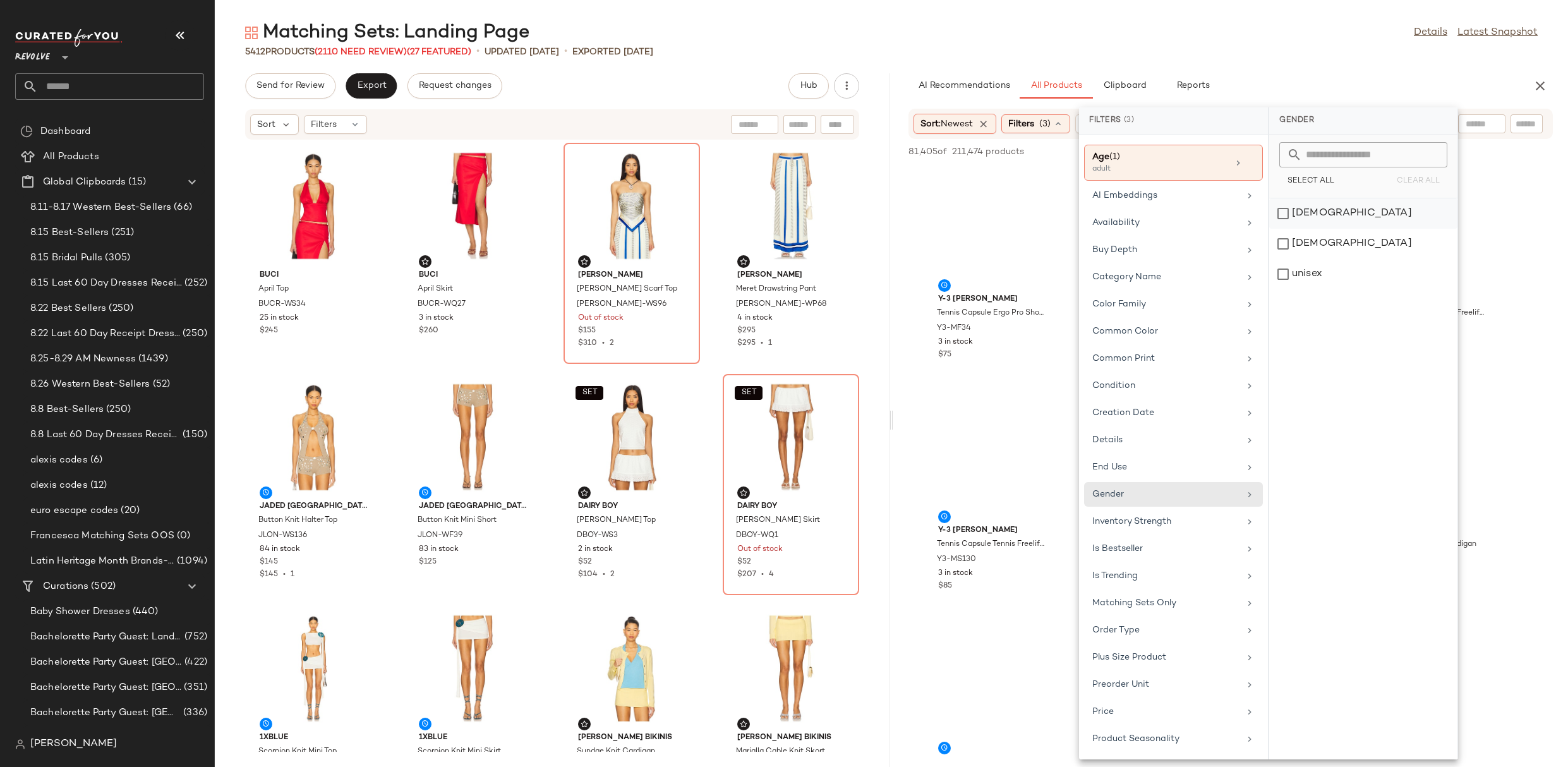
click at [1317, 212] on div "[DEMOGRAPHIC_DATA]" at bounding box center [1363, 213] width 188 height 30
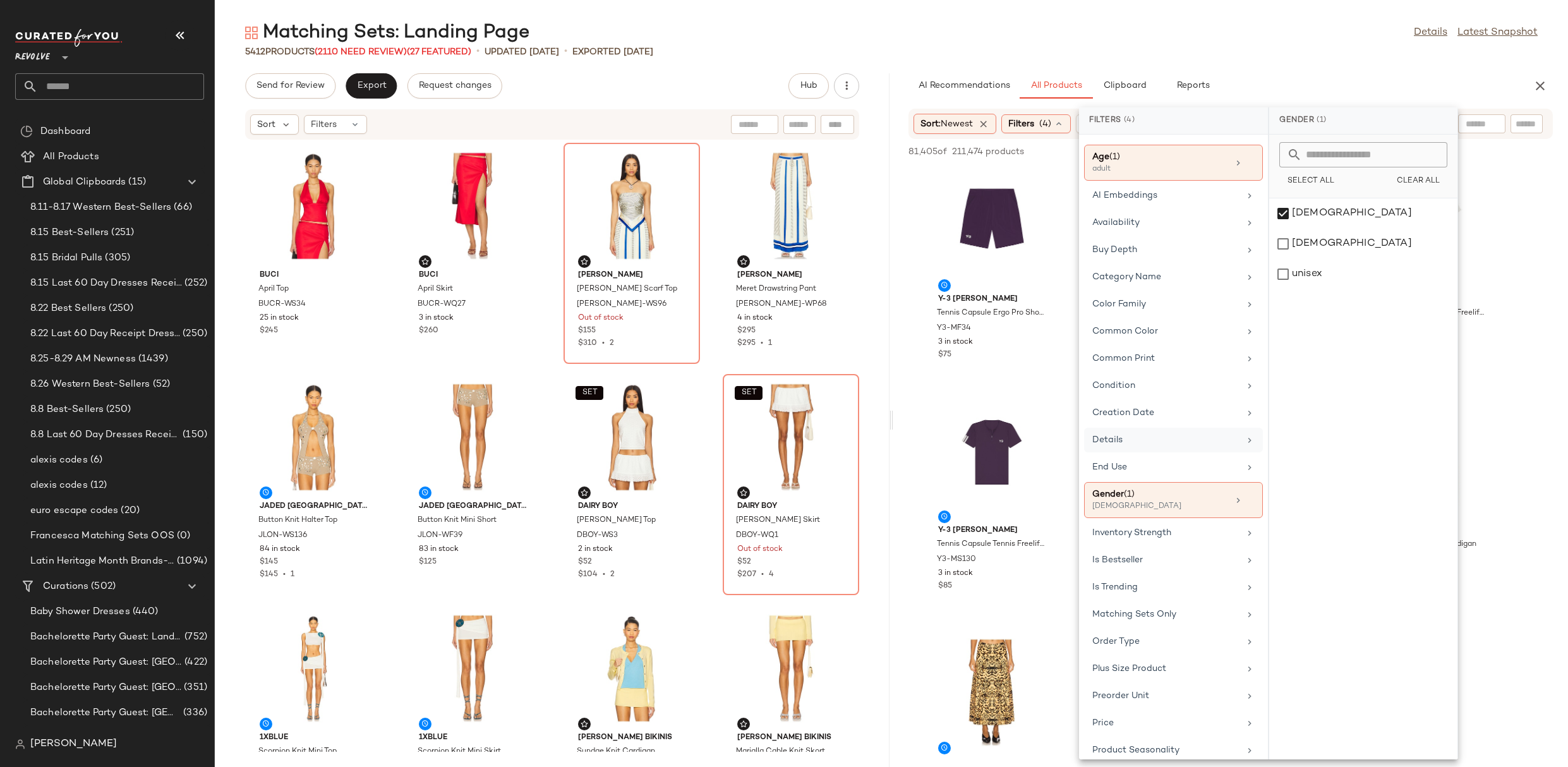
scroll to position [354, 0]
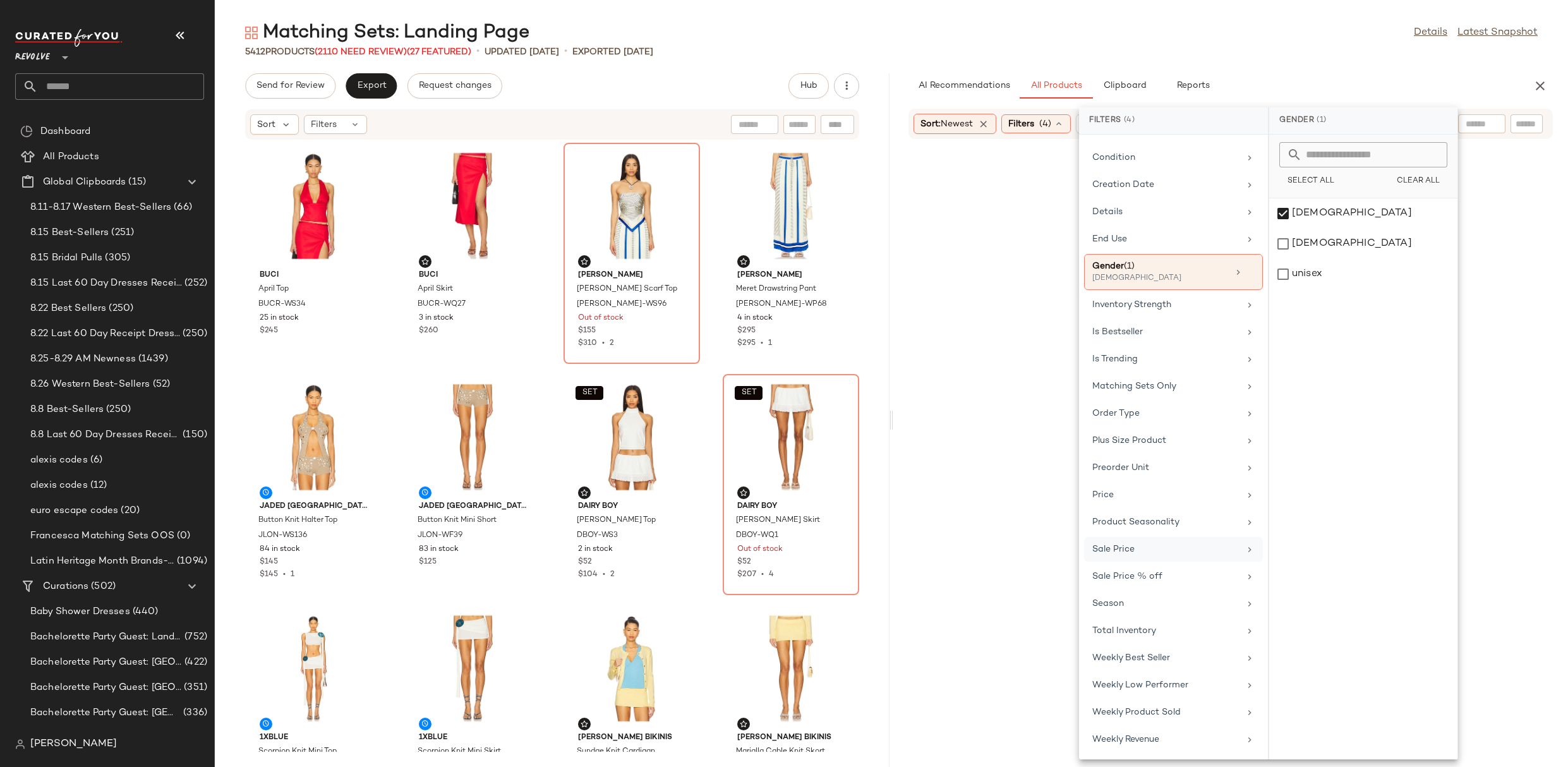
click at [1132, 556] on div "Sale Price" at bounding box center [1173, 549] width 178 height 25
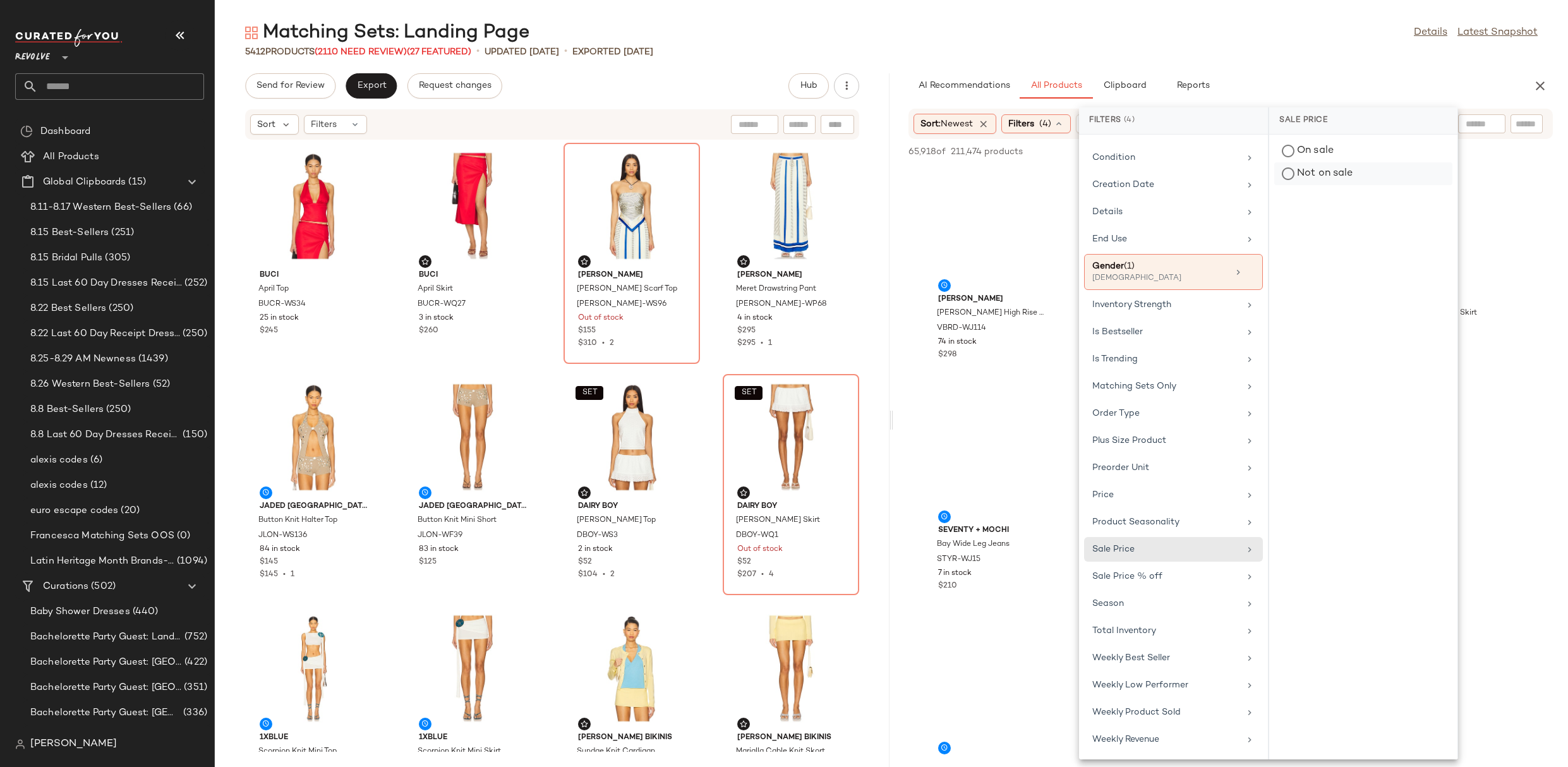
click at [1344, 171] on div "Not on sale" at bounding box center [1363, 174] width 178 height 23
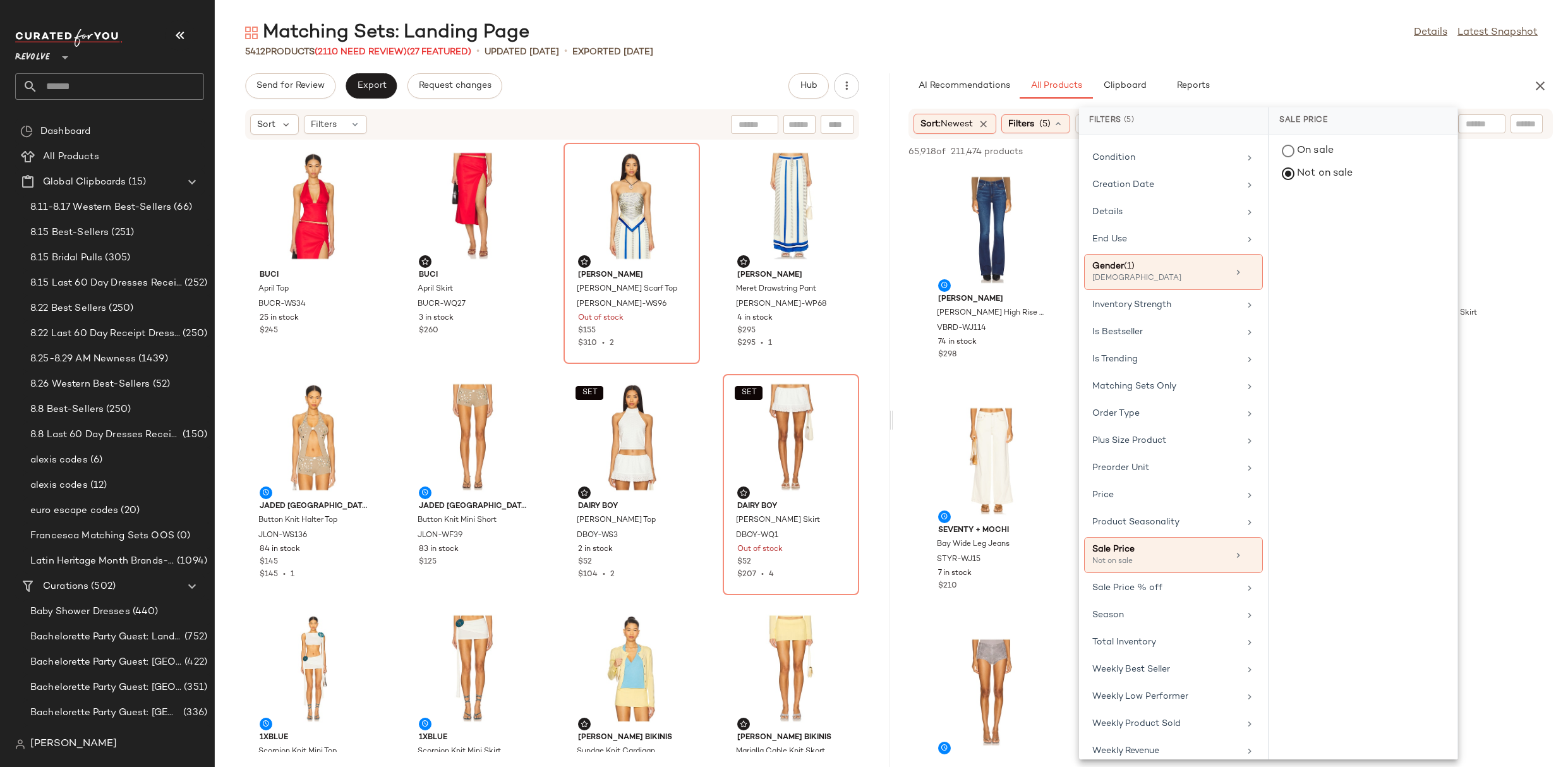
scroll to position [0, 0]
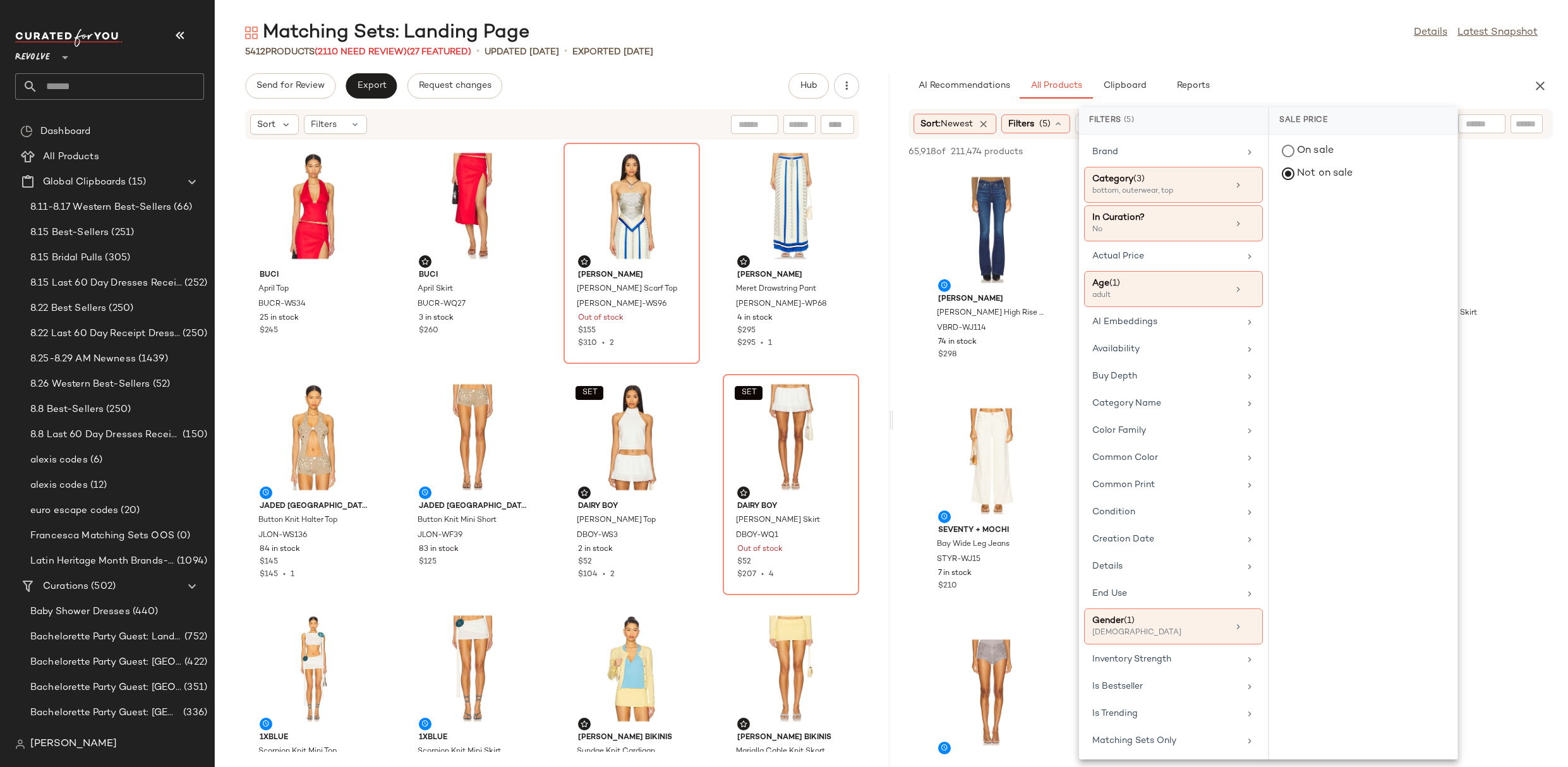
click at [1343, 75] on div "AI Recommendations All Products Clipboard Reports" at bounding box center [1210, 86] width 604 height 25
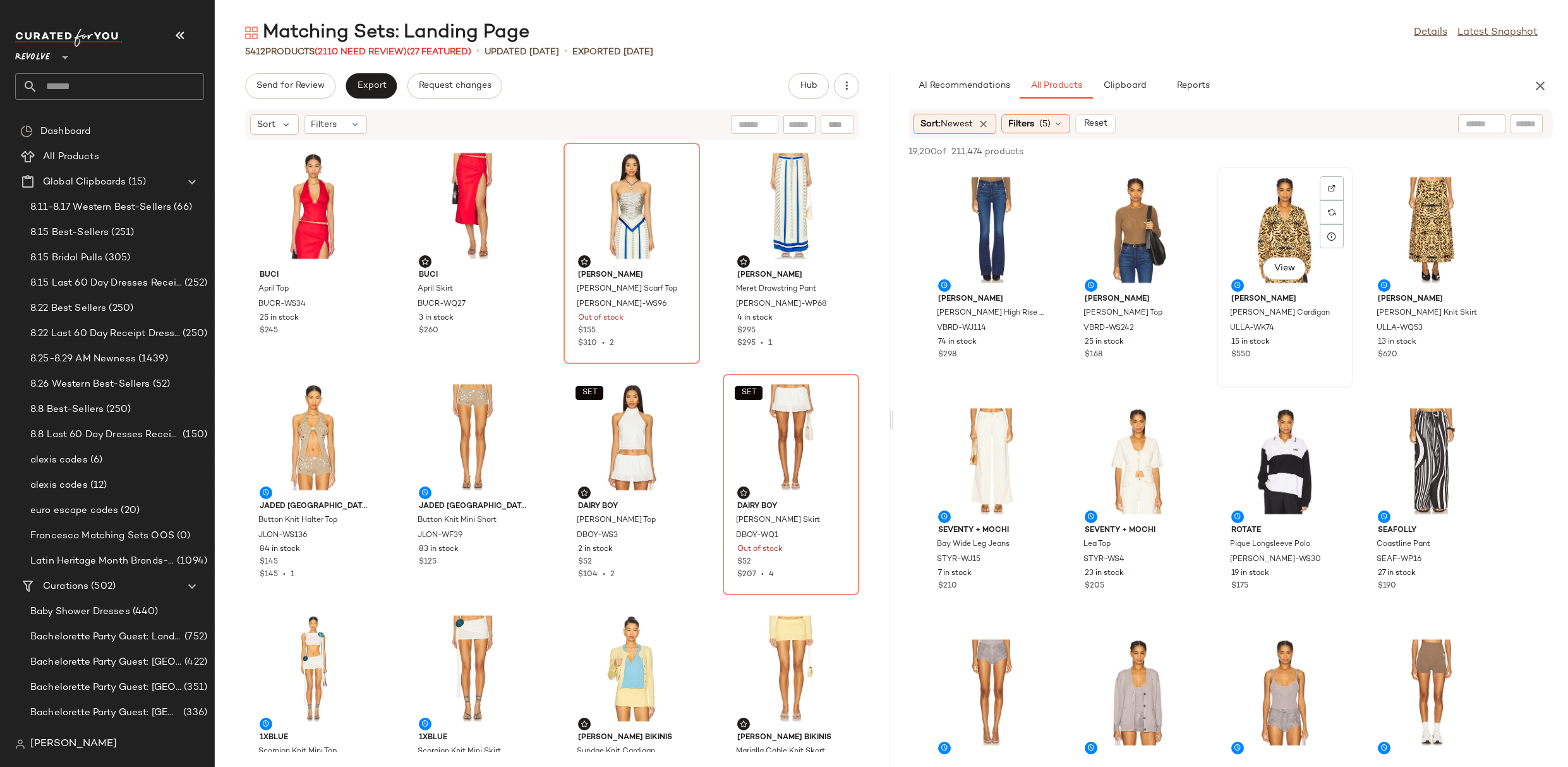
click at [1245, 215] on div "View" at bounding box center [1285, 230] width 128 height 118
click at [1421, 185] on div "View" at bounding box center [1431, 230] width 128 height 118
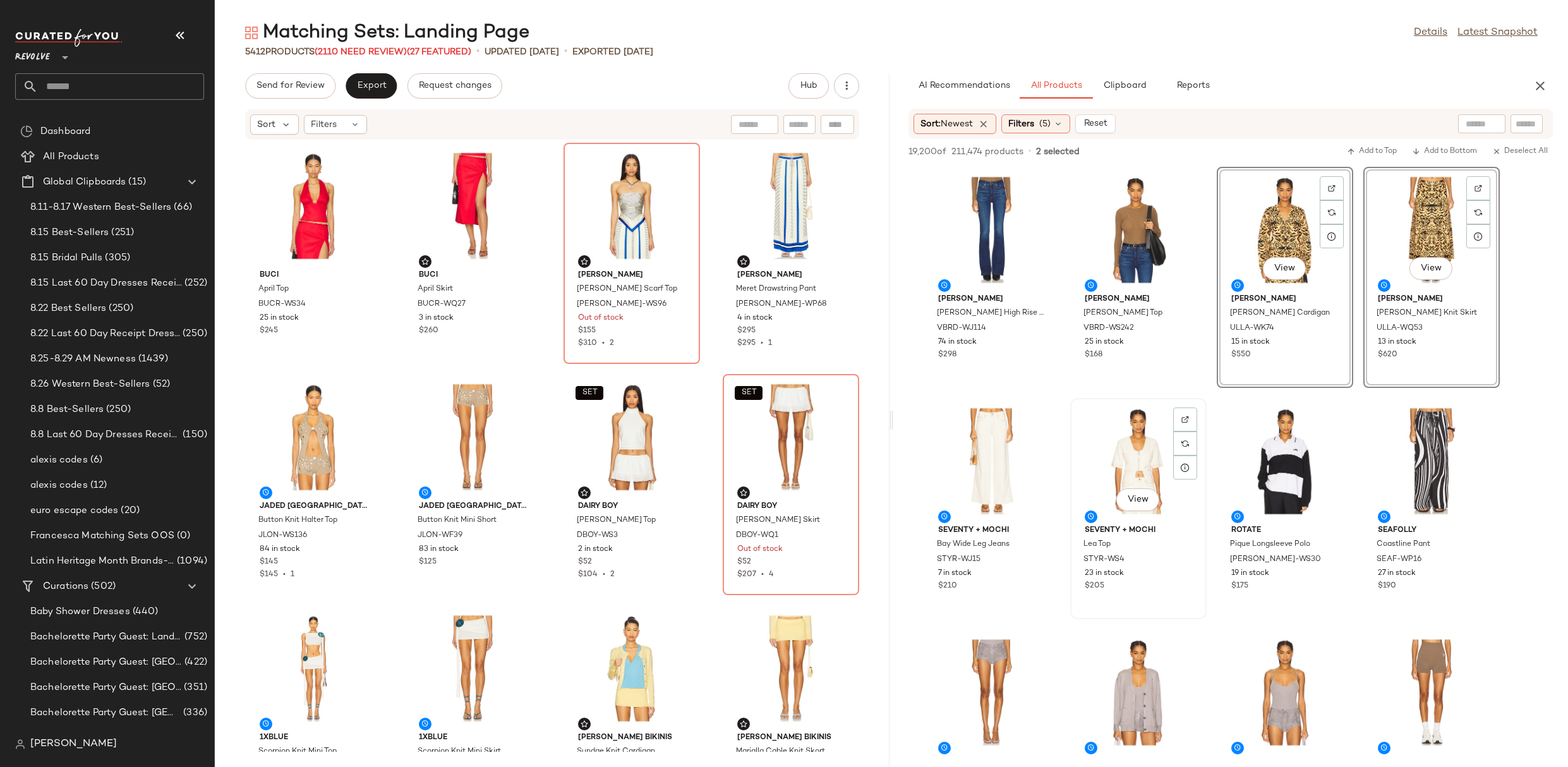
click at [1128, 444] on div "View" at bounding box center [1138, 461] width 128 height 118
click at [964, 452] on div "View" at bounding box center [991, 461] width 128 height 118
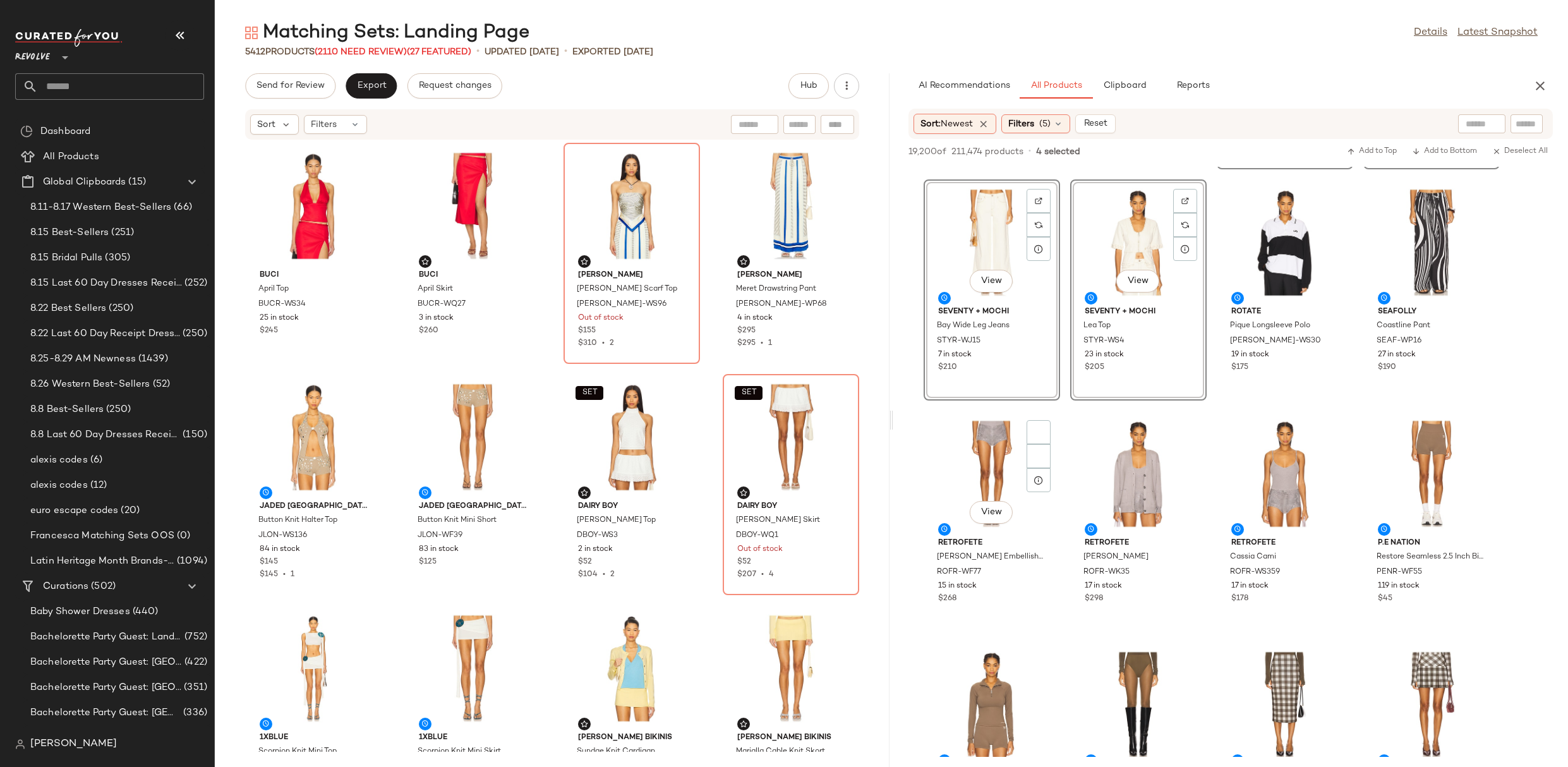
scroll to position [249, 0]
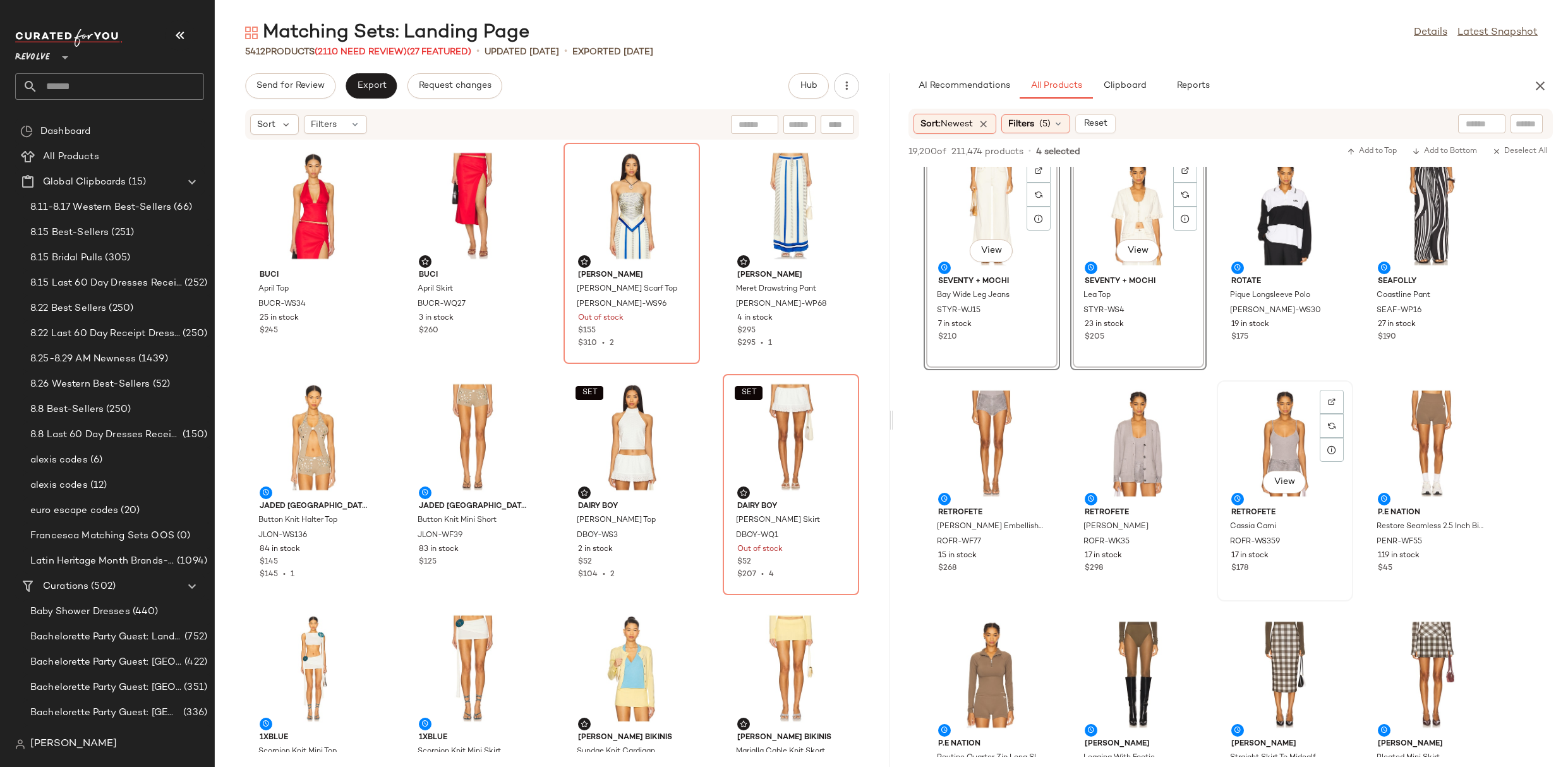
click at [1267, 422] on div "View" at bounding box center [1285, 444] width 128 height 118
click at [997, 419] on div "View" at bounding box center [991, 444] width 128 height 118
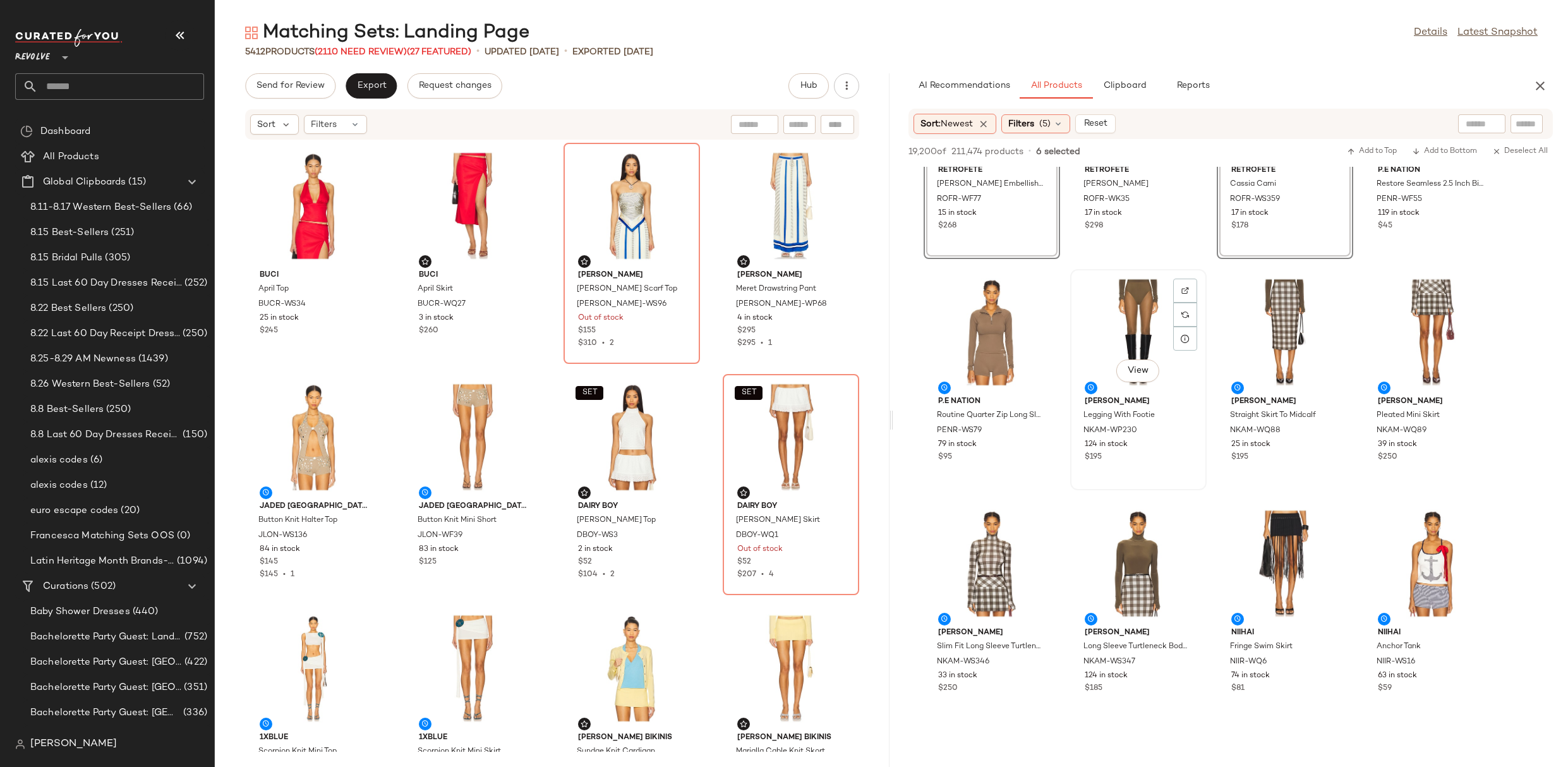
scroll to position [612, 0]
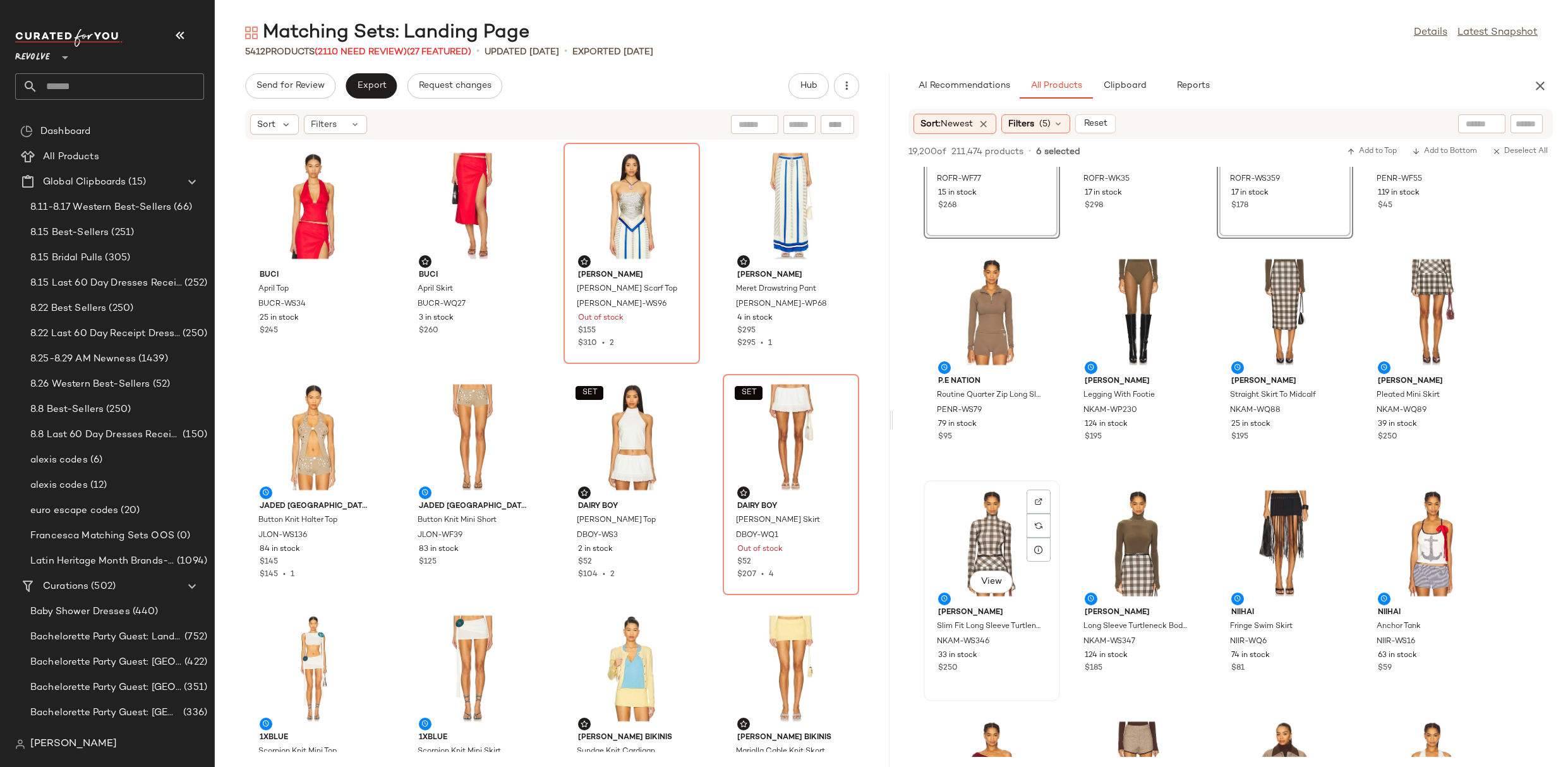
click at [1010, 536] on div "View" at bounding box center [991, 544] width 128 height 118
click at [1450, 270] on div "View" at bounding box center [1431, 312] width 128 height 118
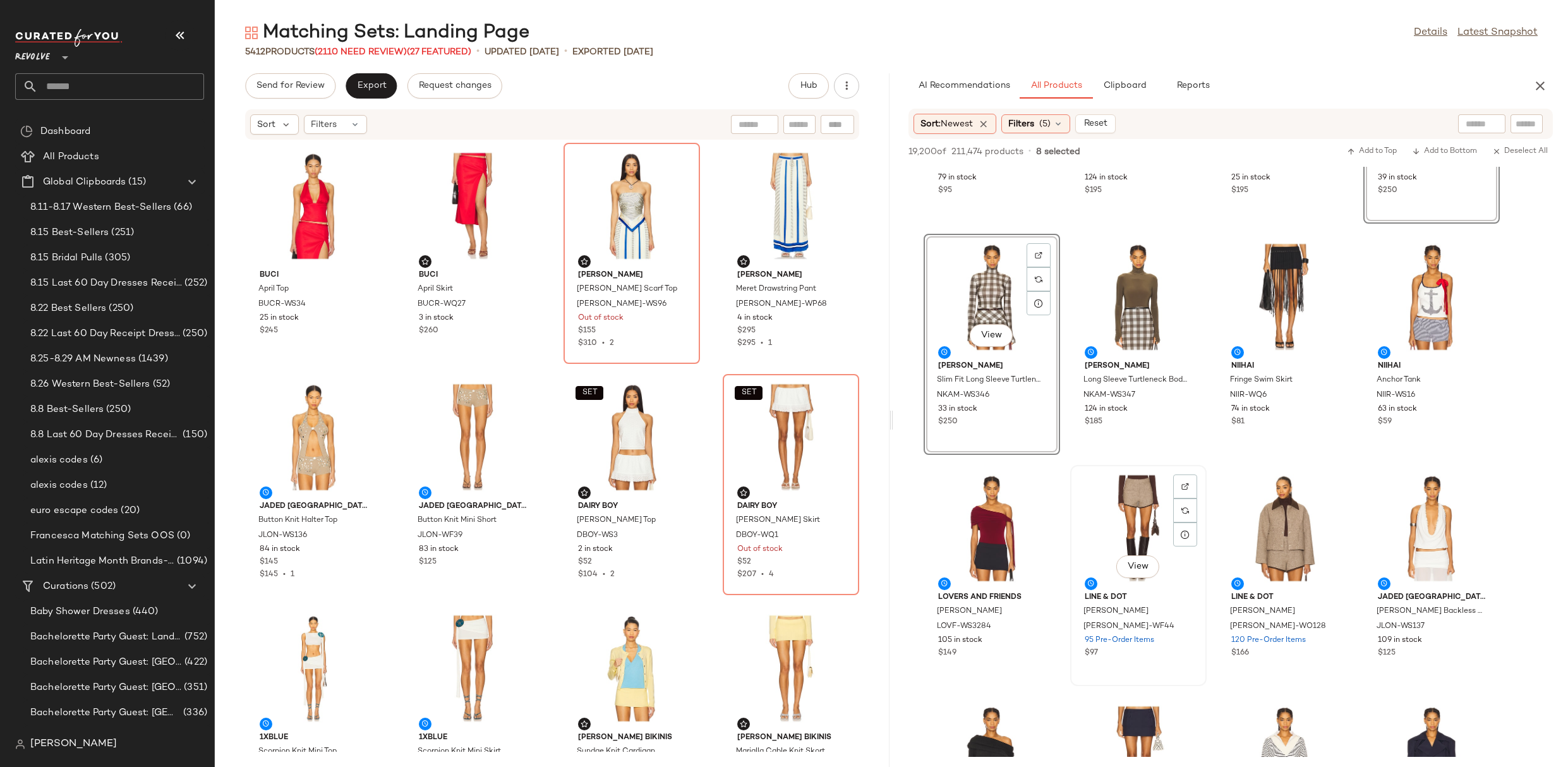
scroll to position [982, 0]
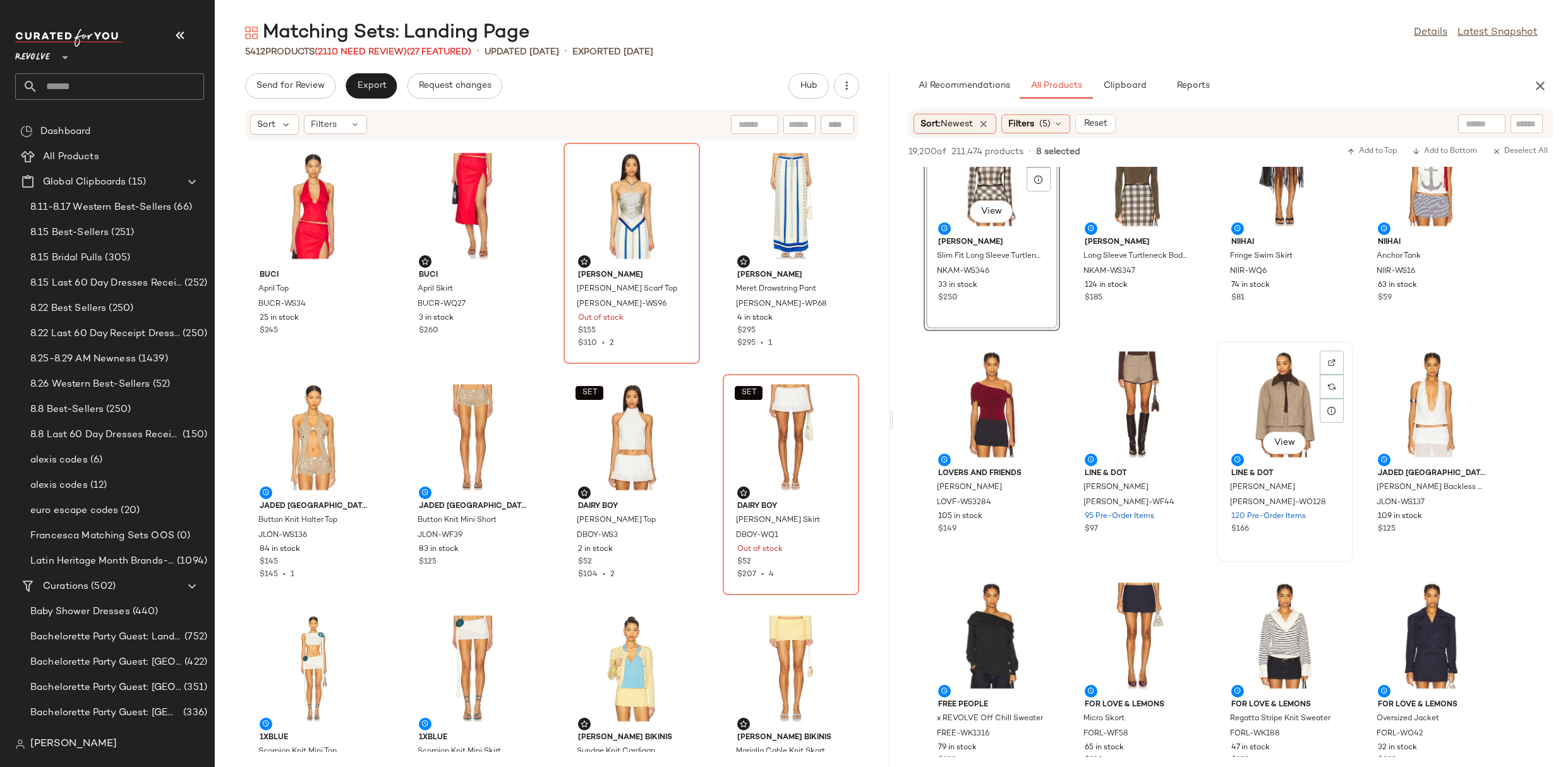
click at [1267, 380] on div "View" at bounding box center [1285, 405] width 128 height 118
click at [1125, 401] on div "View" at bounding box center [1138, 405] width 128 height 118
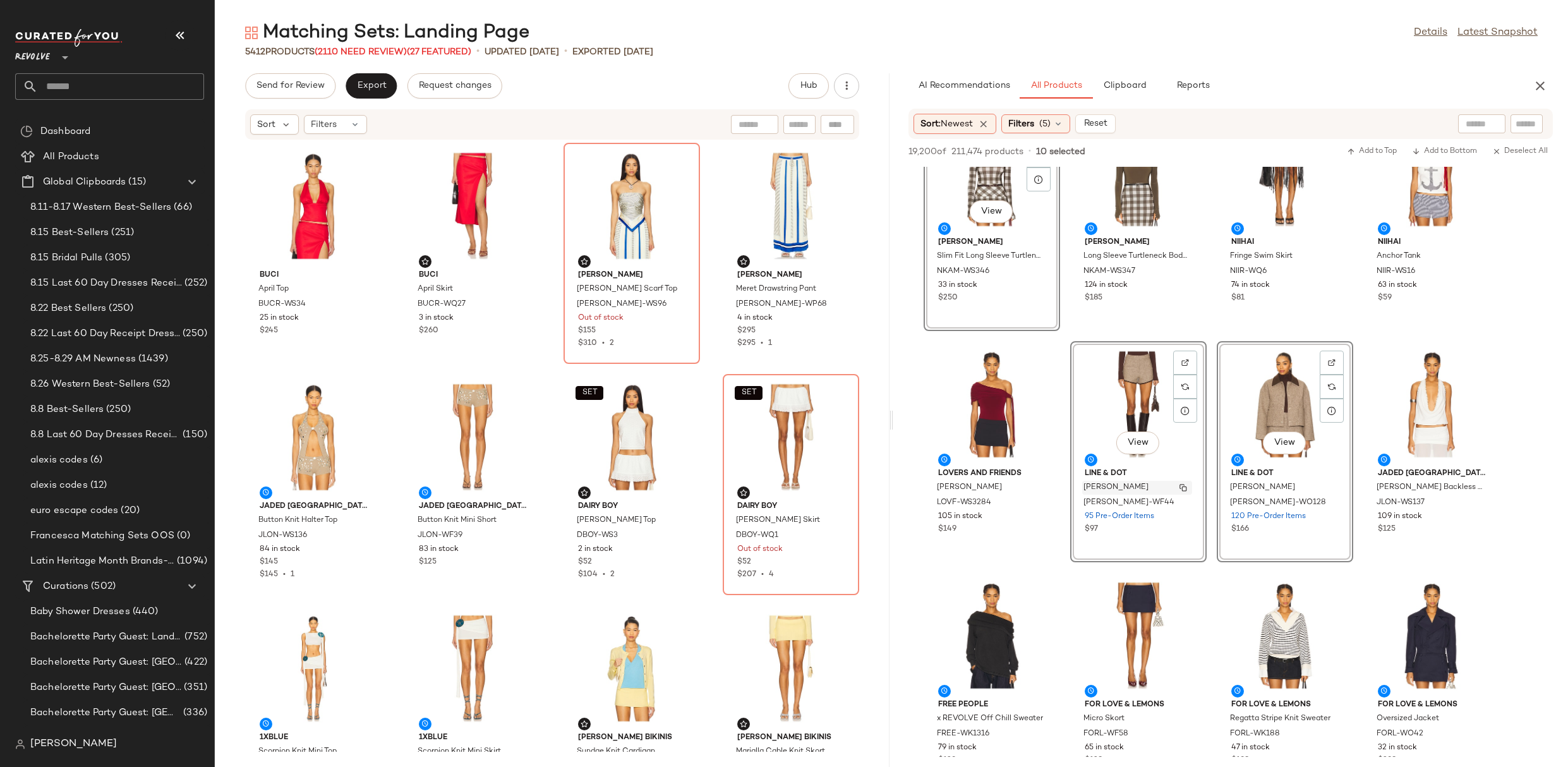
scroll to position [1220, 0]
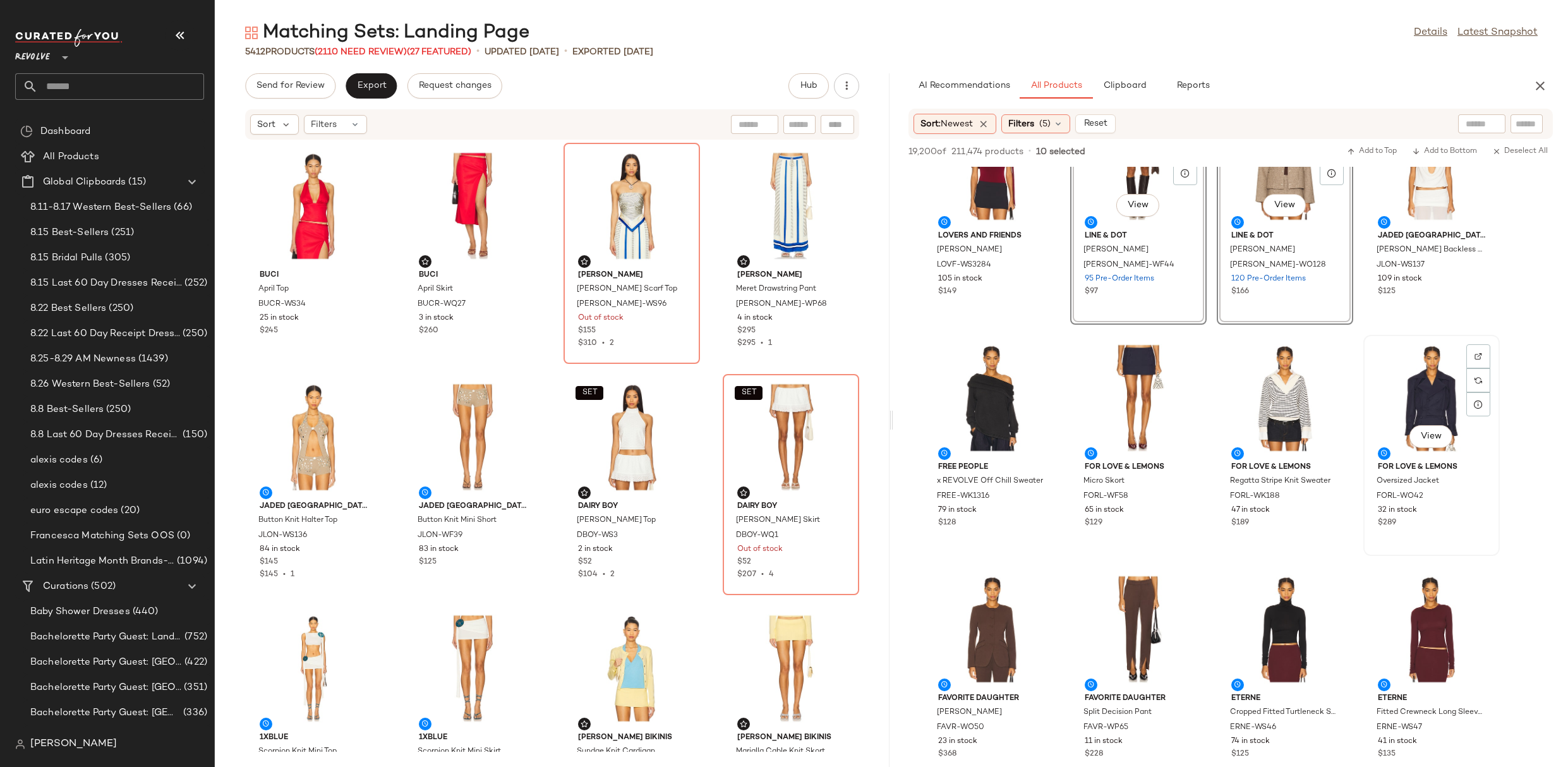
click at [1434, 363] on div "View" at bounding box center [1431, 399] width 128 height 118
click at [1138, 389] on div "View" at bounding box center [1138, 399] width 128 height 118
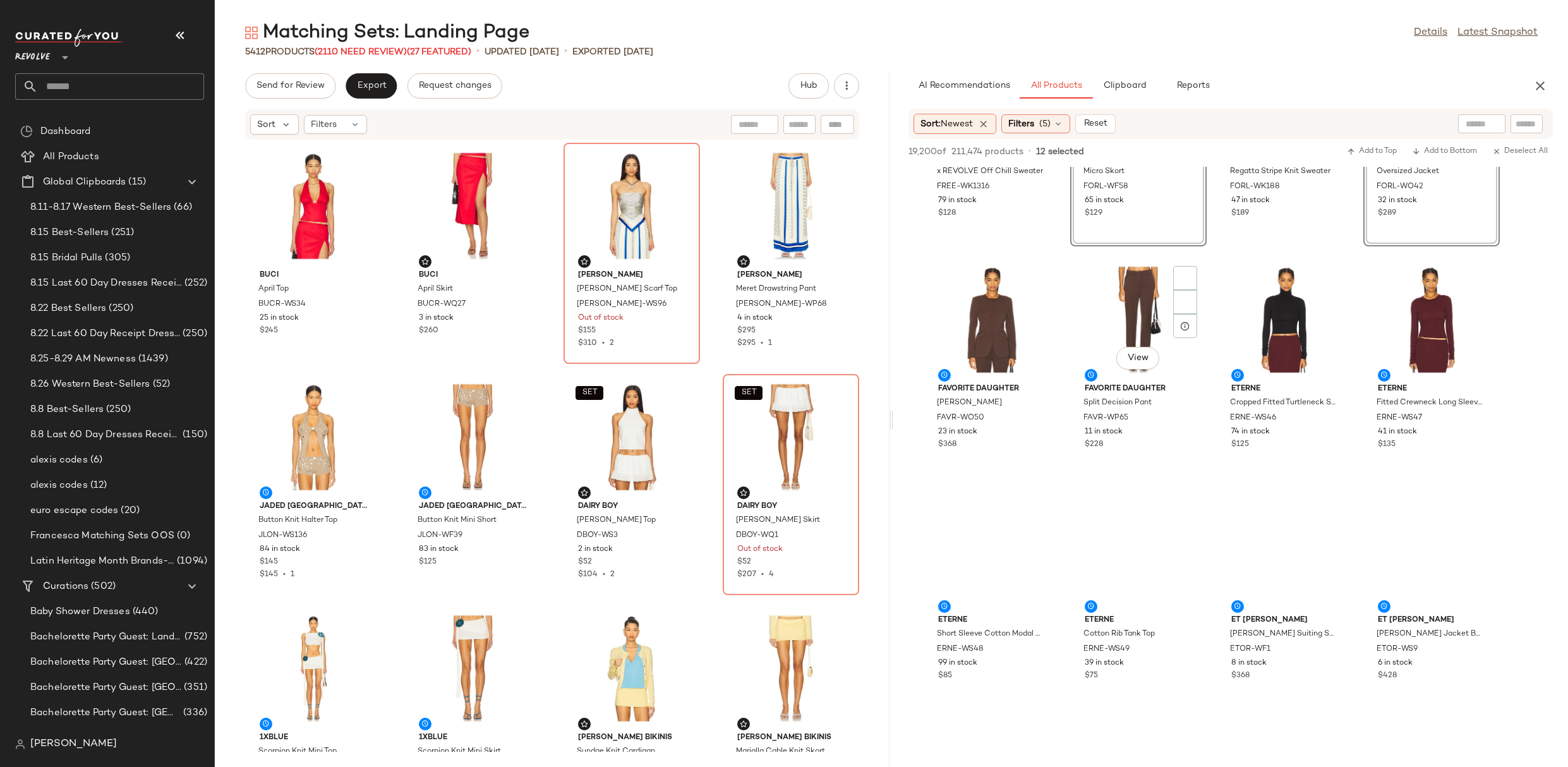
scroll to position [1737, 0]
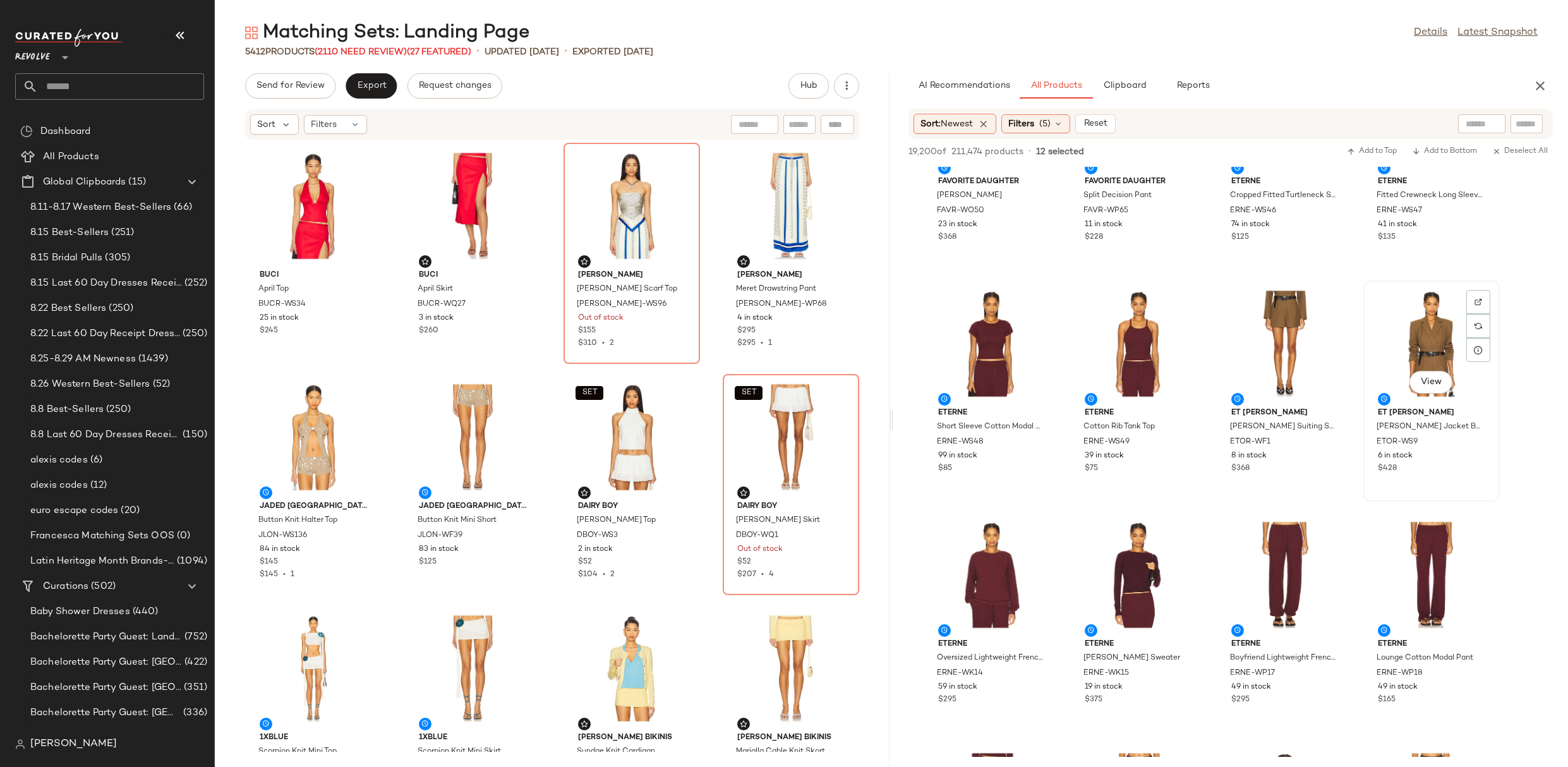
click at [1444, 335] on div "View" at bounding box center [1431, 344] width 128 height 118
click at [1297, 334] on div "View" at bounding box center [1285, 344] width 128 height 118
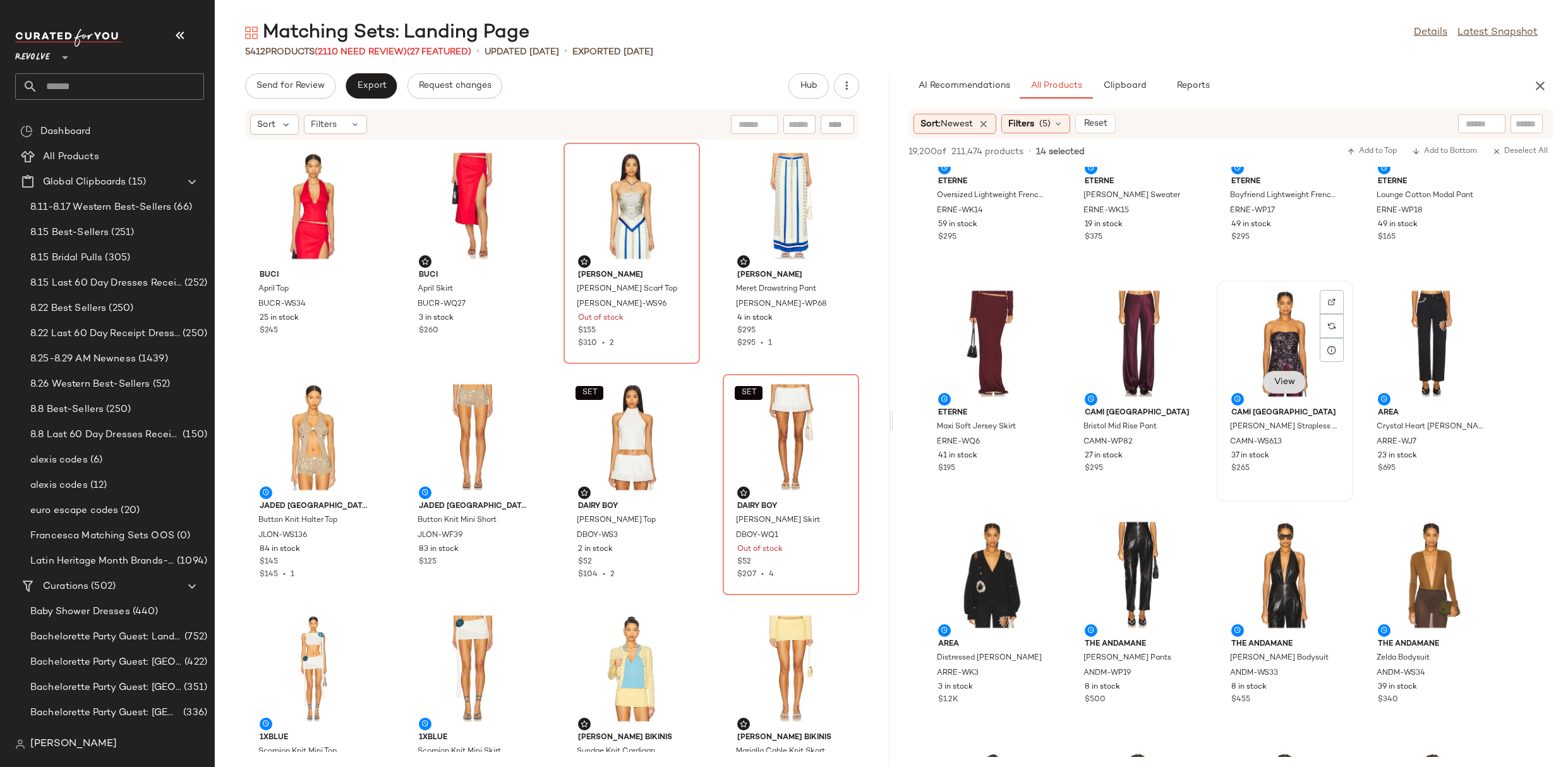
scroll to position [2155, 0]
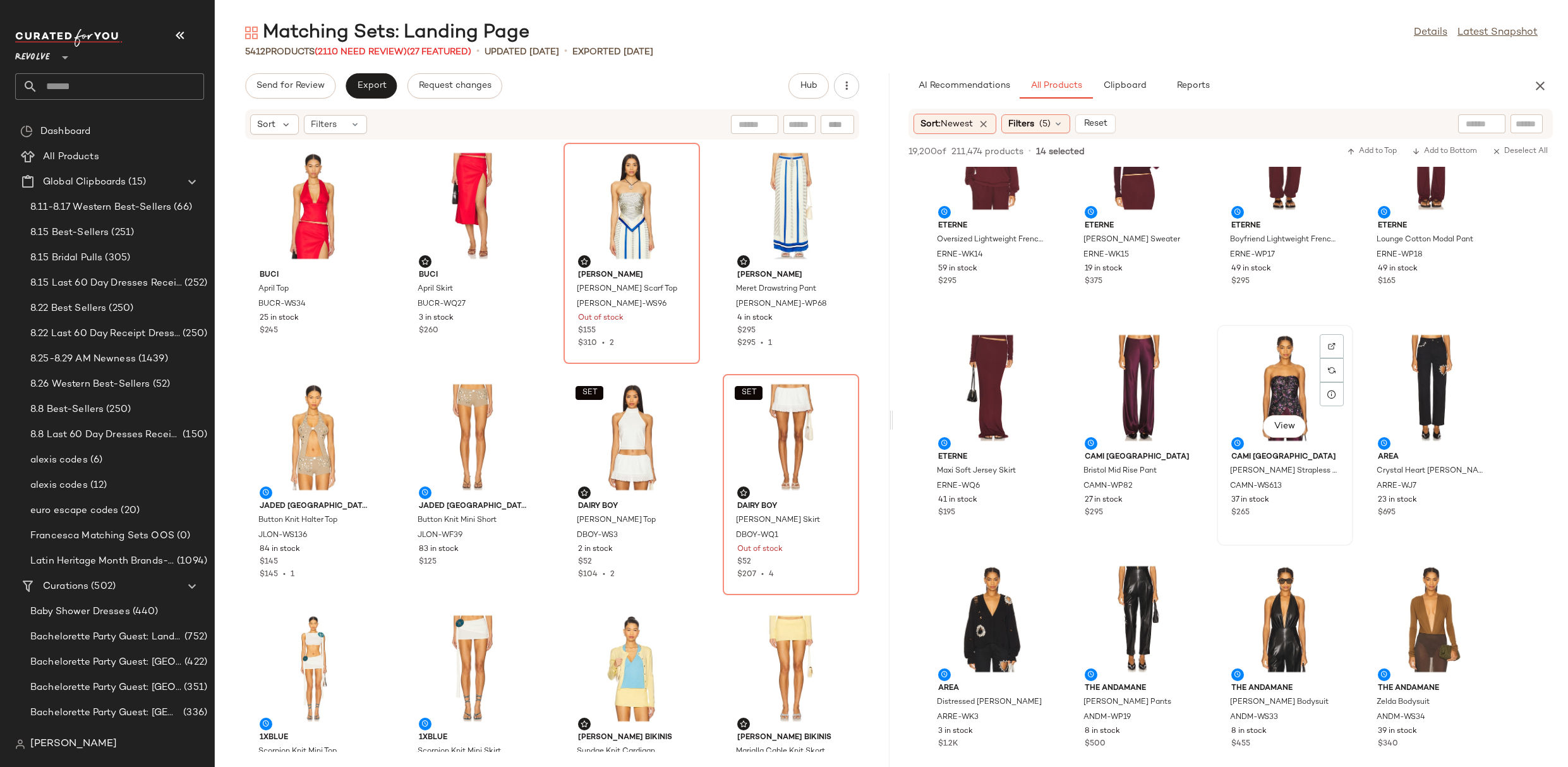
click at [1278, 372] on div "View" at bounding box center [1285, 388] width 128 height 118
click at [1126, 373] on div "View" at bounding box center [1138, 388] width 128 height 118
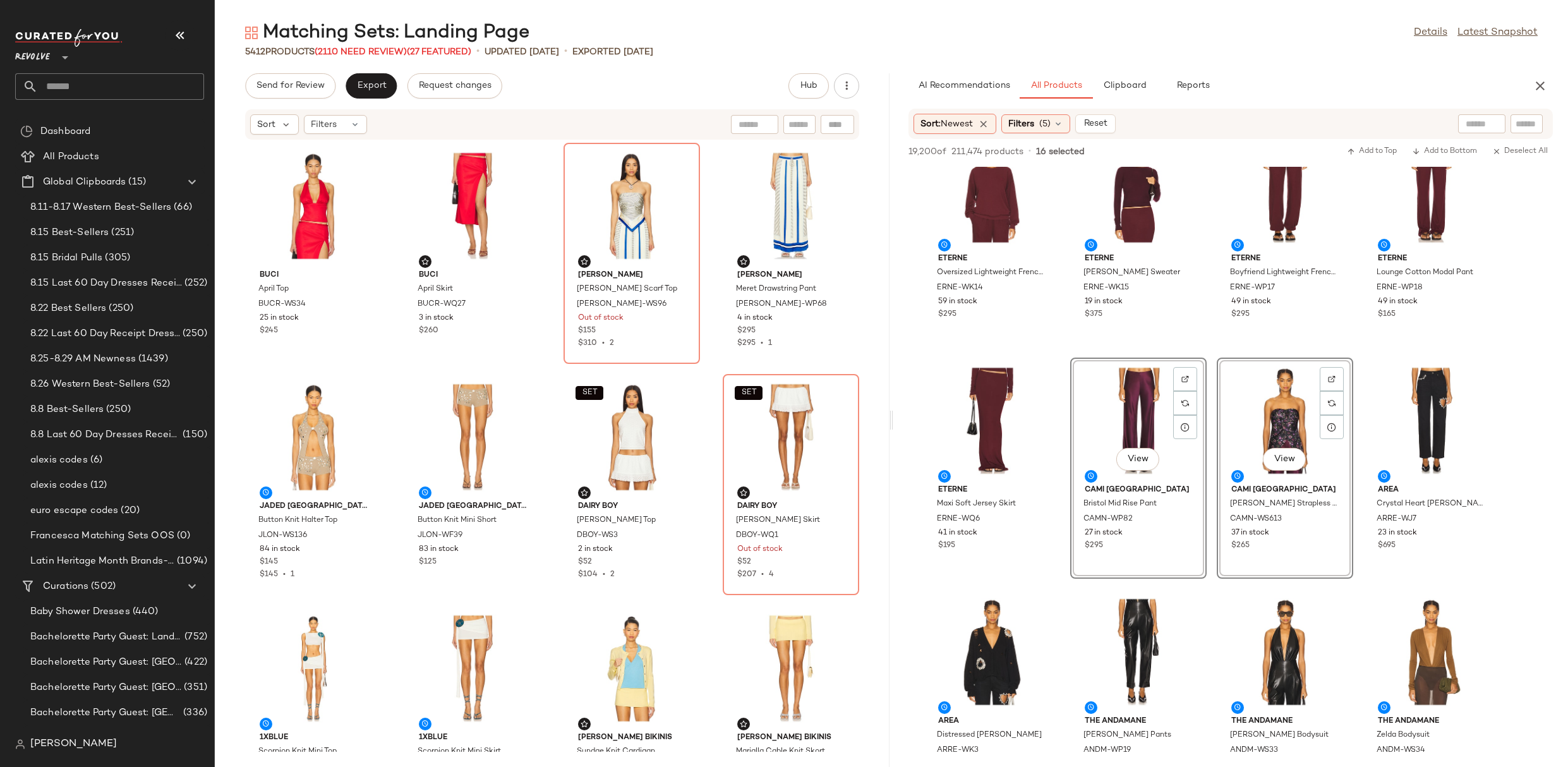
scroll to position [2132, 0]
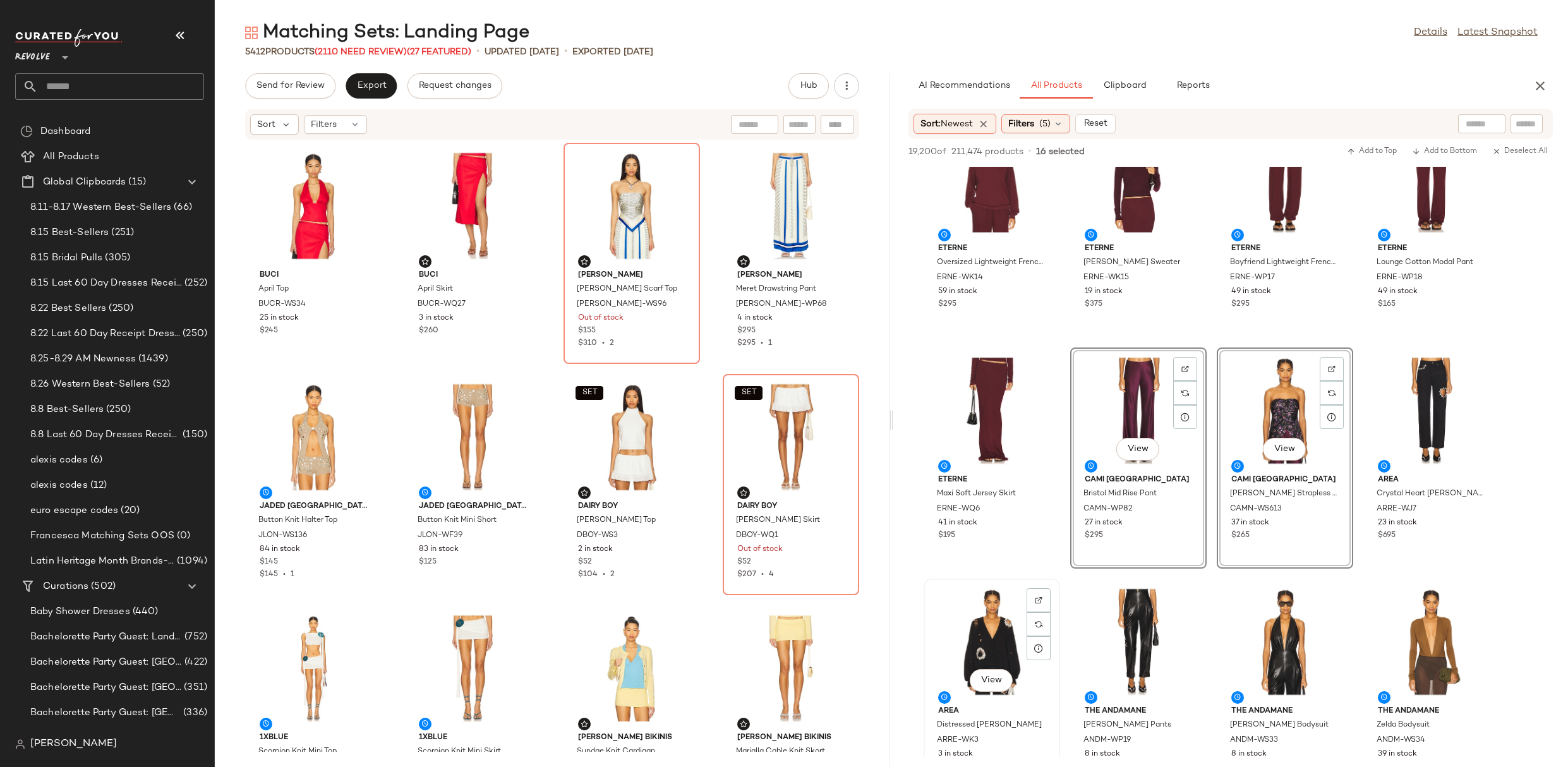
click at [990, 643] on div "View" at bounding box center [991, 642] width 128 height 118
click at [1426, 381] on div "View" at bounding box center [1431, 411] width 128 height 118
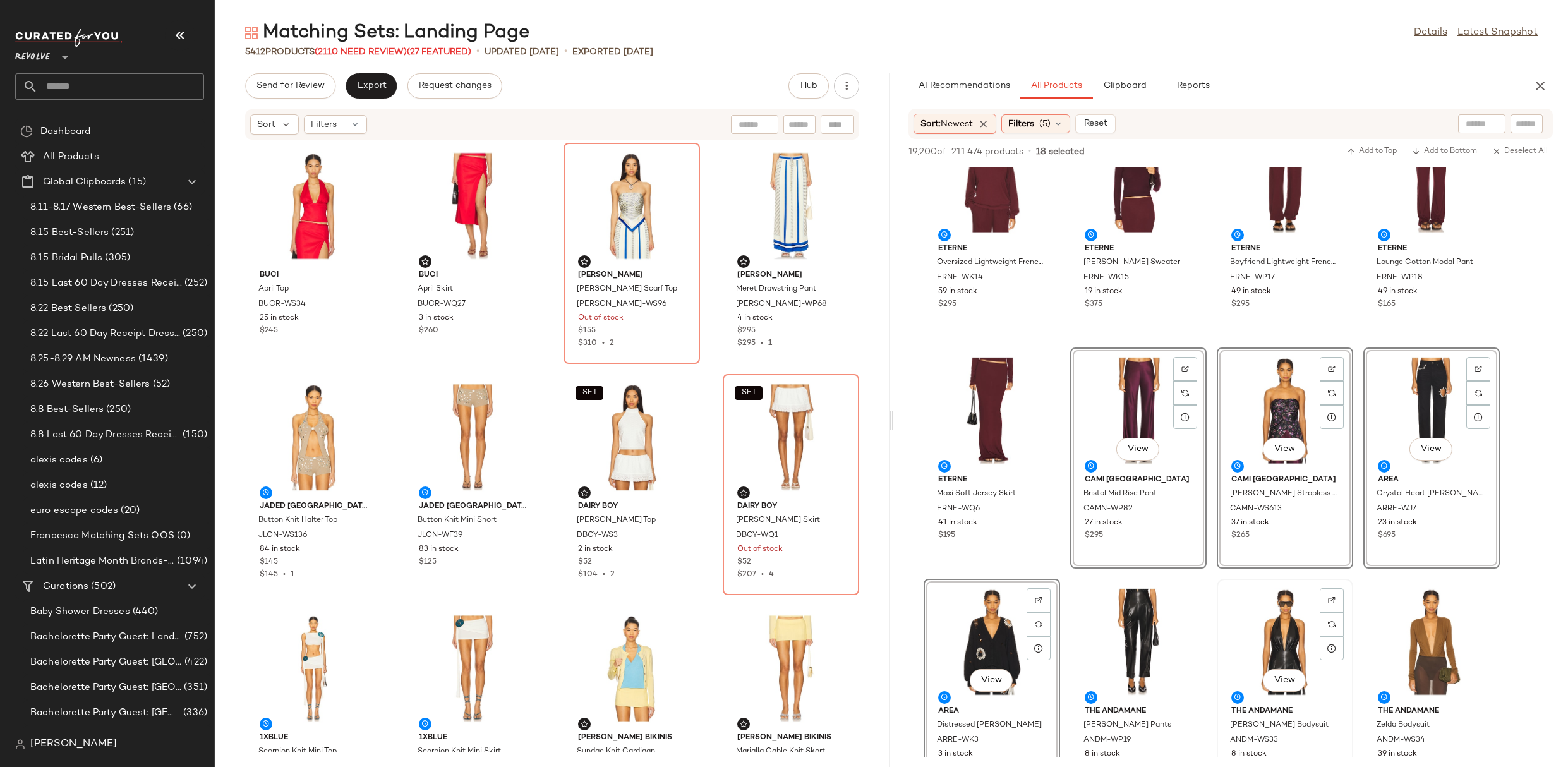
click at [1257, 651] on div "View" at bounding box center [1285, 642] width 128 height 118
click at [1138, 625] on div "View" at bounding box center [1138, 642] width 128 height 118
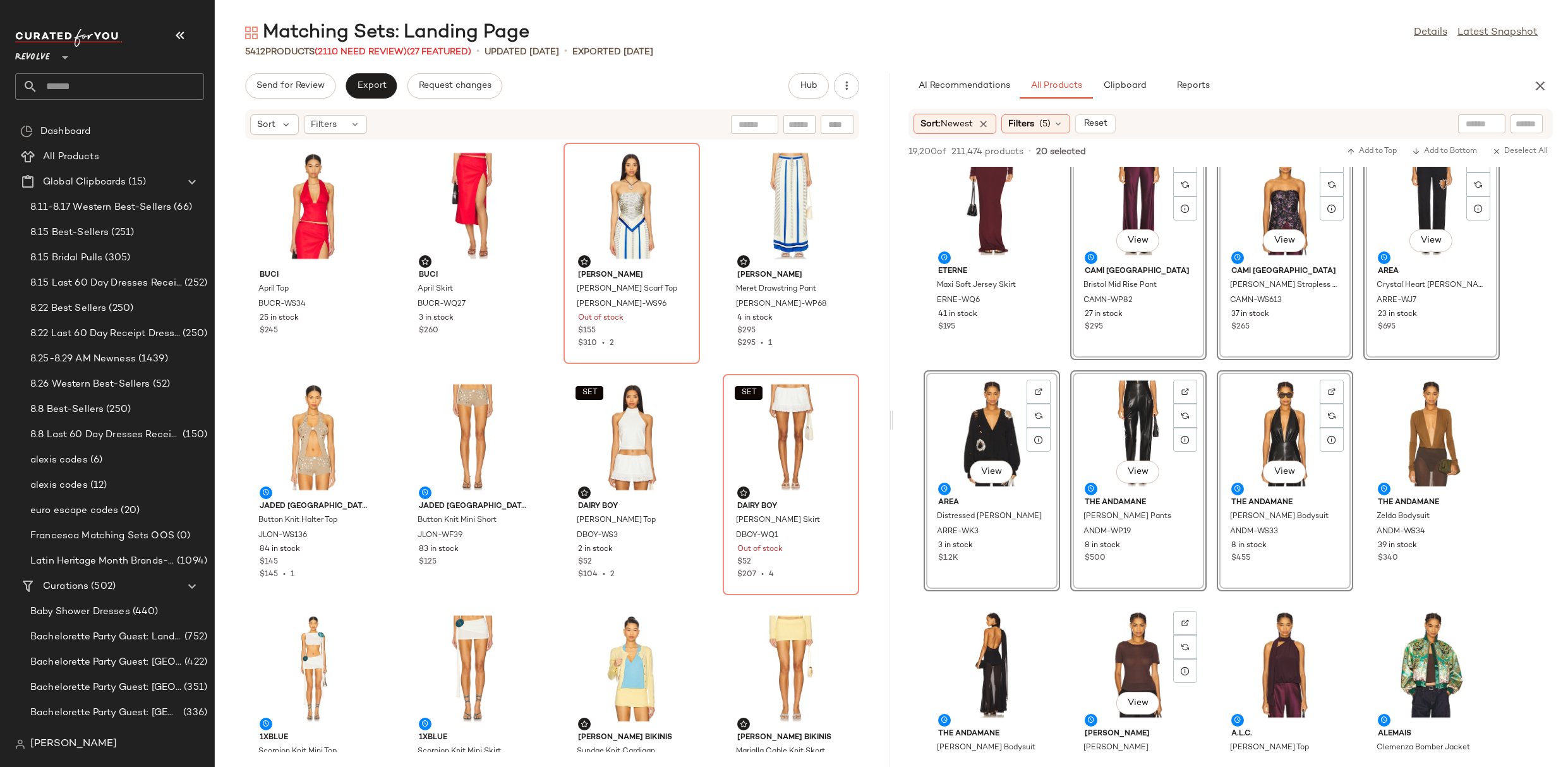
scroll to position [2443, 0]
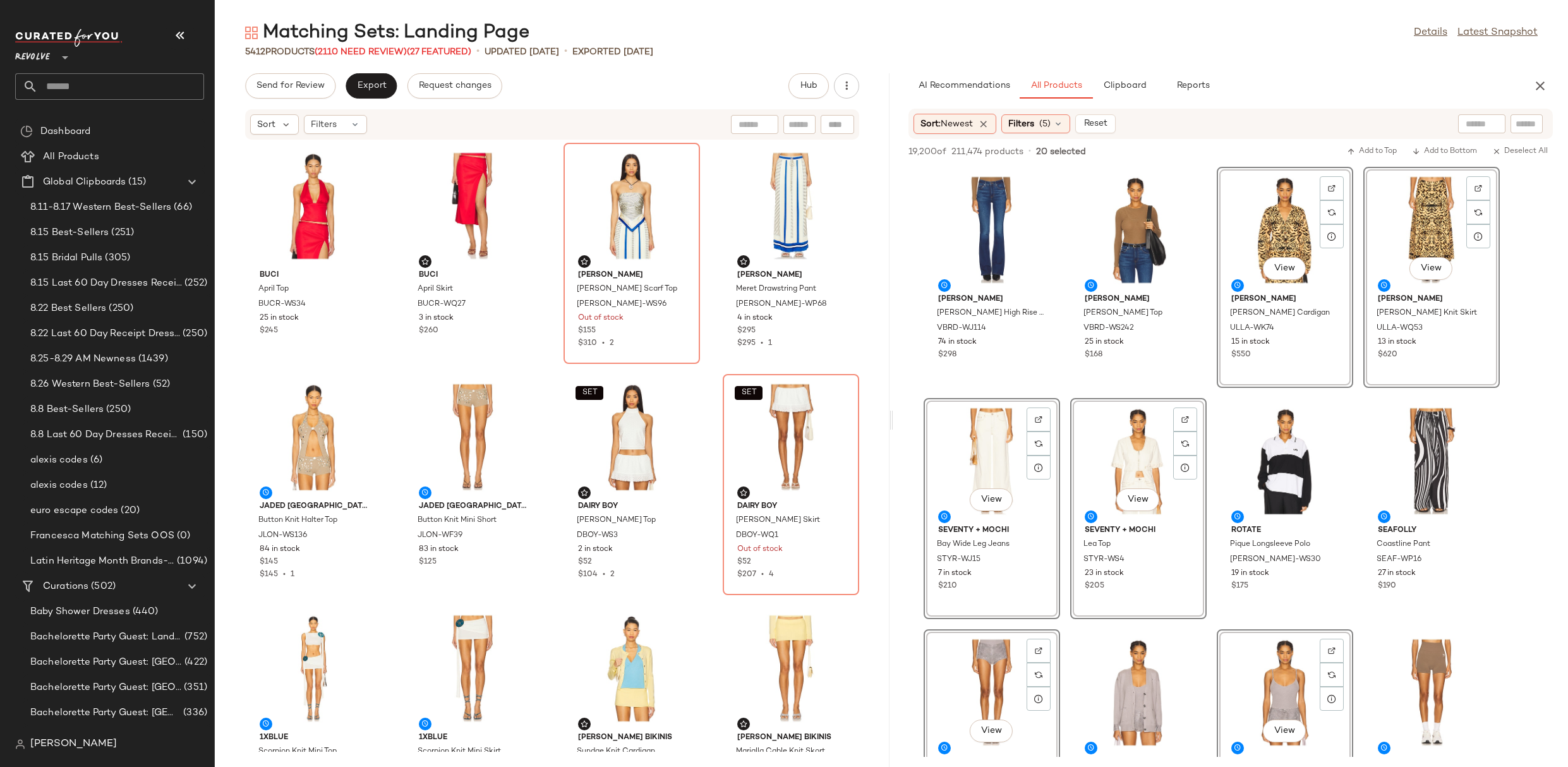
scroll to position [2742, 0]
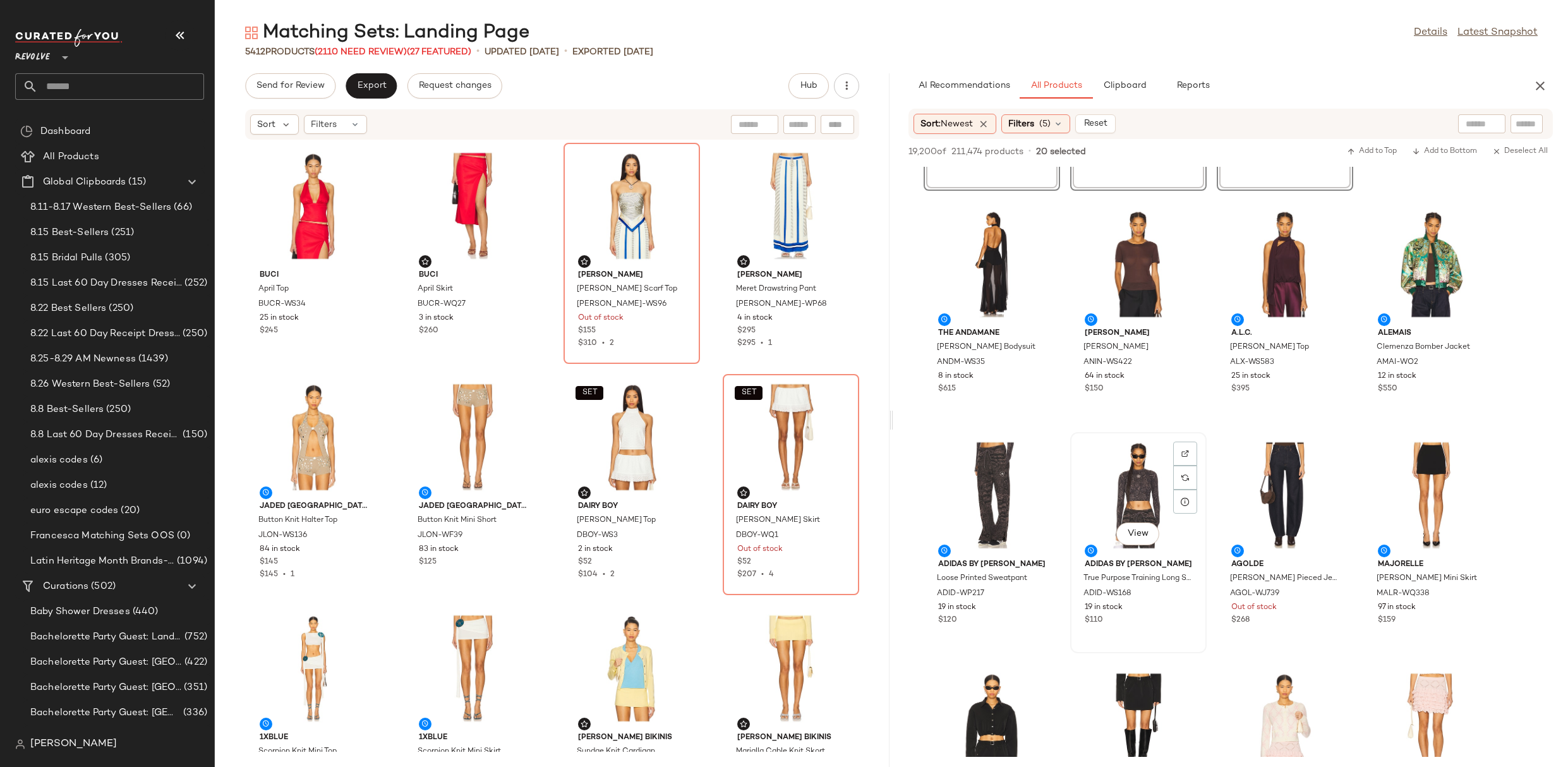
click at [1115, 460] on div "View" at bounding box center [1138, 496] width 128 height 118
click at [979, 472] on div "View" at bounding box center [991, 496] width 128 height 118
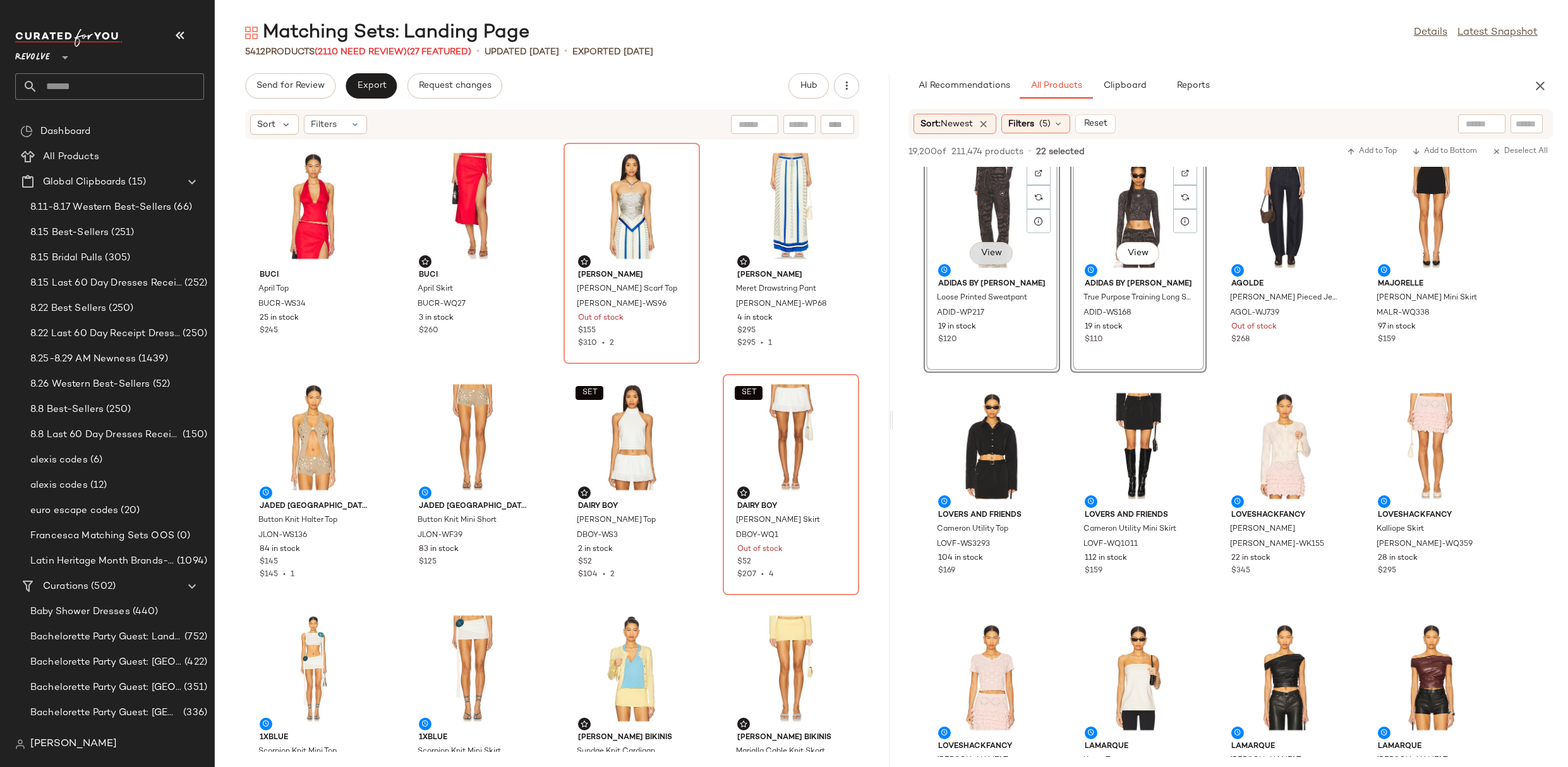
scroll to position [3098, 0]
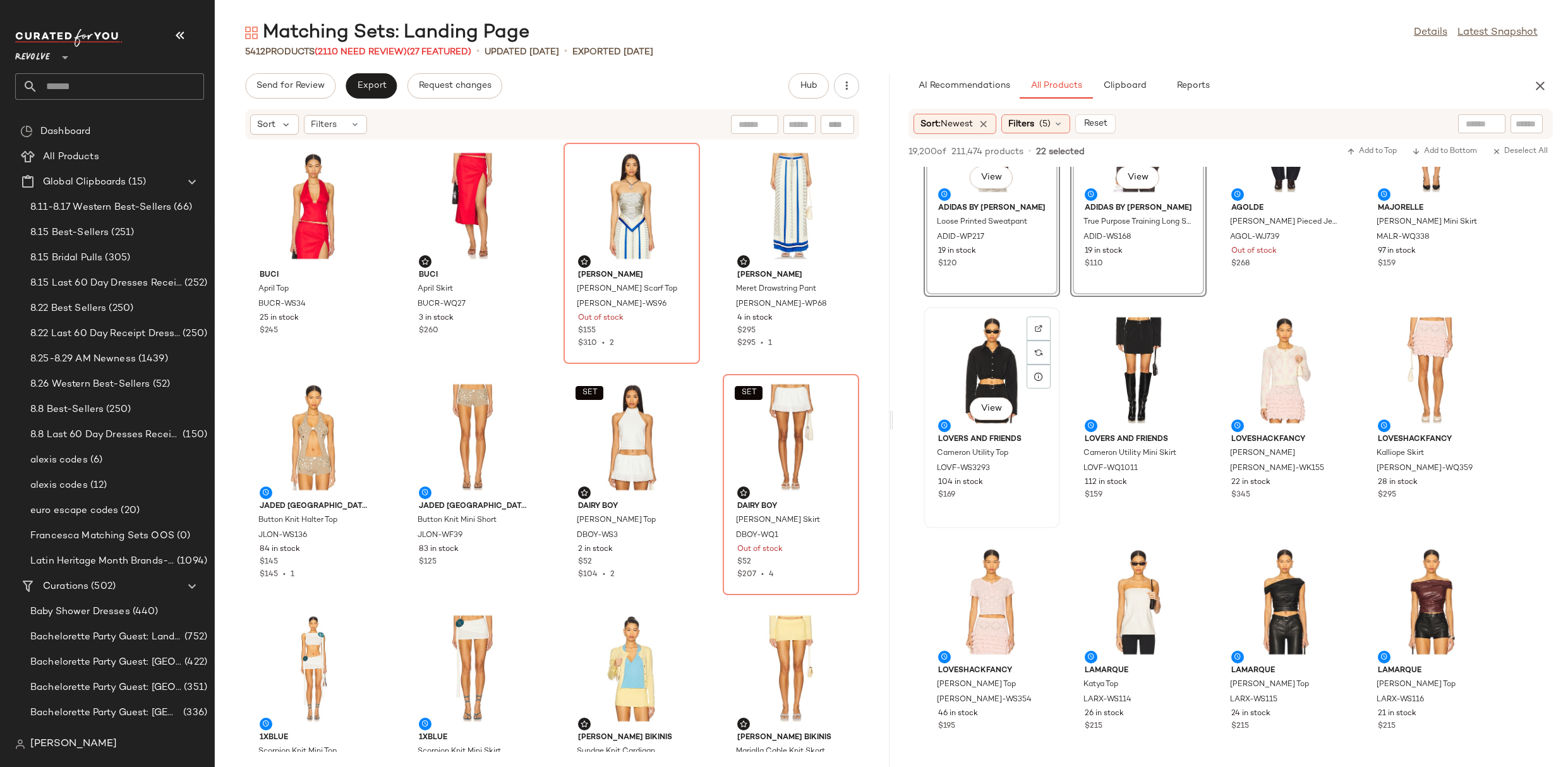
click at [974, 394] on div "View" at bounding box center [991, 370] width 128 height 118
click at [1150, 346] on div "View" at bounding box center [1138, 370] width 128 height 118
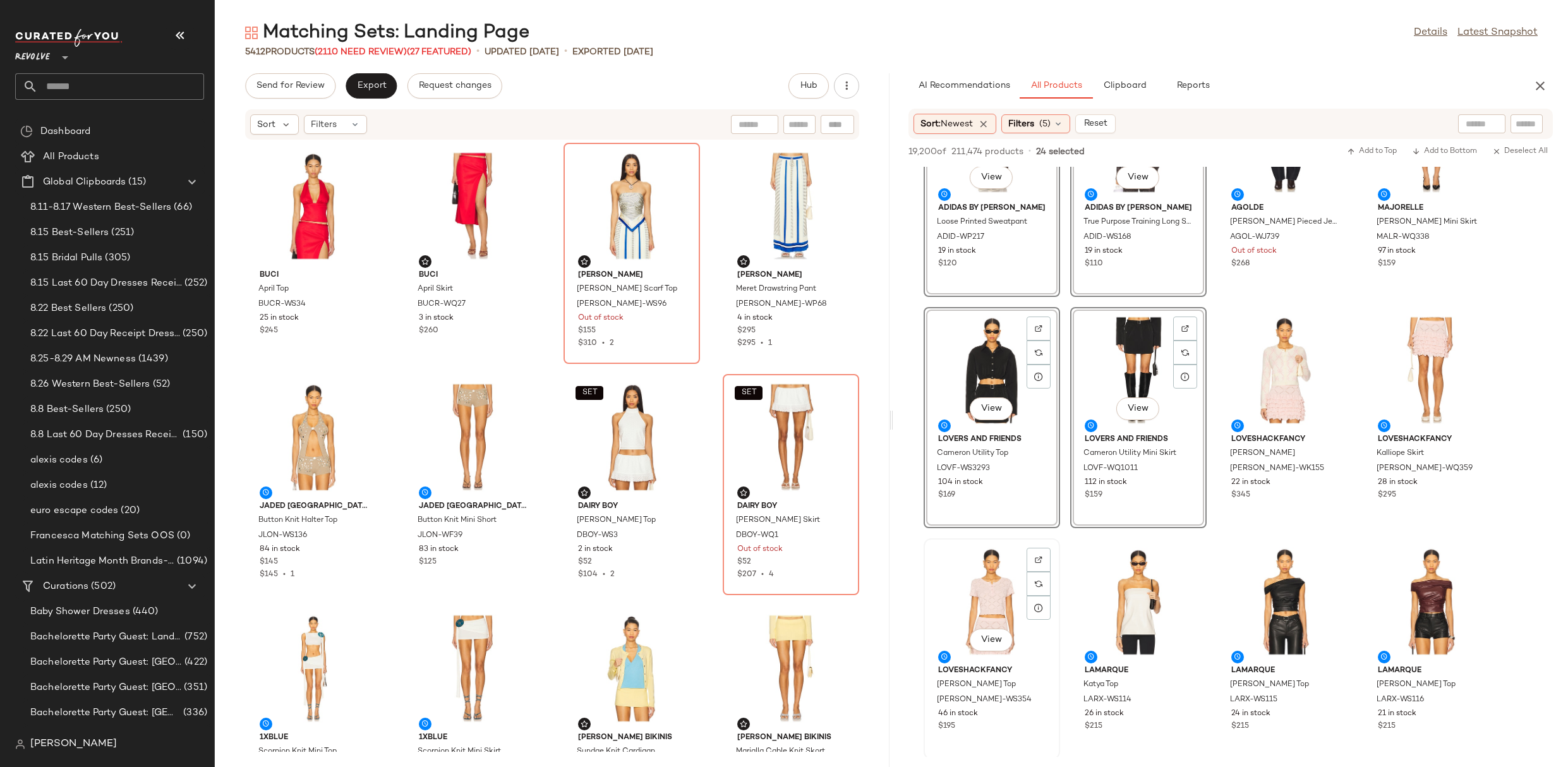
click at [979, 605] on div "View" at bounding box center [991, 602] width 128 height 118
click at [1442, 338] on div "View" at bounding box center [1431, 370] width 128 height 118
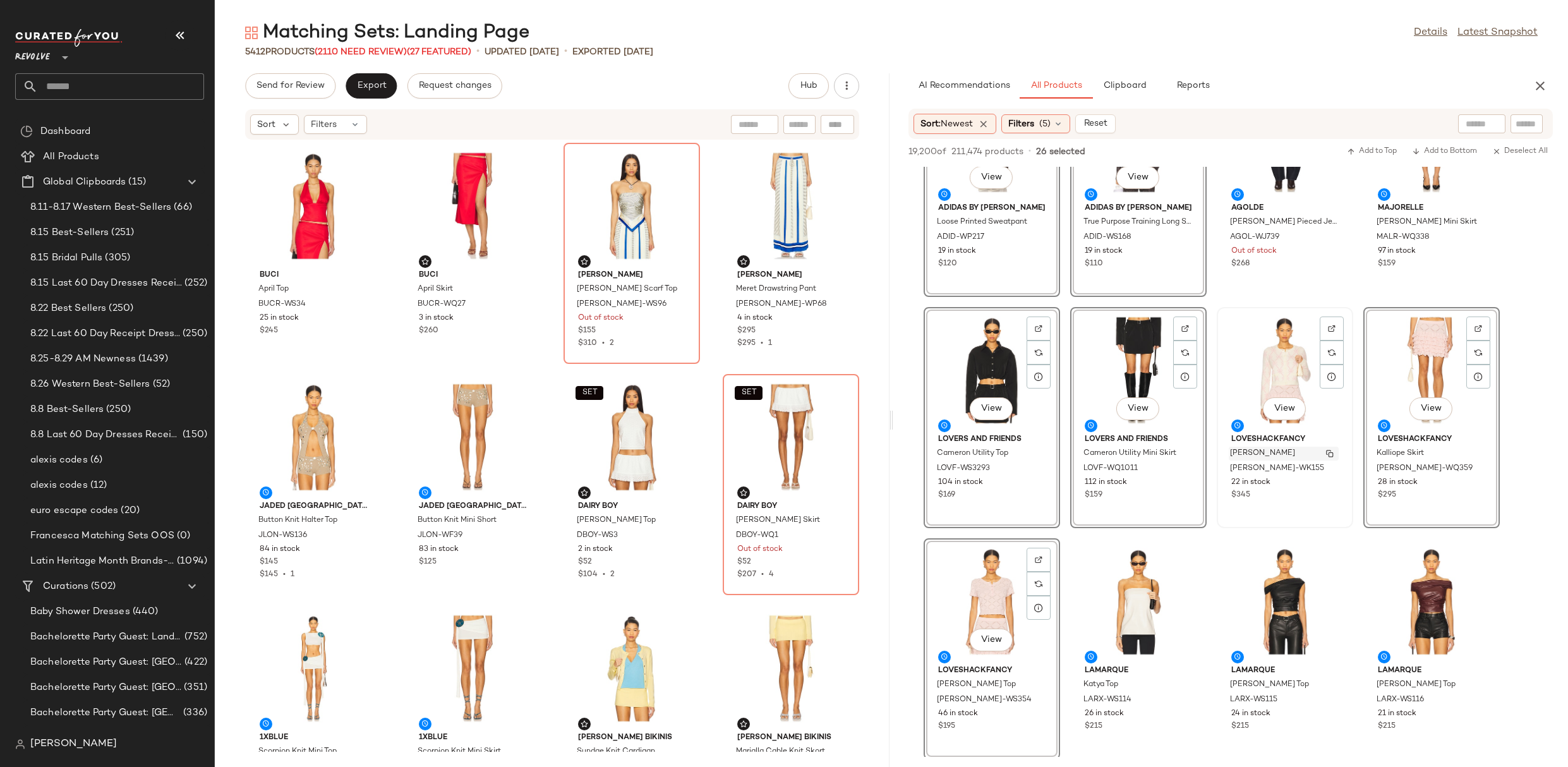
scroll to position [3821, 0]
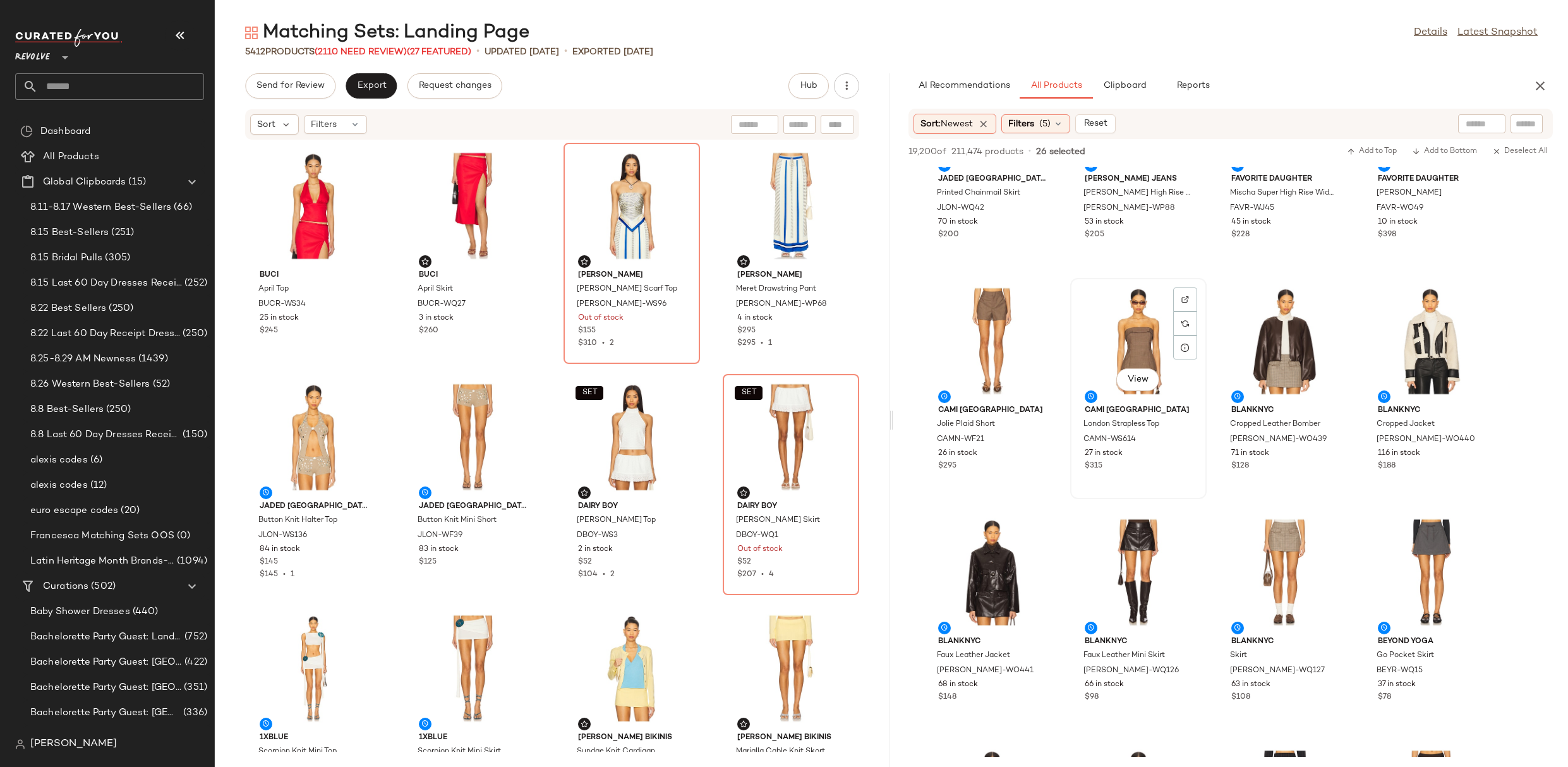
click at [1150, 339] on div "View" at bounding box center [1138, 341] width 128 height 118
click at [967, 329] on div "View" at bounding box center [991, 341] width 128 height 118
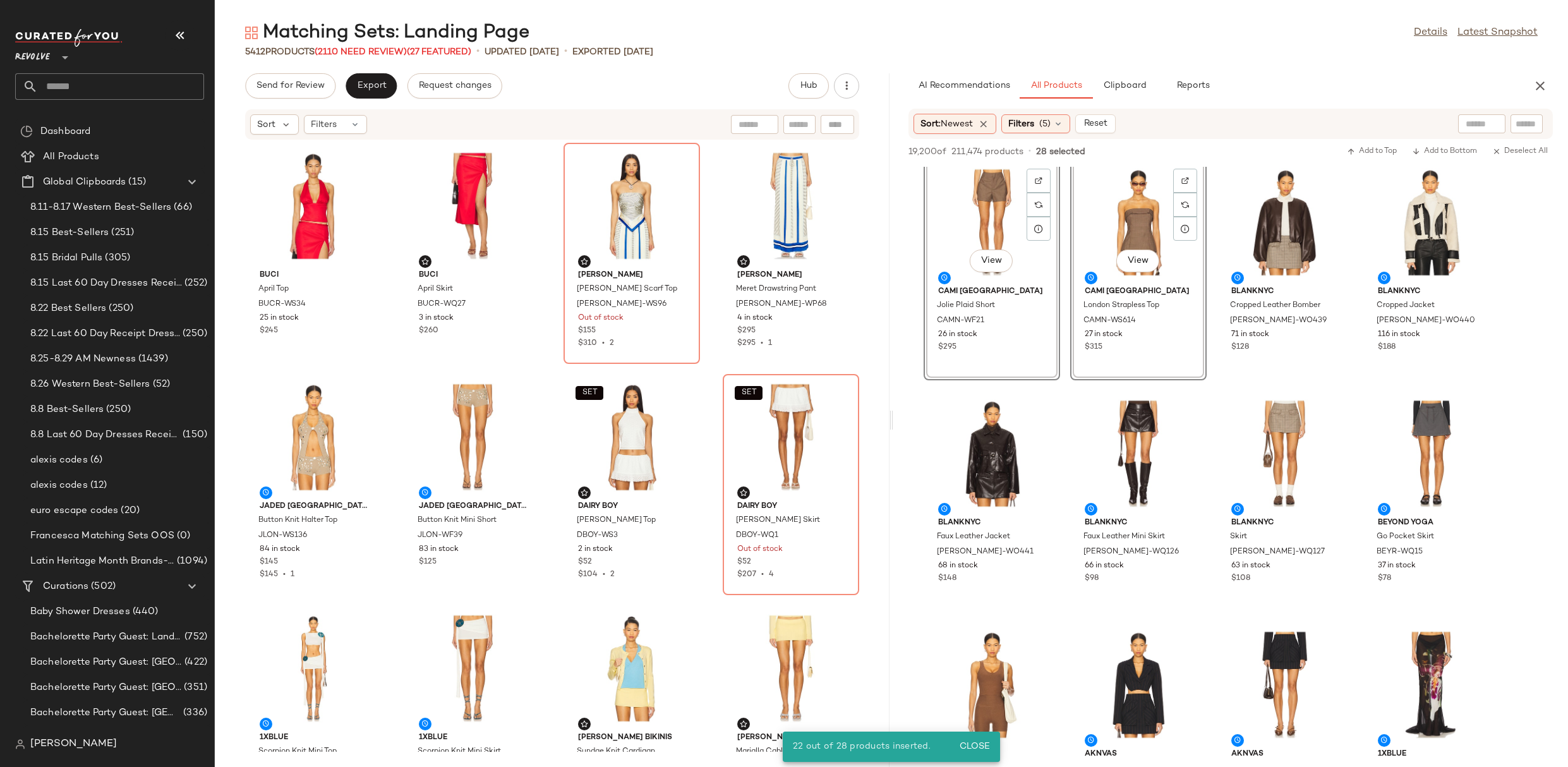
scroll to position [4701, 0]
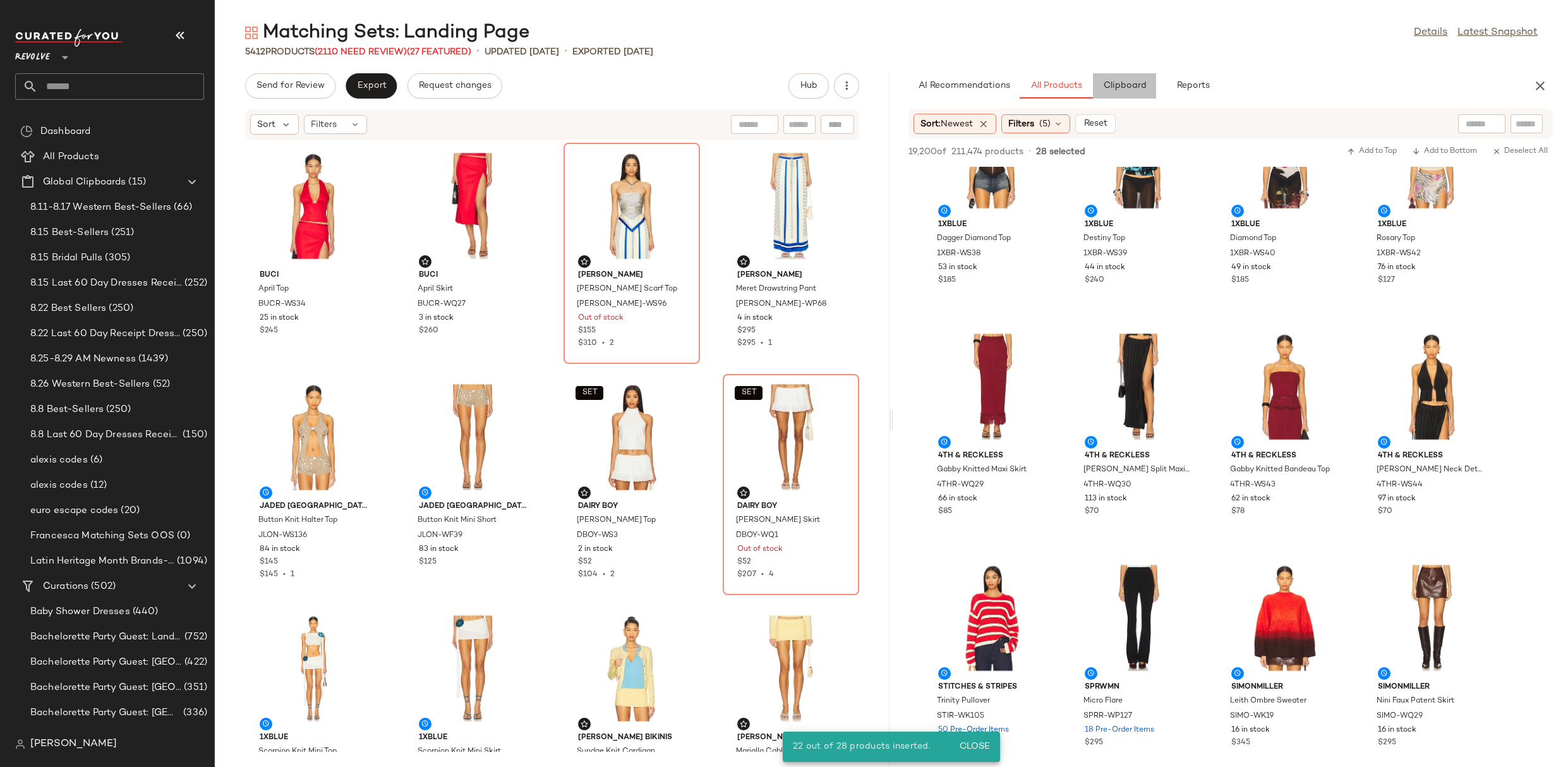
click at [1117, 86] on span "Clipboard" at bounding box center [1124, 86] width 43 height 10
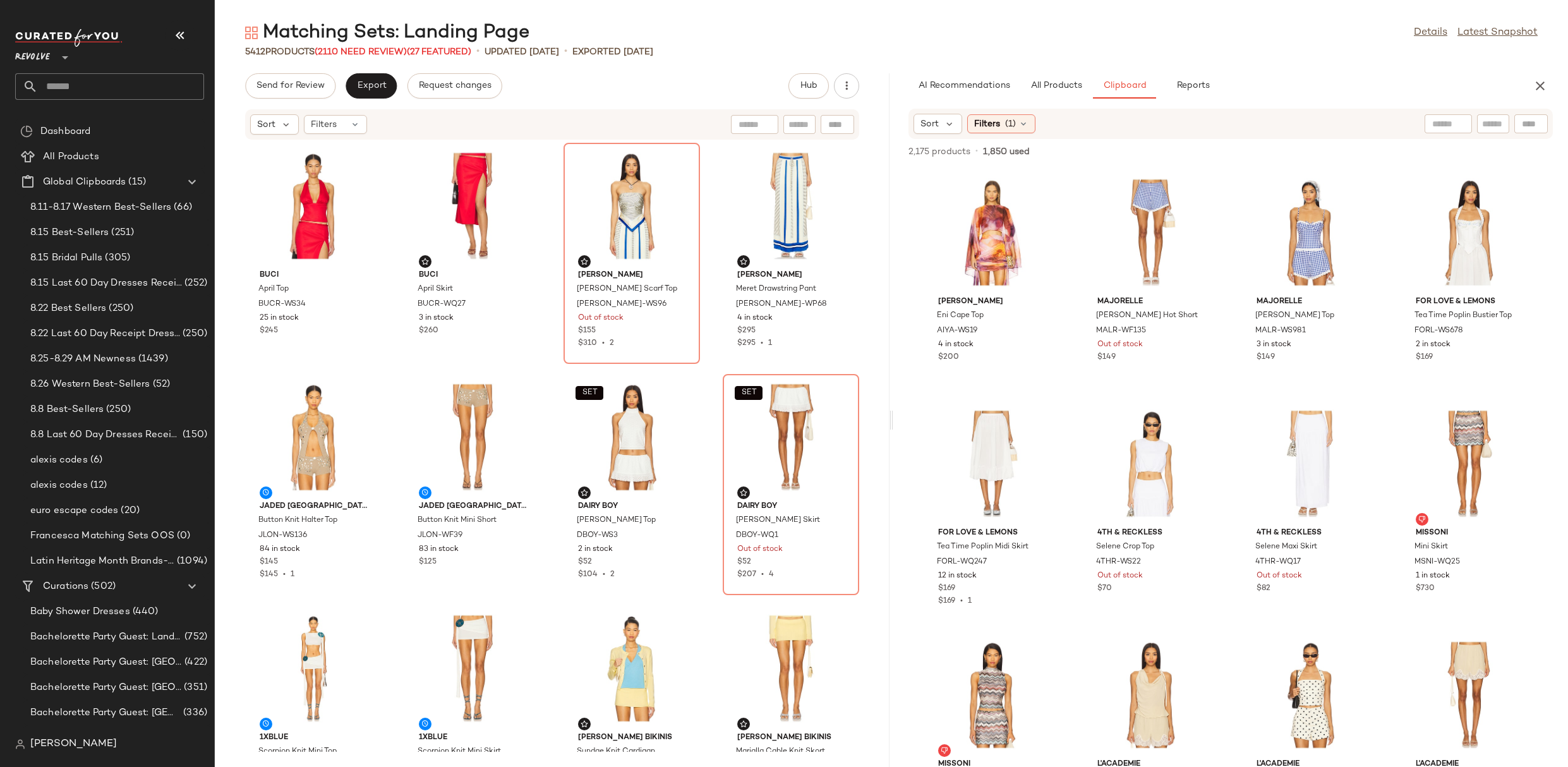
click at [948, 136] on div "Sort Filters (1)" at bounding box center [1230, 124] width 644 height 30
click at [946, 129] on icon at bounding box center [949, 124] width 11 height 11
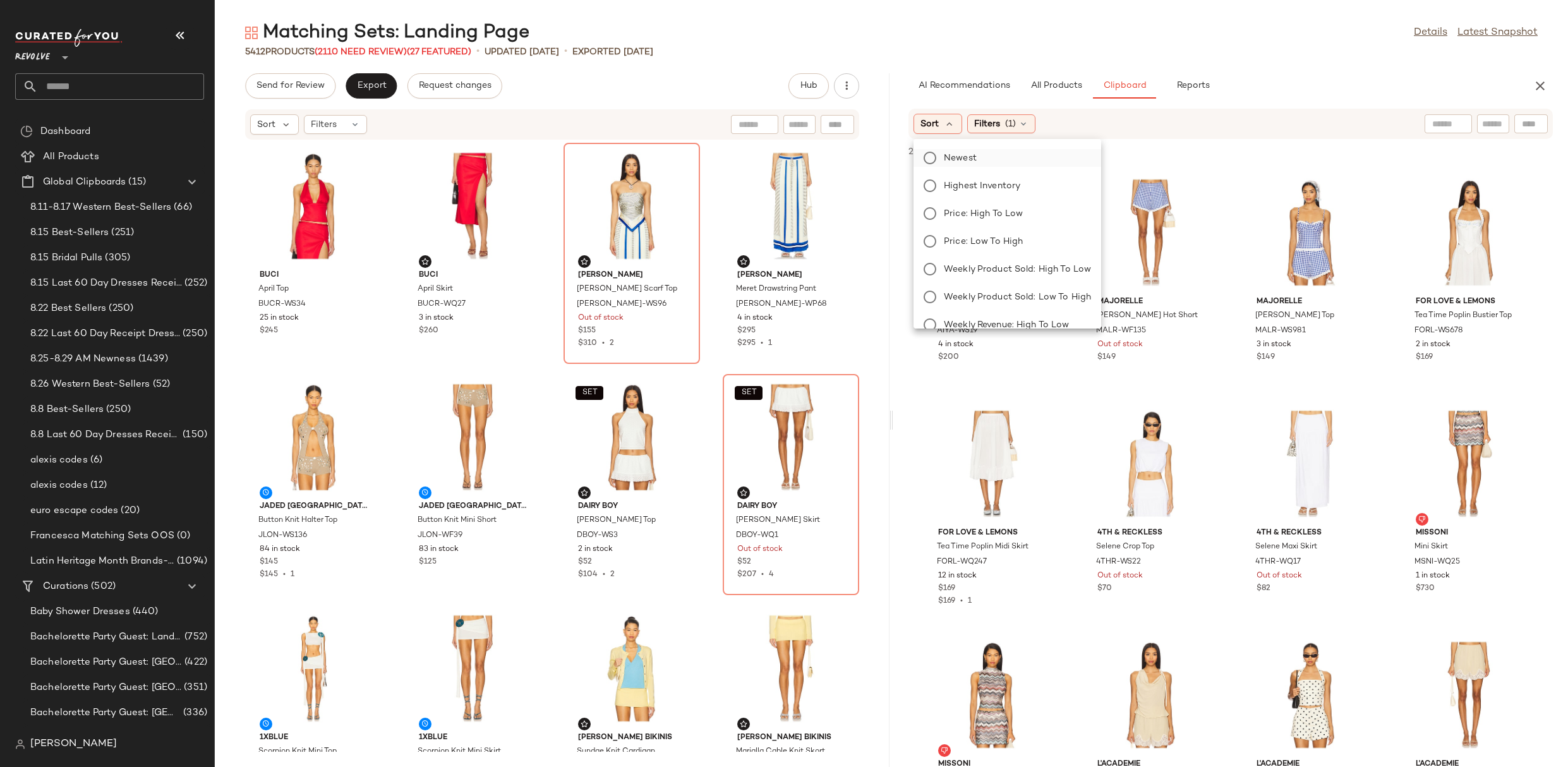
click at [951, 157] on span "Newest" at bounding box center [960, 158] width 33 height 13
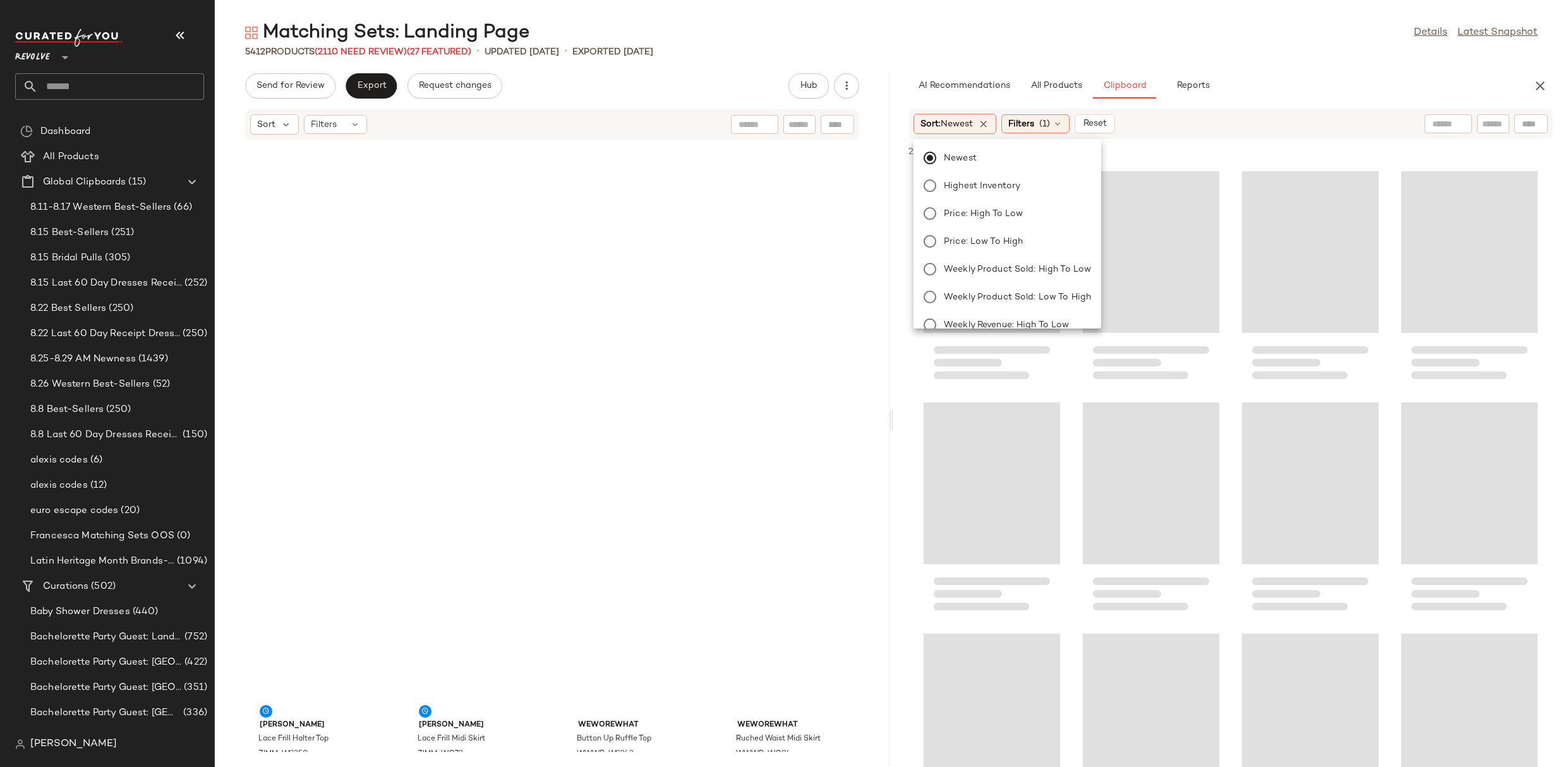
scroll to position [1676, 0]
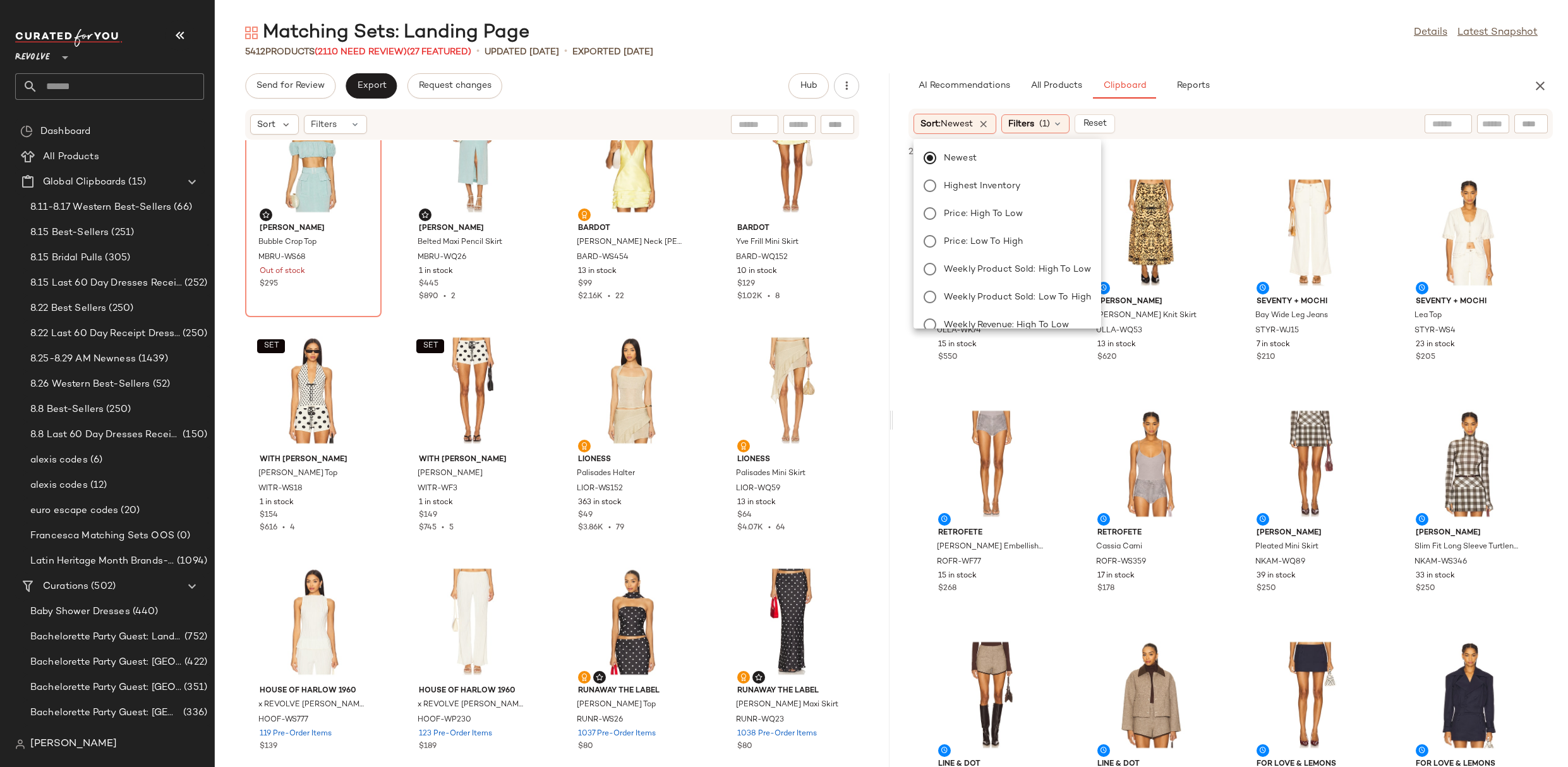
click at [1160, 30] on div "Matching Sets: Landing Page Details Latest Snapshot" at bounding box center [891, 33] width 1353 height 25
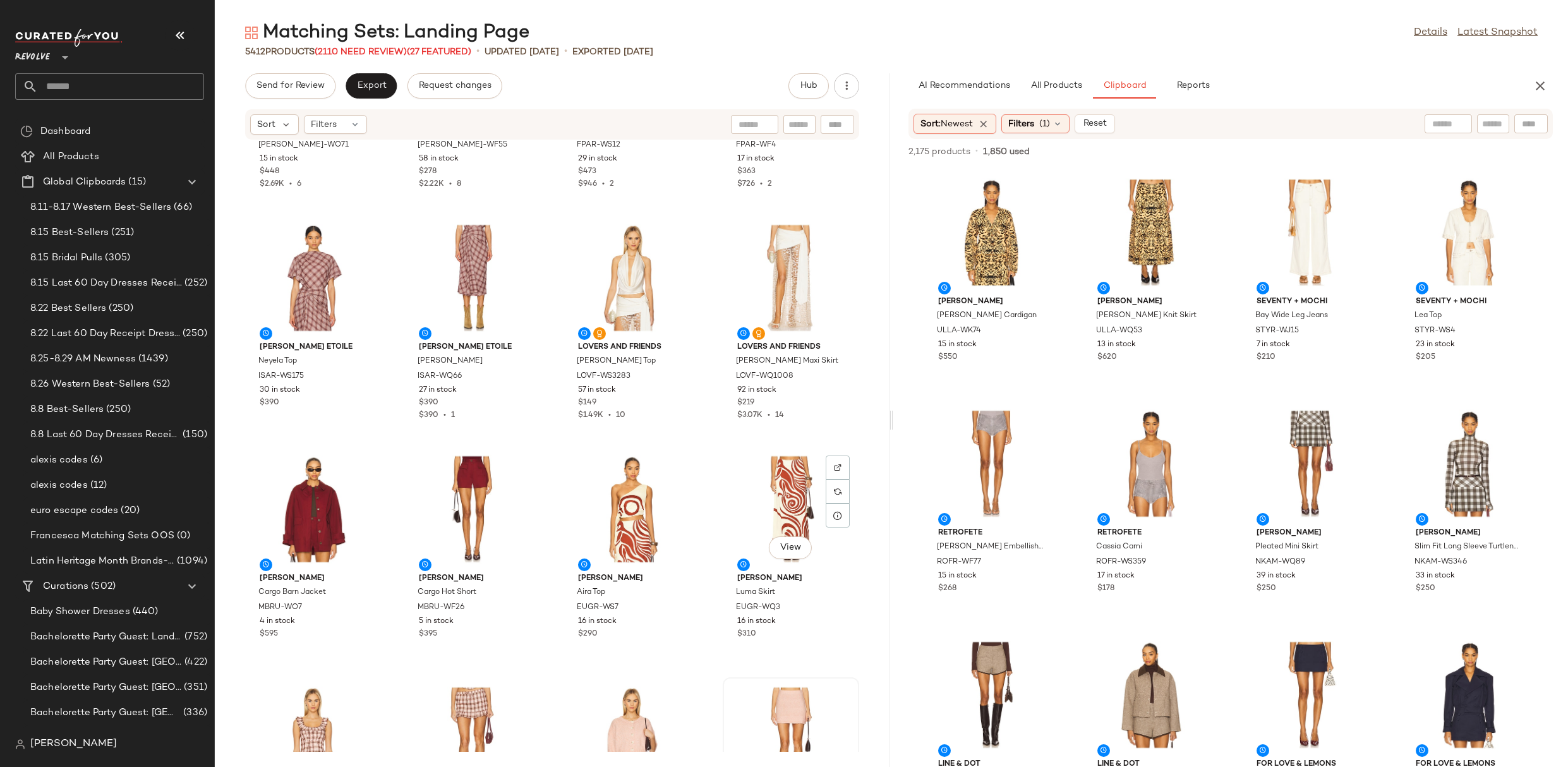
scroll to position [4684, 0]
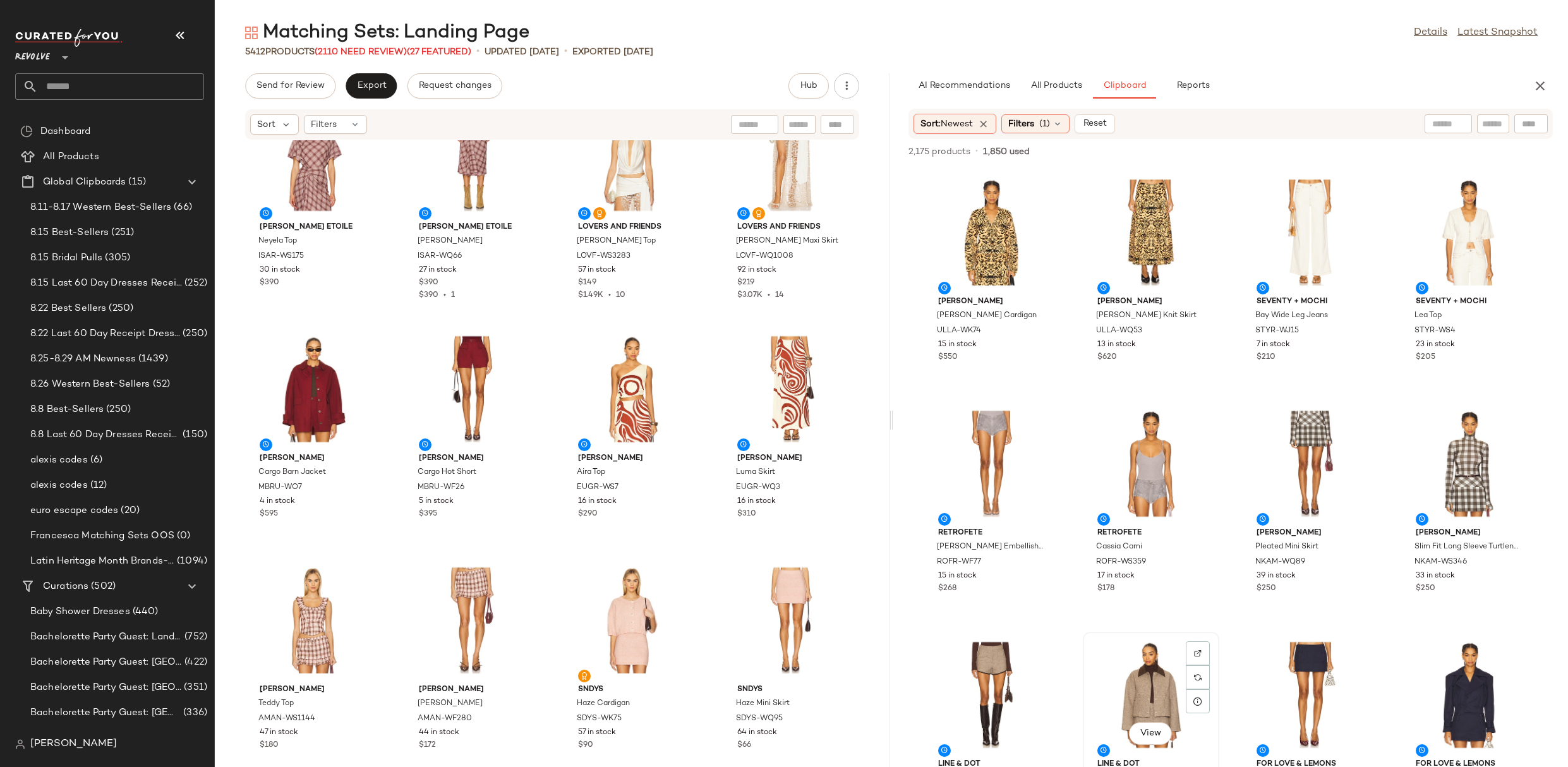
click at [1133, 676] on div "View" at bounding box center [1151, 695] width 128 height 118
click at [979, 685] on div "View" at bounding box center [991, 695] width 128 height 118
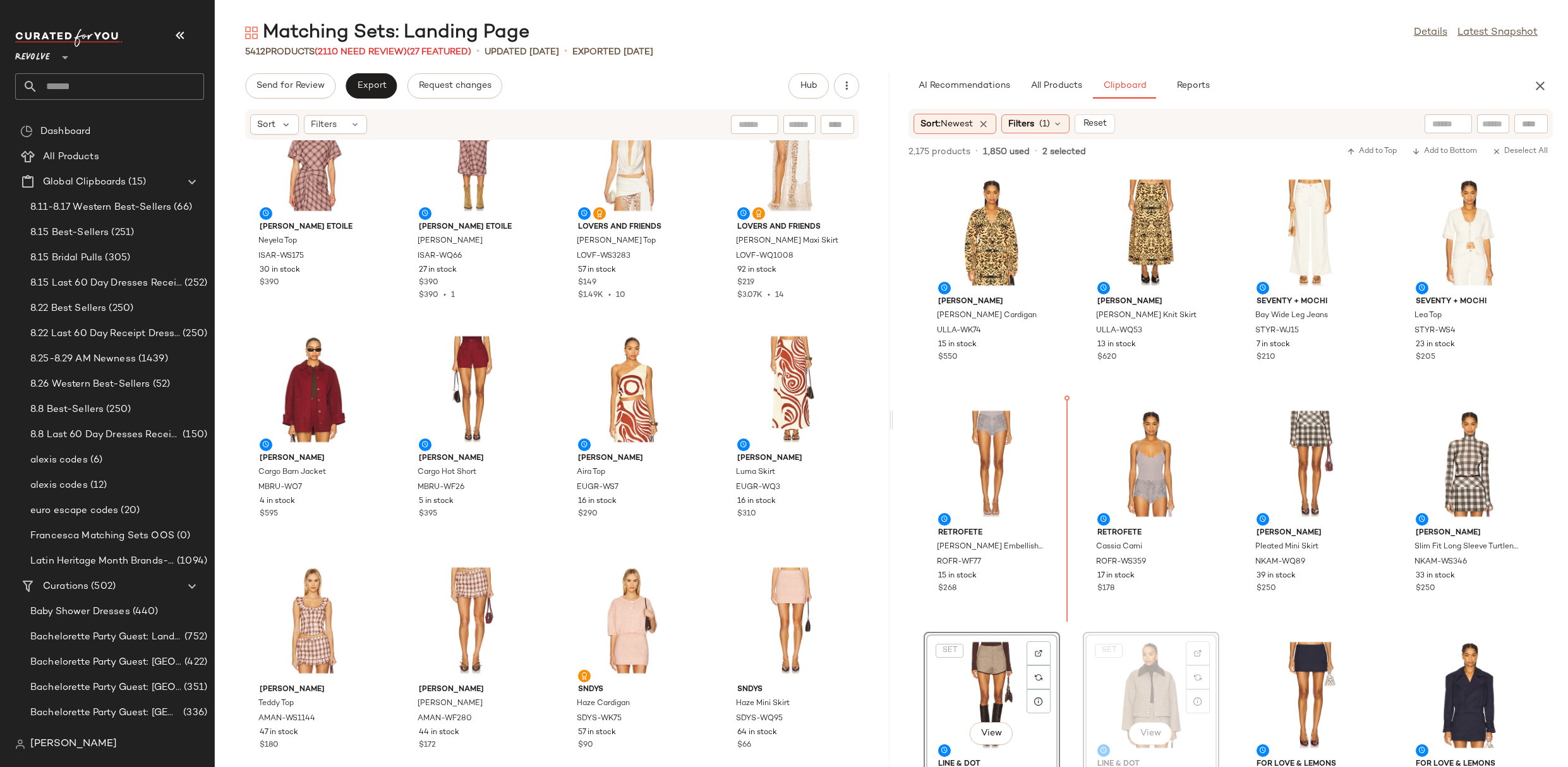
scroll to position [1, 0]
drag, startPoint x: 1158, startPoint y: 688, endPoint x: 1154, endPoint y: 683, distance: 6.4
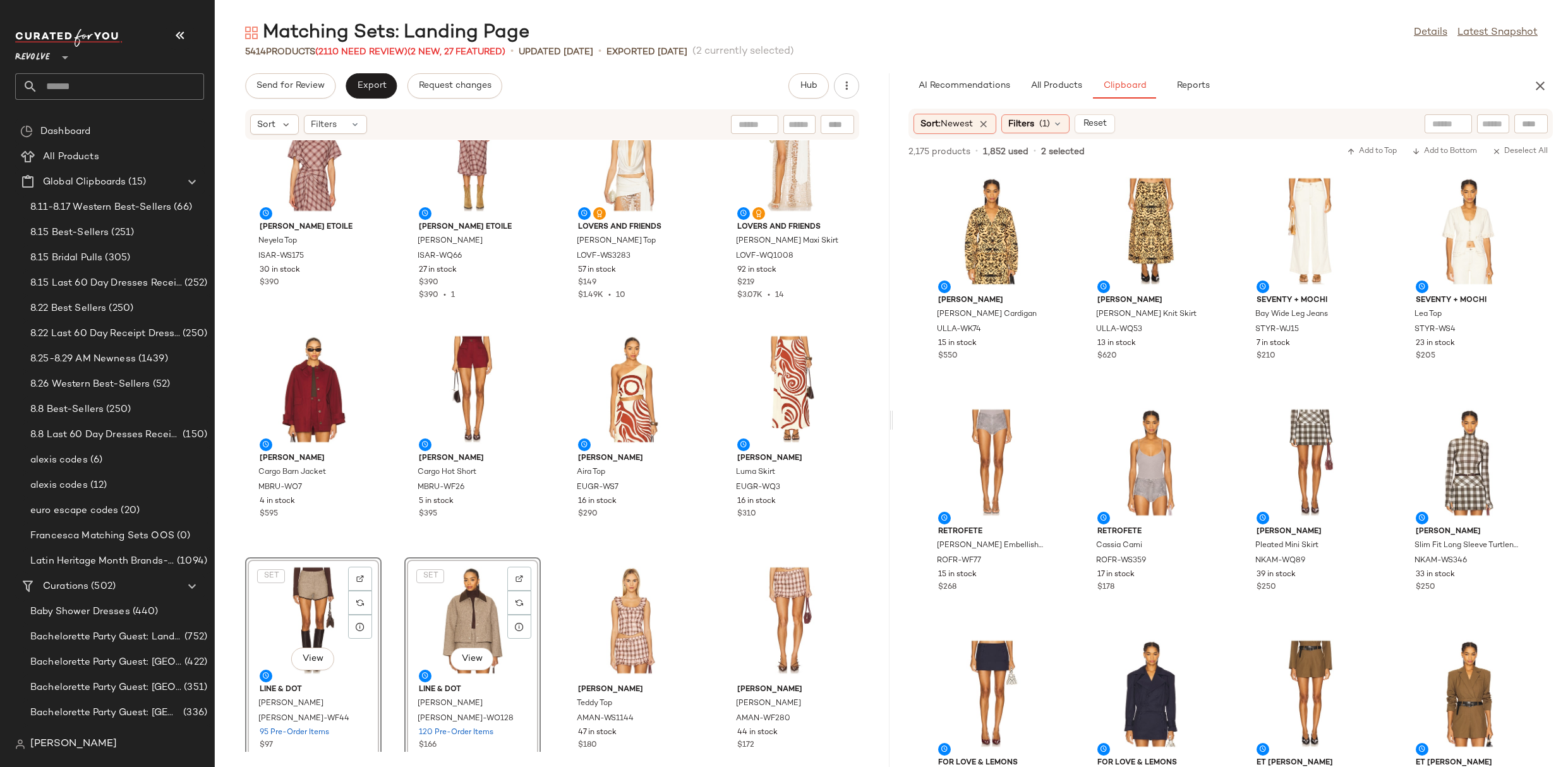
click at [696, 396] on div "Isabel Marant Etoile Neyela Top ISAR-WS175 30 in stock $390 Isabel Marant Etoil…" at bounding box center [551, 446] width 674 height 612
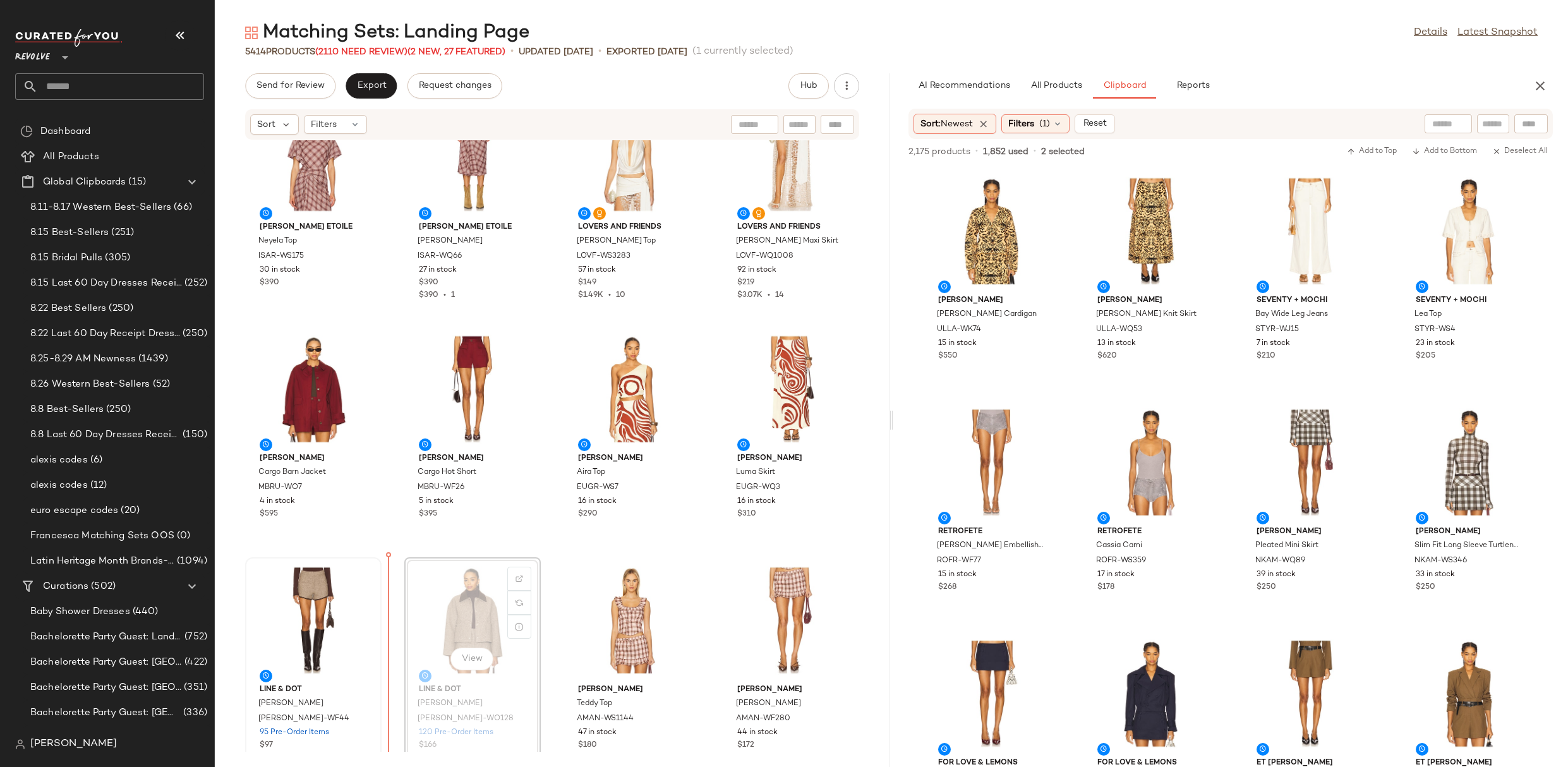
drag, startPoint x: 477, startPoint y: 627, endPoint x: 315, endPoint y: 625, distance: 162.0
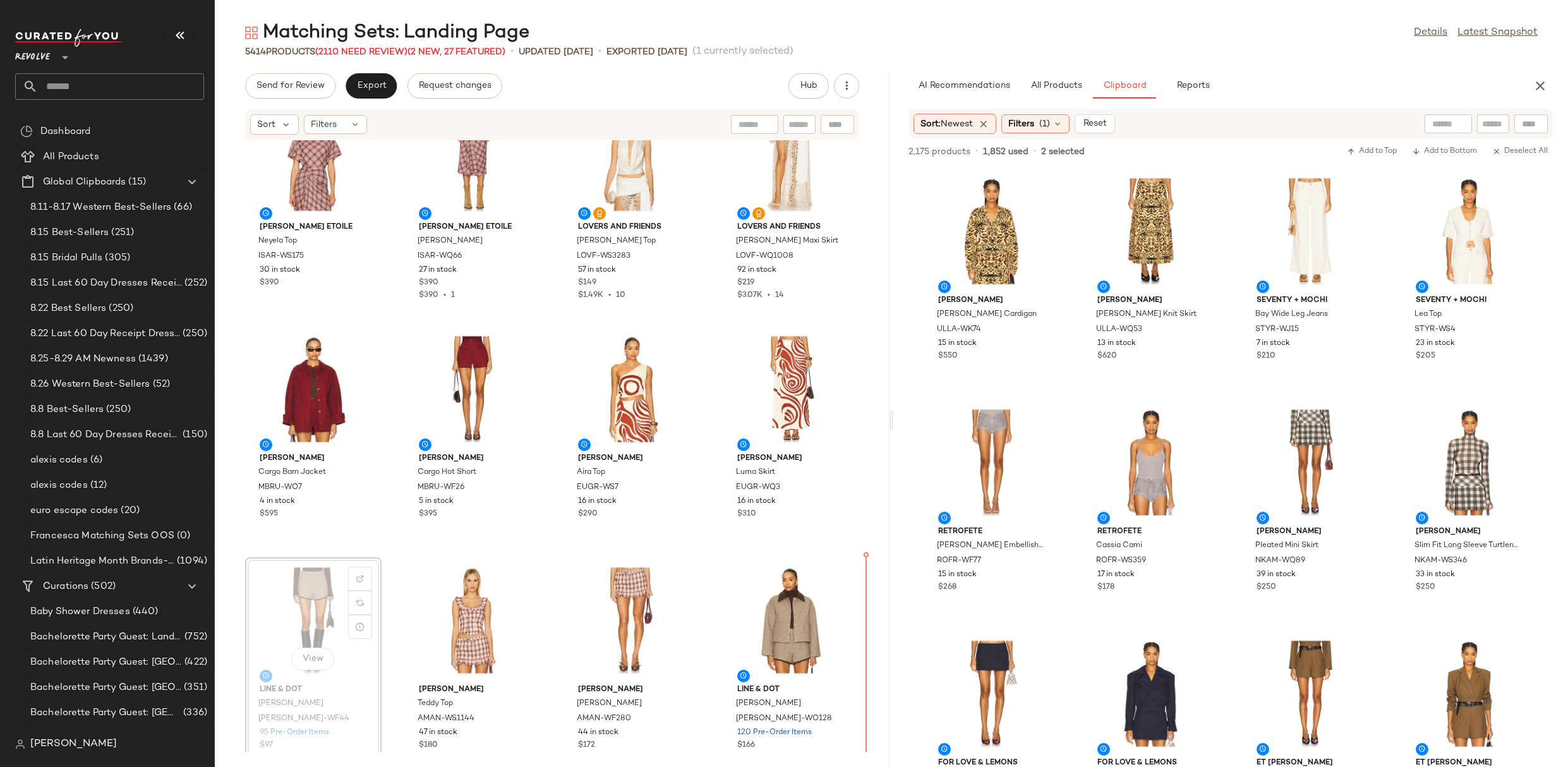
drag, startPoint x: 314, startPoint y: 605, endPoint x: 750, endPoint y: 619, distance: 436.2
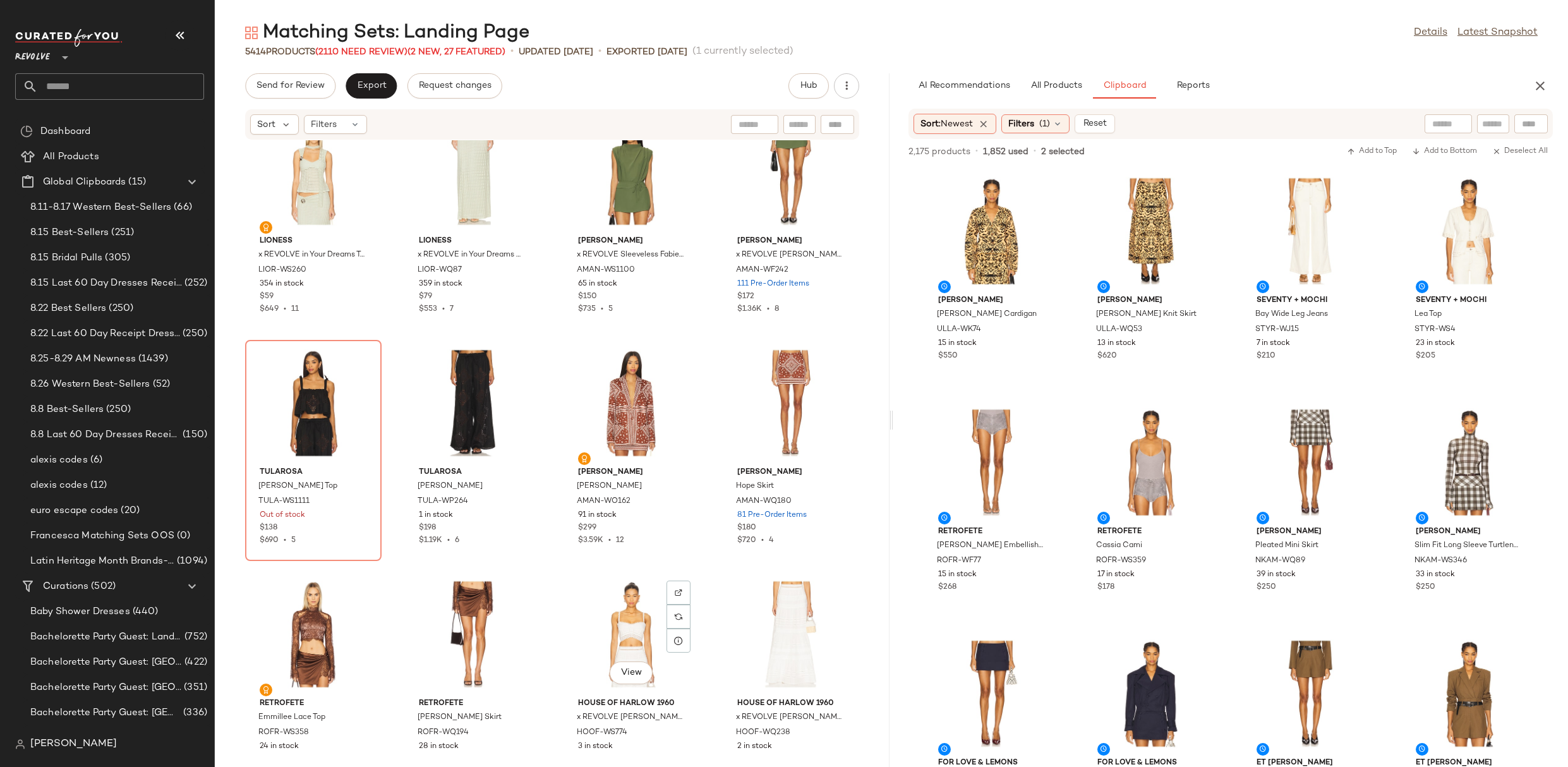
scroll to position [7034, 0]
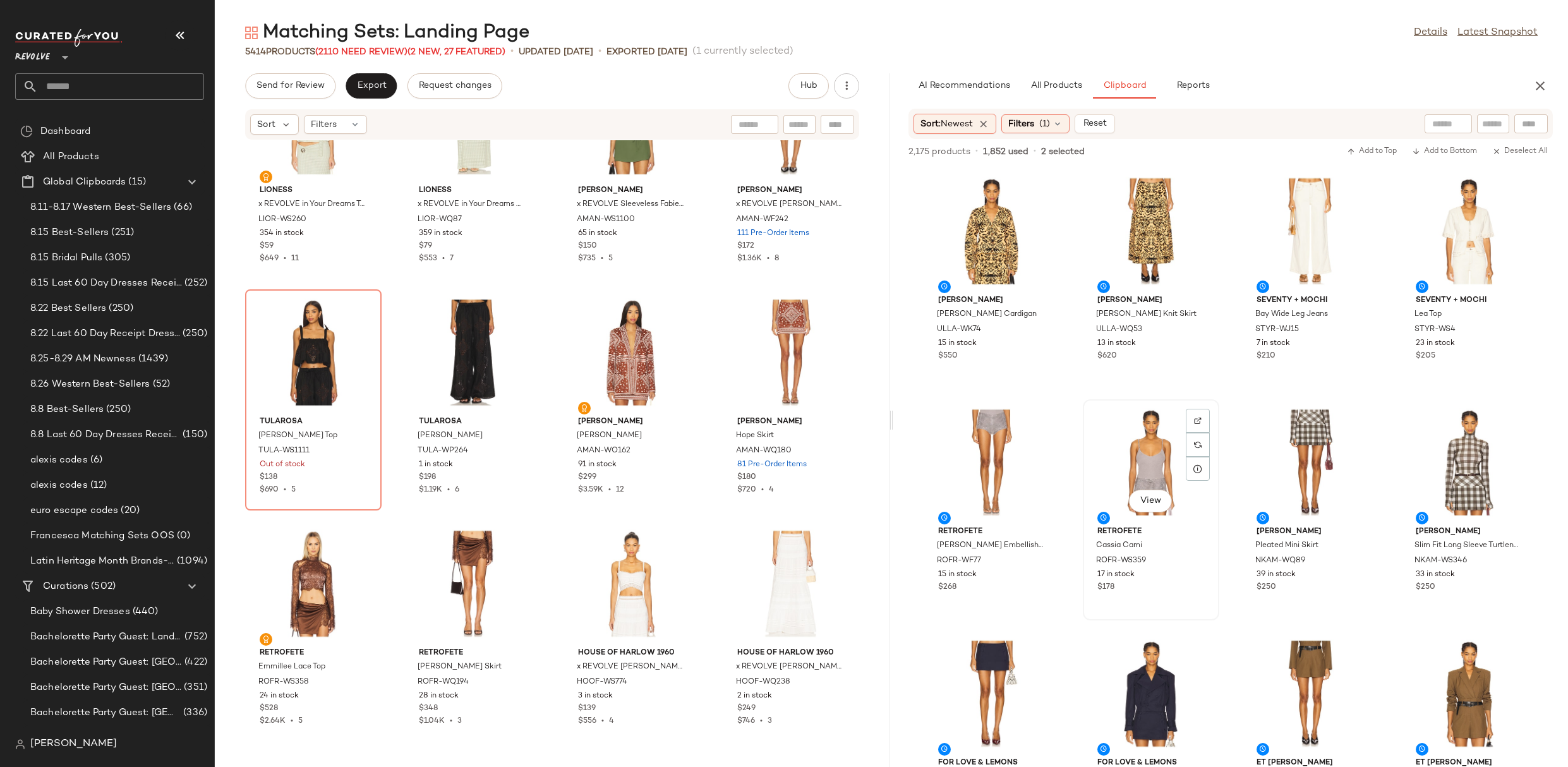
click at [1122, 495] on div "View" at bounding box center [1151, 463] width 128 height 118
click at [961, 473] on div "View" at bounding box center [991, 463] width 128 height 118
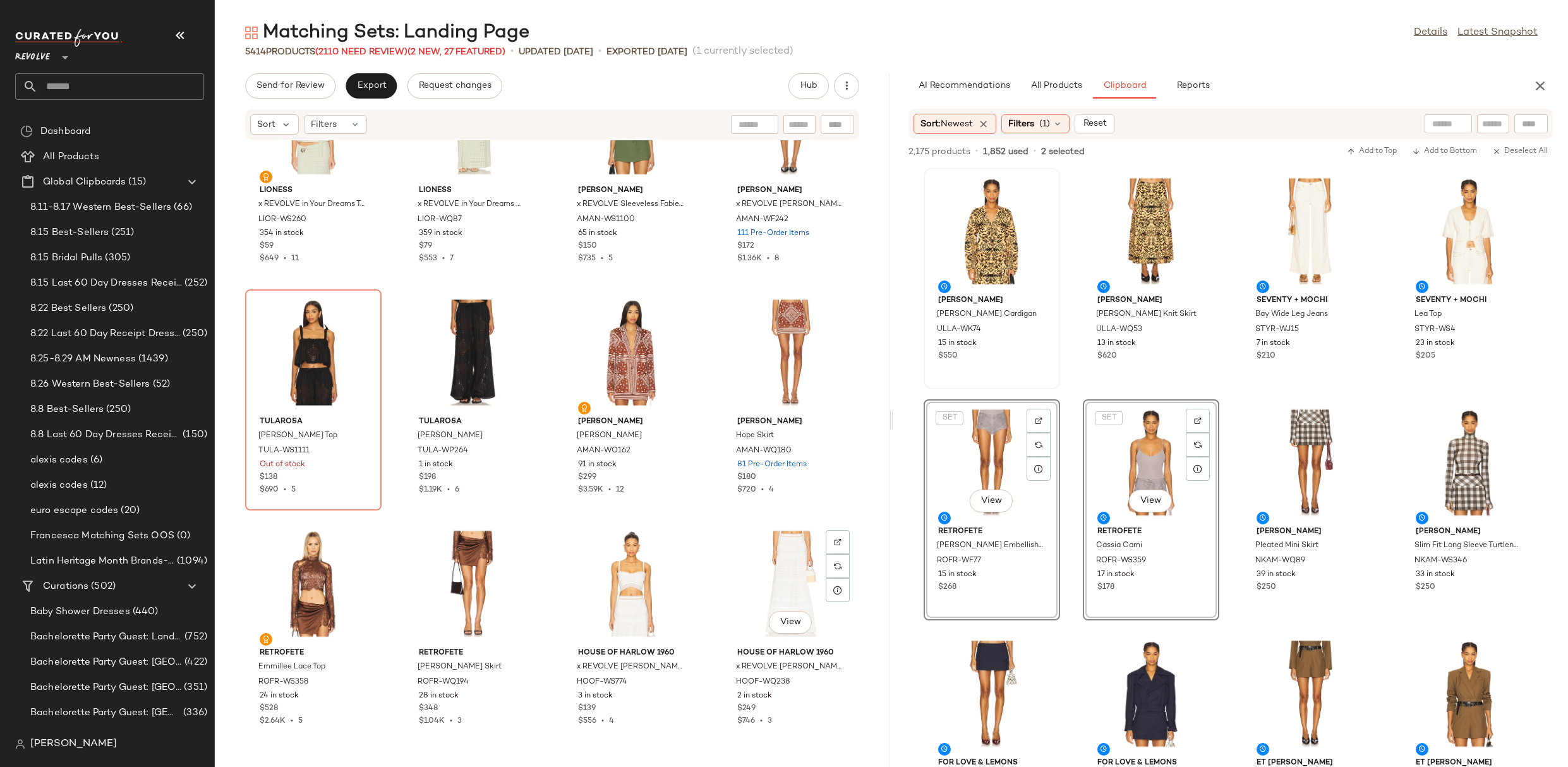
scroll to position [7191, 0]
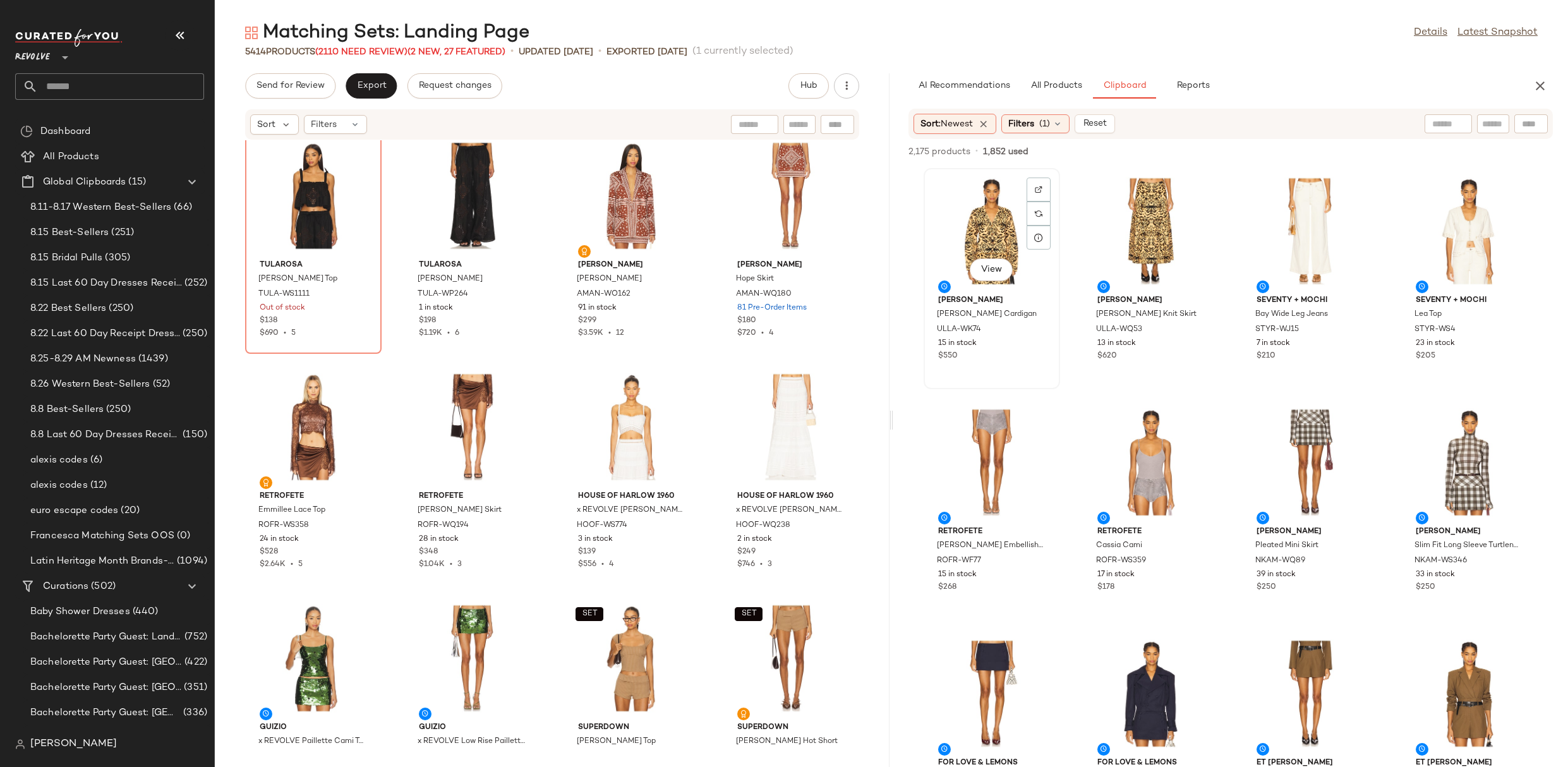
click at [966, 244] on div "View" at bounding box center [991, 231] width 128 height 118
click at [1146, 225] on div "View" at bounding box center [1151, 231] width 128 height 118
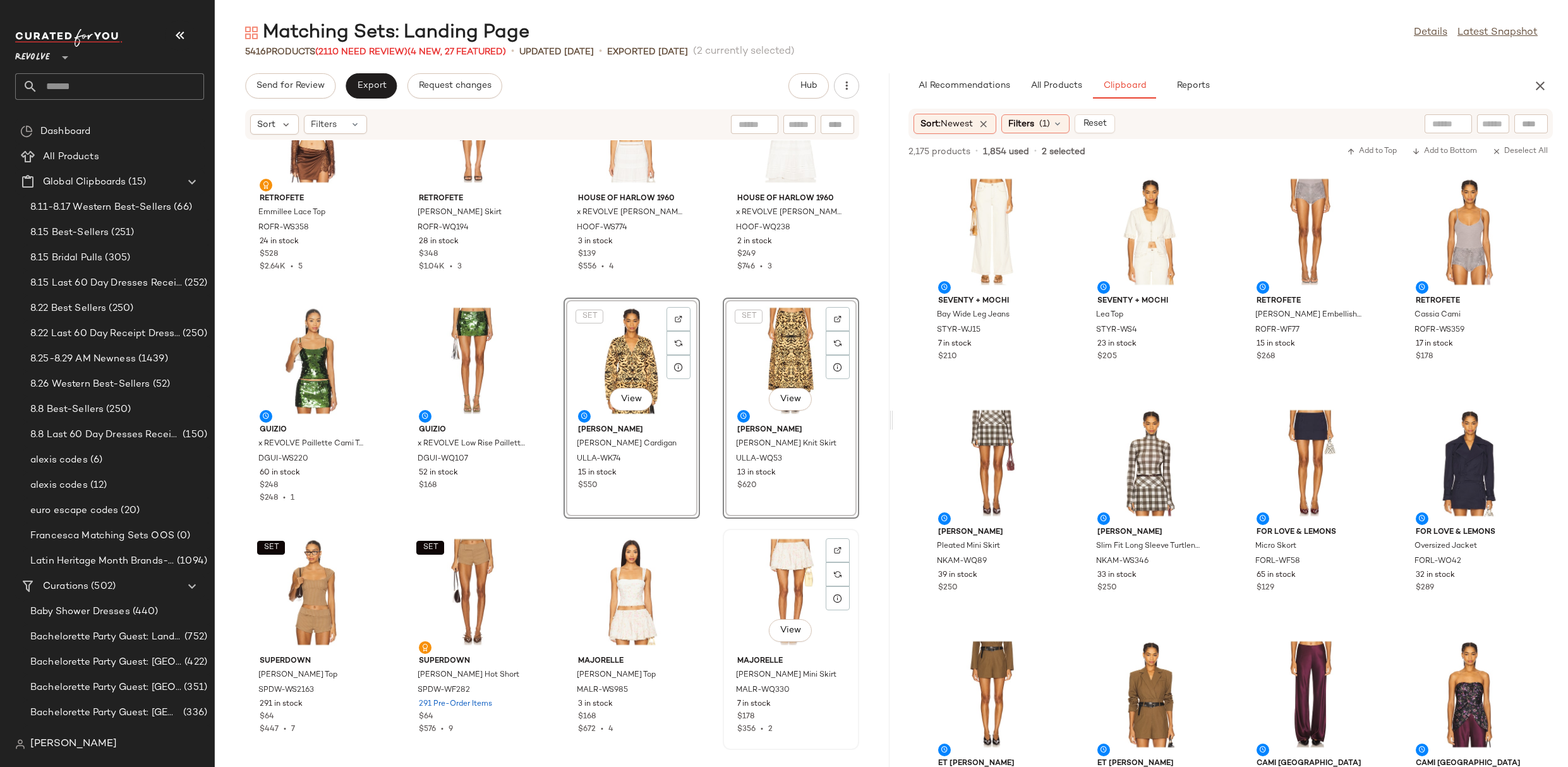
scroll to position [7630, 0]
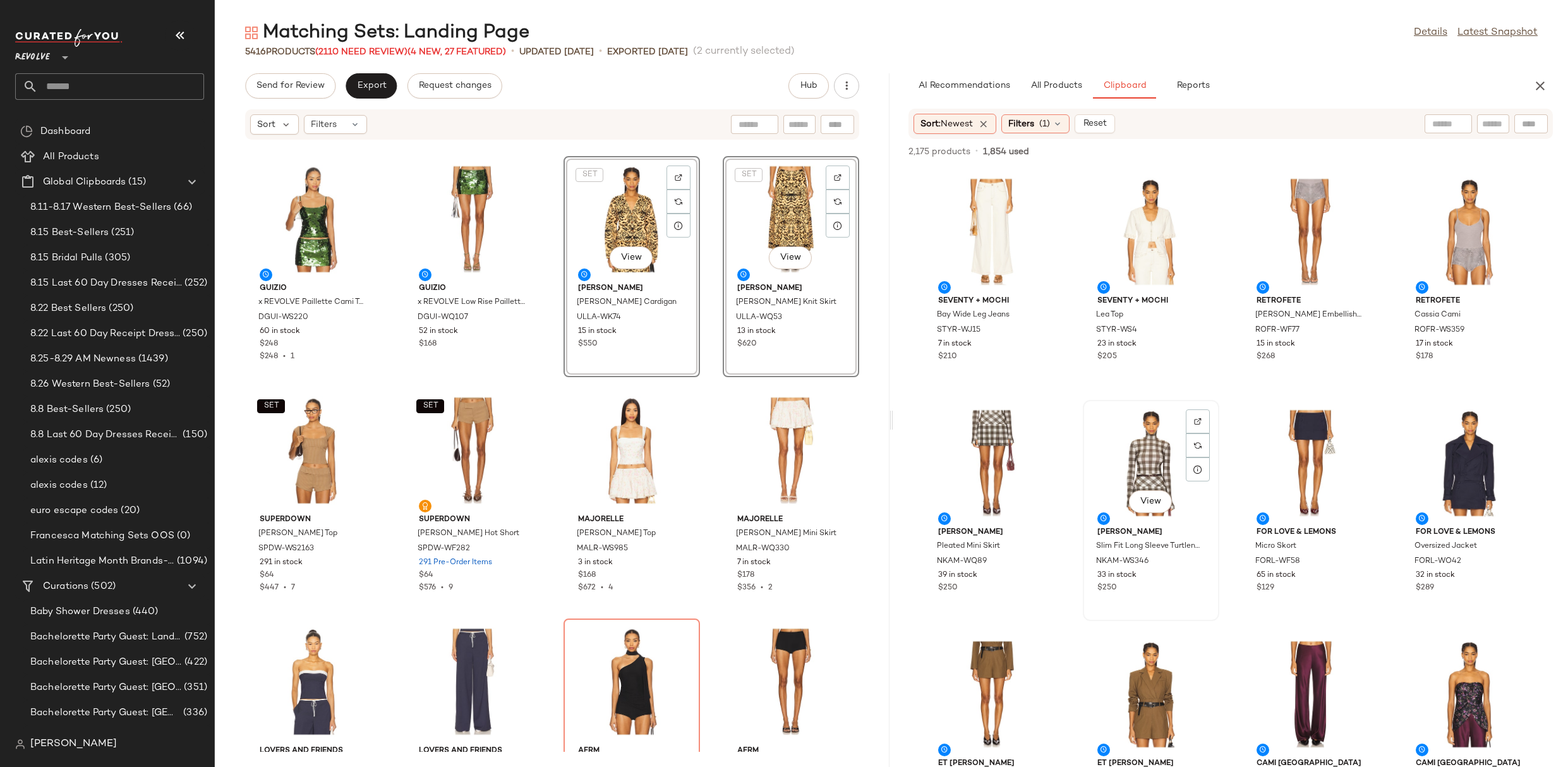
click at [1133, 449] on div "View" at bounding box center [1151, 463] width 128 height 118
click at [962, 457] on div "View" at bounding box center [991, 463] width 128 height 118
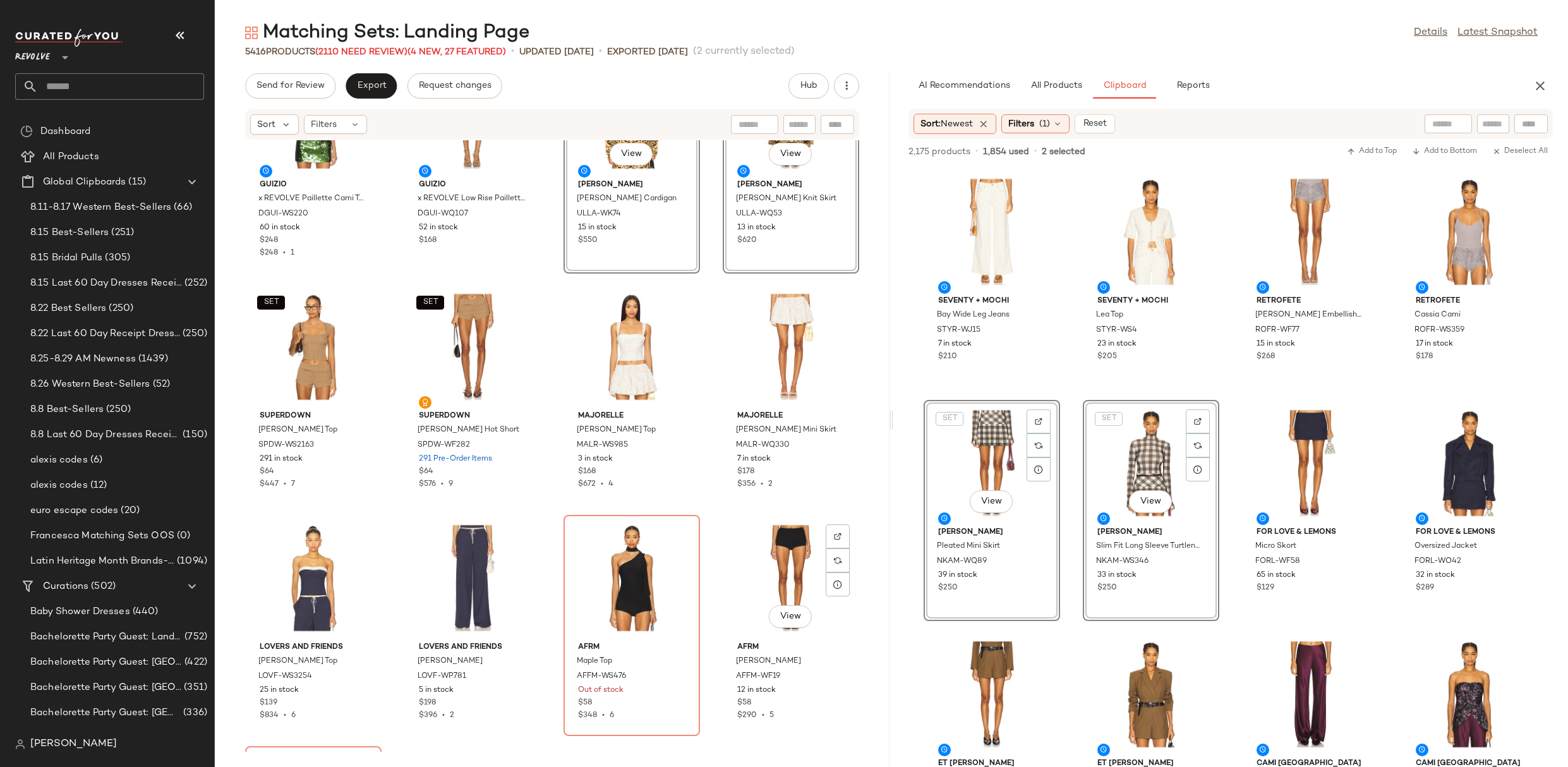
scroll to position [7742, 0]
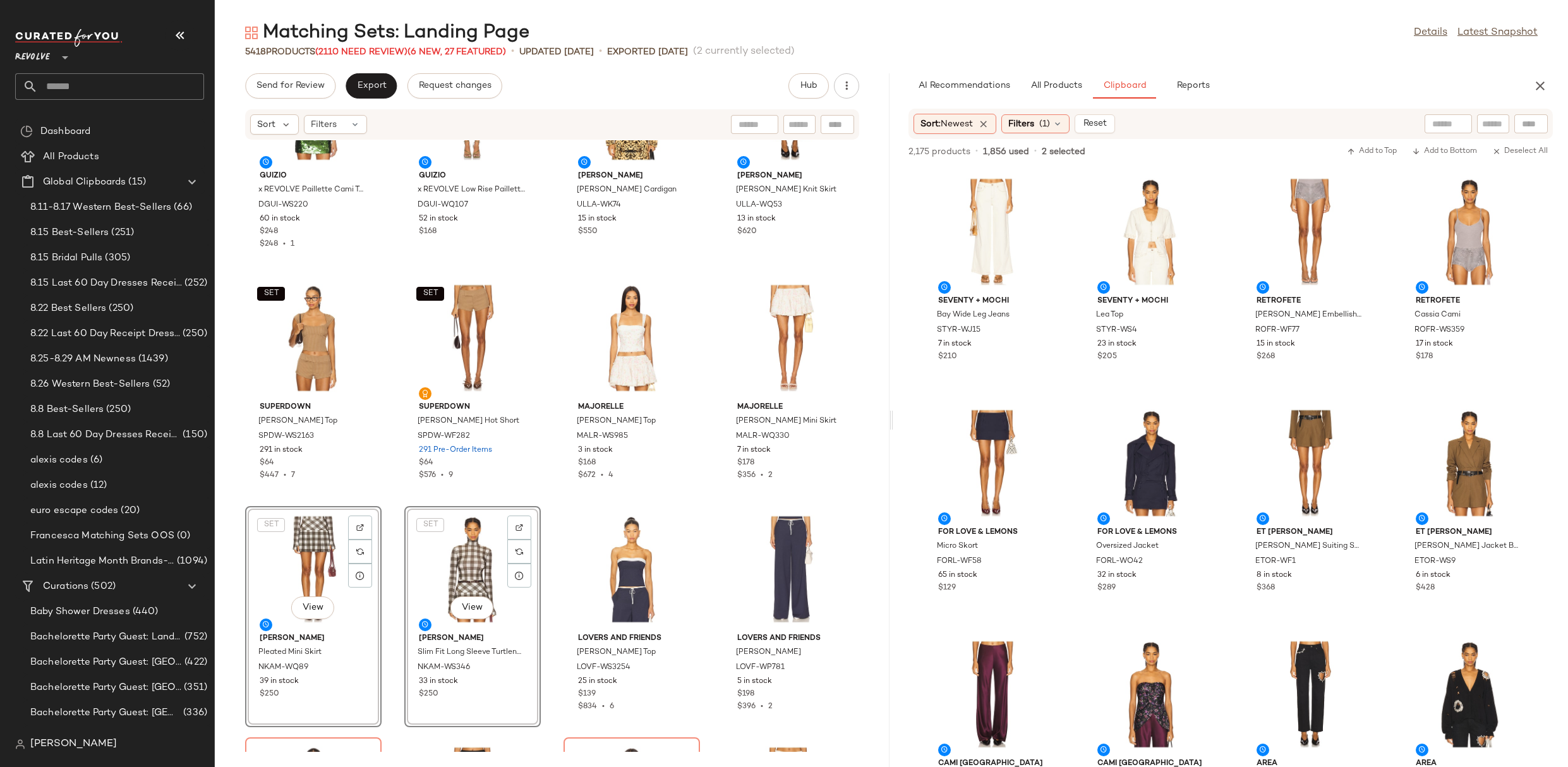
click at [551, 409] on div "GUIZIO x REVOLVE Paillette Cami Top DGUI-WS220 60 in stock $248 $248 • 1 GUIZIO…" at bounding box center [551, 446] width 674 height 612
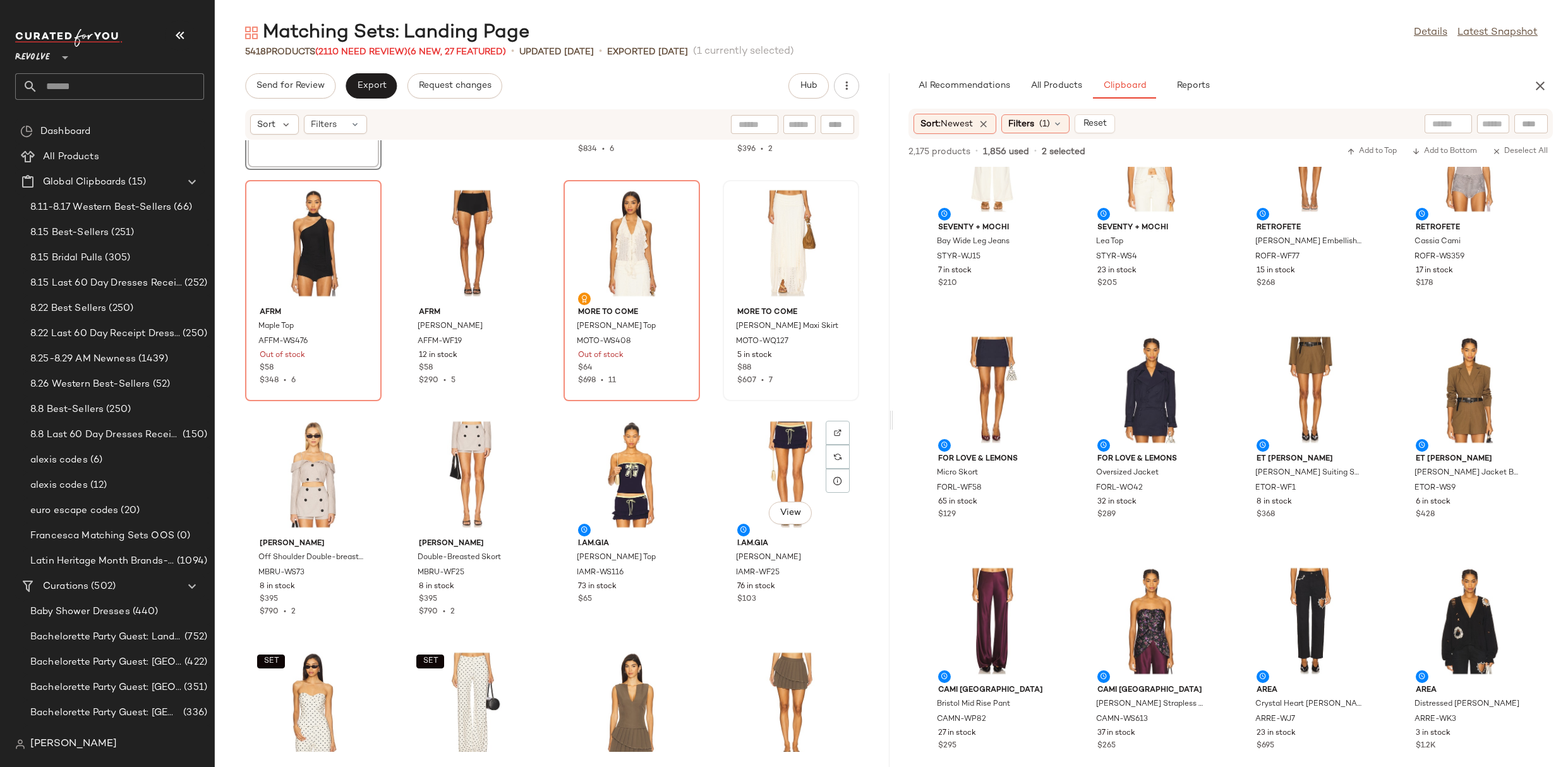
scroll to position [8304, 0]
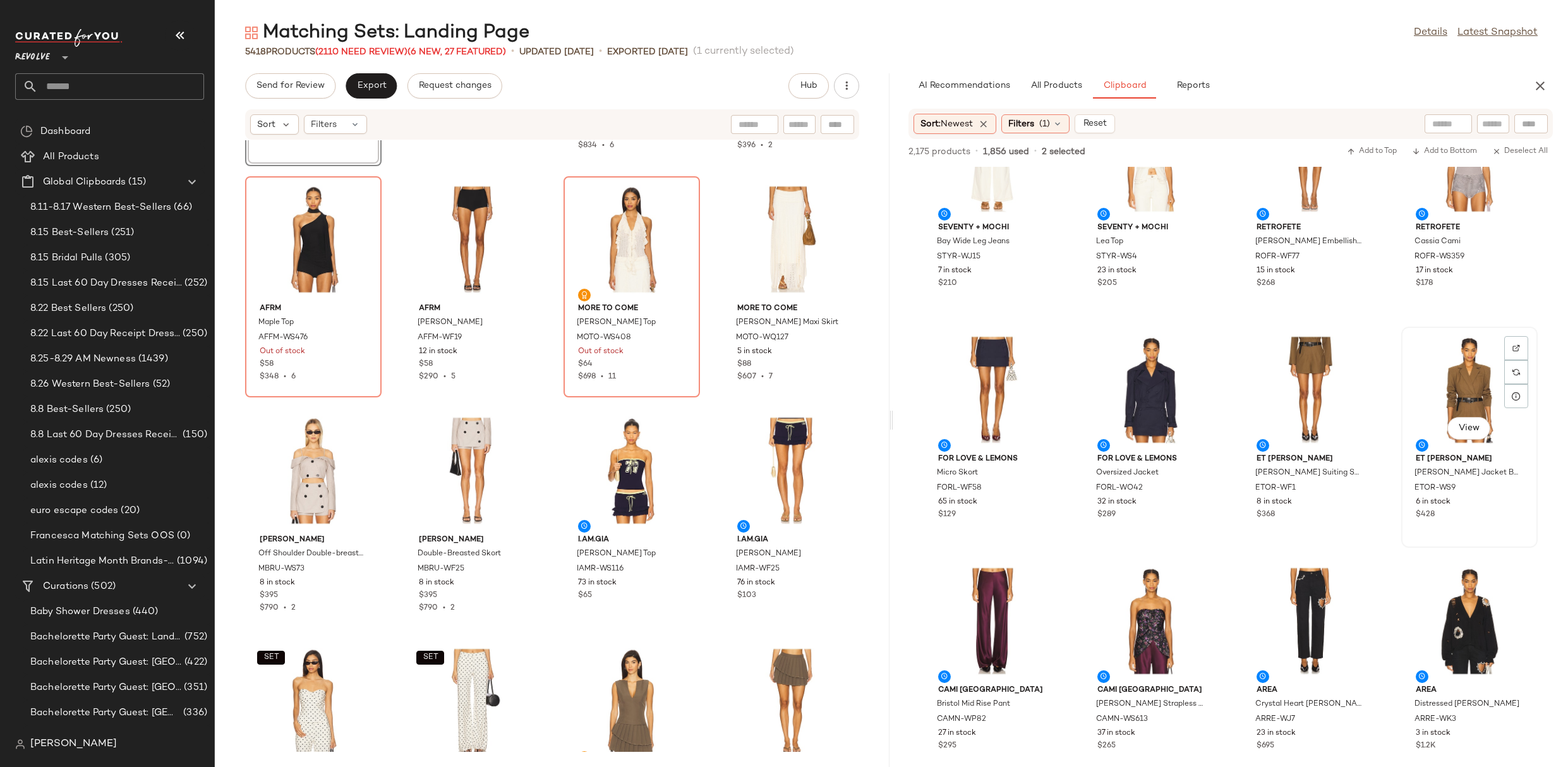
click at [1453, 385] on div "View" at bounding box center [1469, 390] width 128 height 118
click at [1288, 371] on div "View" at bounding box center [1310, 390] width 128 height 118
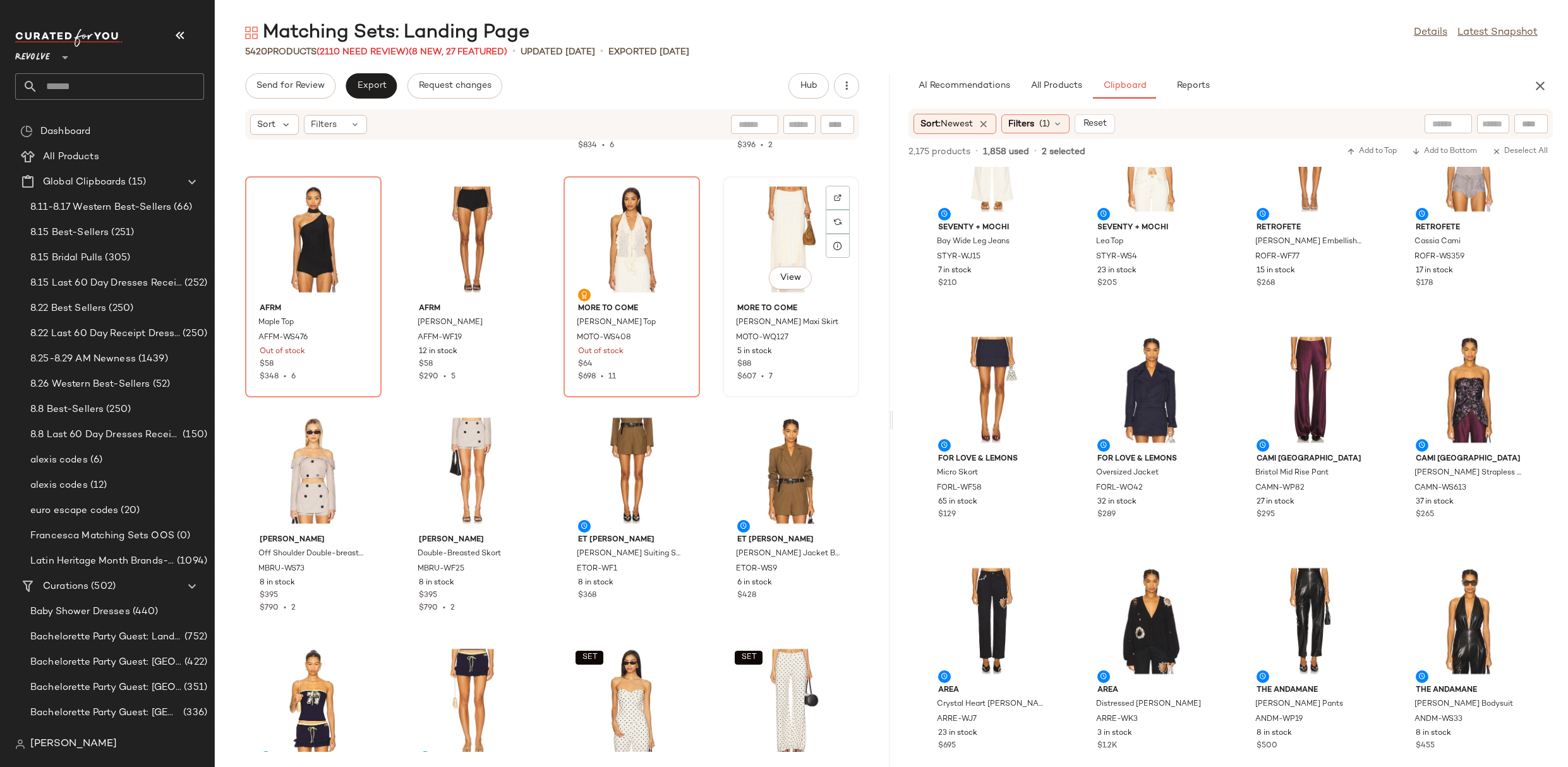
click at [787, 231] on div "View" at bounding box center [791, 239] width 128 height 118
drag, startPoint x: 790, startPoint y: 474, endPoint x: 781, endPoint y: 474, distance: 9.0
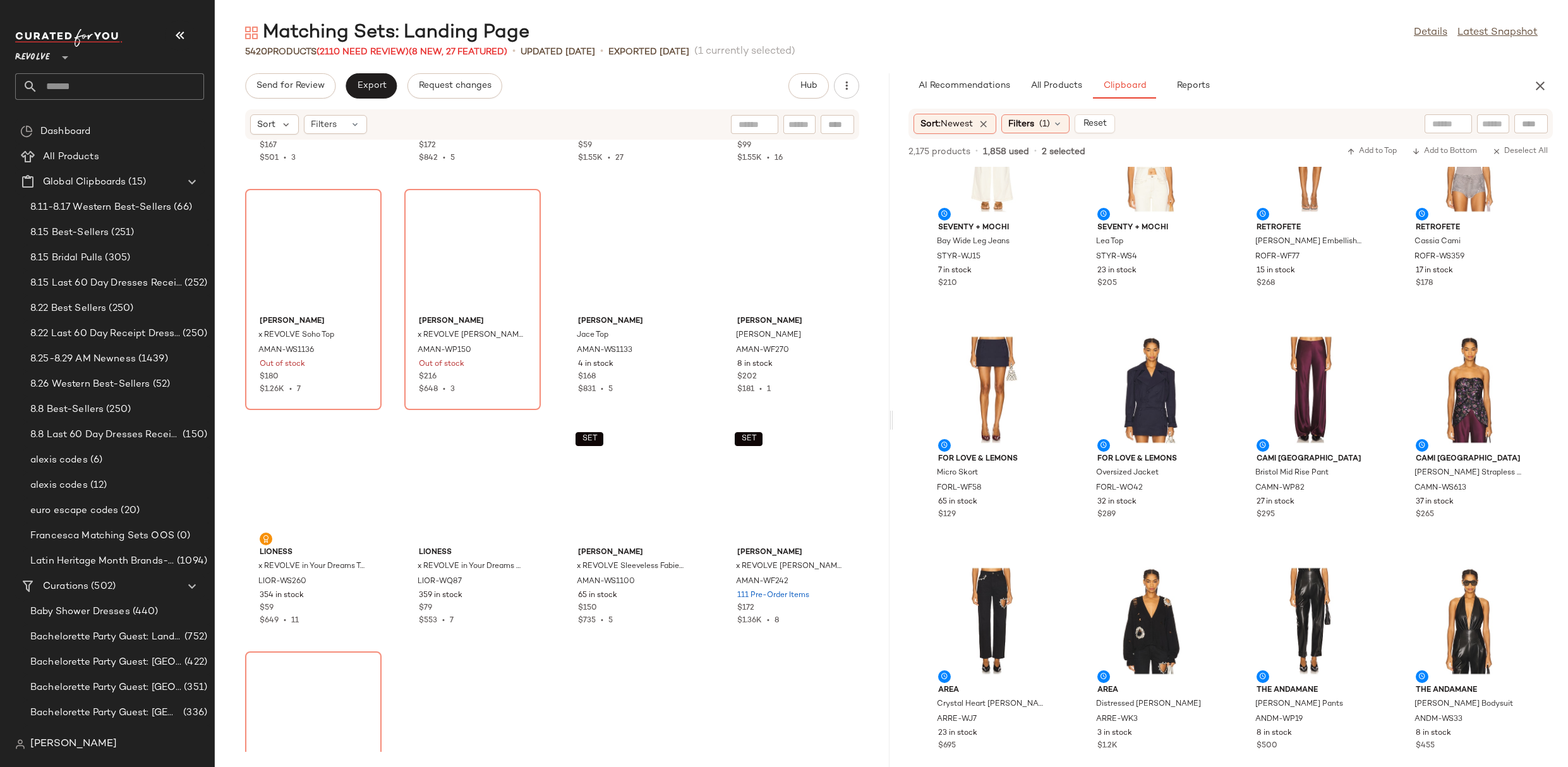
scroll to position [5312, 0]
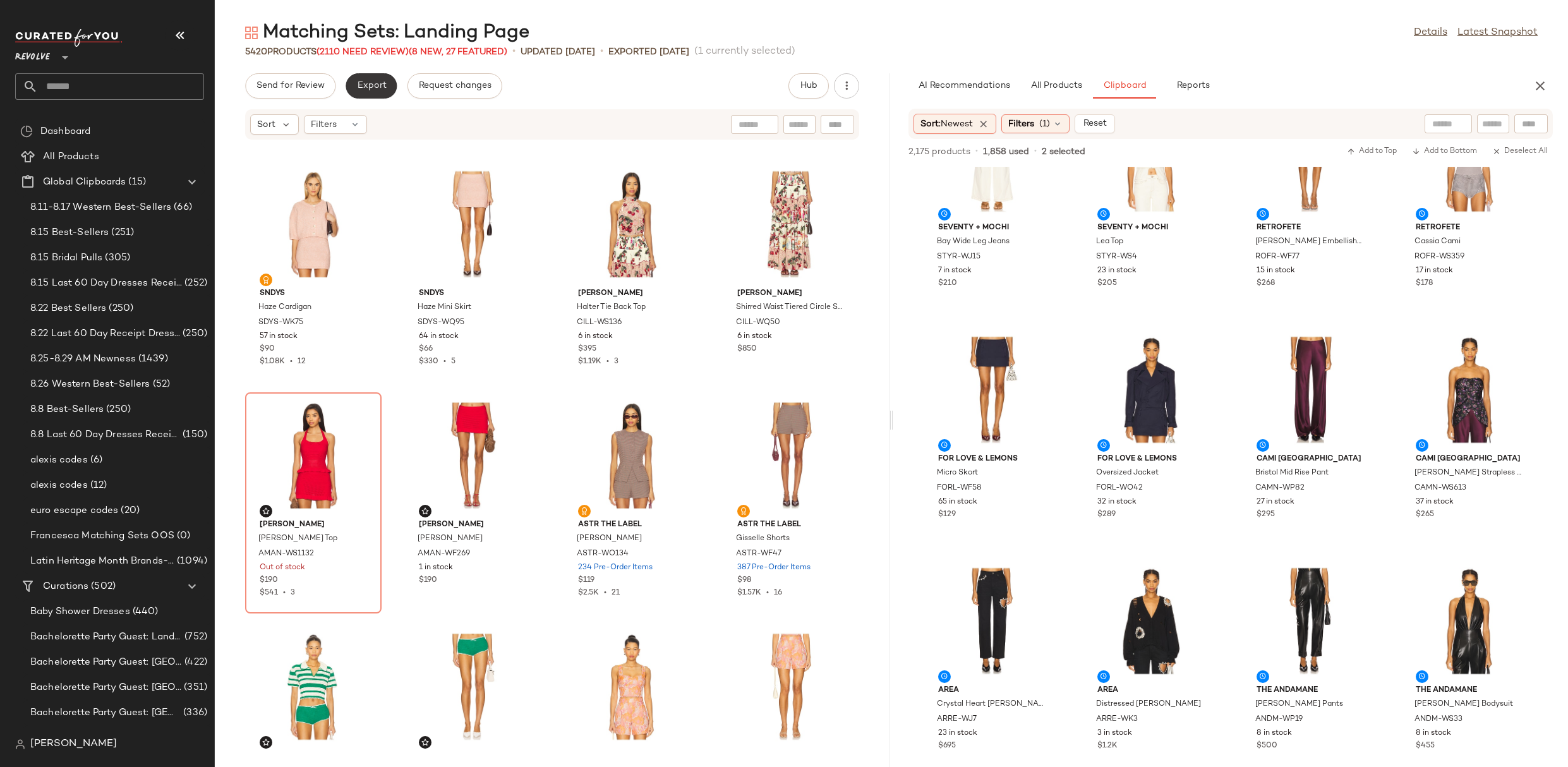
click at [373, 82] on span "Export" at bounding box center [371, 86] width 29 height 10
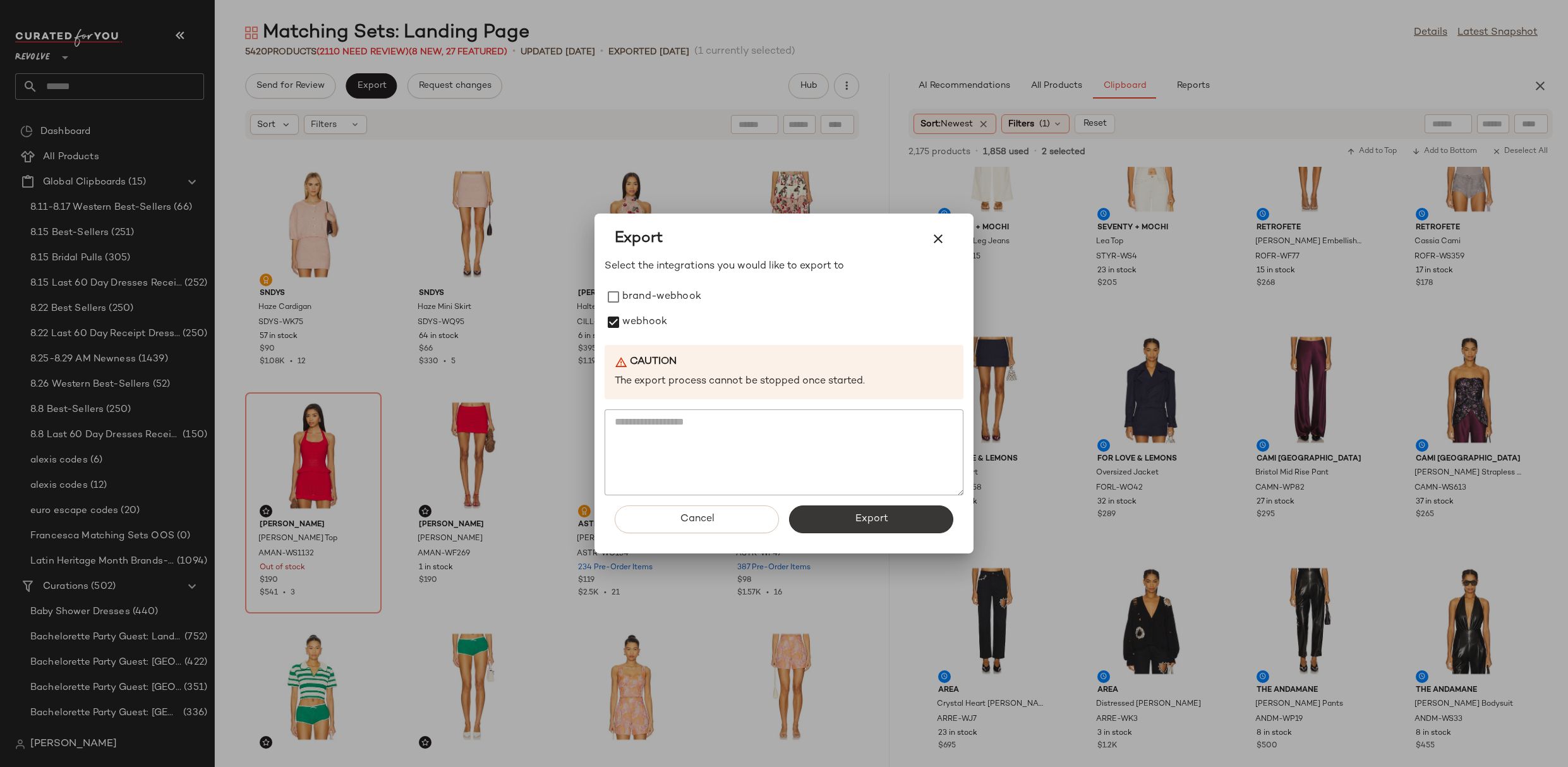
click at [824, 516] on button "Export" at bounding box center [871, 520] width 164 height 28
